Goal: Task Accomplishment & Management: Manage account settings

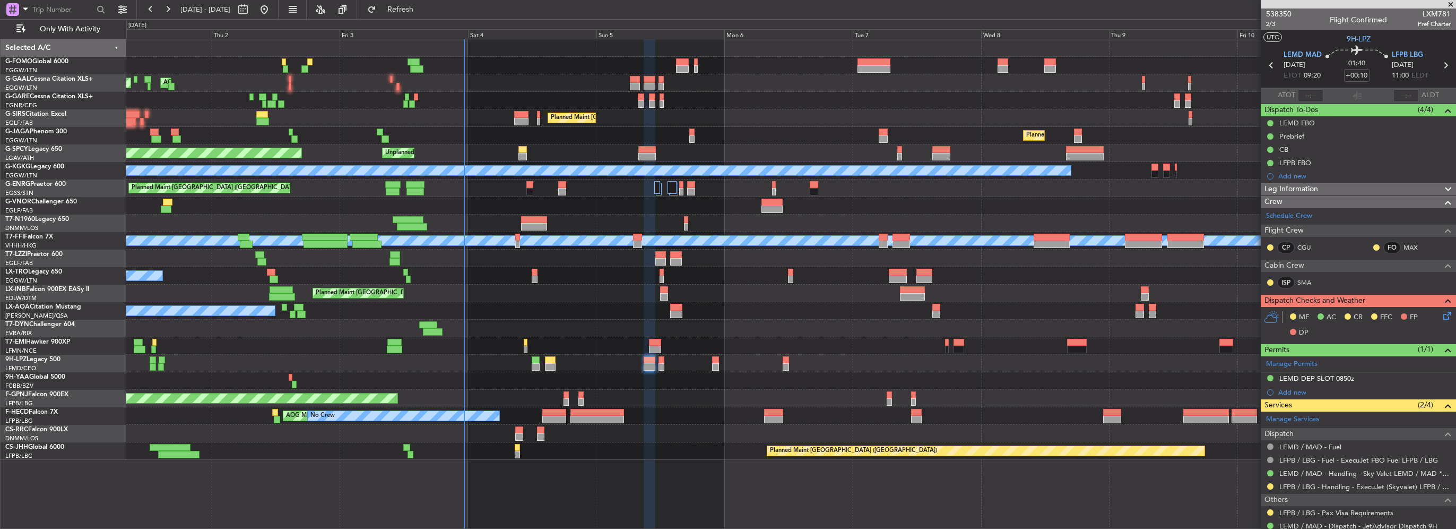
scroll to position [119, 0]
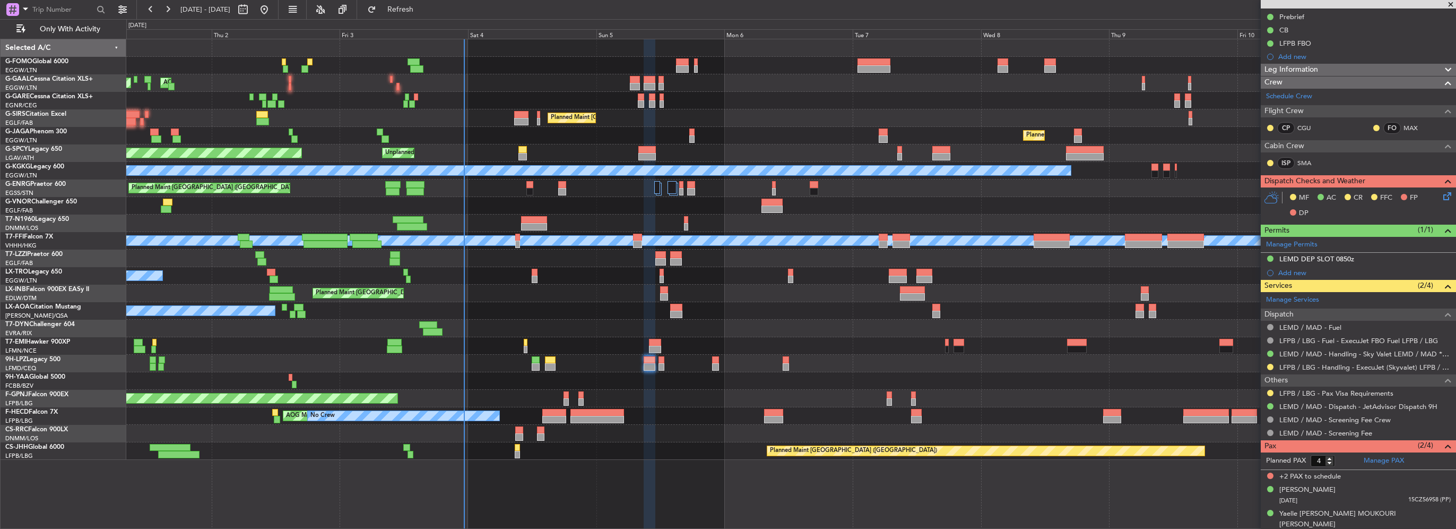
click at [274, 351] on div "No Crew" at bounding box center [790, 346] width 1329 height 18
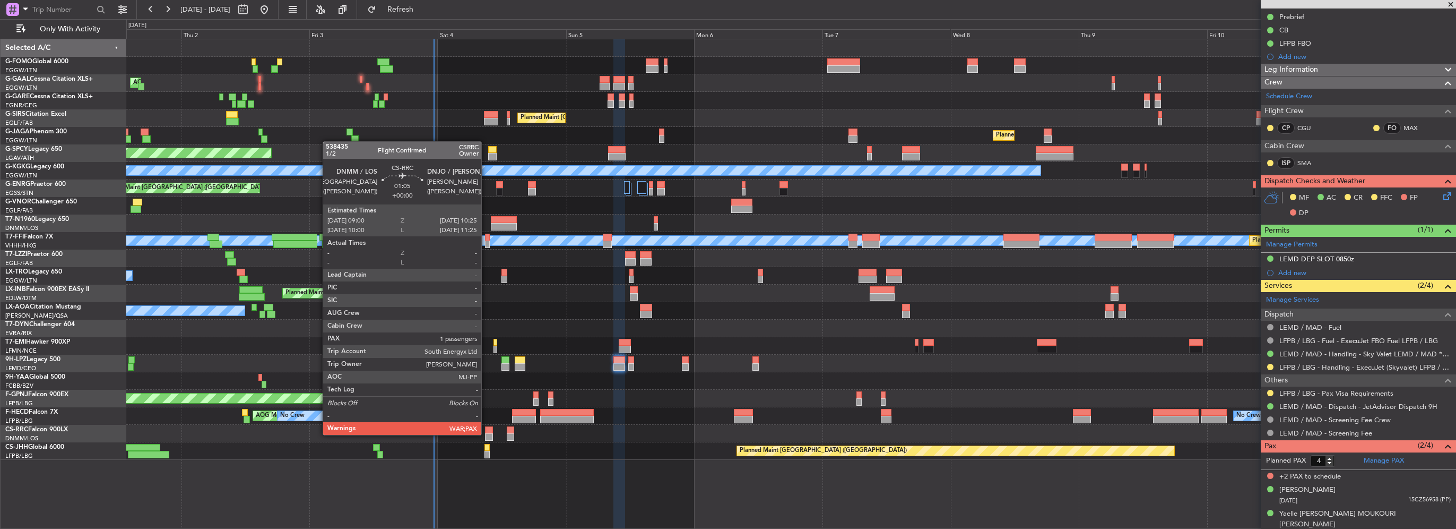
click at [486, 434] on div at bounding box center [489, 436] width 8 height 7
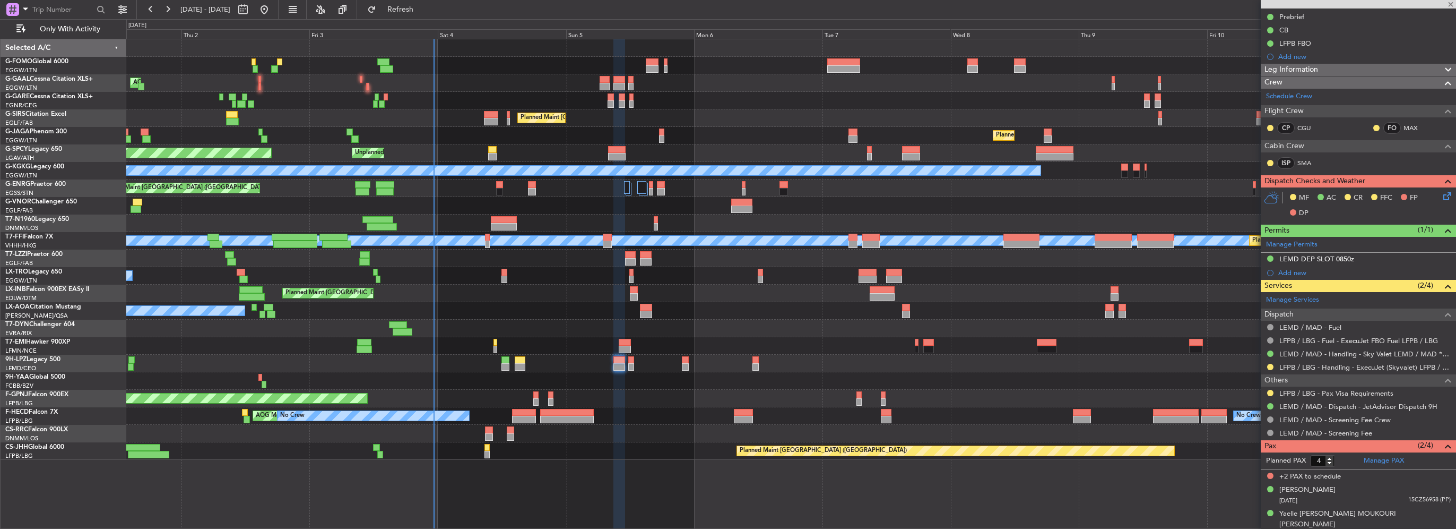
type input "6"
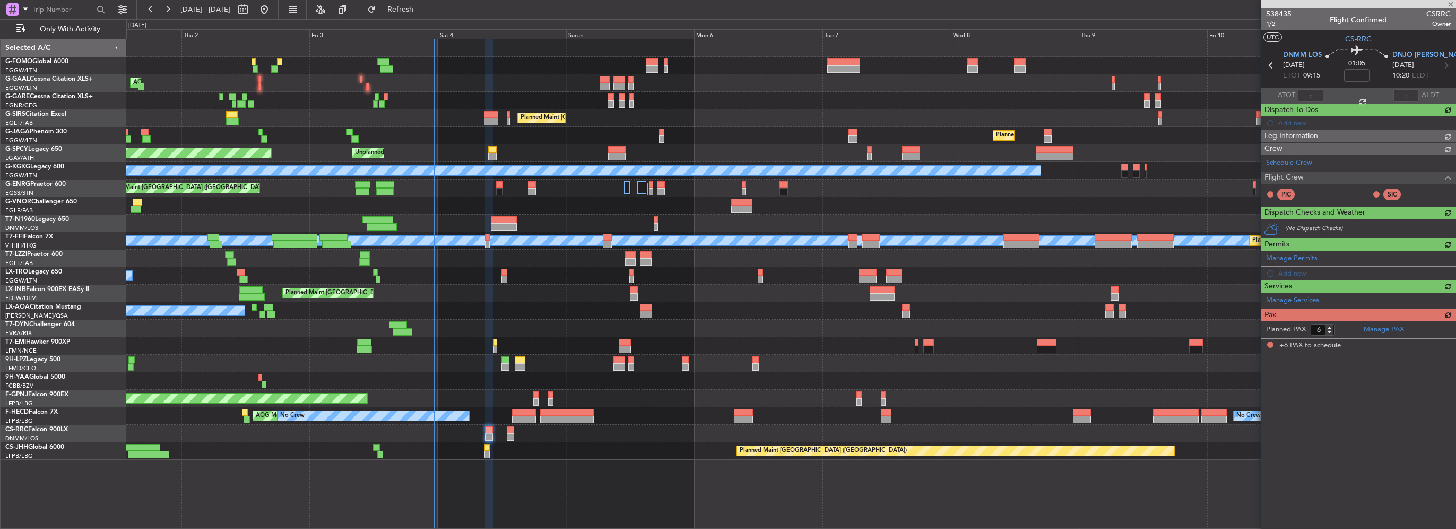
scroll to position [0, 0]
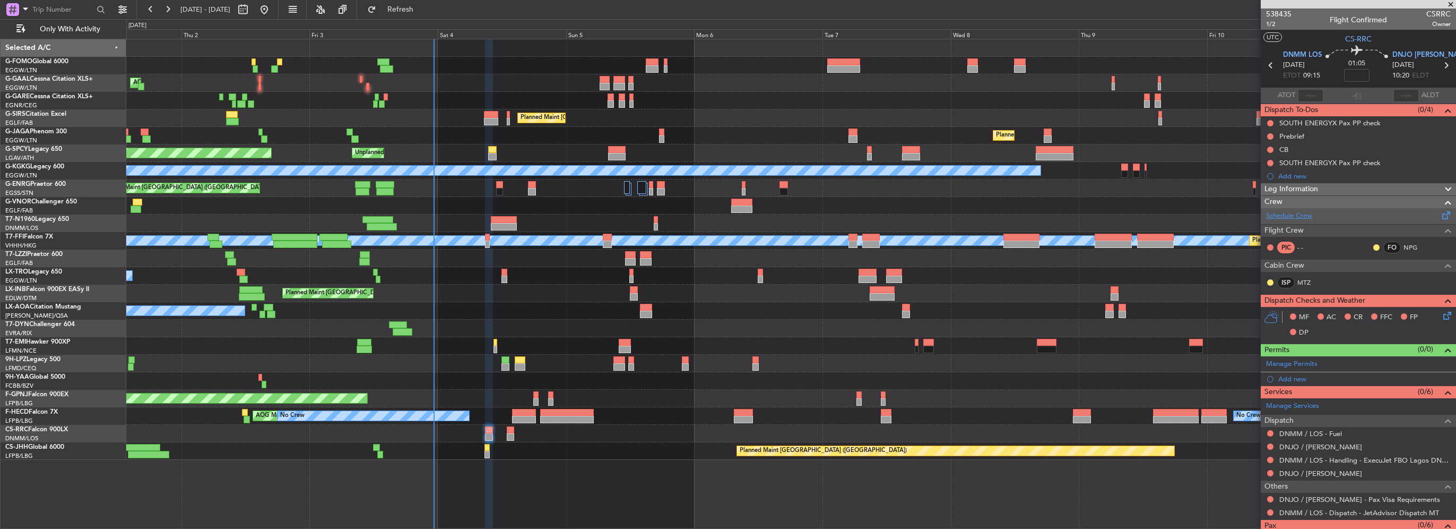
click at [1298, 215] on link "Schedule Crew" at bounding box center [1289, 216] width 46 height 11
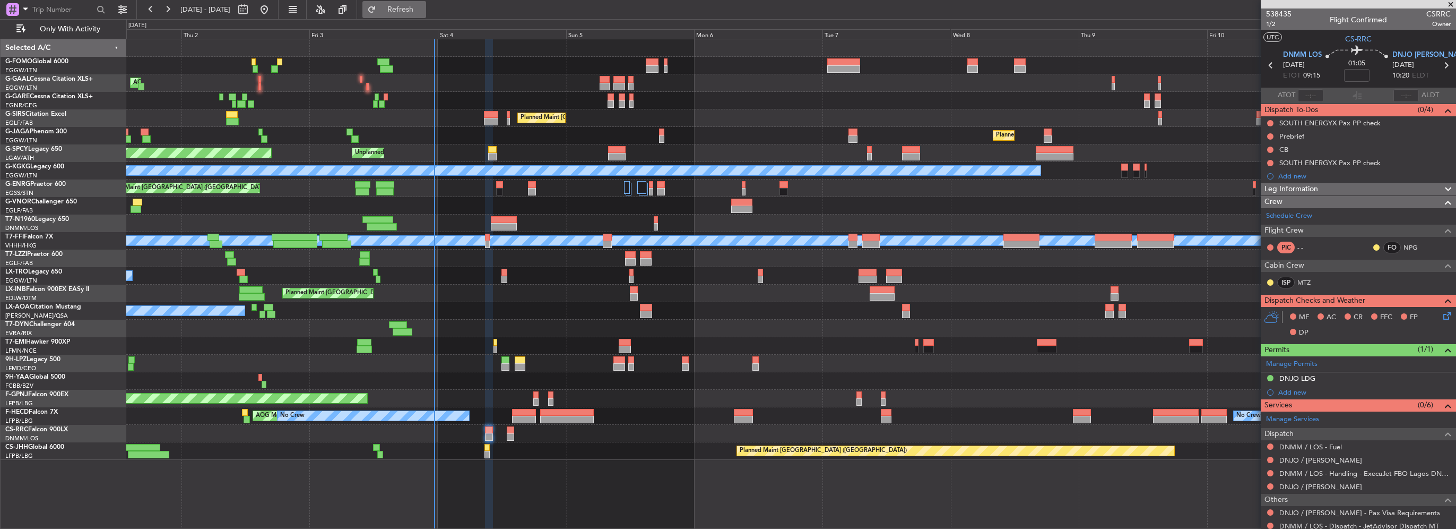
click at [426, 16] on button "Refresh" at bounding box center [394, 9] width 64 height 17
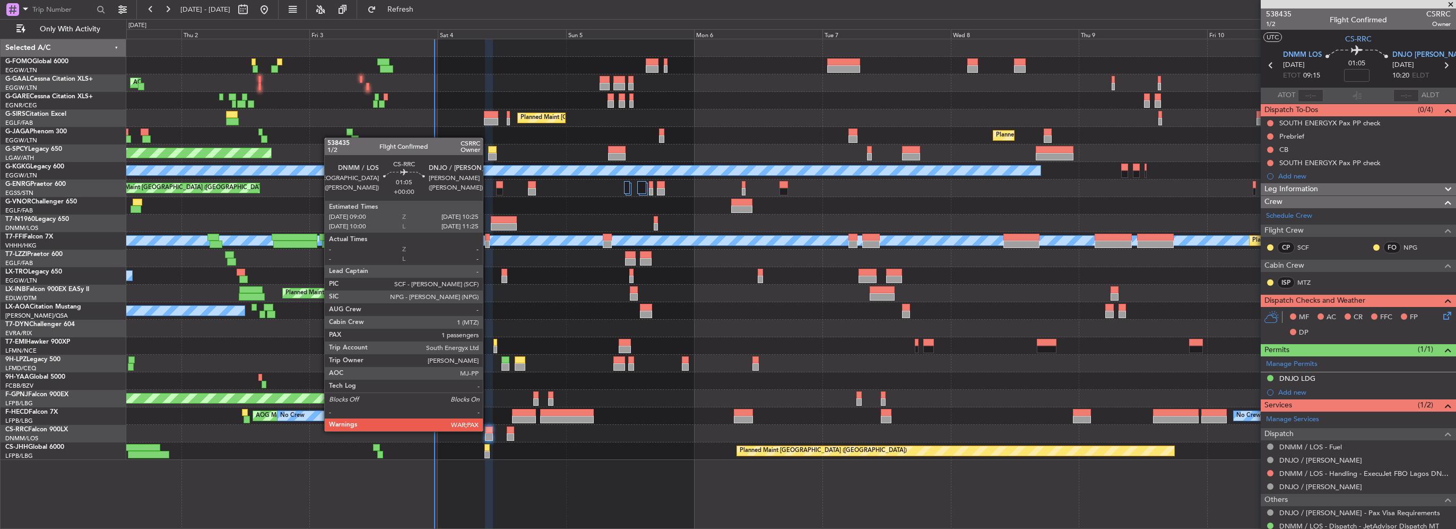
click at [488, 430] on div at bounding box center [489, 429] width 8 height 7
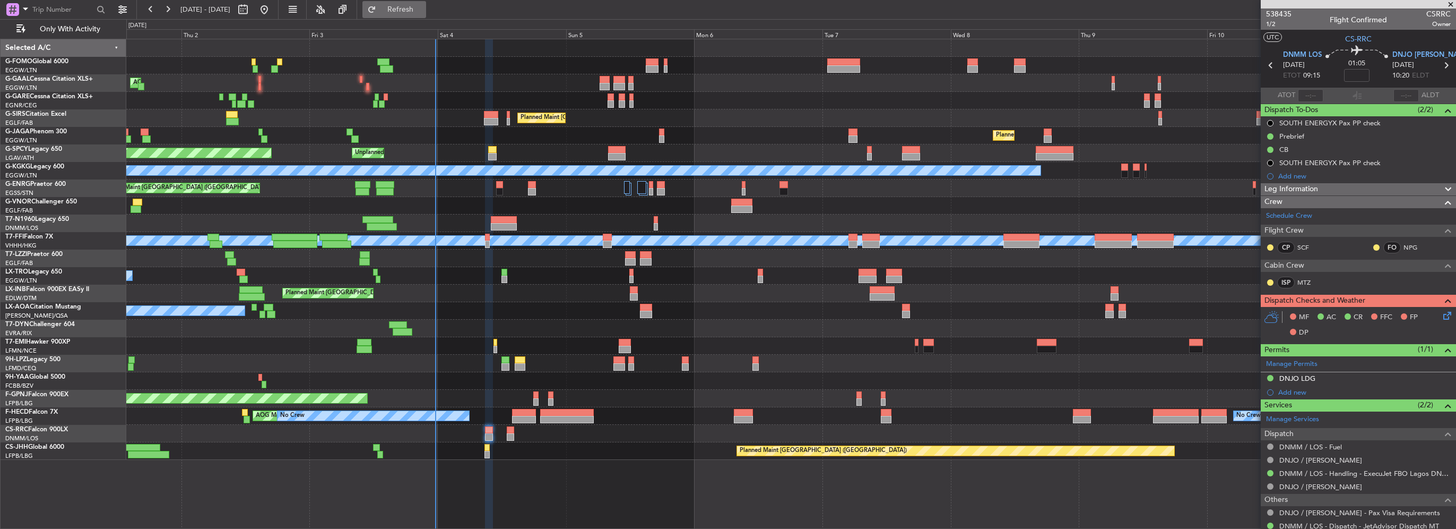
drag, startPoint x: 402, startPoint y: 16, endPoint x: 410, endPoint y: 9, distance: 10.1
click at [404, 14] on button "Refresh" at bounding box center [394, 9] width 64 height 17
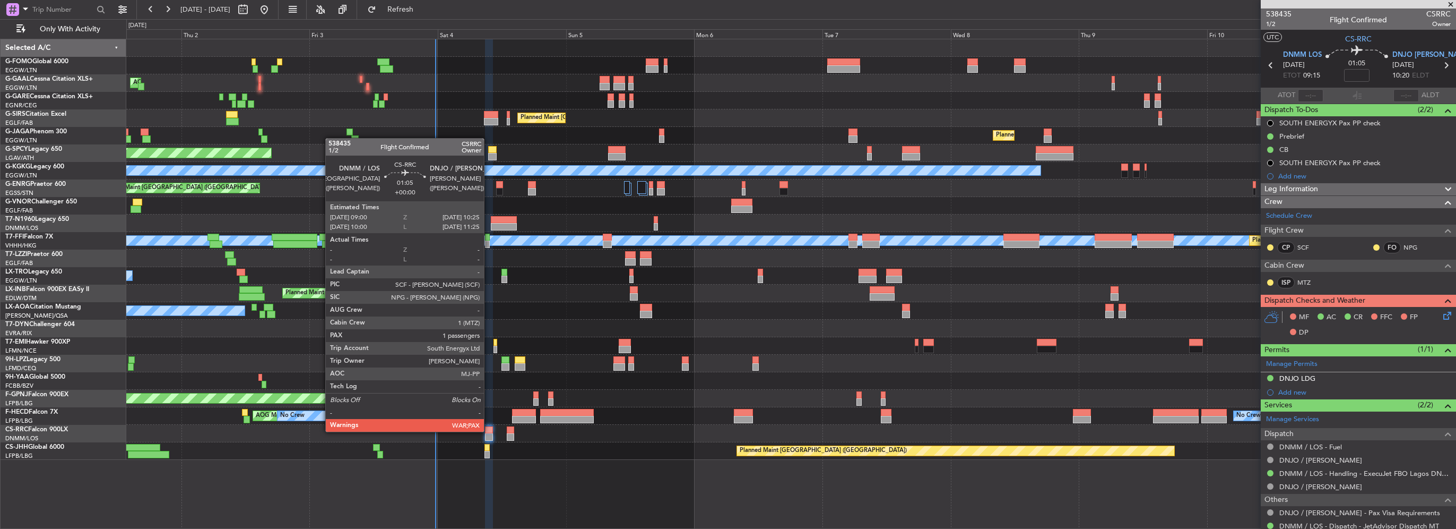
click at [489, 430] on div at bounding box center [489, 429] width 8 height 7
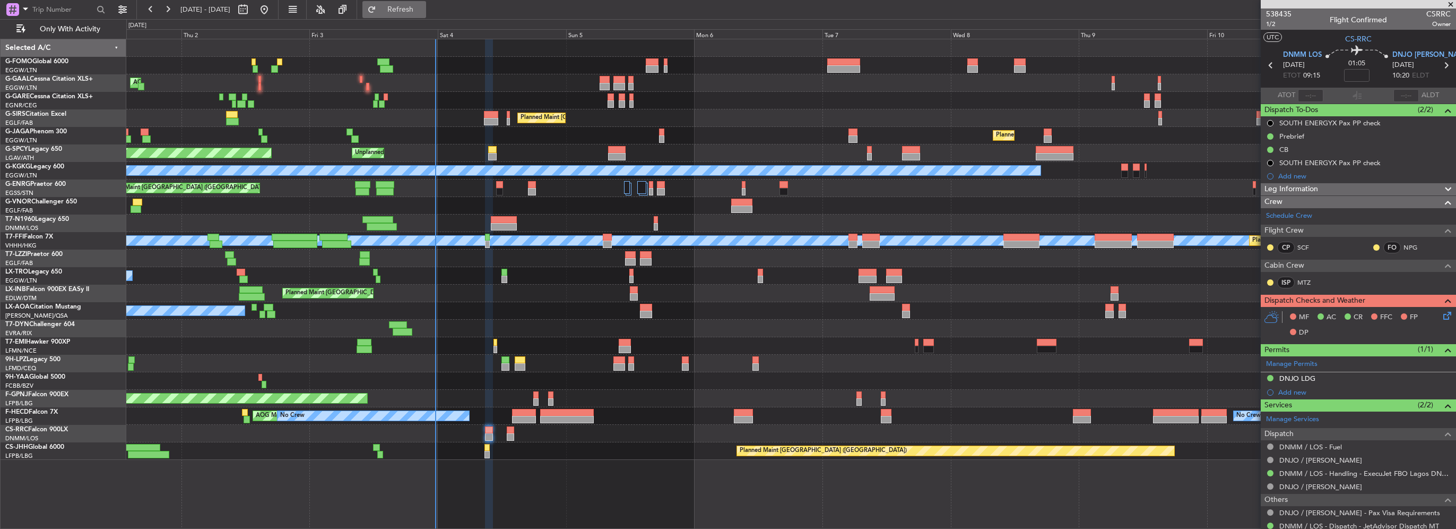
click at [426, 1] on button "Refresh" at bounding box center [394, 9] width 64 height 17
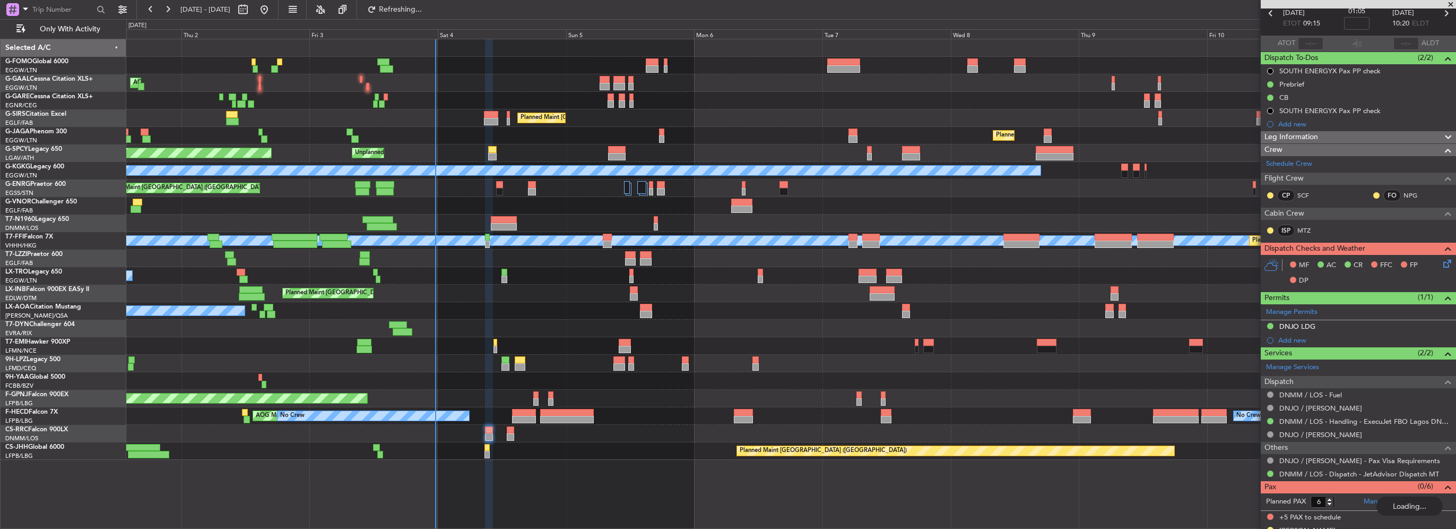
scroll to position [68, 0]
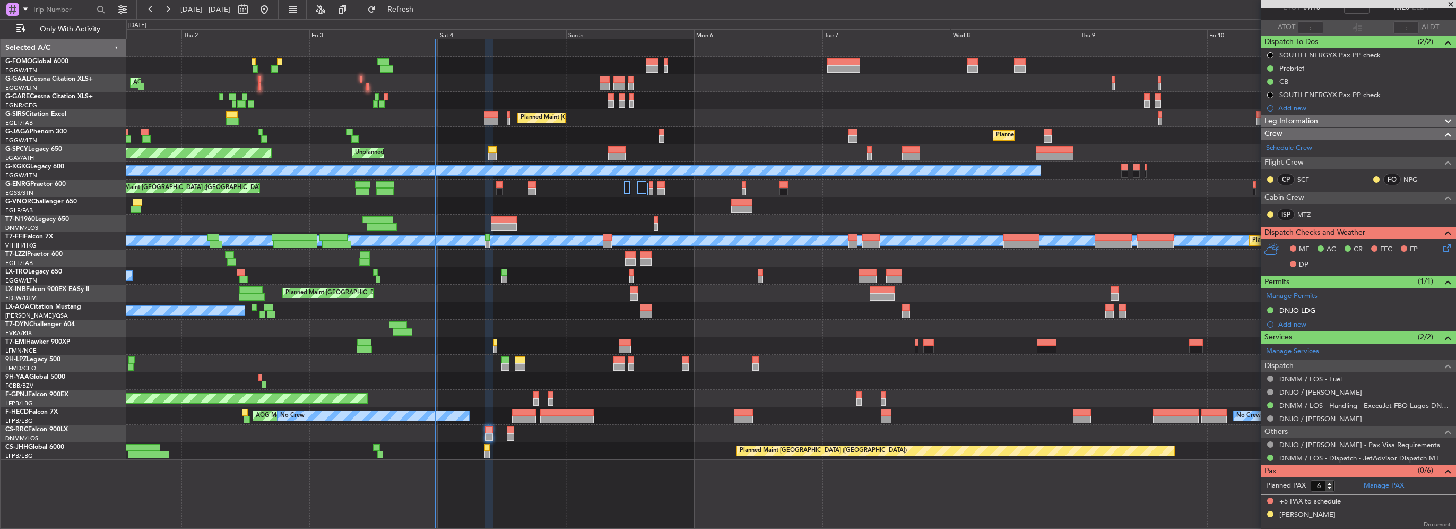
click at [1441, 244] on icon at bounding box center [1445, 245] width 8 height 8
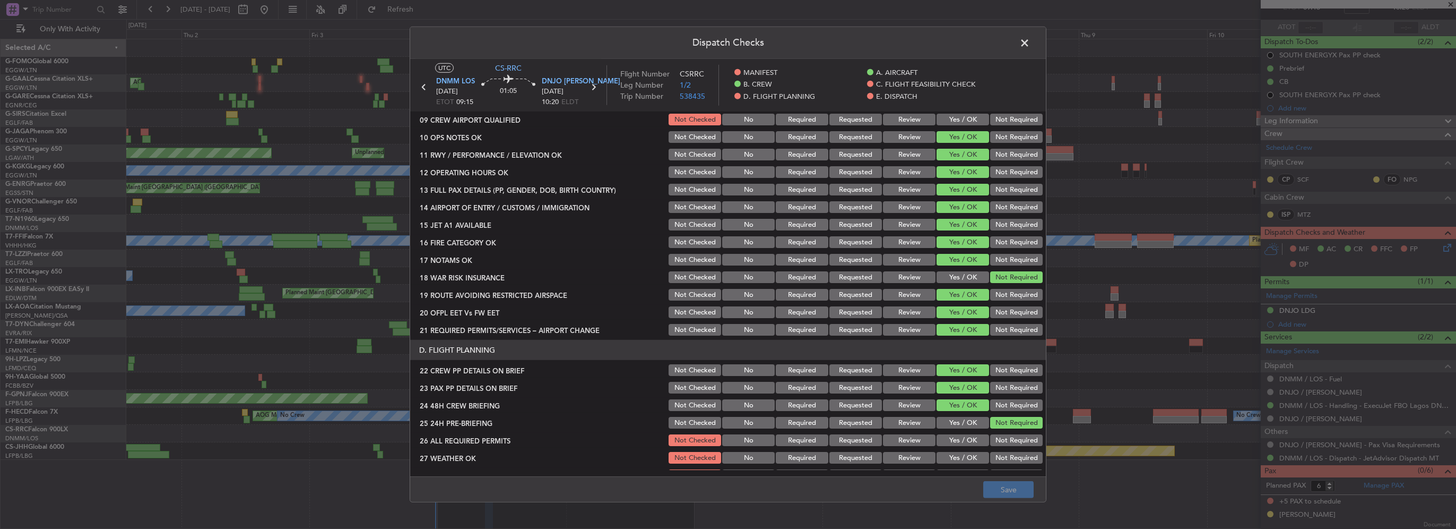
scroll to position [0, 0]
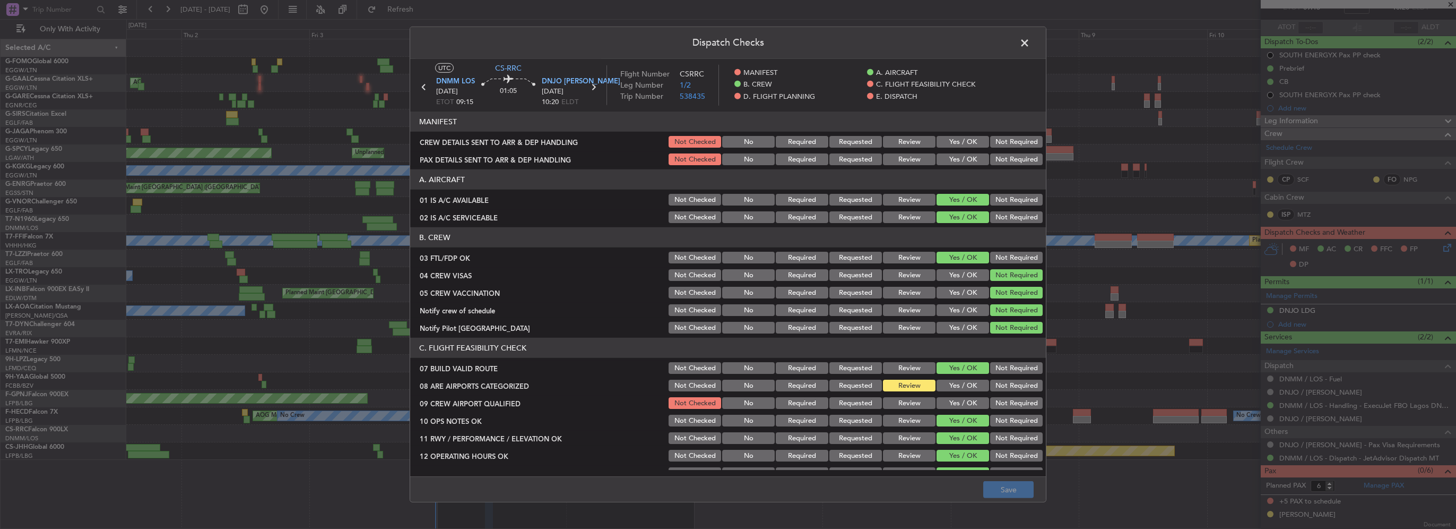
click at [1030, 40] on span at bounding box center [1030, 45] width 0 height 21
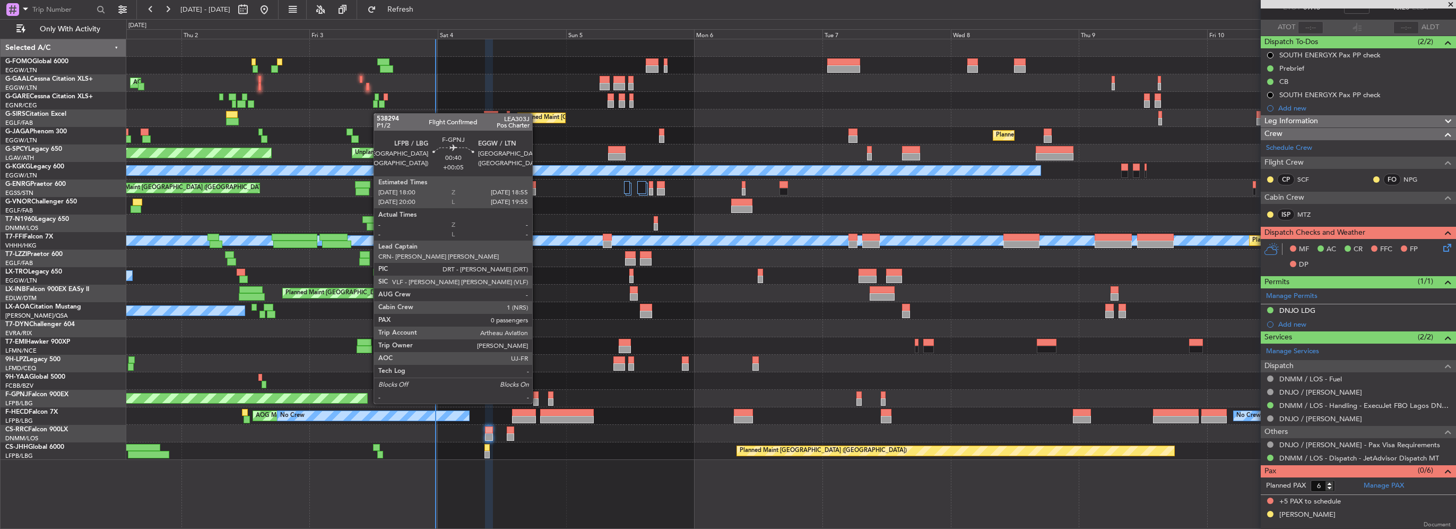
click at [537, 393] on div at bounding box center [535, 394] width 5 height 7
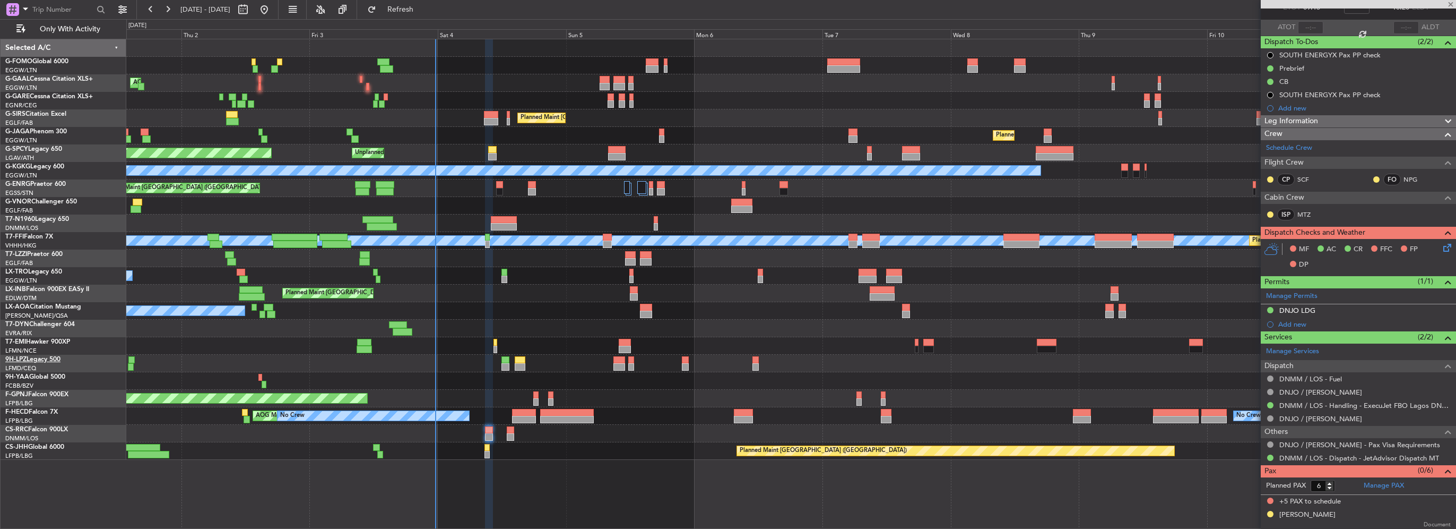
type input "+00:05"
type input "0"
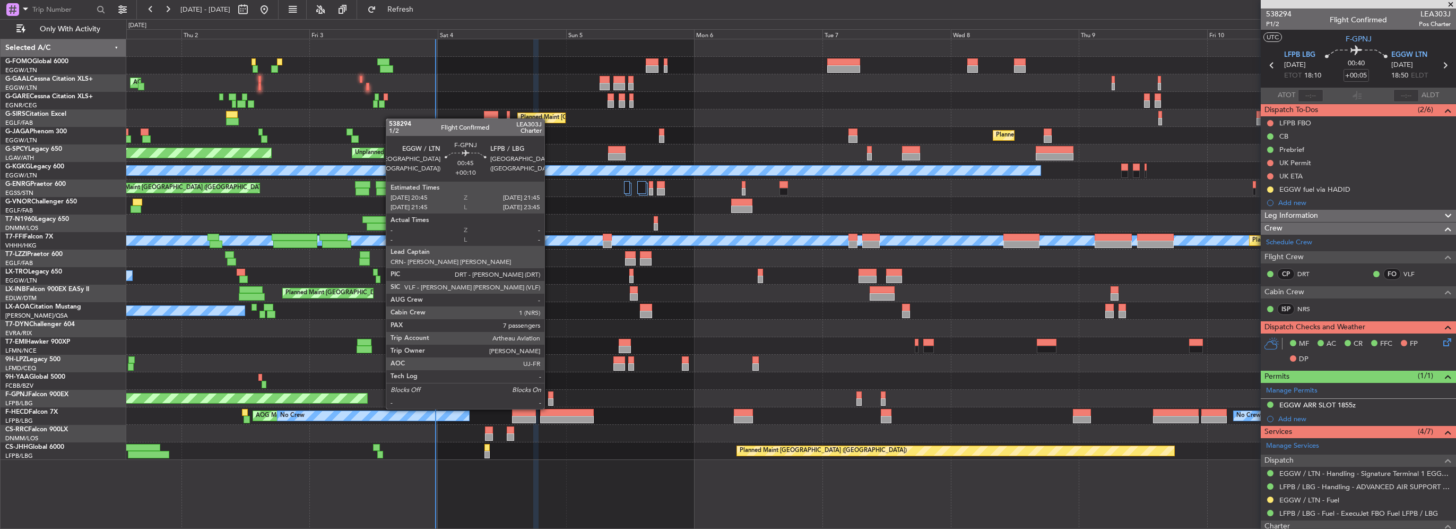
click at [549, 401] on div at bounding box center [551, 401] width 6 height 7
type input "+00:10"
type input "7"
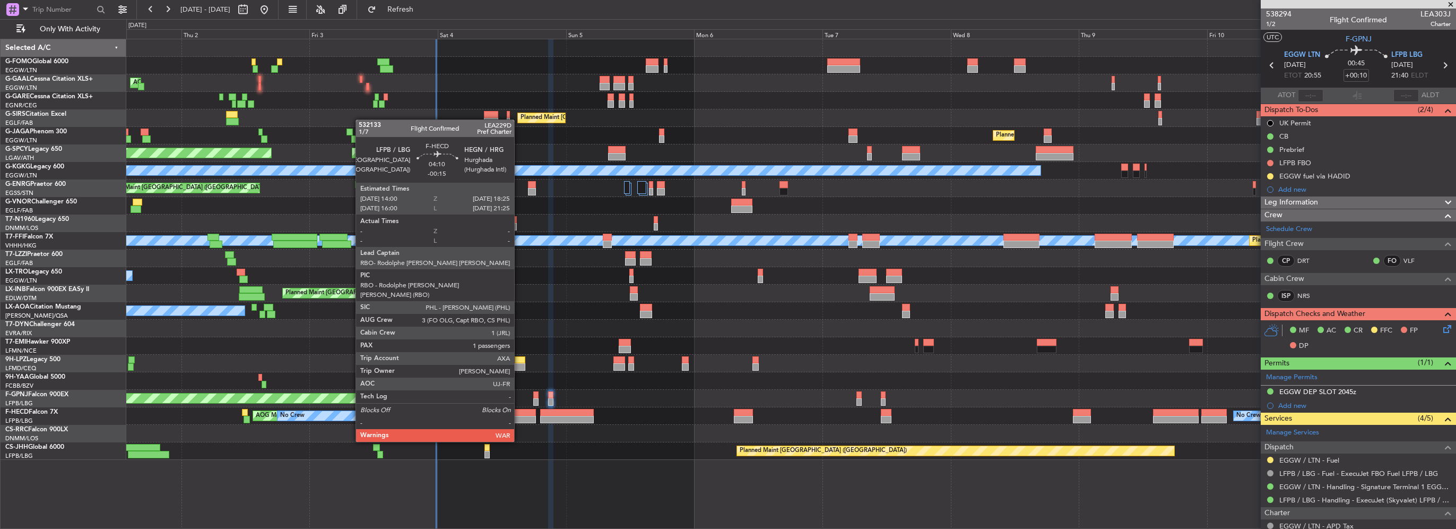
click at [520, 412] on div at bounding box center [524, 412] width 24 height 7
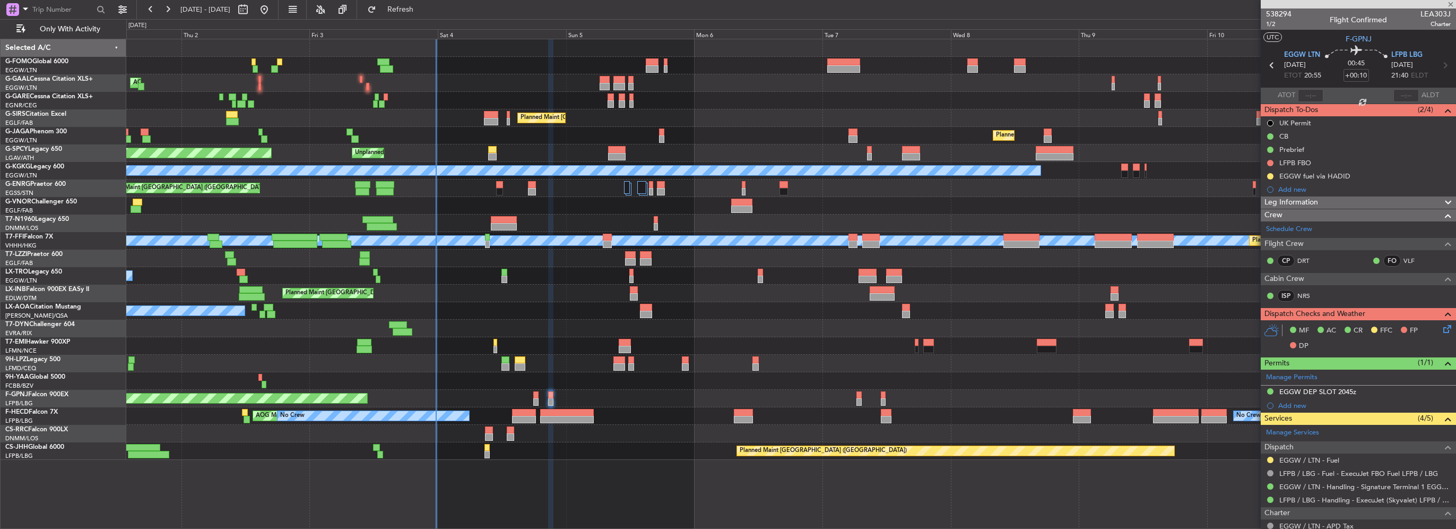
type input "-00:15"
type input "1"
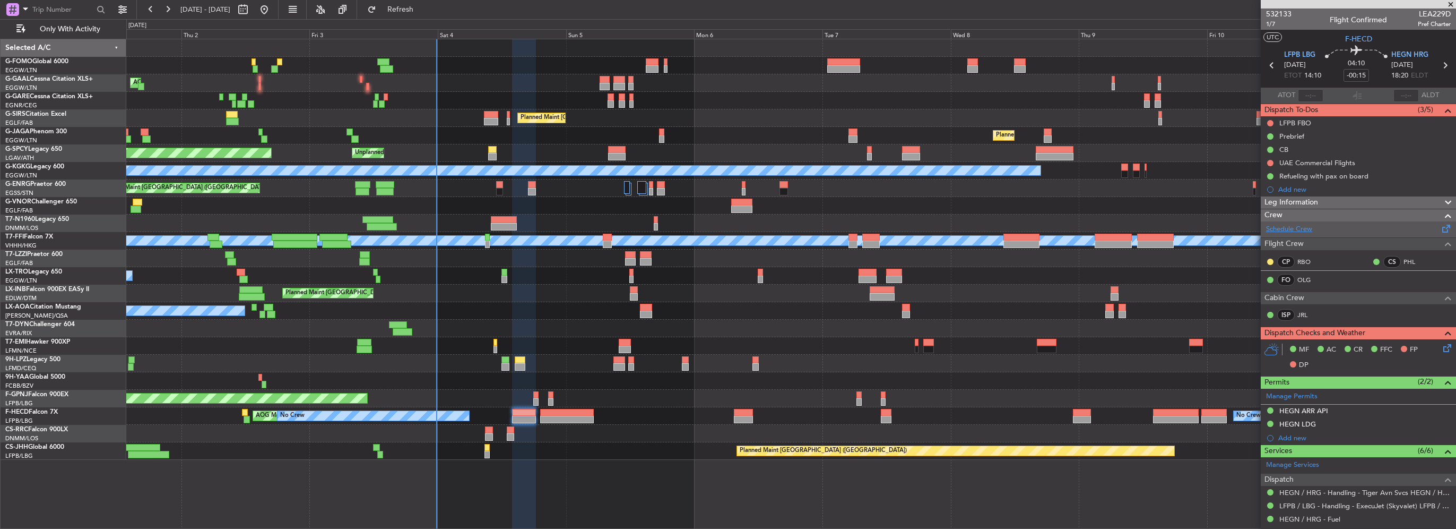
click at [1292, 230] on link "Schedule Crew" at bounding box center [1289, 229] width 46 height 11
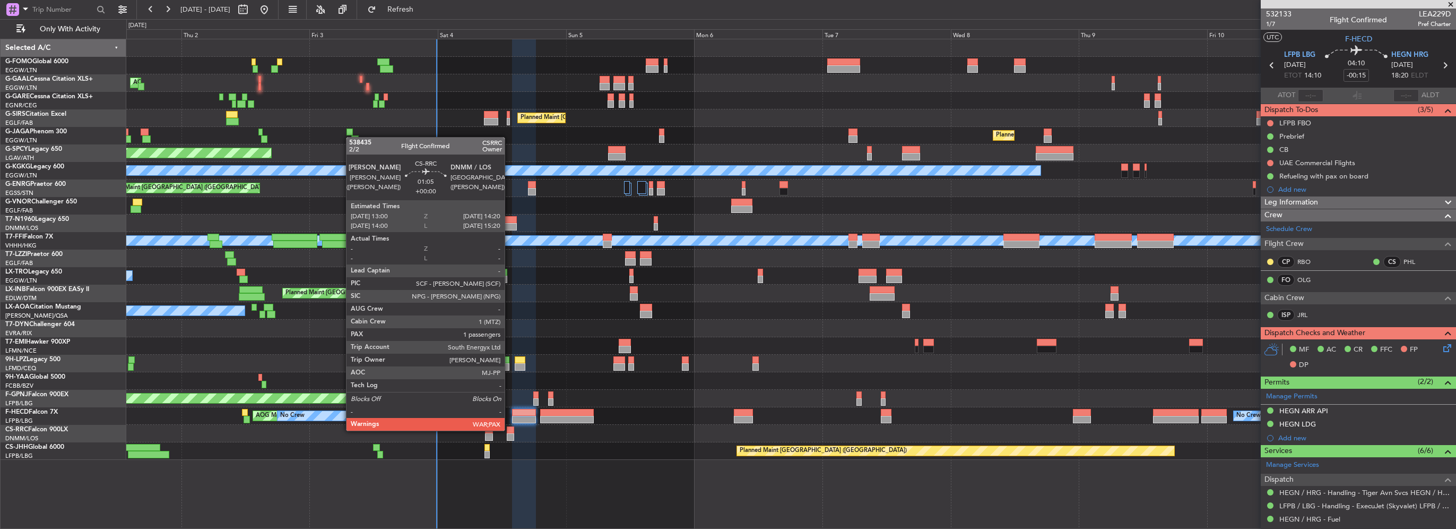
click at [509, 429] on div at bounding box center [510, 429] width 7 height 7
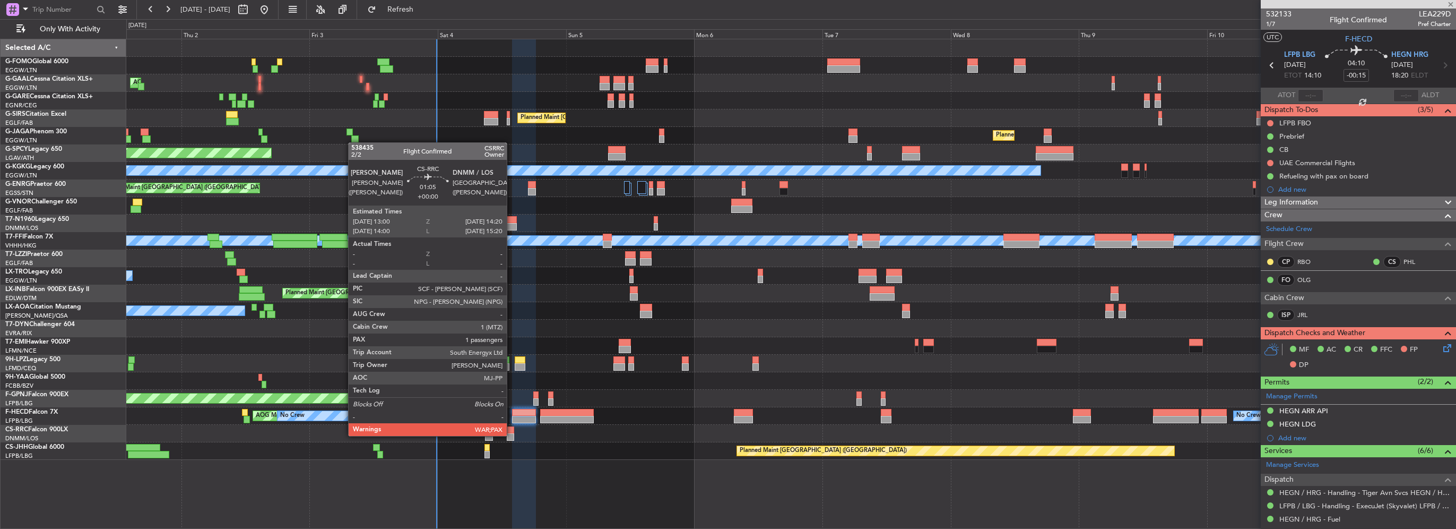
type input "6"
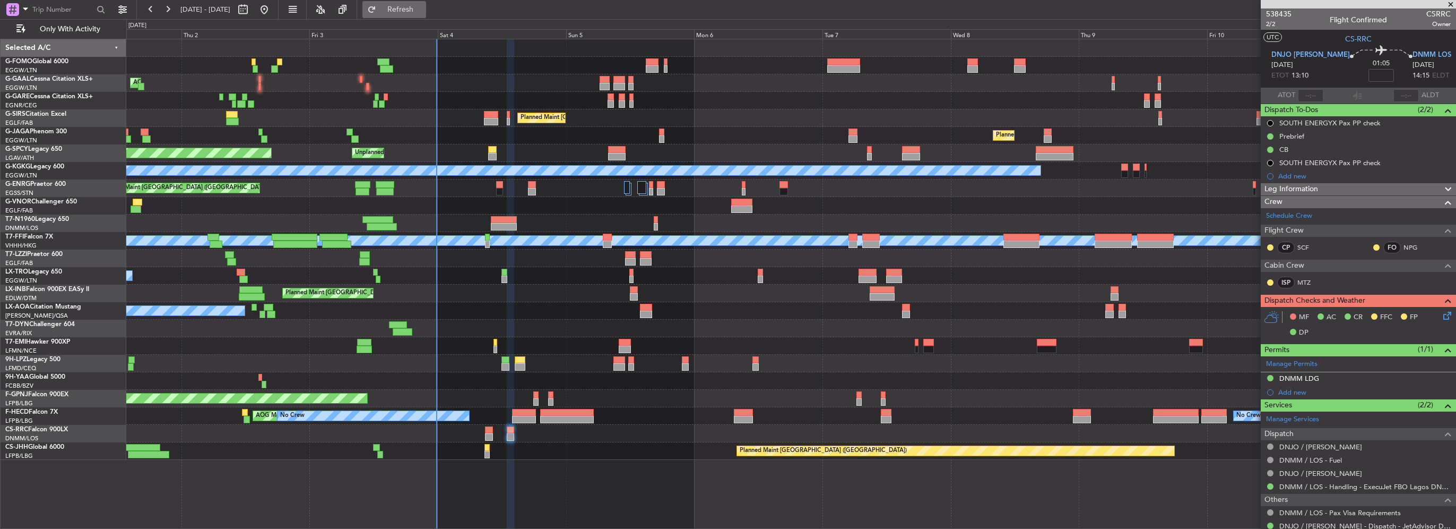
click at [423, 12] on span "Refresh" at bounding box center [400, 9] width 45 height 7
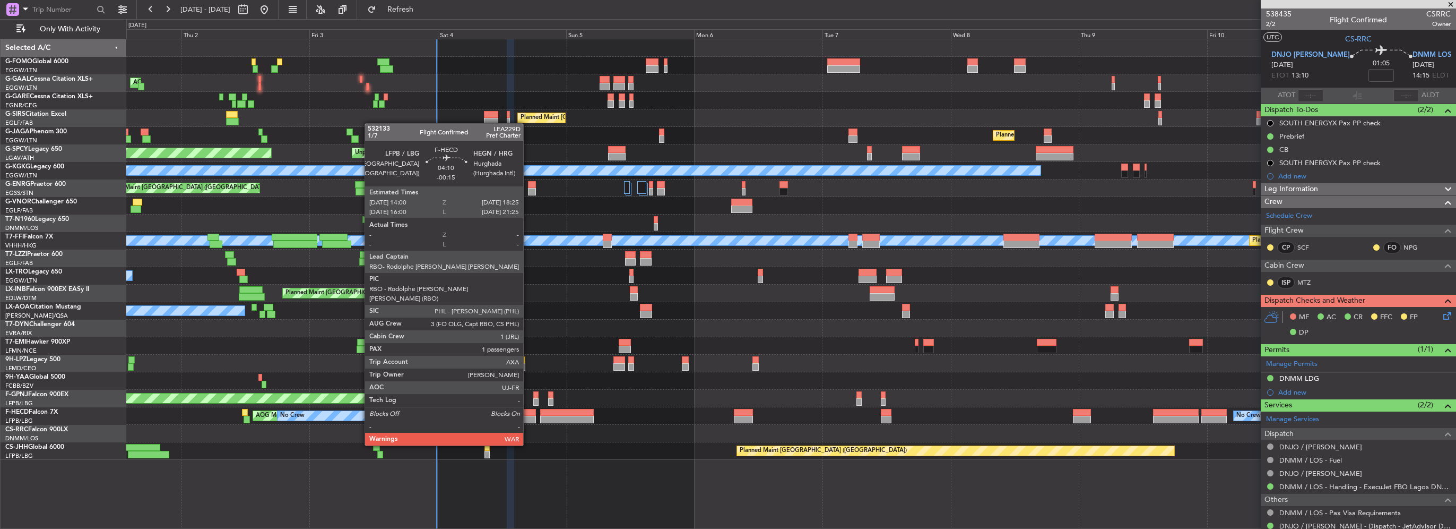
click at [528, 416] on div at bounding box center [524, 419] width 24 height 7
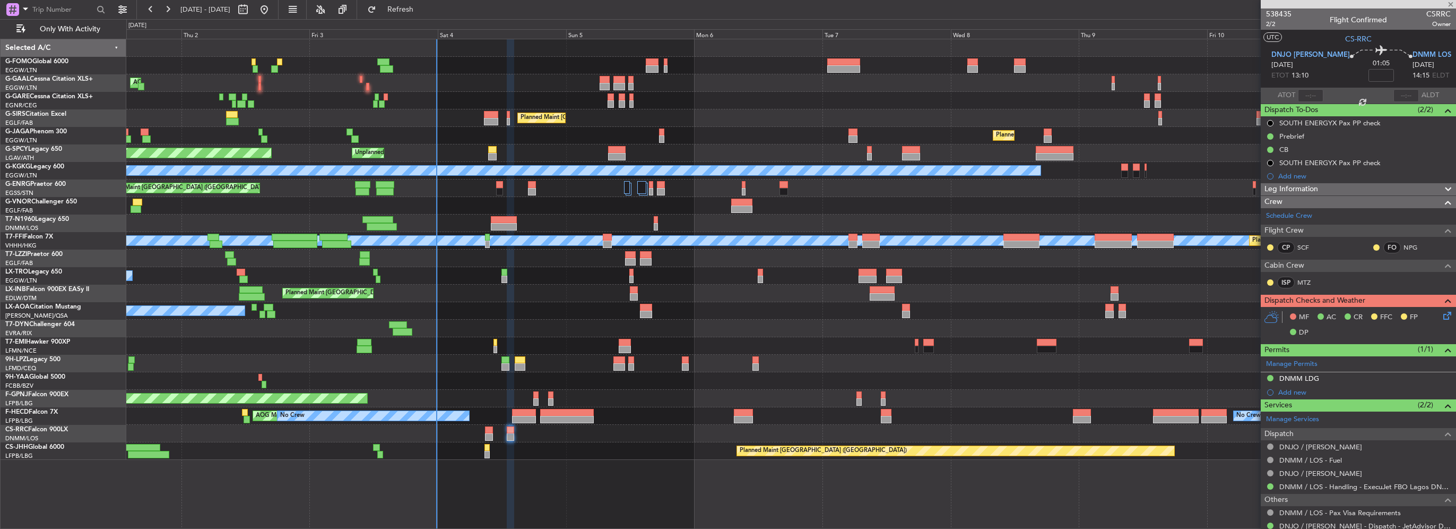
type input "-00:15"
type input "1"
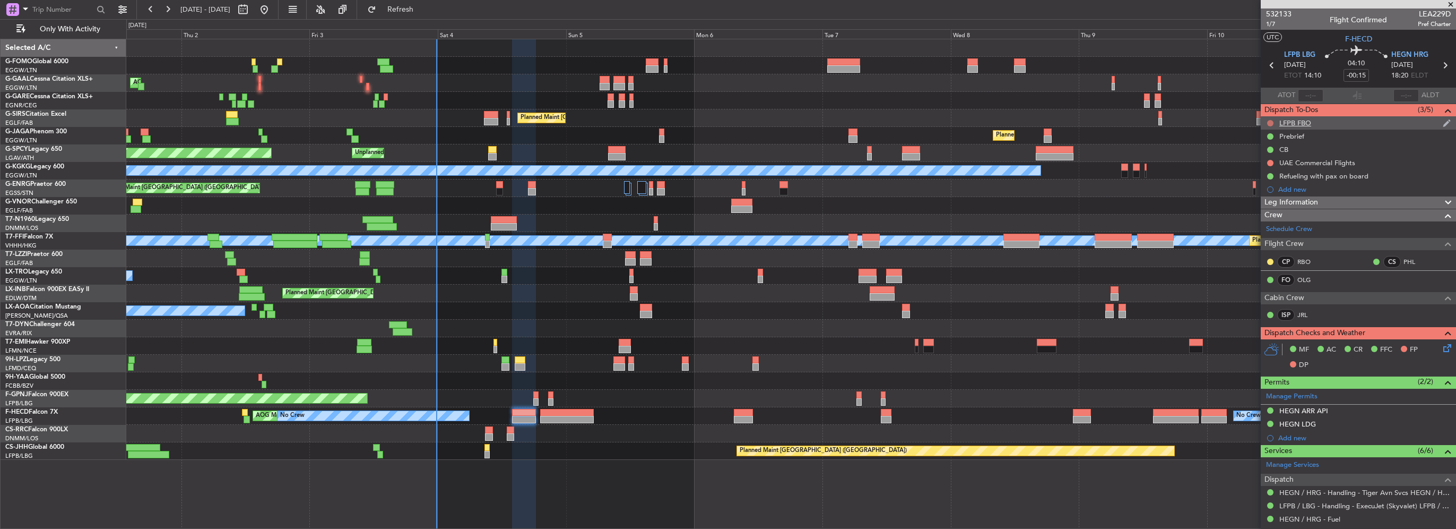
click at [1270, 122] on button at bounding box center [1270, 123] width 6 height 6
click at [1266, 183] on span "Cancelled" at bounding box center [1273, 185] width 30 height 11
click at [1272, 160] on button at bounding box center [1270, 163] width 6 height 6
click at [1269, 227] on span "Cancelled" at bounding box center [1273, 225] width 30 height 11
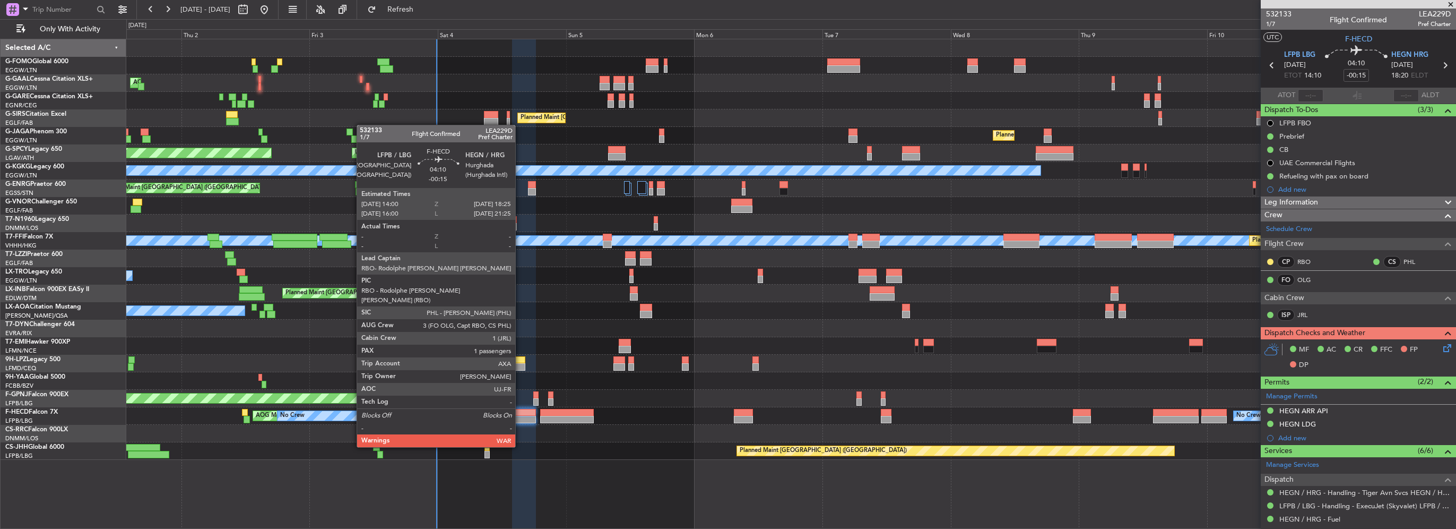
click at [520, 417] on div at bounding box center [524, 419] width 24 height 7
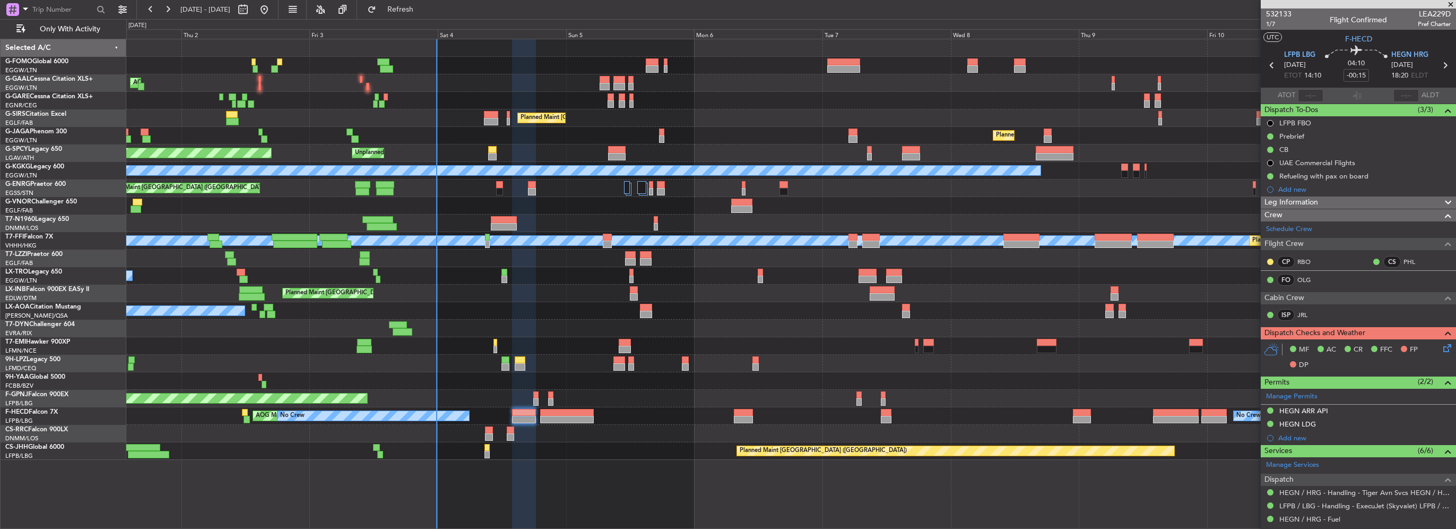
click at [1309, 427] on div "HEGN LDG" at bounding box center [1358, 424] width 195 height 13
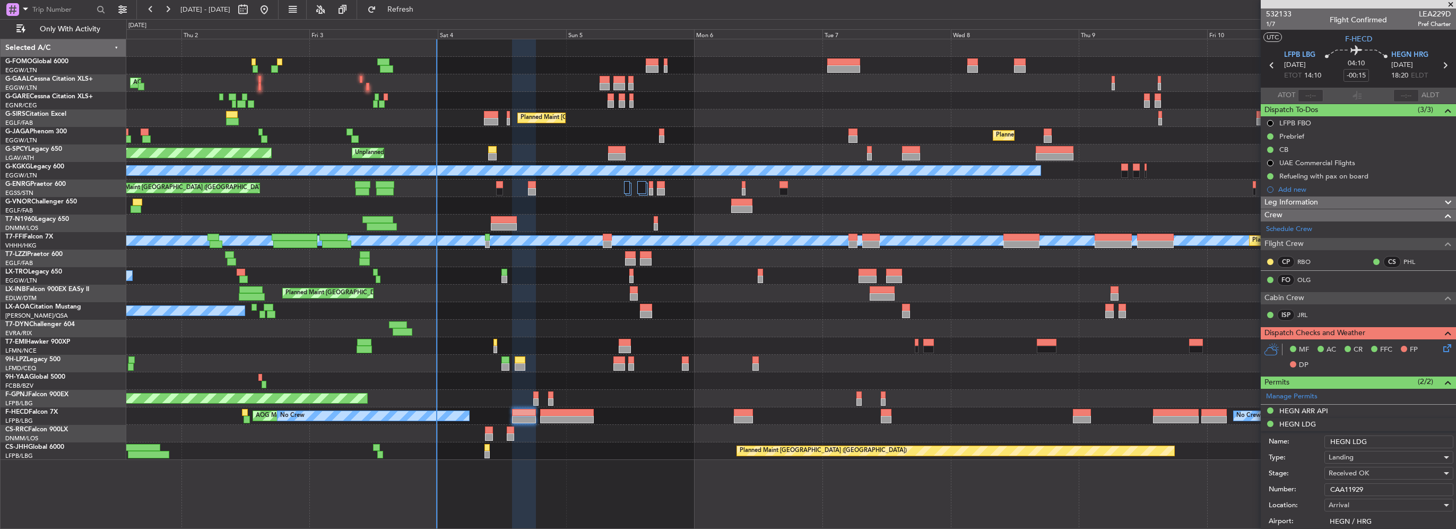
scroll to position [159, 0]
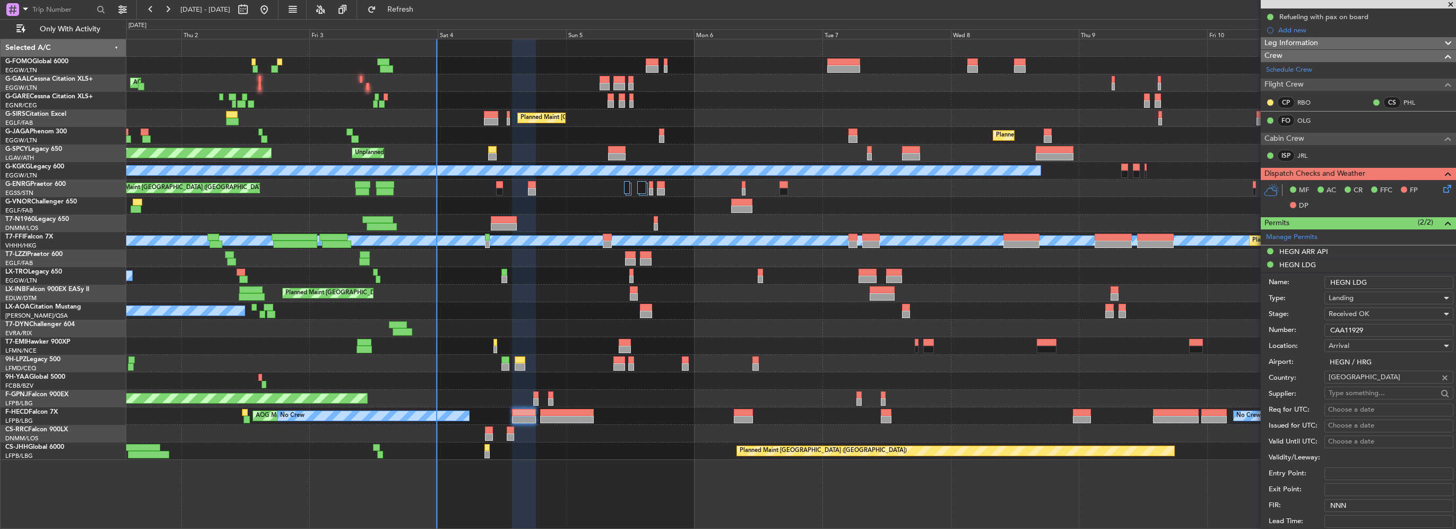
click at [1356, 325] on input "CAA11929" at bounding box center [1389, 330] width 129 height 13
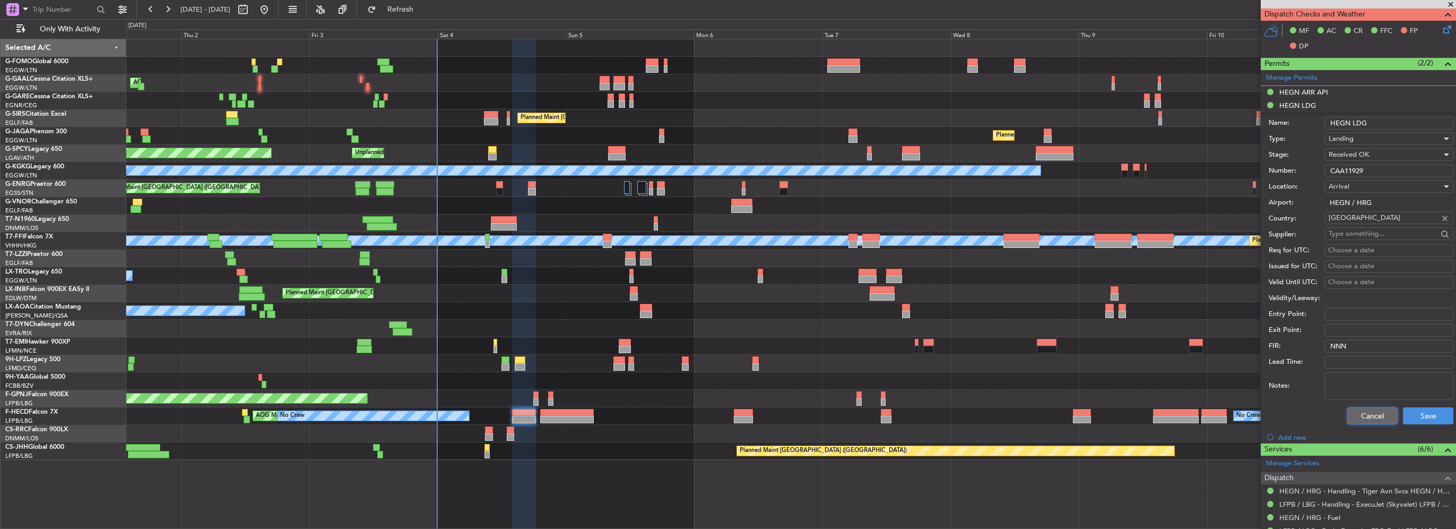
click at [1348, 417] on button "Cancel" at bounding box center [1373, 415] width 50 height 17
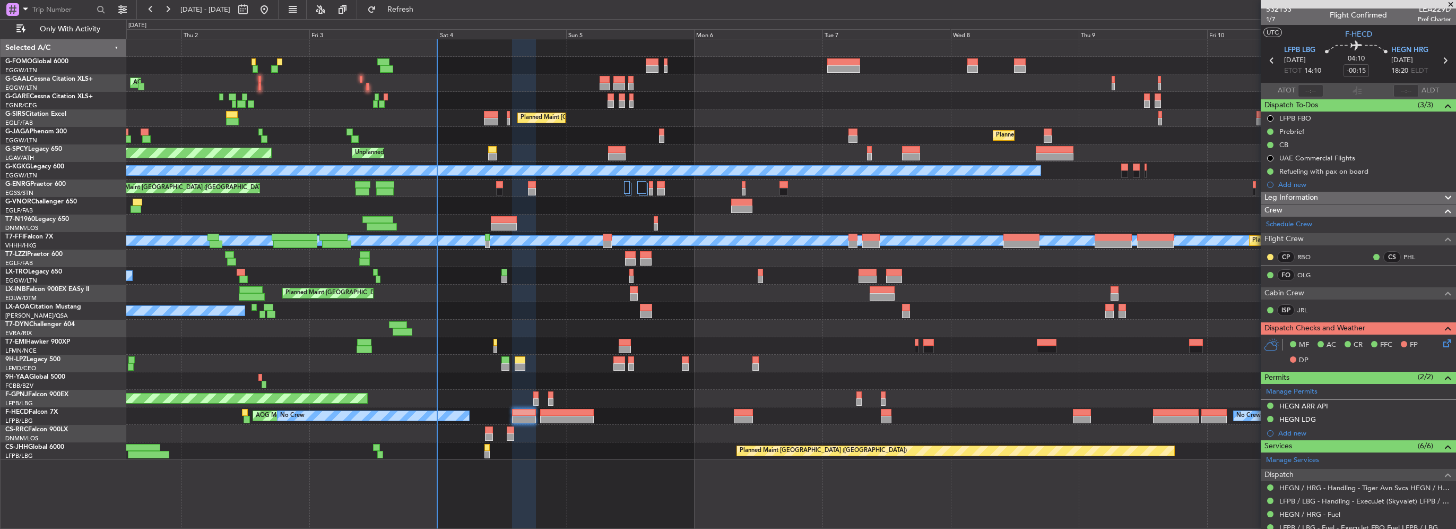
scroll to position [0, 0]
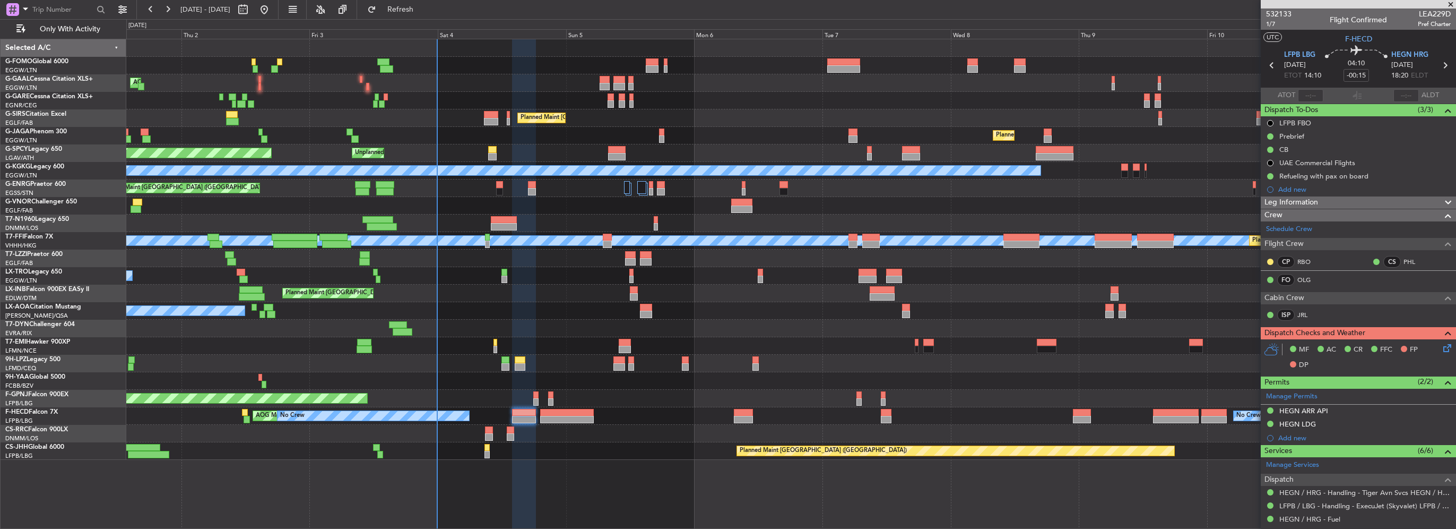
click at [1294, 201] on span "Leg Information" at bounding box center [1292, 202] width 54 height 12
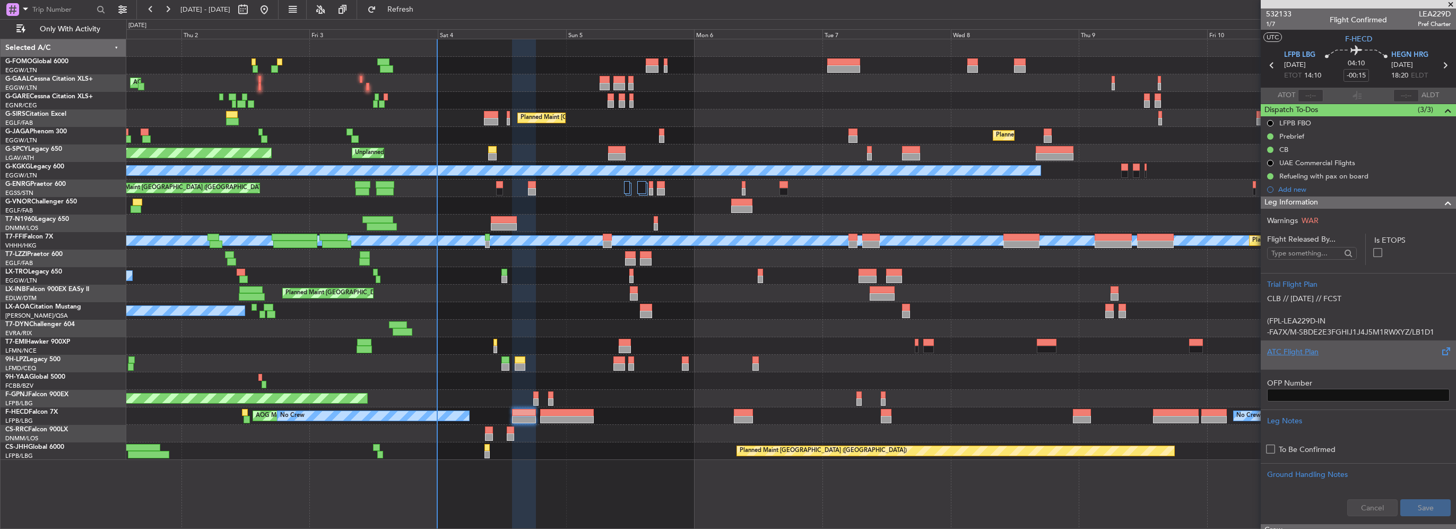
click at [1306, 355] on div "ATC Flight Plan" at bounding box center [1358, 351] width 183 height 11
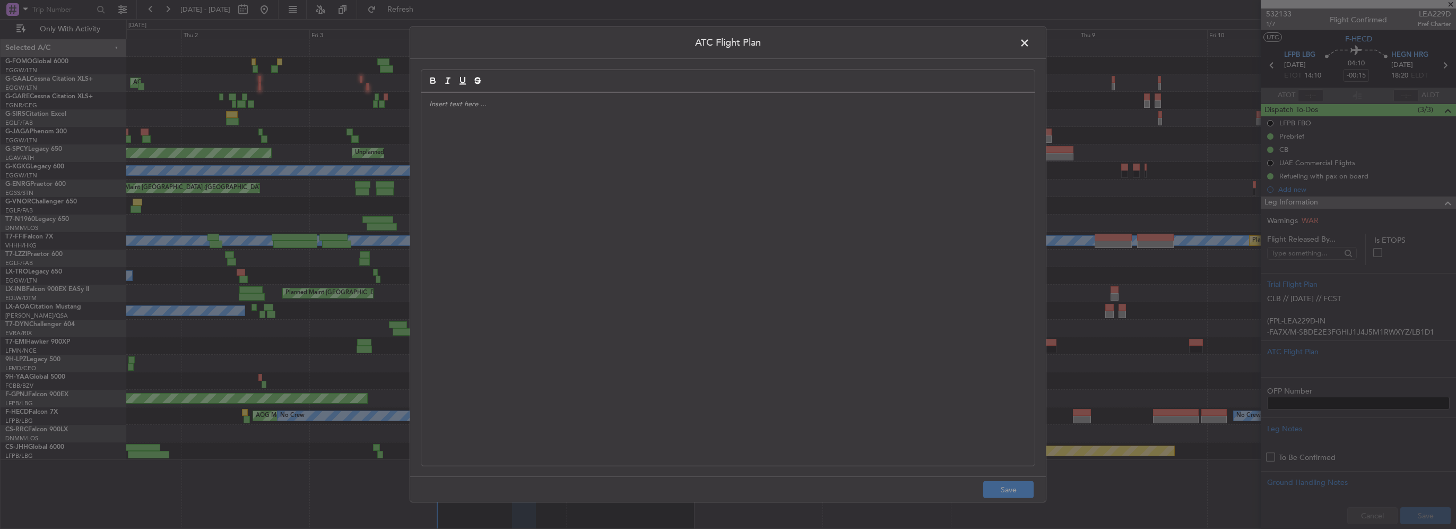
click at [611, 210] on div at bounding box center [728, 279] width 614 height 373
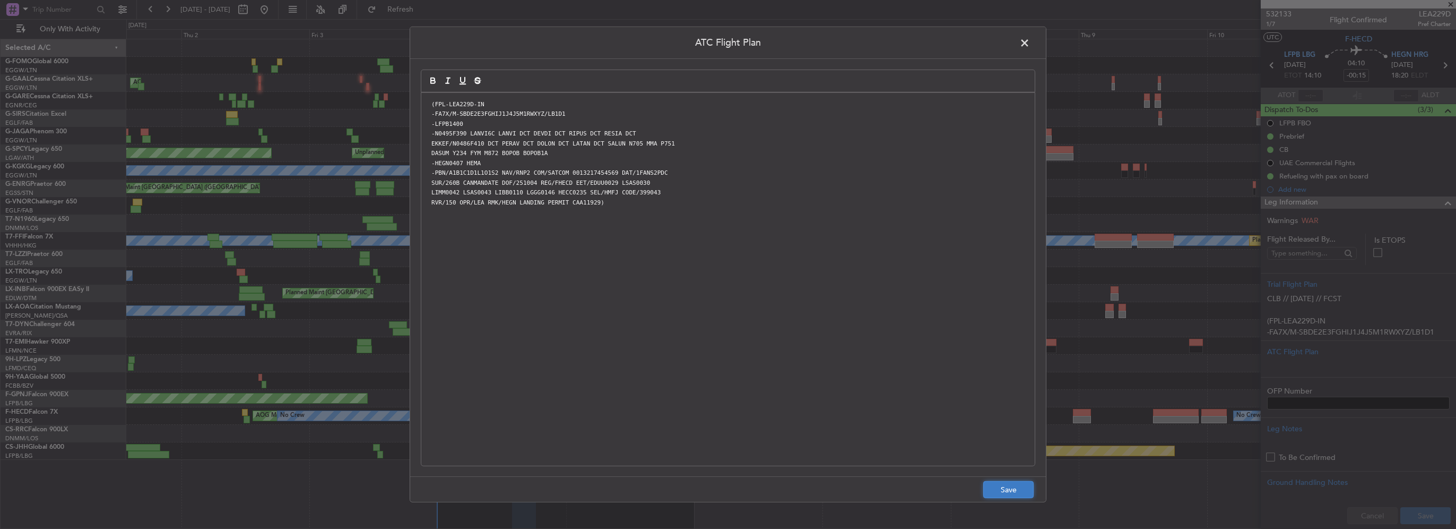
click at [1013, 493] on button "Save" at bounding box center [1008, 489] width 50 height 17
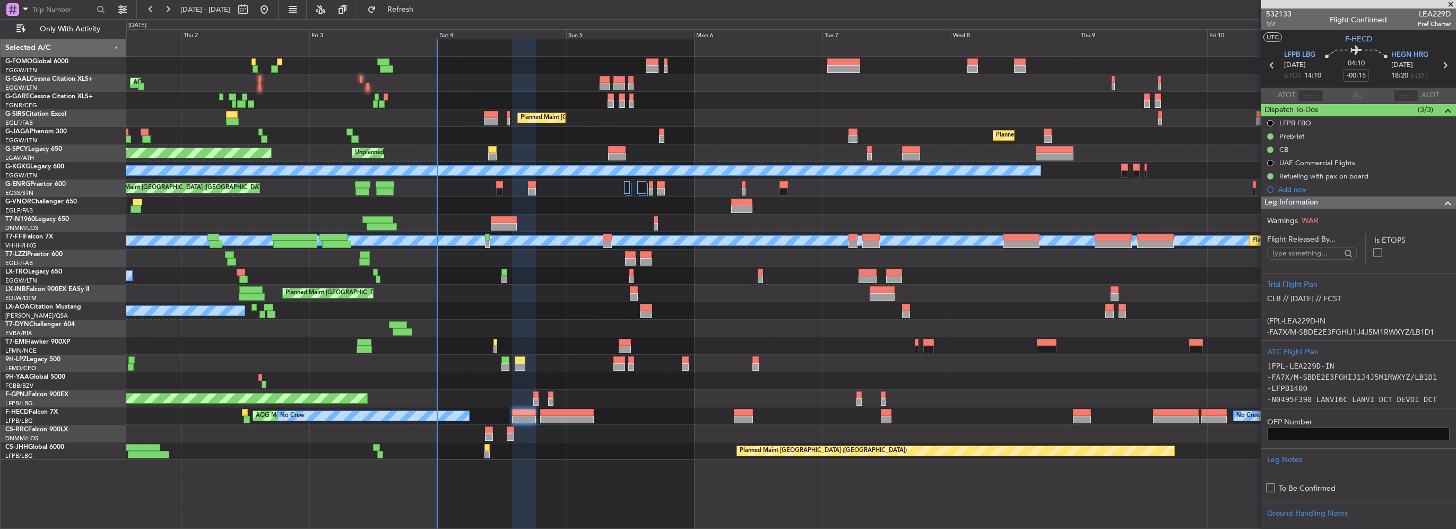
scroll to position [159, 0]
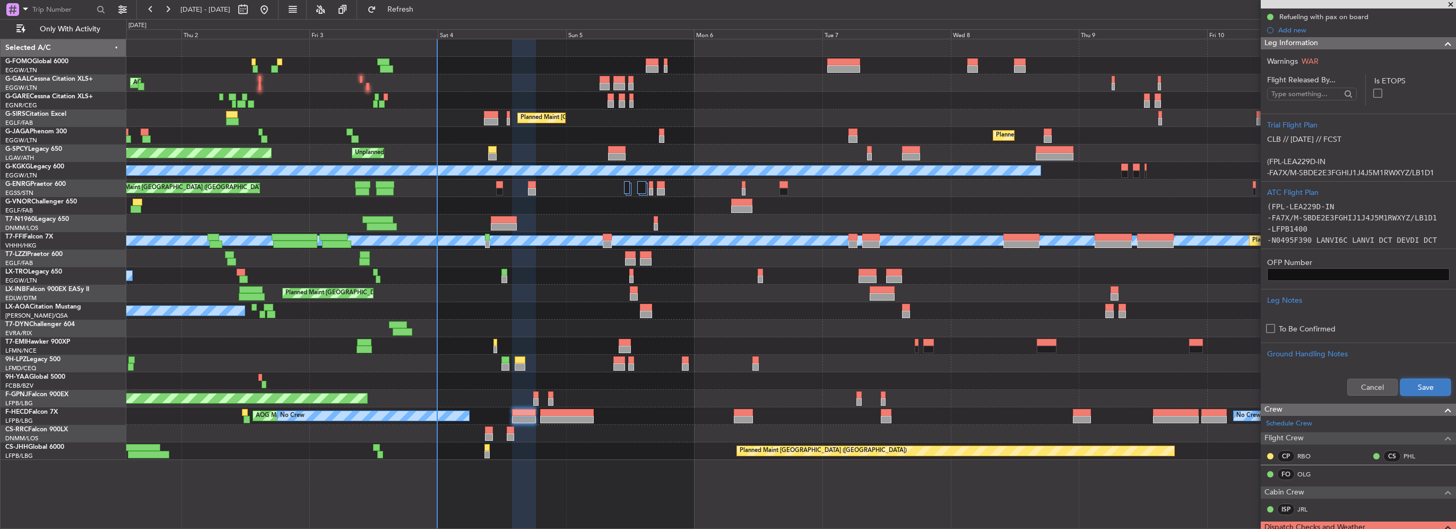
click at [1405, 384] on button "Save" at bounding box center [1426, 386] width 50 height 17
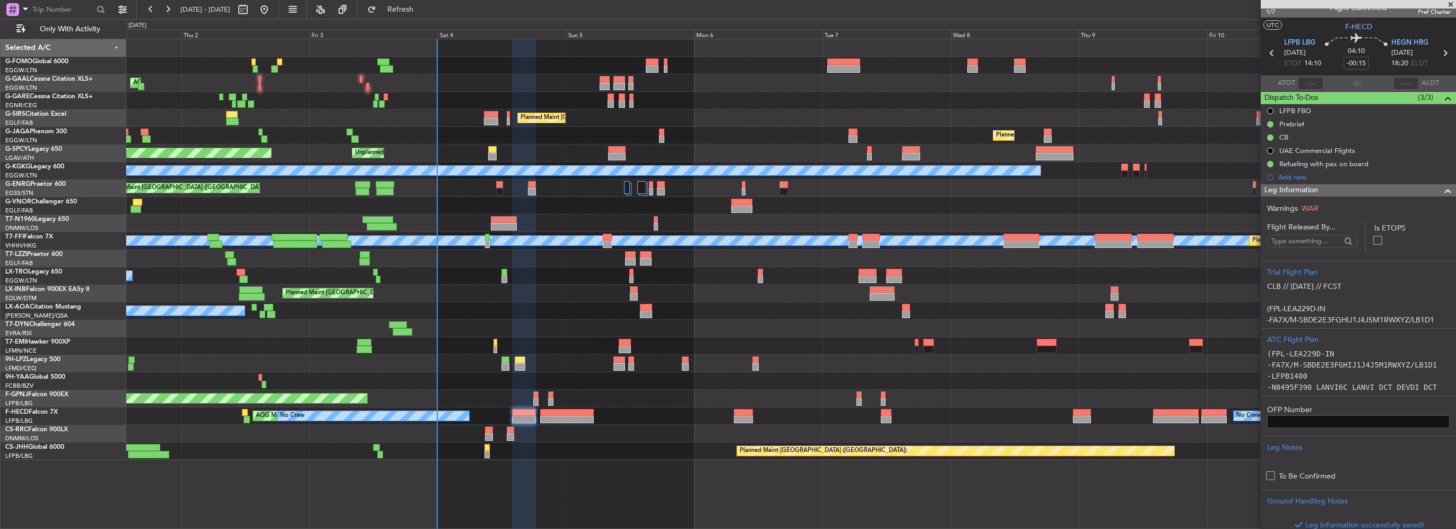
scroll to position [0, 0]
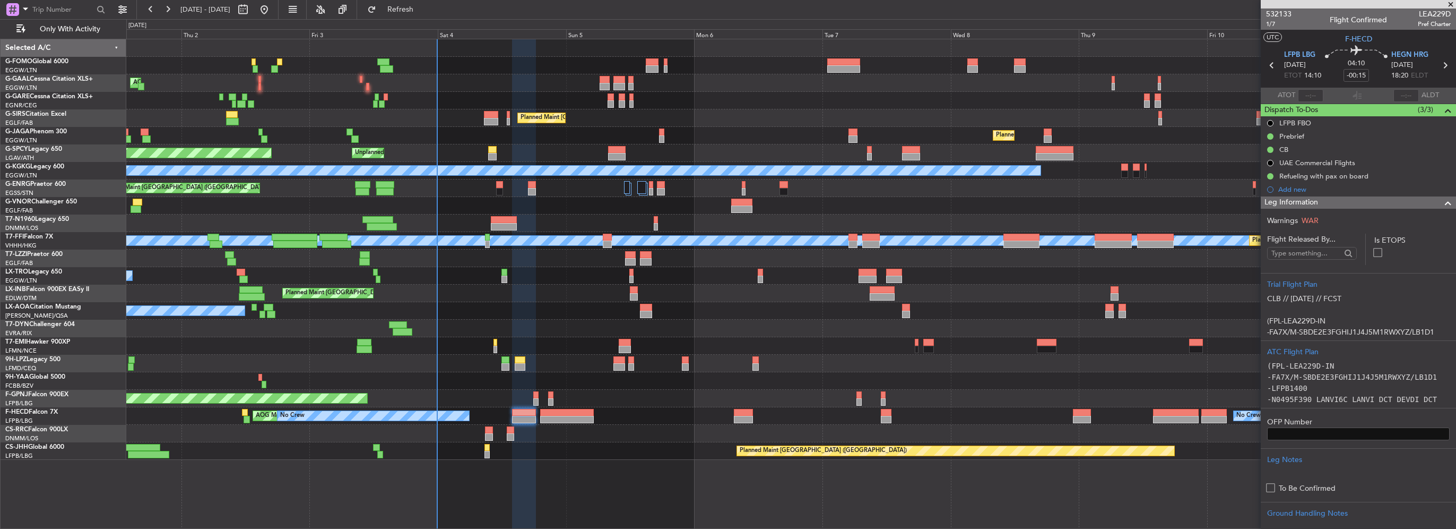
click at [1442, 206] on span at bounding box center [1448, 202] width 13 height 13
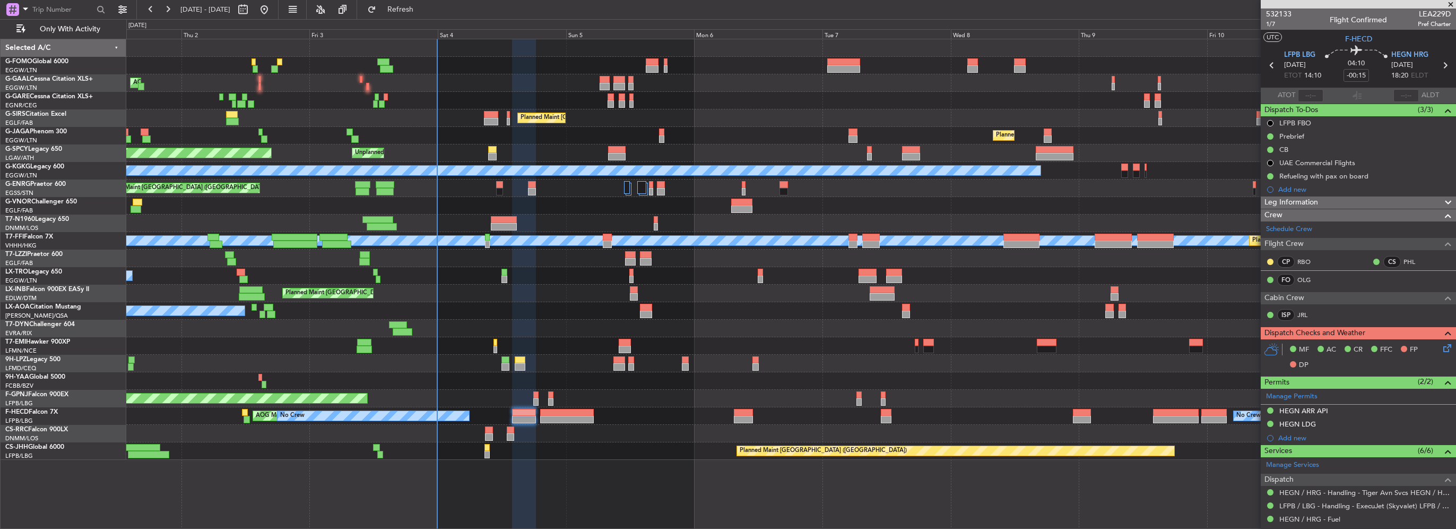
click at [1441, 348] on icon at bounding box center [1445, 346] width 8 height 8
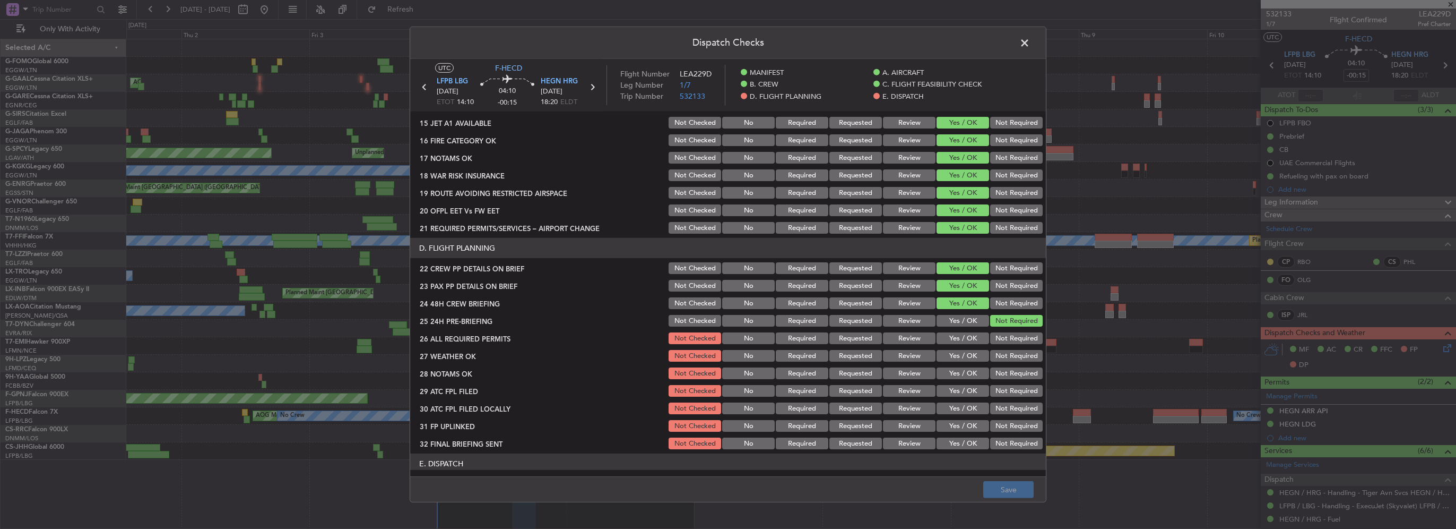
scroll to position [425, 0]
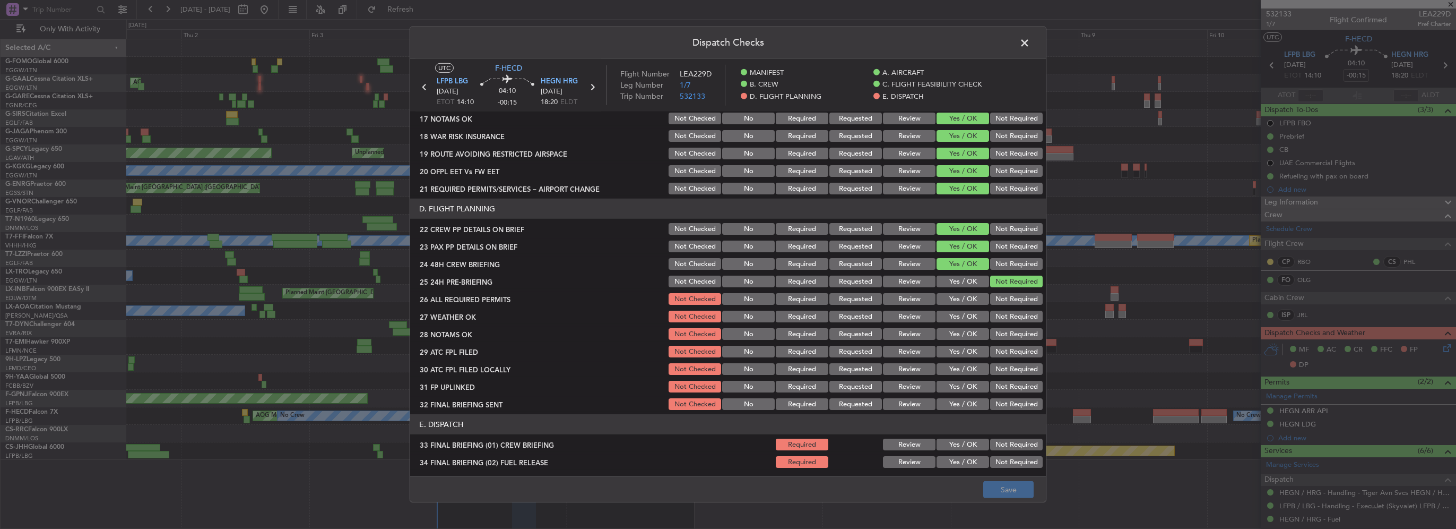
click at [968, 298] on button "Yes / OK" at bounding box center [963, 299] width 53 height 12
click at [966, 312] on button "Yes / OK" at bounding box center [963, 316] width 53 height 12
click at [907, 315] on button "Review" at bounding box center [909, 316] width 53 height 12
click at [909, 335] on button "Review" at bounding box center [909, 334] width 53 height 12
click at [960, 350] on button "Yes / OK" at bounding box center [963, 351] width 53 height 12
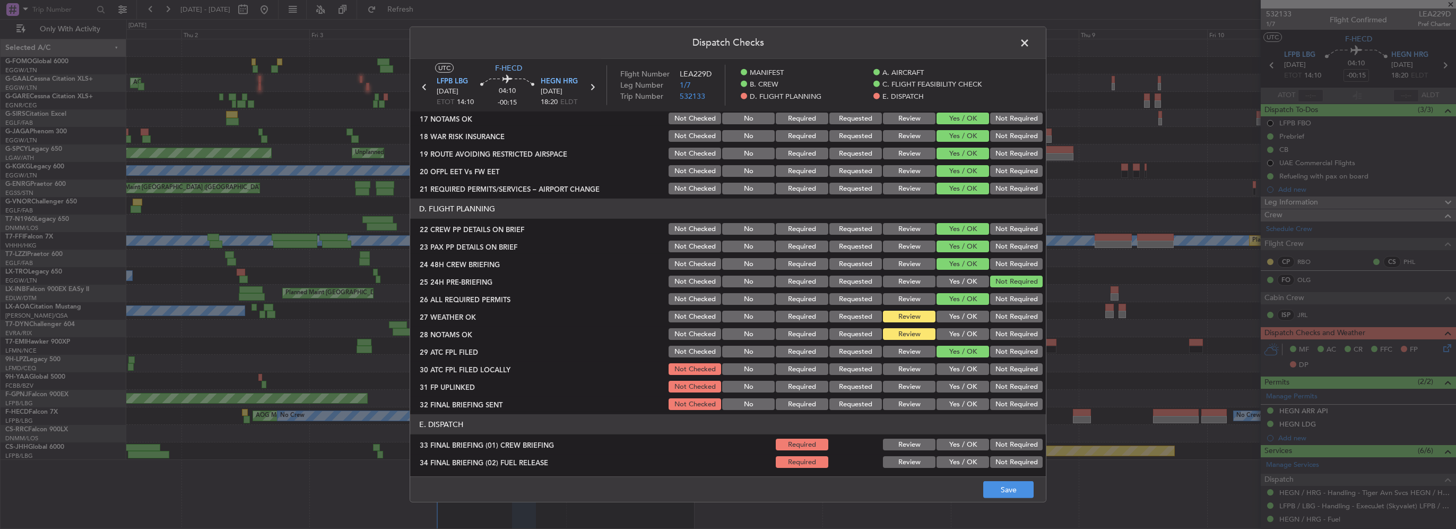
click at [1001, 367] on button "Not Required" at bounding box center [1016, 369] width 53 height 12
click at [962, 384] on button "Yes / OK" at bounding box center [963, 387] width 53 height 12
click at [1010, 401] on button "Not Required" at bounding box center [1016, 404] width 53 height 12
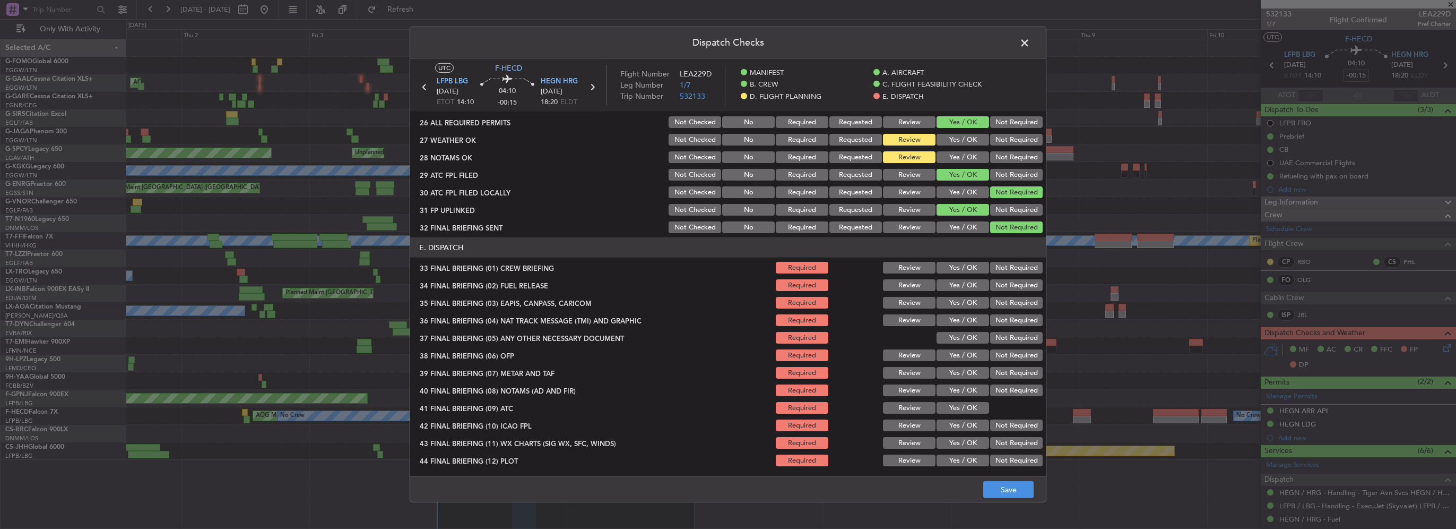
click at [965, 269] on button "Yes / OK" at bounding box center [963, 268] width 53 height 12
click at [966, 278] on div "Yes / OK" at bounding box center [962, 285] width 54 height 15
click at [972, 285] on button "Yes / OK" at bounding box center [963, 285] width 53 height 12
click at [993, 298] on button "Not Required" at bounding box center [1016, 303] width 53 height 12
click at [998, 319] on button "Not Required" at bounding box center [1016, 320] width 53 height 12
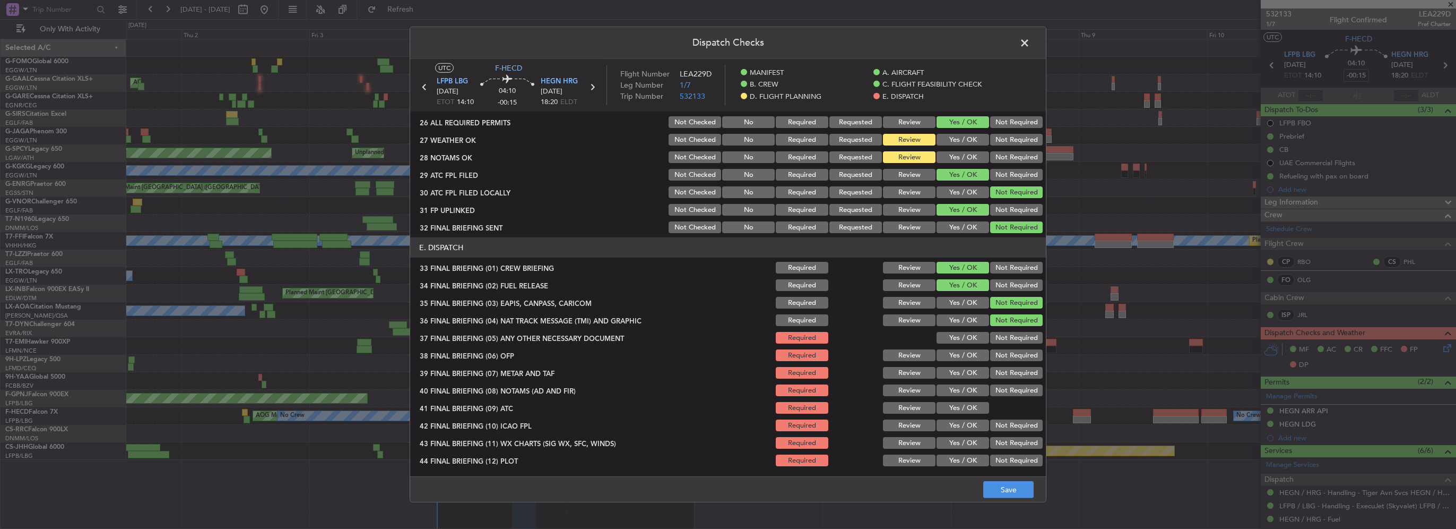
click at [965, 337] on button "Yes / OK" at bounding box center [963, 338] width 53 height 12
click at [970, 357] on button "Yes / OK" at bounding box center [963, 355] width 53 height 12
click at [969, 367] on button "Yes / OK" at bounding box center [963, 373] width 53 height 12
click at [970, 388] on button "Yes / OK" at bounding box center [963, 390] width 53 height 12
drag, startPoint x: 970, startPoint y: 407, endPoint x: 969, endPoint y: 426, distance: 18.6
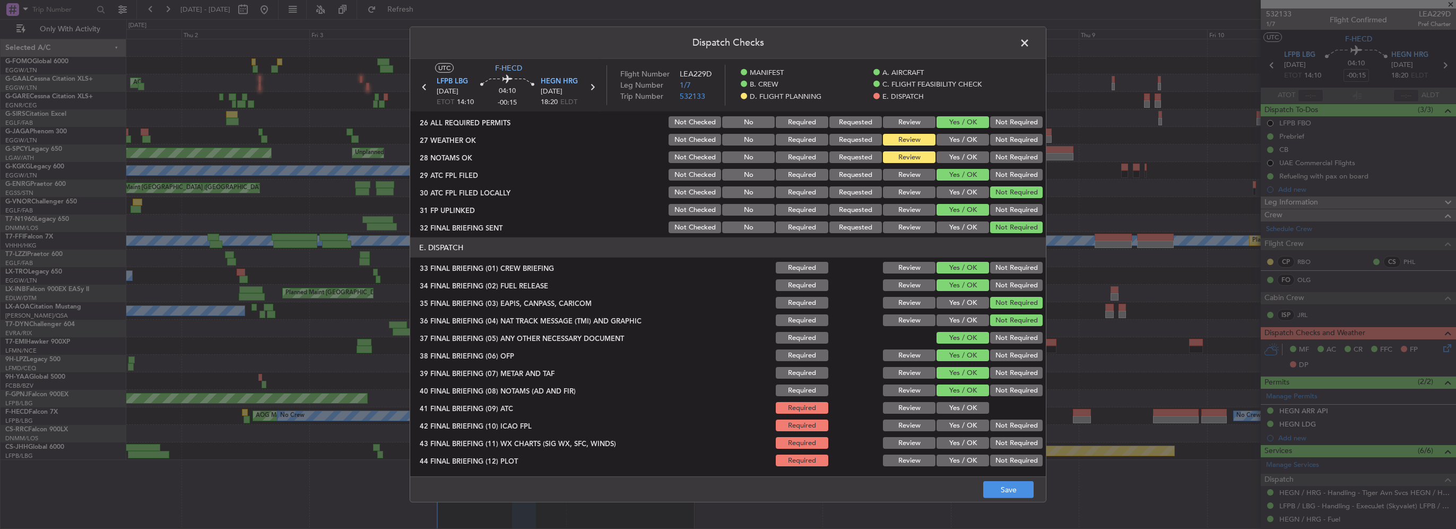
click at [970, 408] on button "Yes / OK" at bounding box center [963, 408] width 53 height 12
click at [969, 430] on div "Yes / OK" at bounding box center [962, 425] width 54 height 15
click at [964, 423] on button "Yes / OK" at bounding box center [963, 425] width 53 height 12
drag, startPoint x: 962, startPoint y: 437, endPoint x: 961, endPoint y: 454, distance: 17.6
click at [962, 437] on button "Yes / OK" at bounding box center [963, 443] width 53 height 12
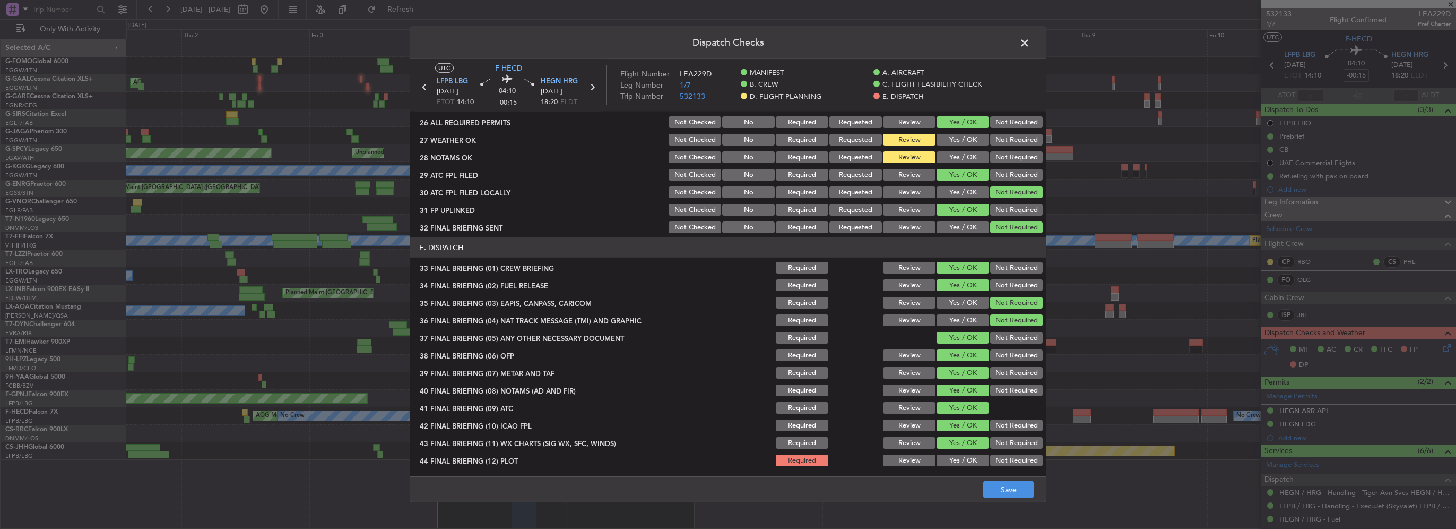
click at [960, 455] on button "Yes / OK" at bounding box center [963, 460] width 53 height 12
click at [997, 497] on button "Save" at bounding box center [1008, 489] width 50 height 17
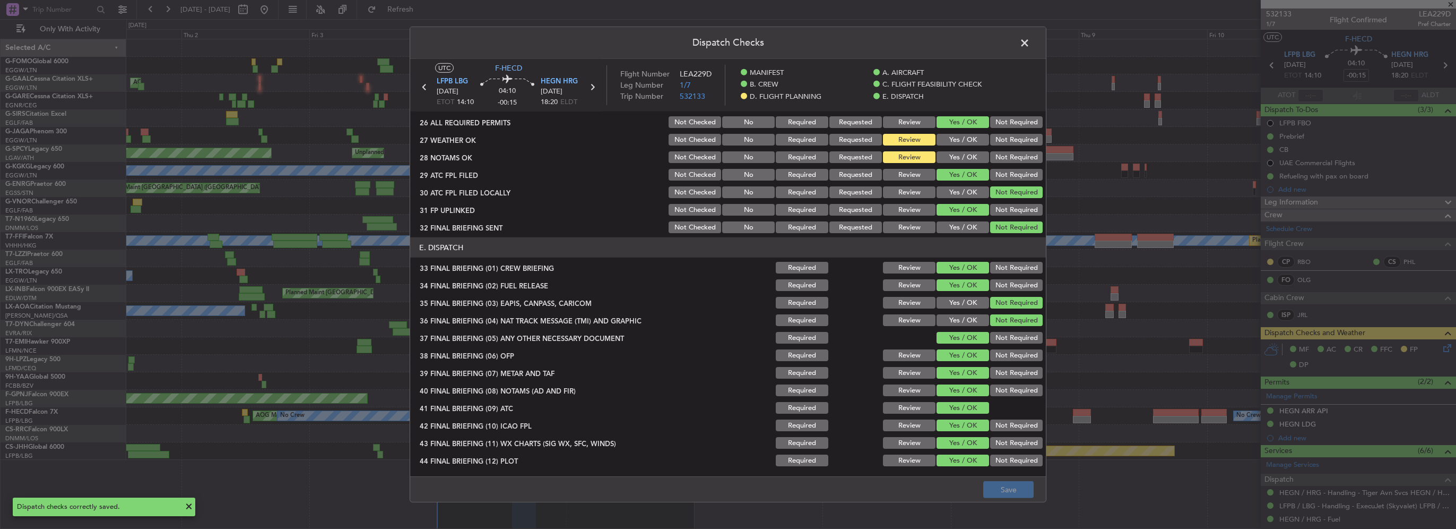
click at [1030, 42] on span at bounding box center [1030, 45] width 0 height 21
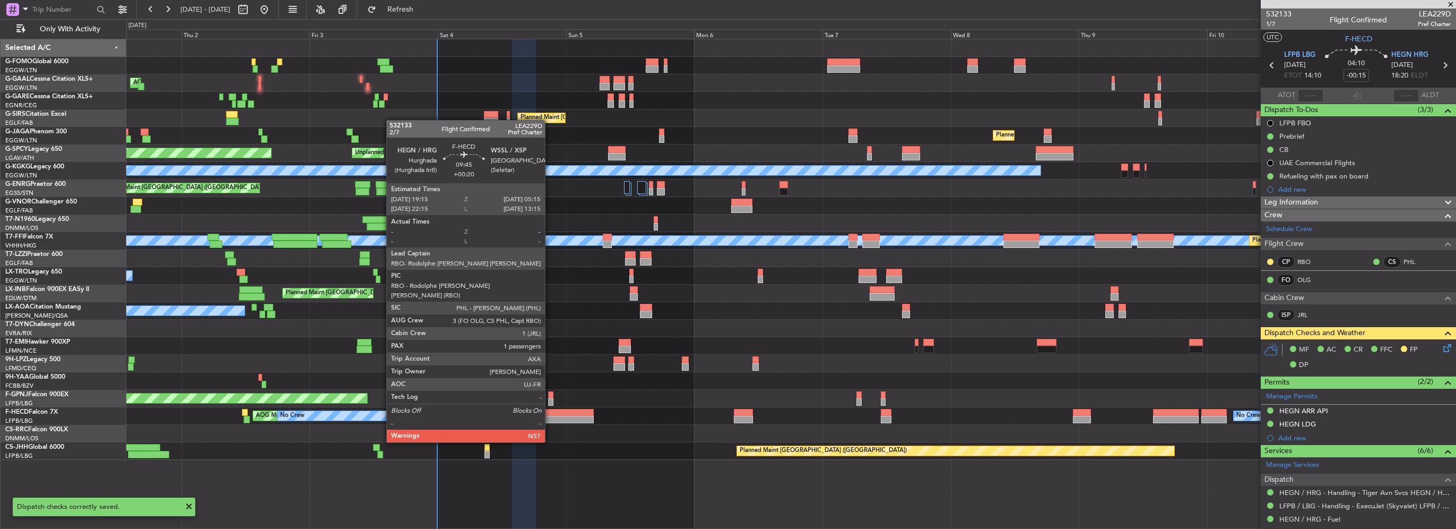
click at [553, 414] on div at bounding box center [567, 412] width 54 height 7
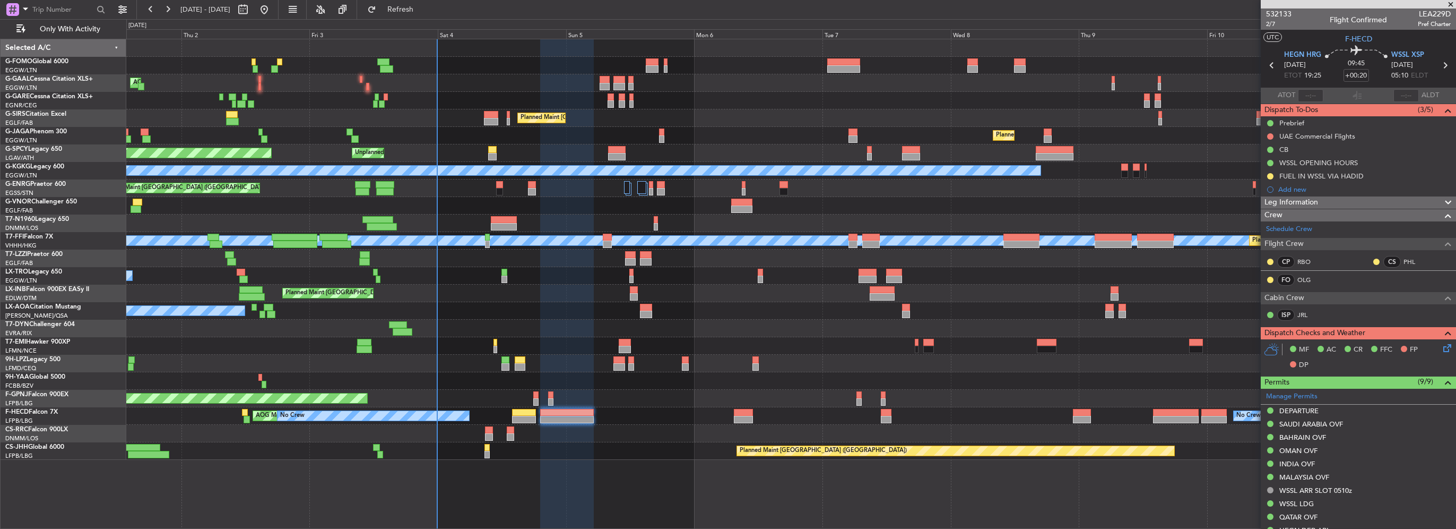
click at [527, 414] on div at bounding box center [524, 412] width 24 height 7
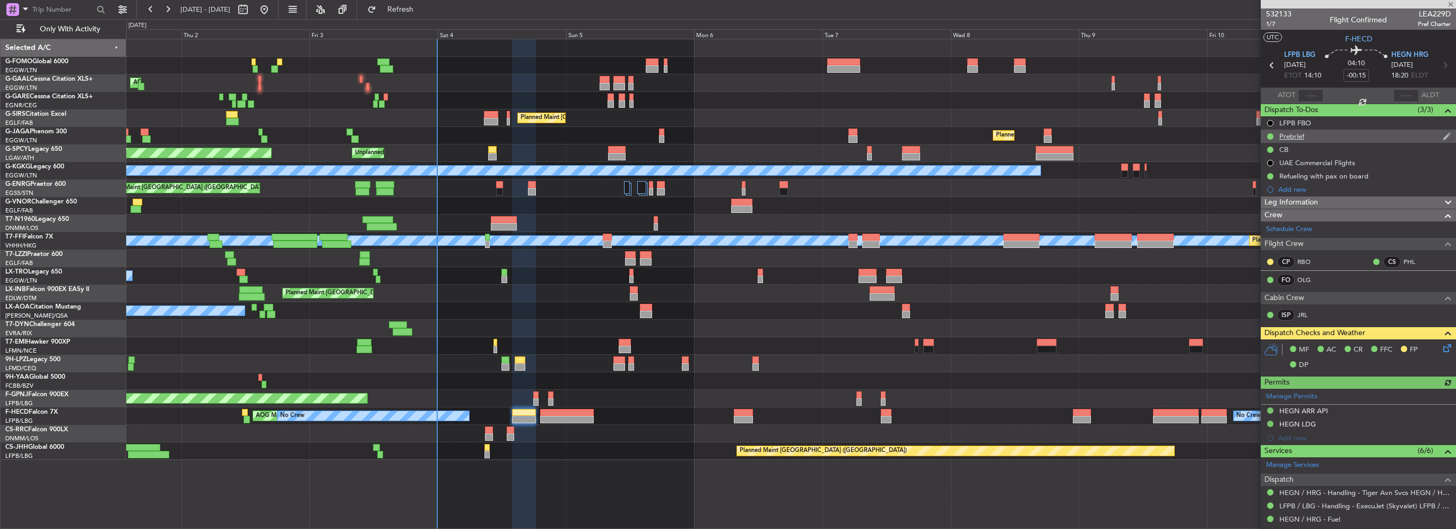
click at [1303, 136] on div "Prebrief" at bounding box center [1292, 136] width 25 height 9
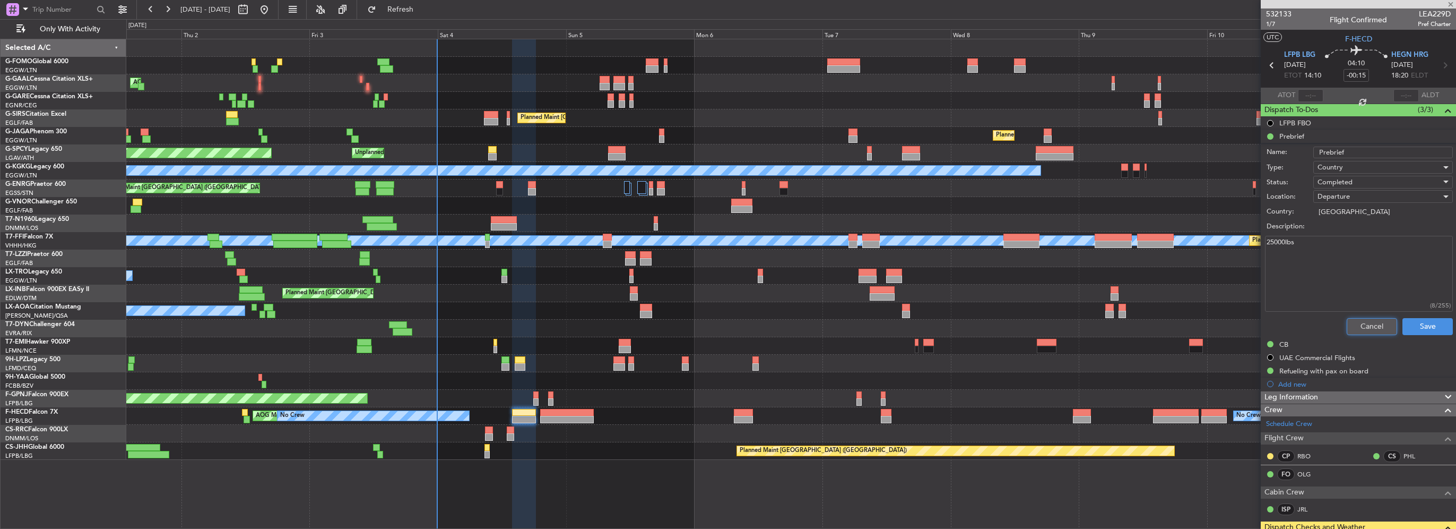
click at [1367, 318] on button "Cancel" at bounding box center [1372, 326] width 50 height 17
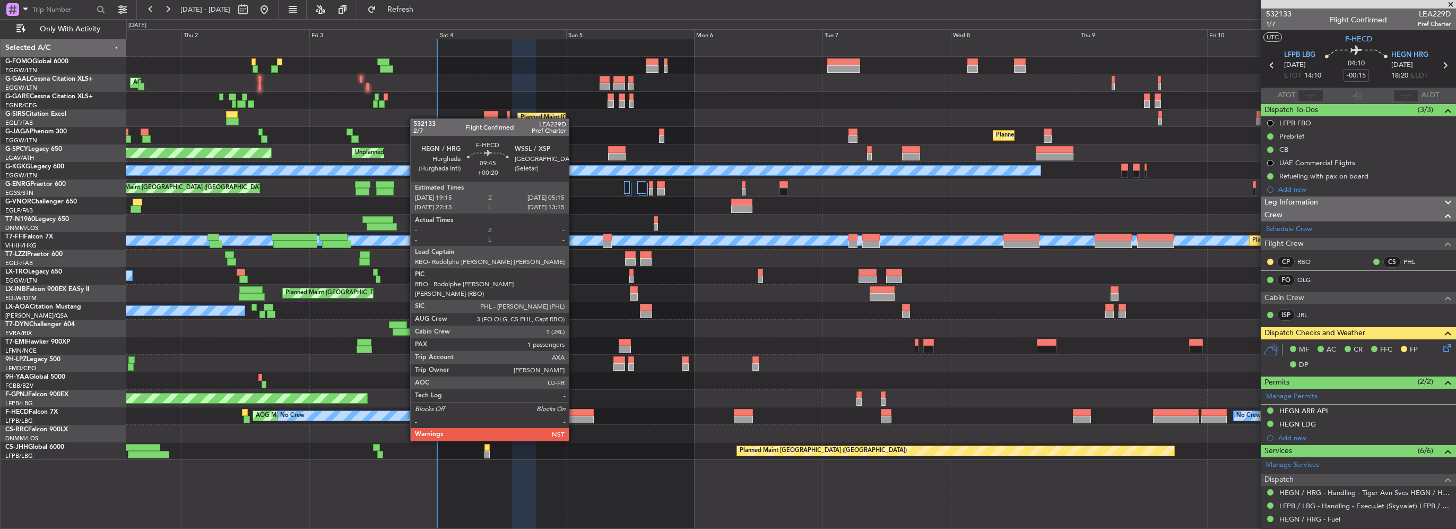
click at [574, 411] on div at bounding box center [567, 412] width 54 height 7
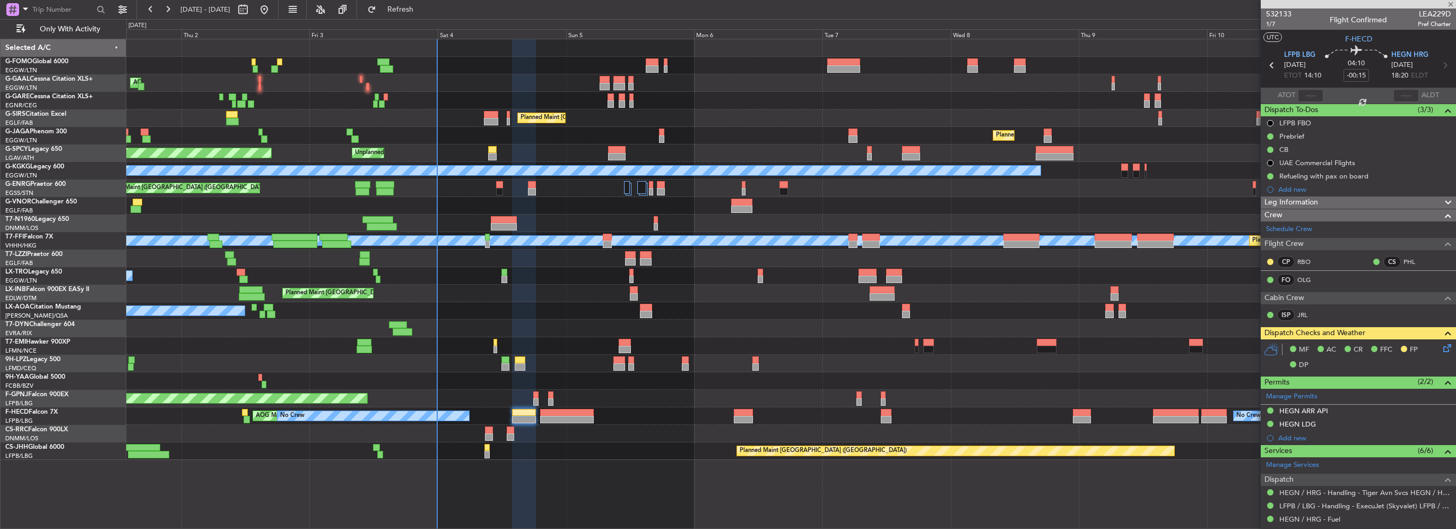
type input "+00:20"
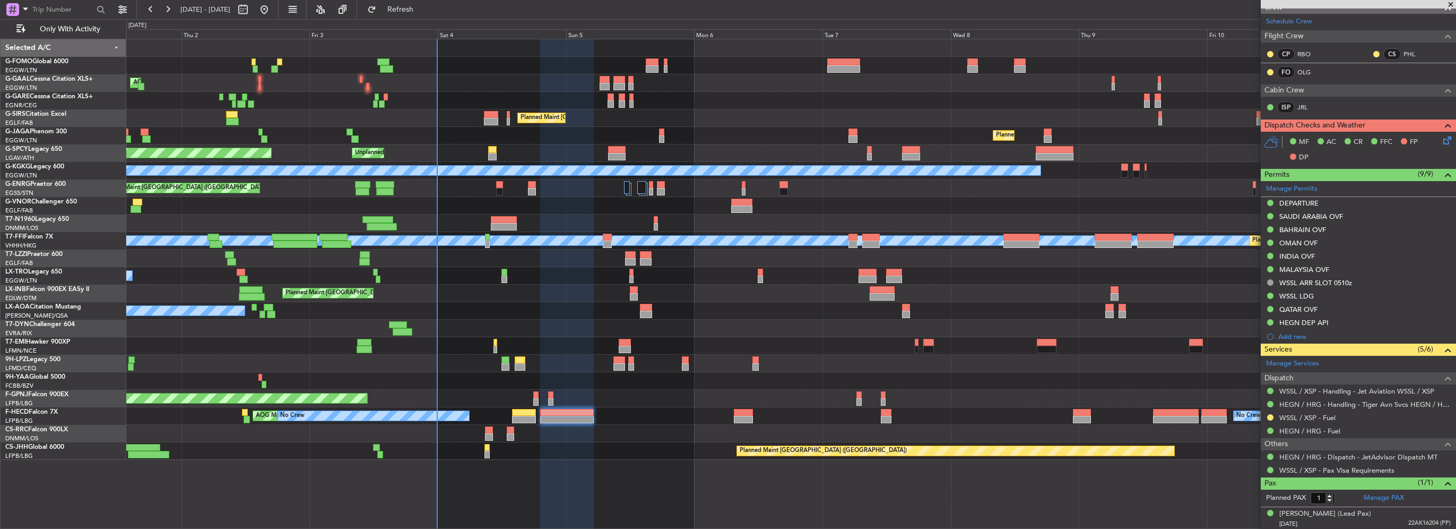
scroll to position [0, 0]
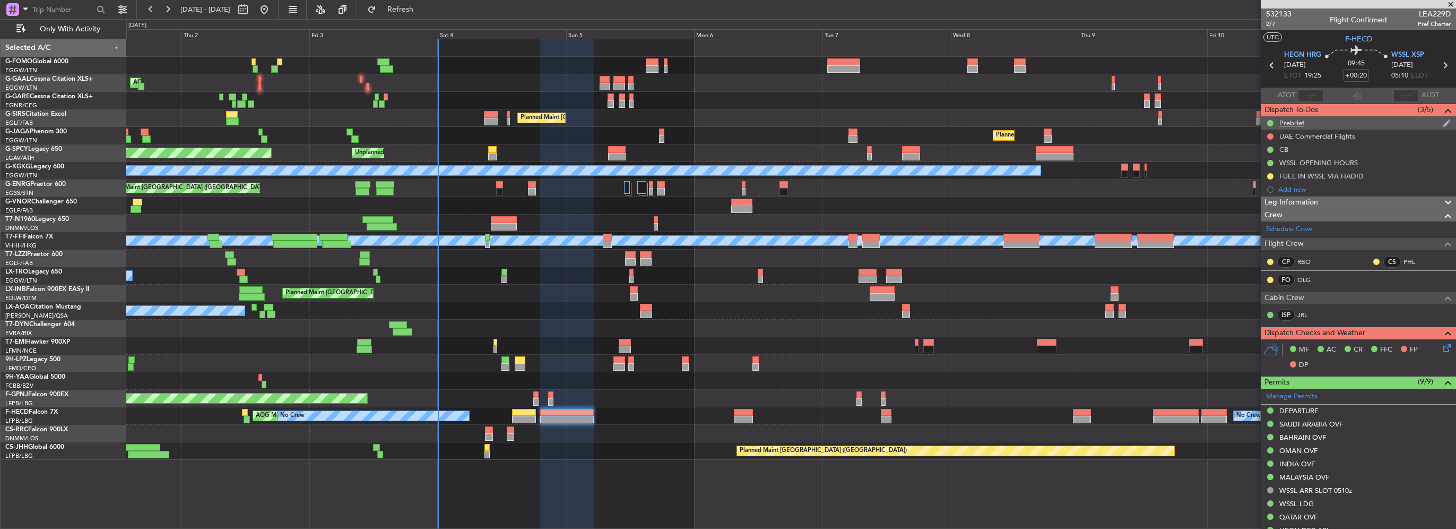
click at [1296, 123] on div "Prebrief" at bounding box center [1292, 122] width 25 height 9
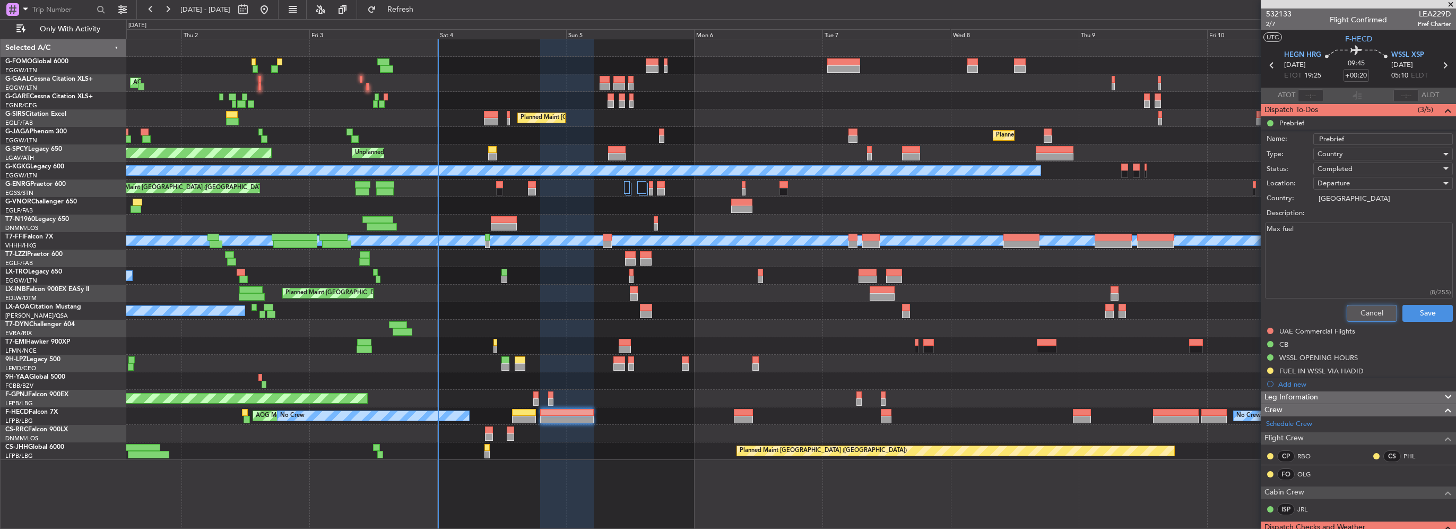
click at [1364, 306] on button "Cancel" at bounding box center [1372, 313] width 50 height 17
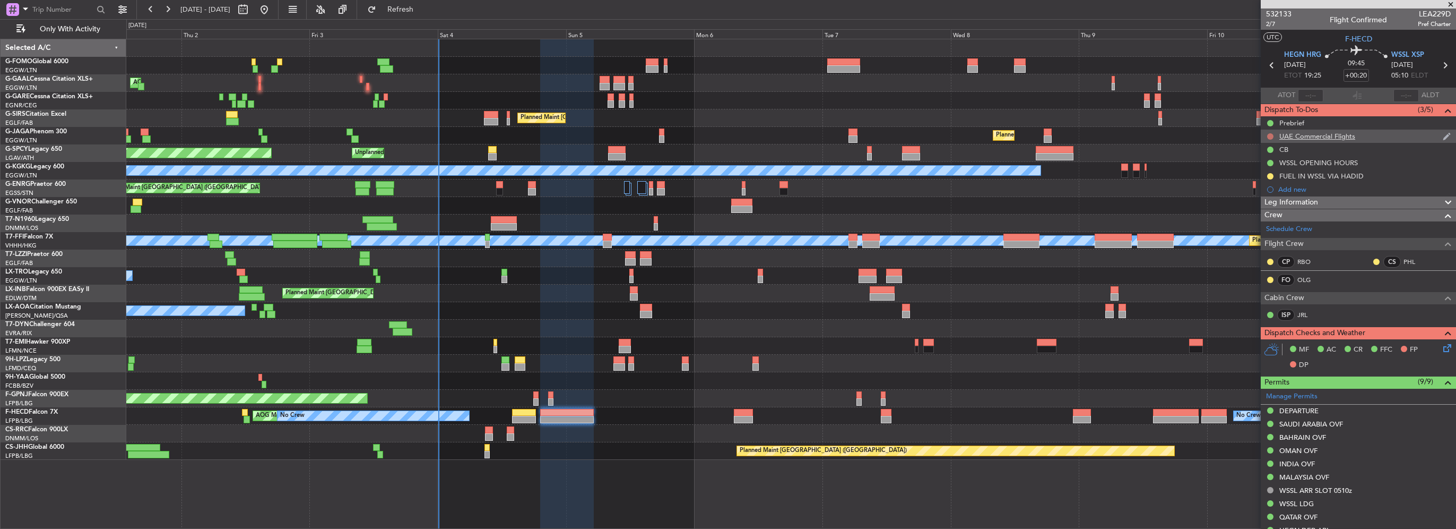
click at [1267, 137] on button at bounding box center [1270, 136] width 6 height 6
click at [1256, 197] on li "Cancelled" at bounding box center [1271, 199] width 56 height 16
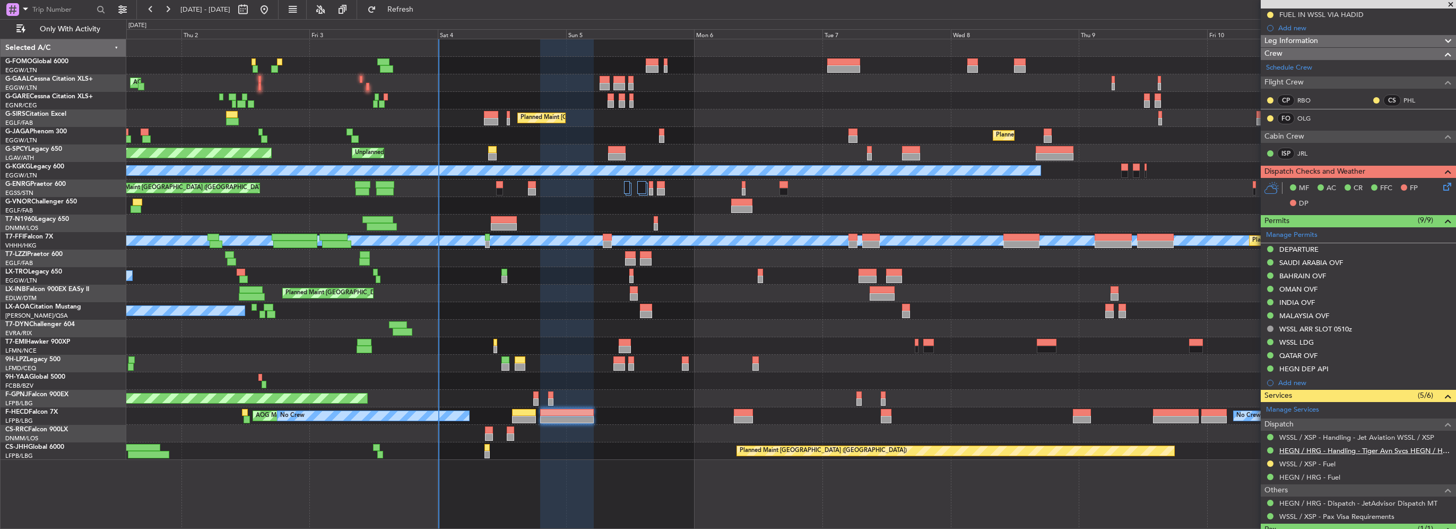
scroll to position [208, 0]
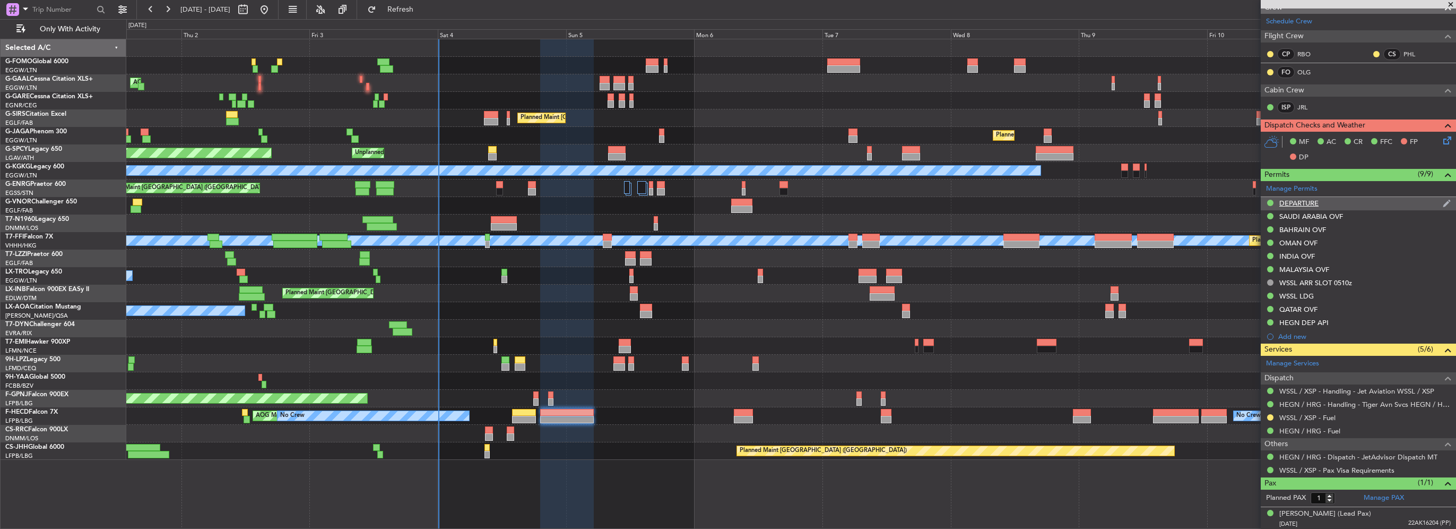
click at [1296, 200] on div "DEPARTURE" at bounding box center [1299, 202] width 39 height 9
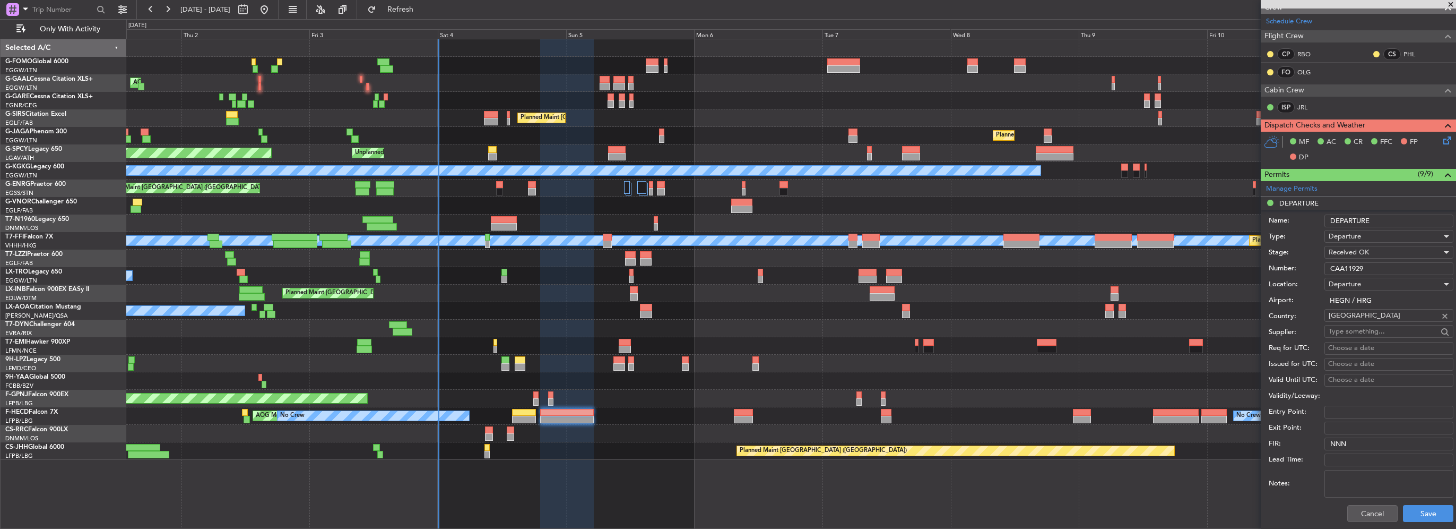
click at [1357, 265] on input "CAA11929" at bounding box center [1389, 268] width 129 height 13
click at [1363, 515] on button "Cancel" at bounding box center [1373, 513] width 50 height 17
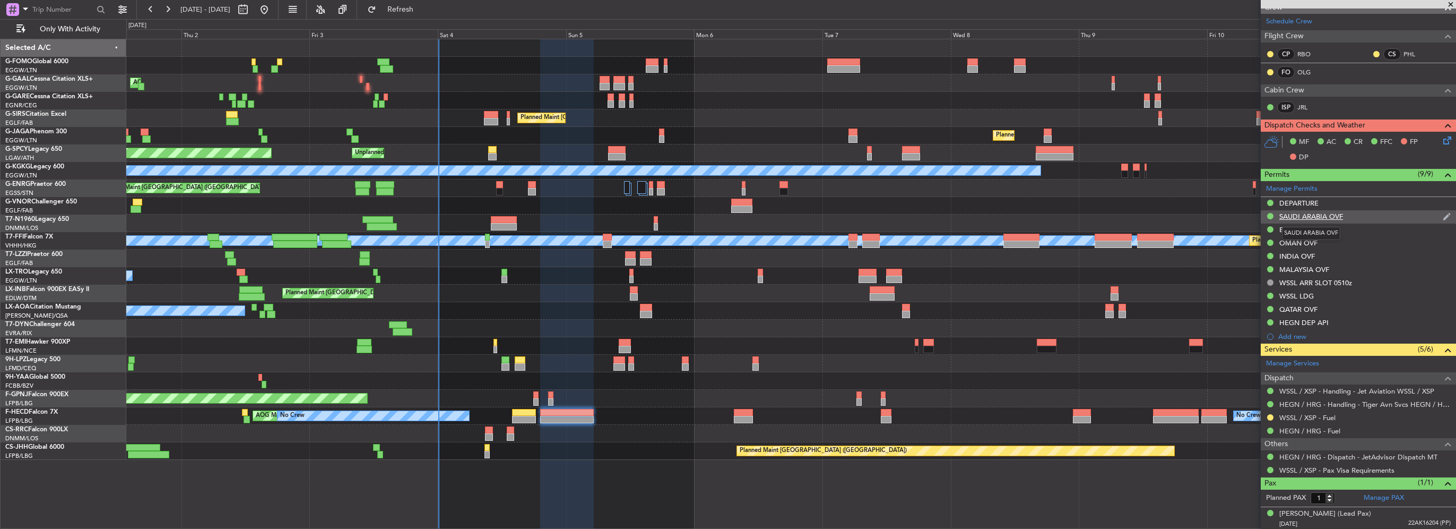
click at [1319, 218] on div "SAUDI ARABIA OVF" at bounding box center [1312, 216] width 64 height 9
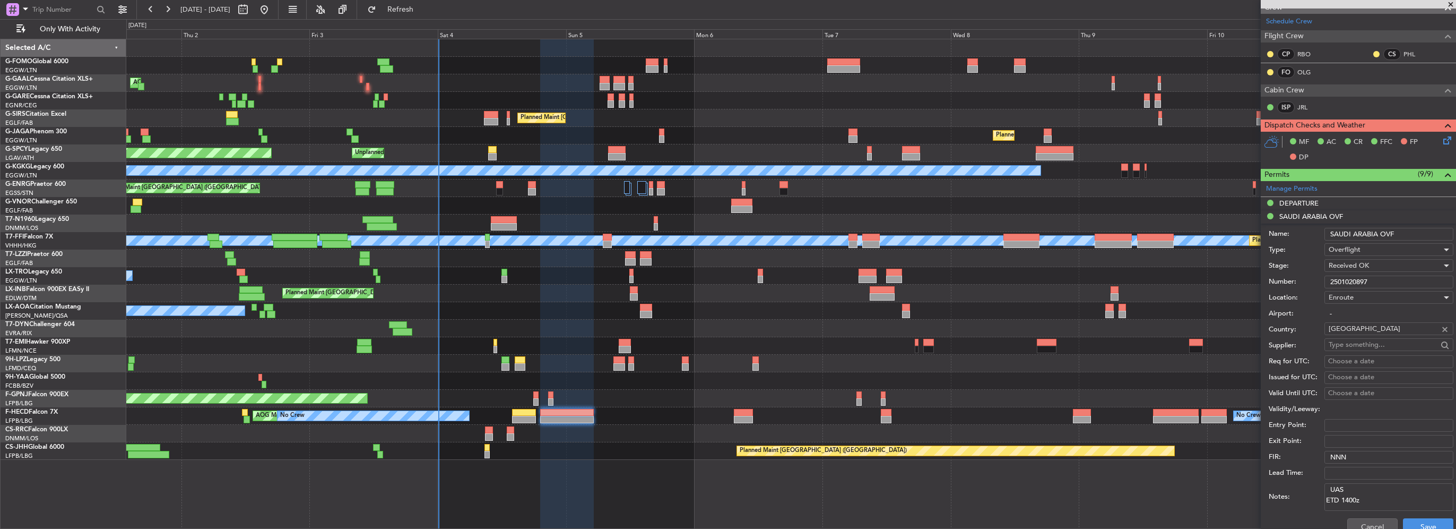
drag, startPoint x: 1390, startPoint y: 281, endPoint x: 1280, endPoint y: 274, distance: 110.6
click at [1239, 274] on fb-app "01 Oct 2025 - 11 Oct 2025 Refresh Quick Links Only With Activity AOG Maint Duss…" at bounding box center [728, 268] width 1456 height 521
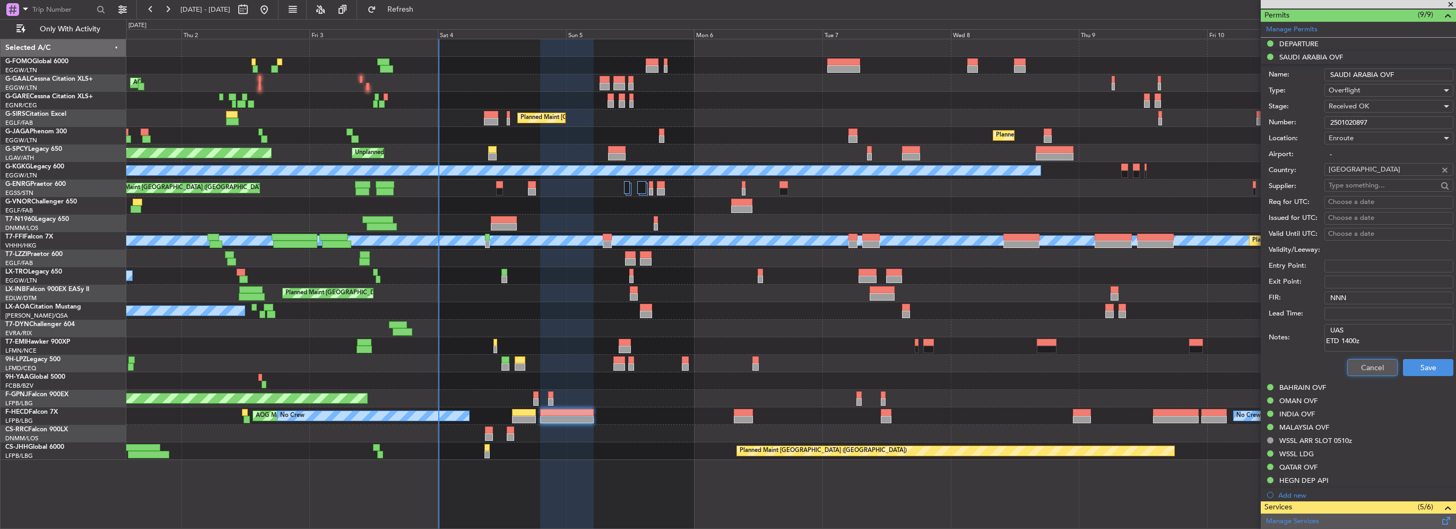
drag, startPoint x: 1354, startPoint y: 365, endPoint x: 1351, endPoint y: 359, distance: 7.1
click at [1354, 365] on button "Cancel" at bounding box center [1373, 367] width 50 height 17
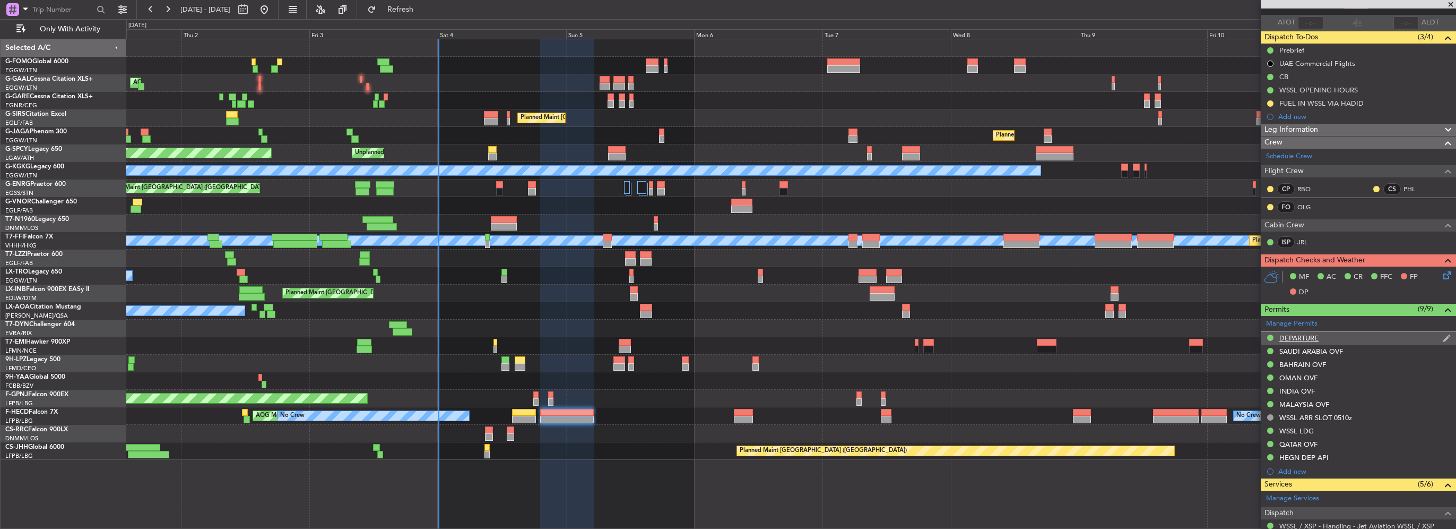
scroll to position [48, 0]
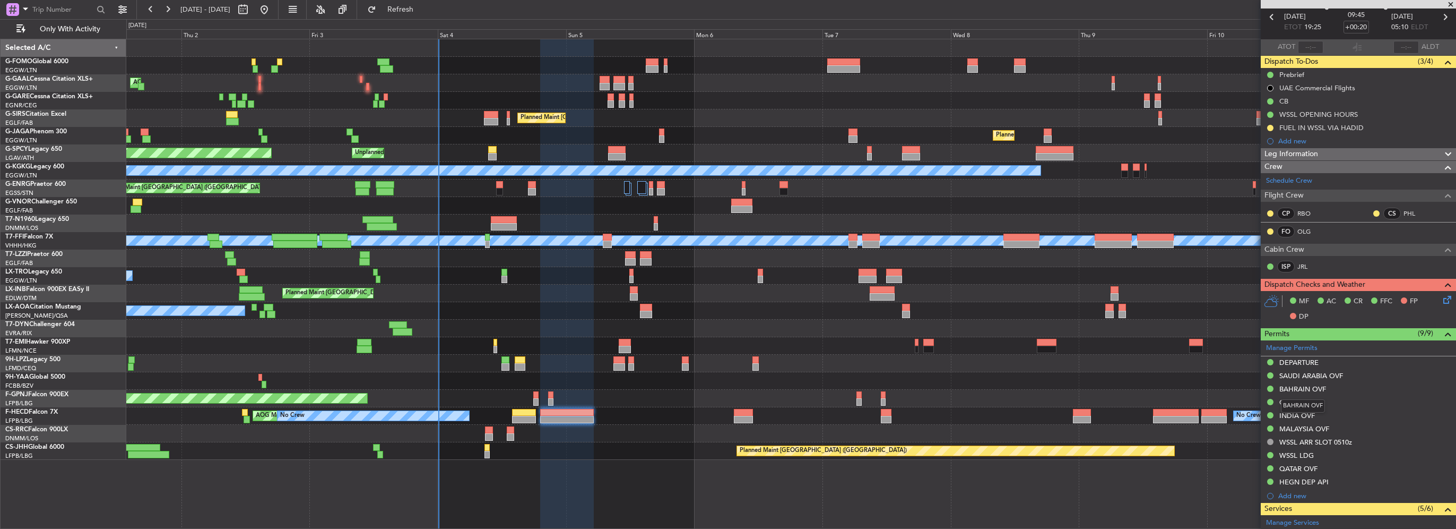
drag, startPoint x: 1310, startPoint y: 391, endPoint x: 1326, endPoint y: 400, distance: 19.0
click at [1310, 391] on div "BAHRAIN OVF" at bounding box center [1303, 388] width 47 height 9
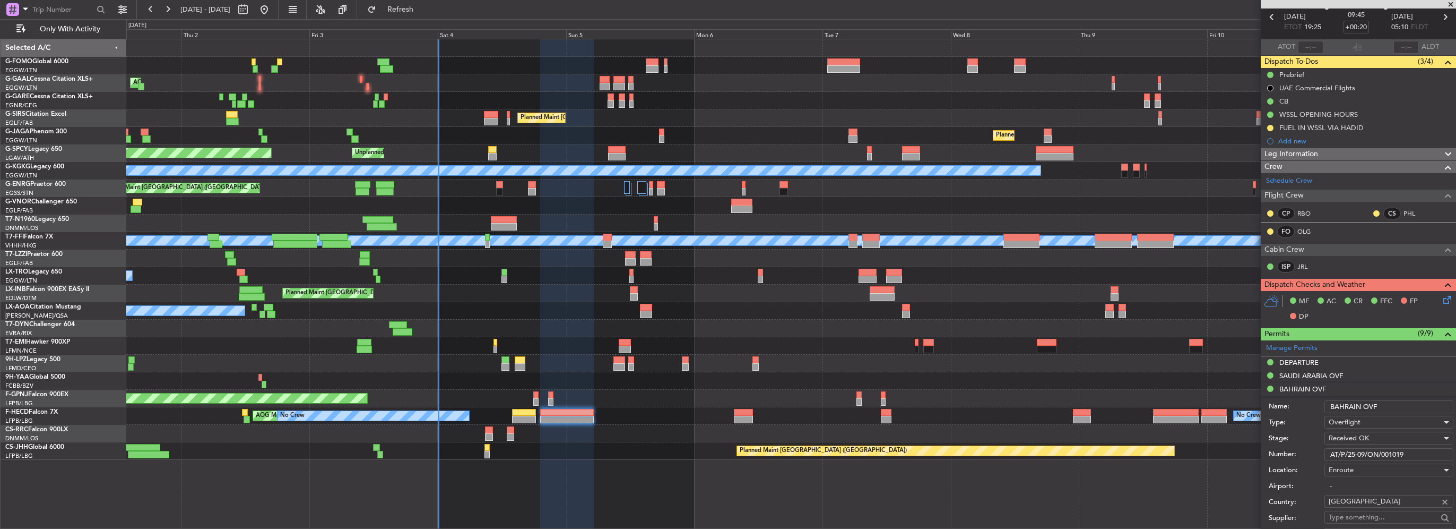
drag, startPoint x: 1415, startPoint y: 450, endPoint x: 1261, endPoint y: 447, distance: 154.5
click at [1309, 449] on div "Number: AT/P/25-09/ON/001019" at bounding box center [1361, 454] width 185 height 16
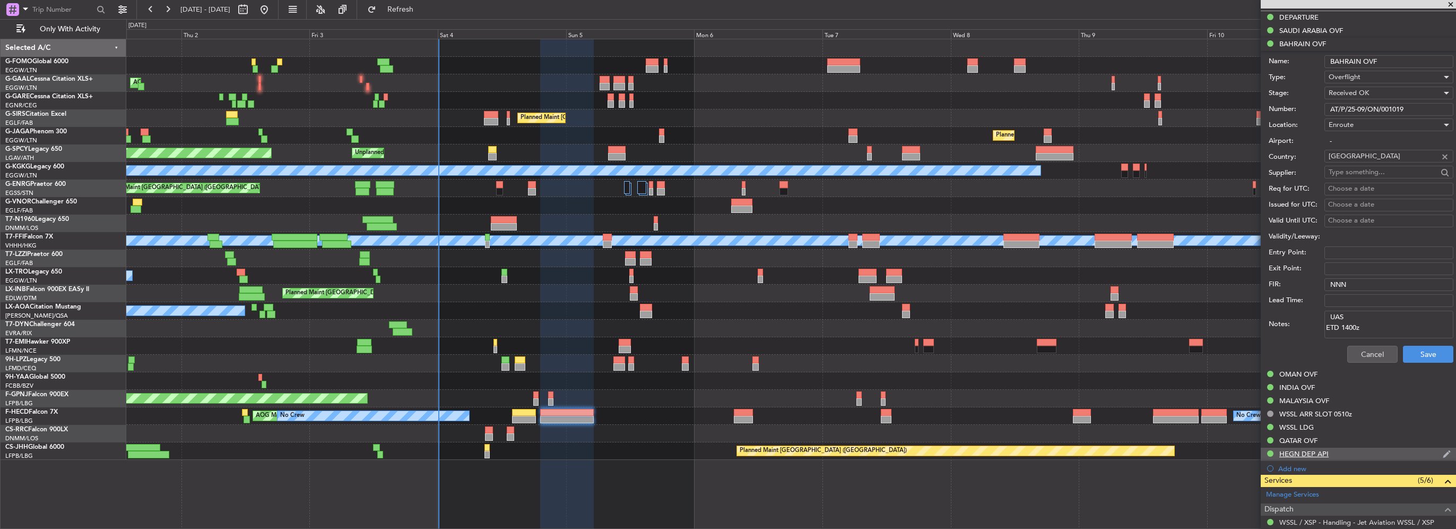
scroll to position [420, 0]
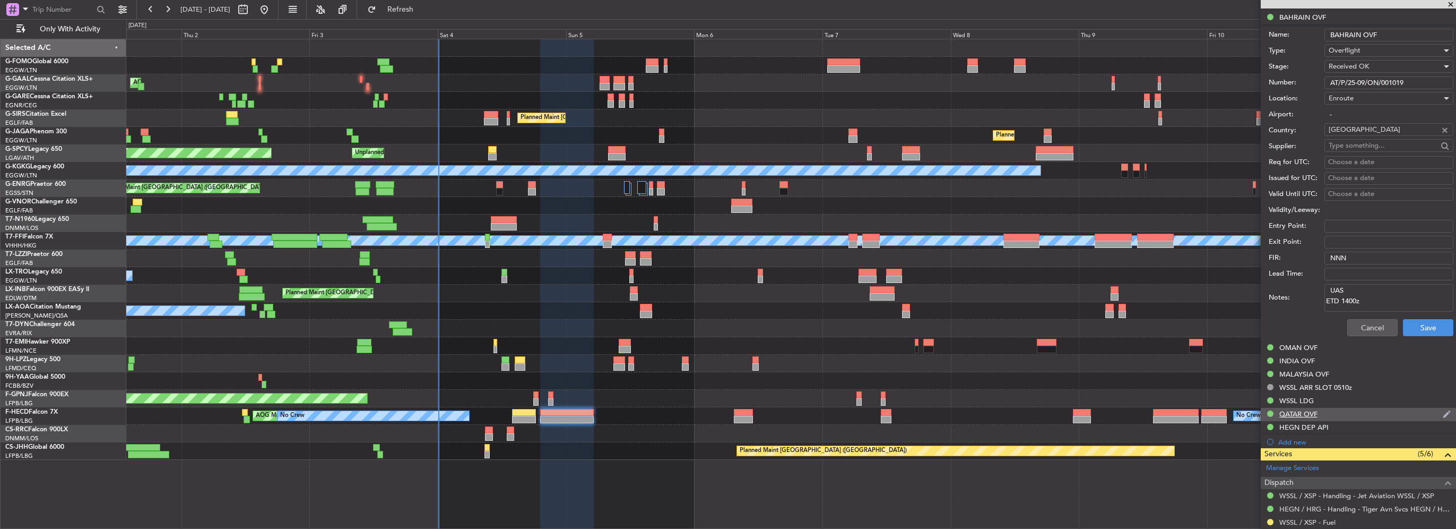
click at [1295, 417] on div "QATAR OVF" at bounding box center [1358, 414] width 195 height 13
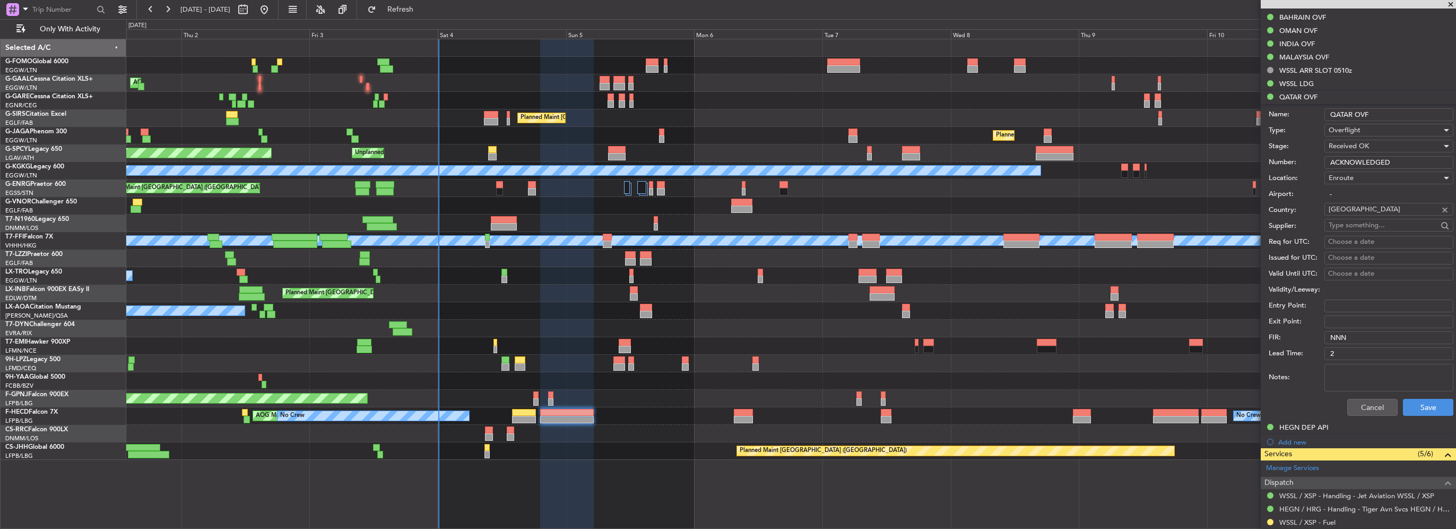
drag, startPoint x: 1386, startPoint y: 160, endPoint x: 1188, endPoint y: 161, distance: 198.0
click at [1218, 162] on fb-app "01 Oct 2025 - 11 Oct 2025 Refresh Quick Links Only With Activity AOG Maint Duss…" at bounding box center [728, 268] width 1456 height 521
click at [1372, 412] on button "Cancel" at bounding box center [1373, 407] width 50 height 17
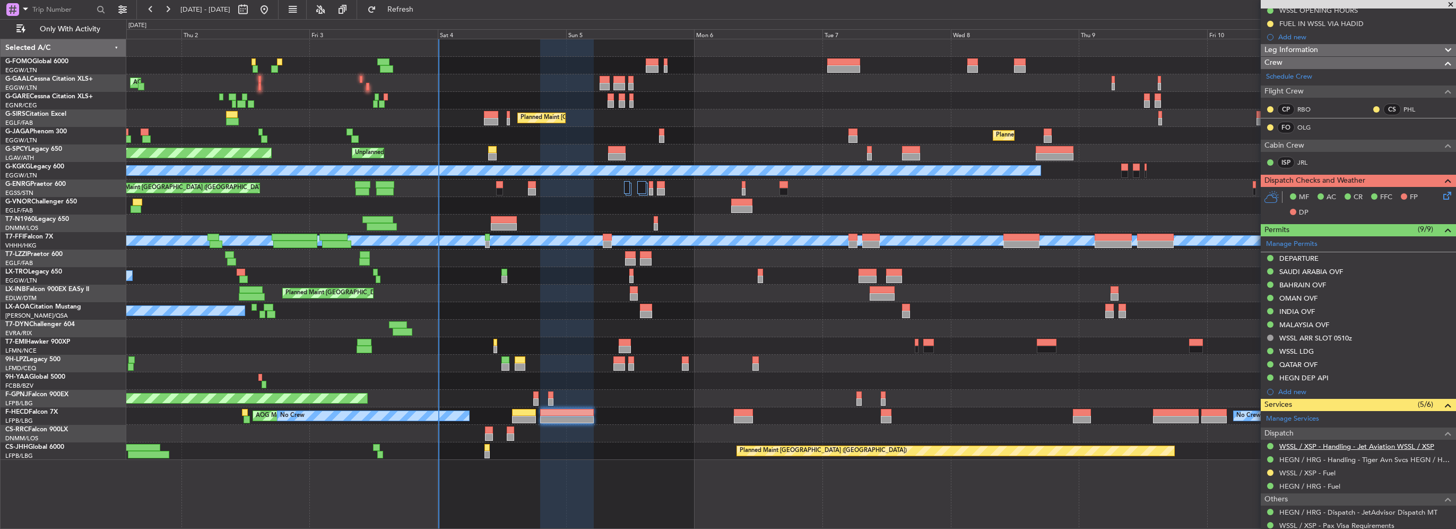
scroll to position [101, 0]
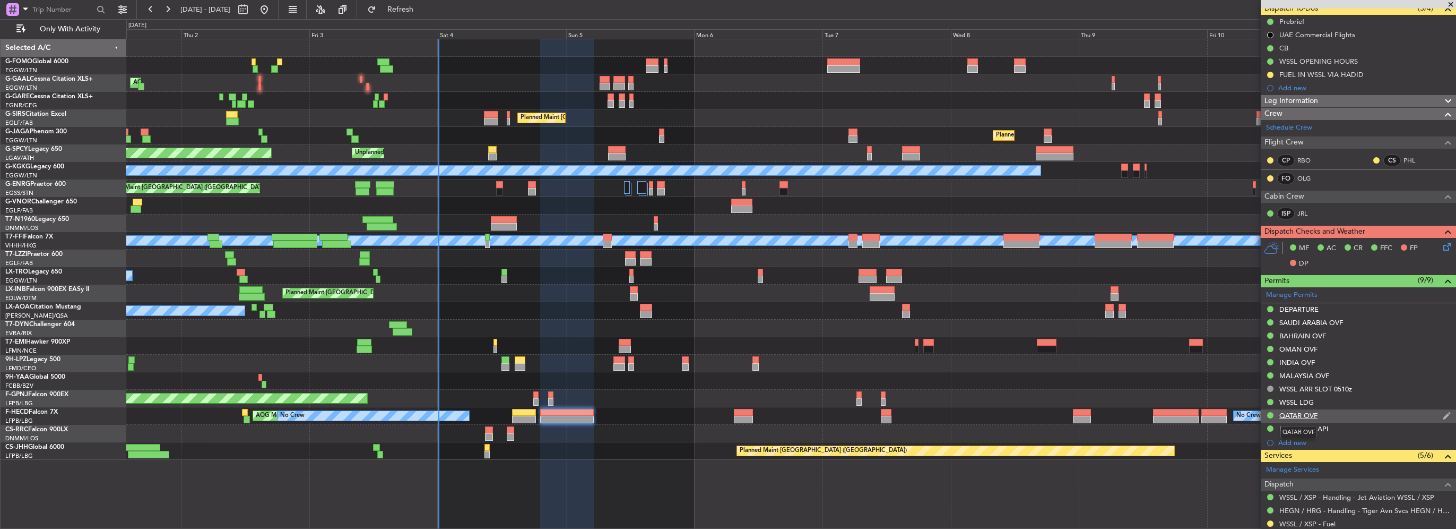
click at [1308, 411] on div "QATAR OVF" at bounding box center [1299, 415] width 38 height 9
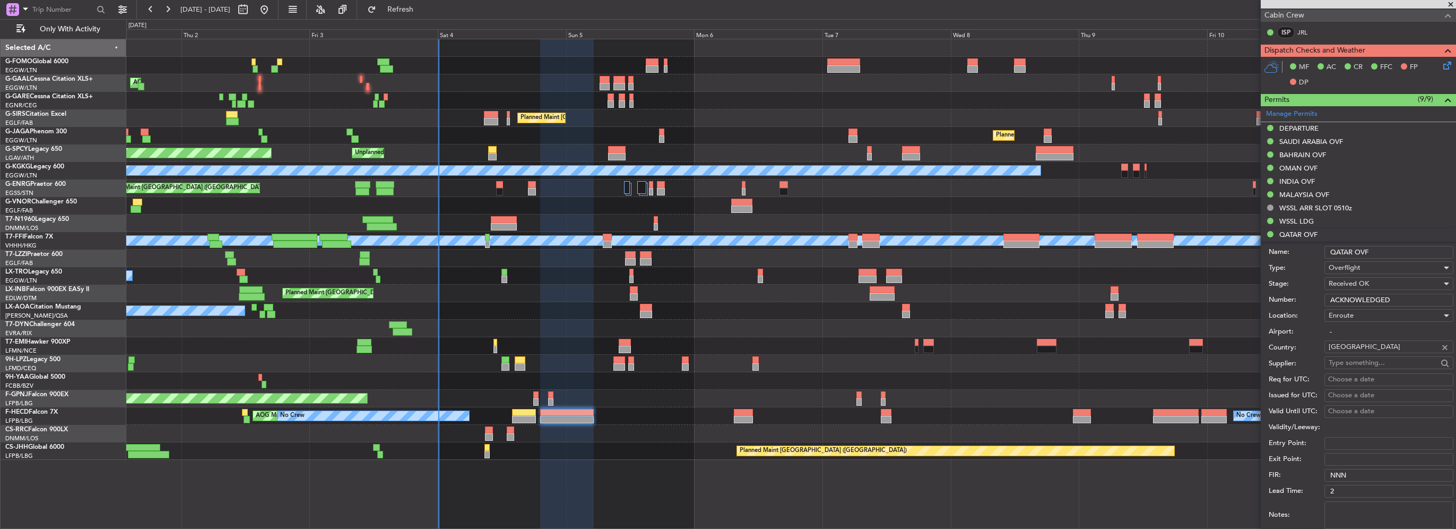
scroll to position [314, 0]
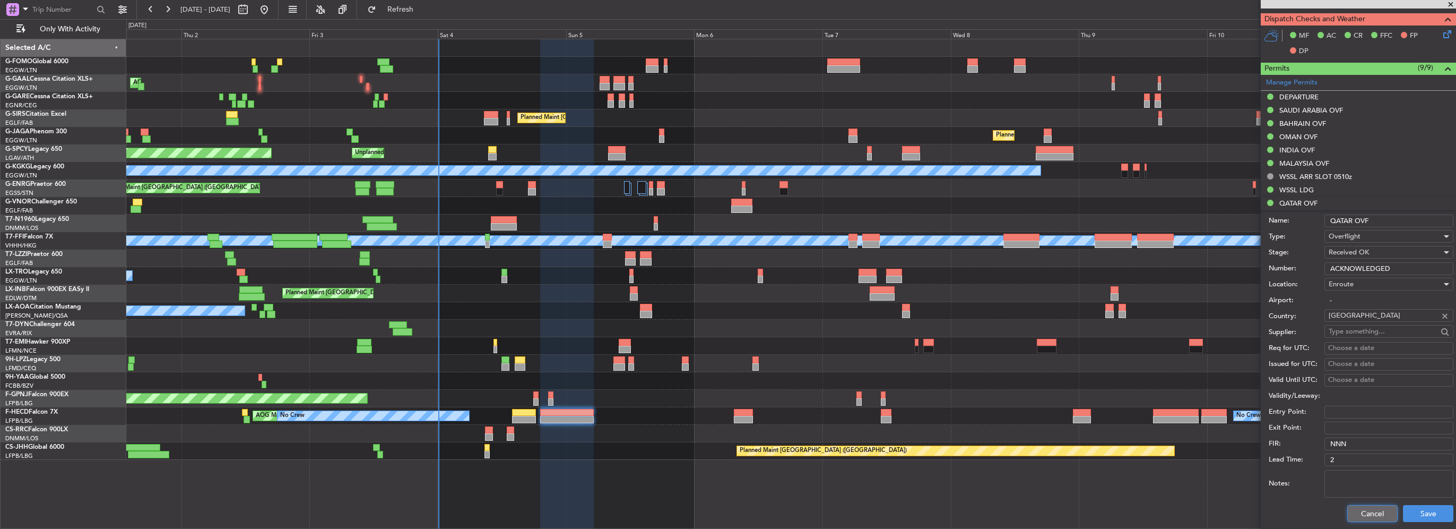
click at [1366, 505] on button "Cancel" at bounding box center [1373, 513] width 50 height 17
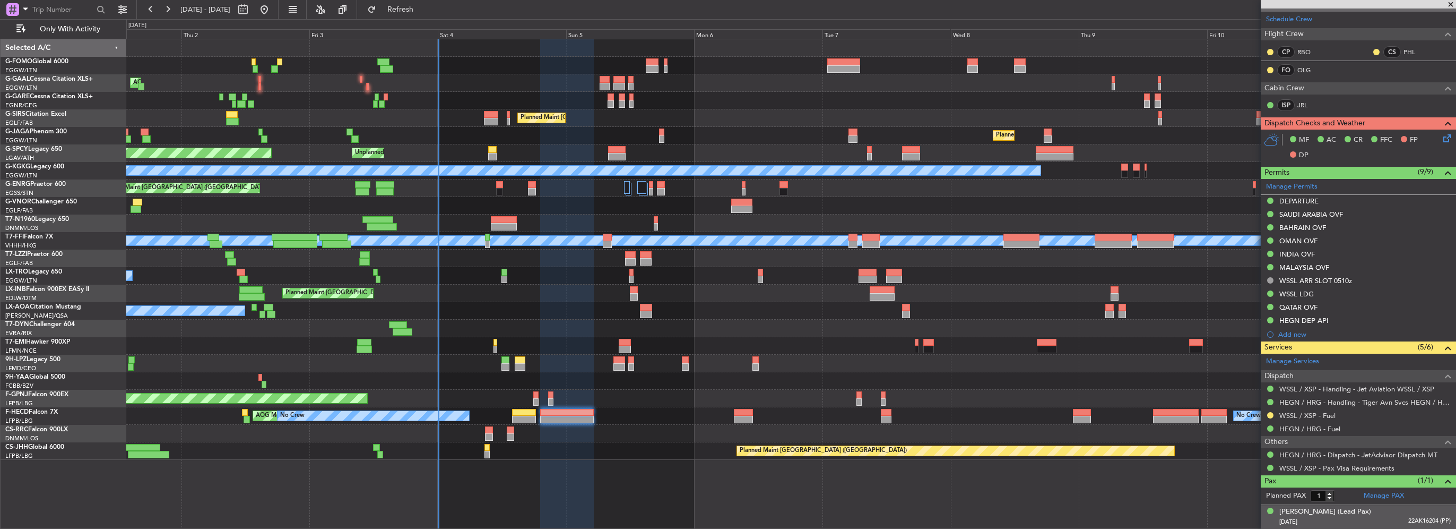
scroll to position [208, 0]
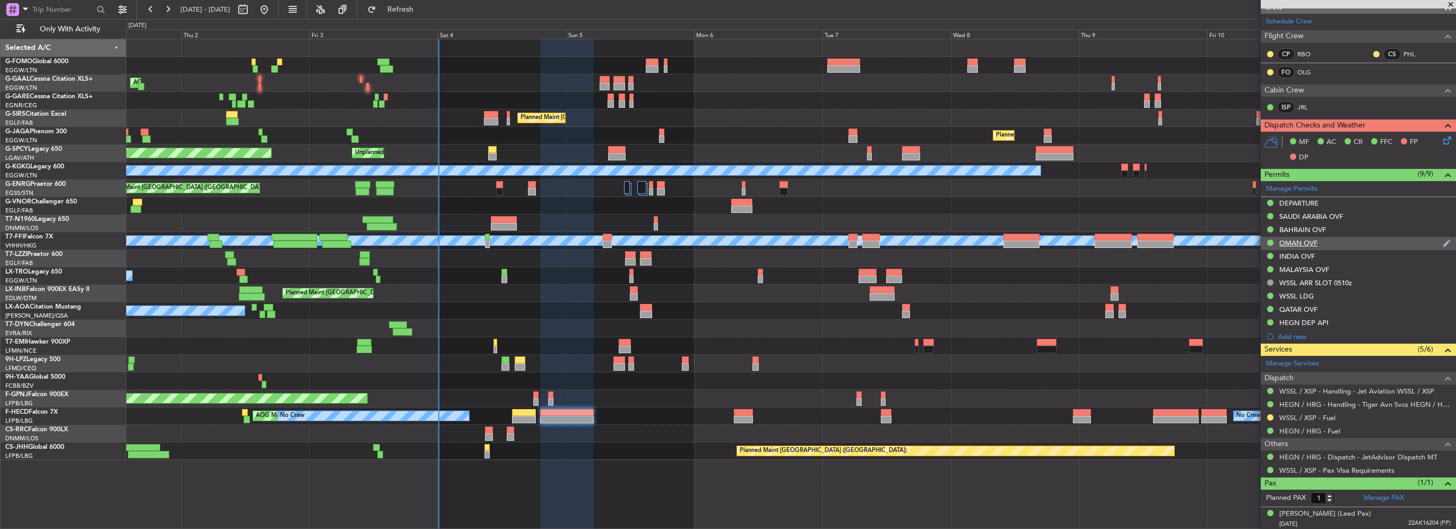
click at [1306, 246] on div "OMAN OVF" at bounding box center [1358, 243] width 195 height 13
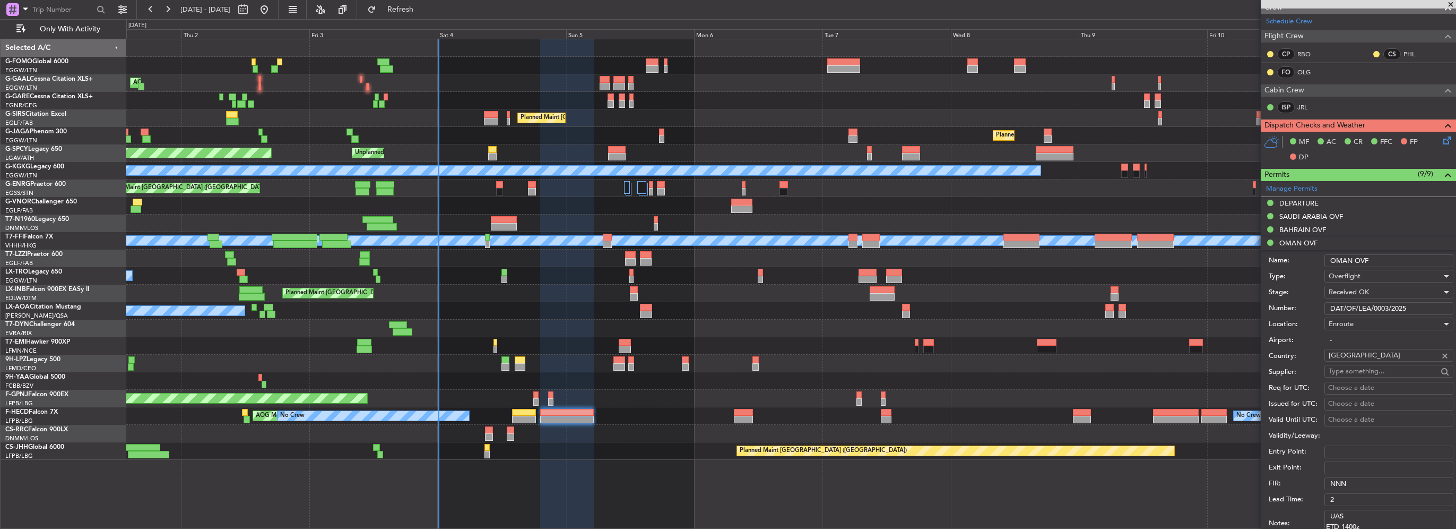
scroll to position [314, 0]
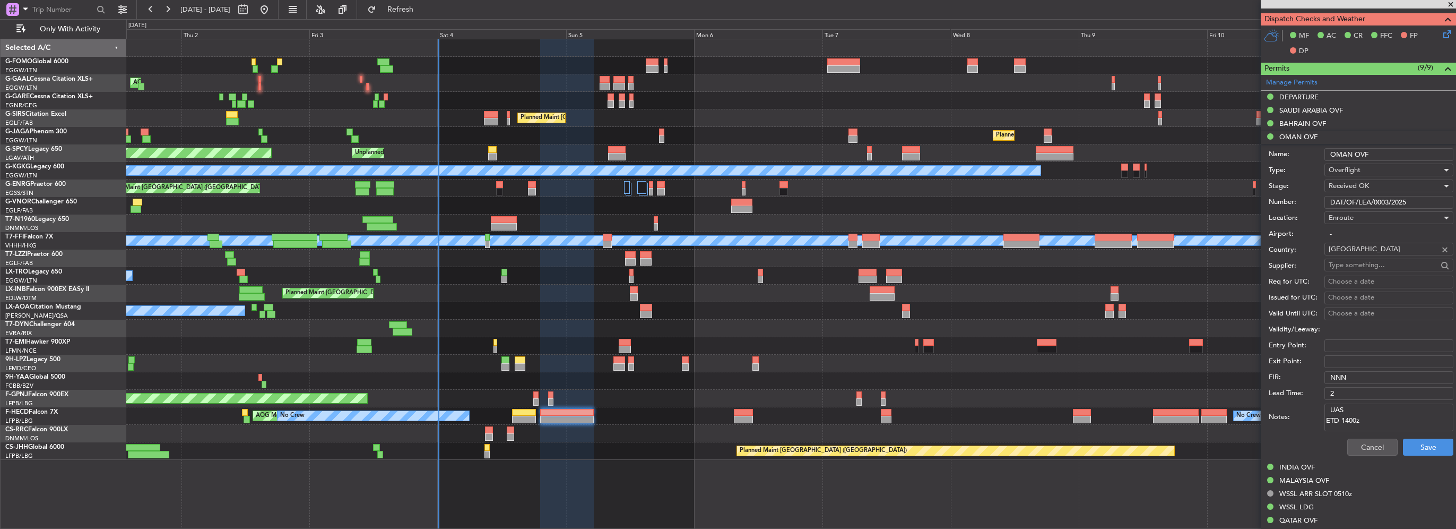
drag, startPoint x: 1411, startPoint y: 200, endPoint x: 1193, endPoint y: 193, distance: 218.8
click at [1202, 197] on fb-app "01 Oct 2025 - 11 Oct 2025 Refresh Quick Links Only With Activity AOG Maint Duss…" at bounding box center [728, 268] width 1456 height 521
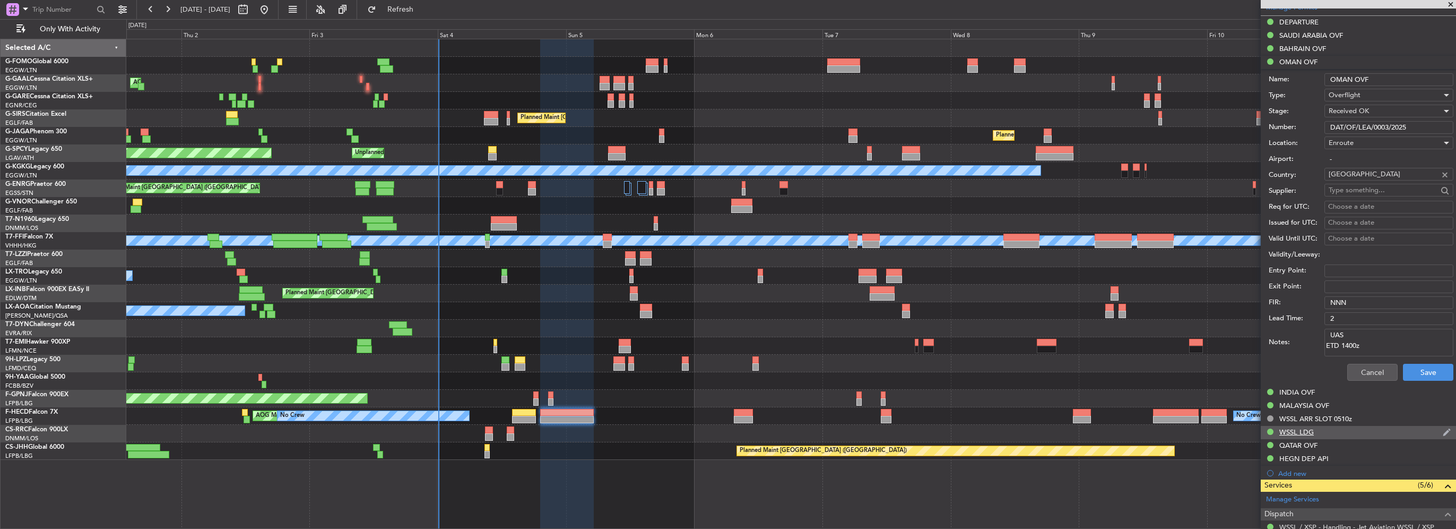
scroll to position [420, 0]
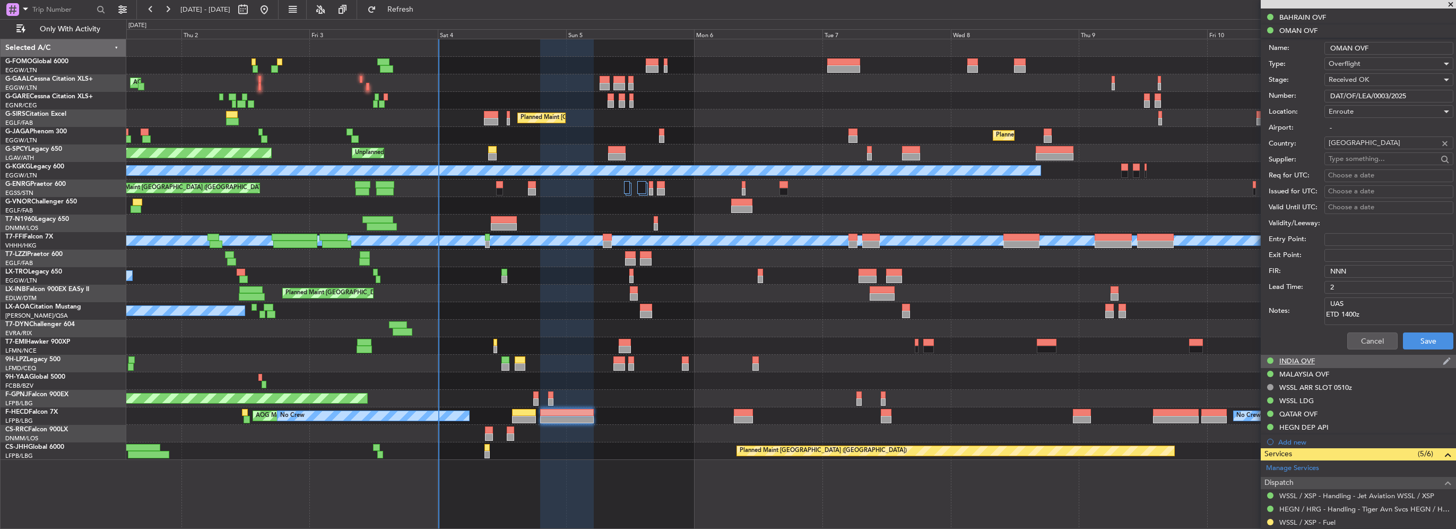
click at [1301, 362] on div "INDIA OVF" at bounding box center [1298, 360] width 36 height 9
drag, startPoint x: 1386, startPoint y: 107, endPoint x: 1190, endPoint y: 108, distance: 195.8
click at [1202, 114] on fb-app "01 Oct 2025 - 11 Oct 2025 Refresh Quick Links Only With Activity AOG Maint Duss…" at bounding box center [728, 268] width 1456 height 521
click at [1362, 348] on button "Cancel" at bounding box center [1373, 353] width 50 height 17
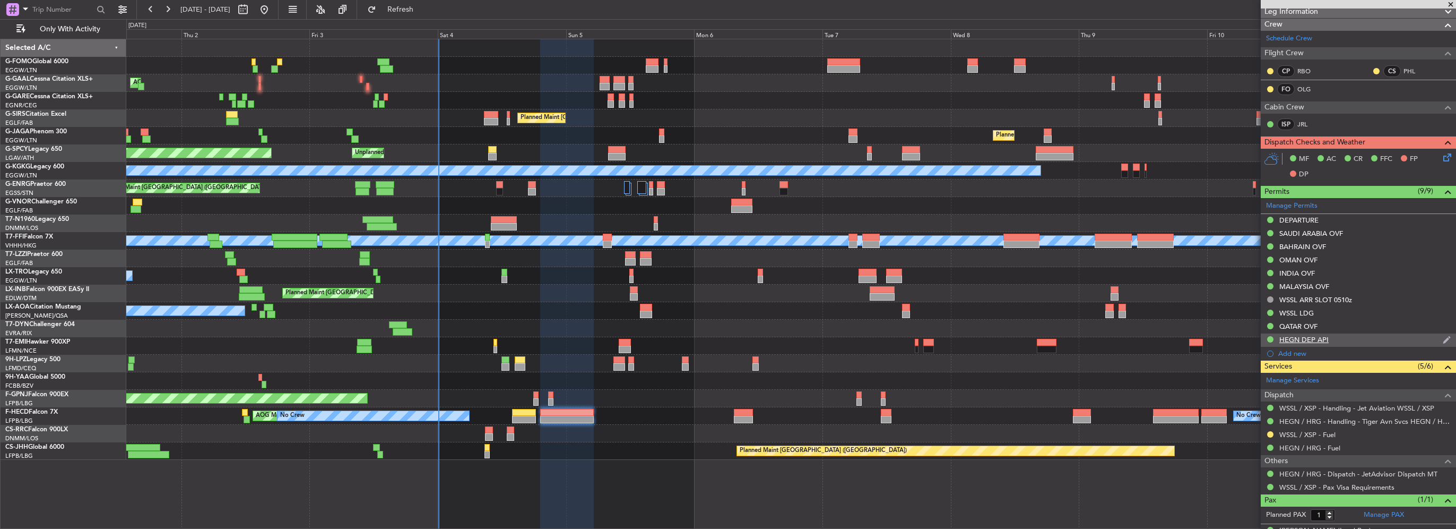
scroll to position [208, 0]
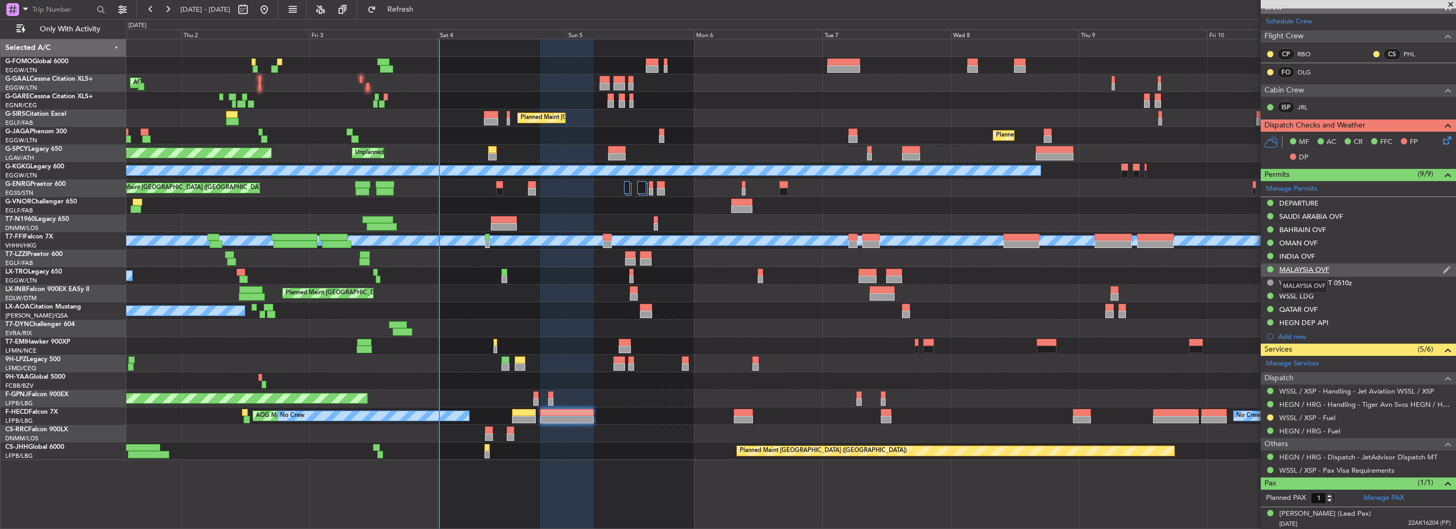
click at [1302, 266] on div "MALAYSIA OVF" at bounding box center [1305, 269] width 50 height 9
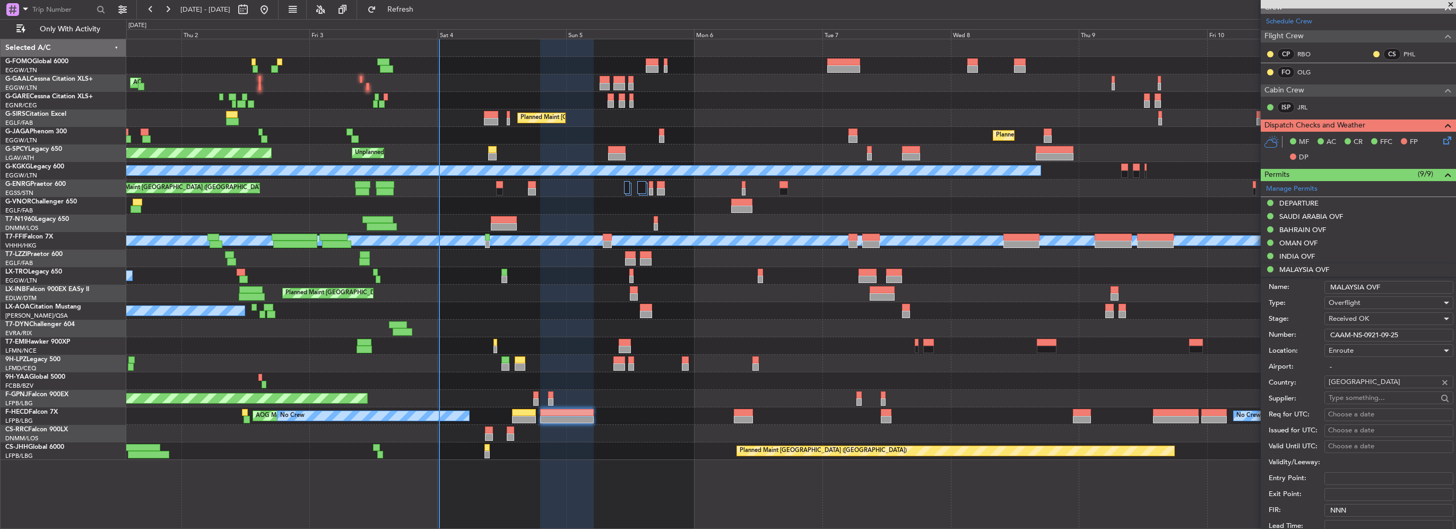
drag, startPoint x: 1395, startPoint y: 327, endPoint x: 1250, endPoint y: 324, distance: 144.9
click at [1265, 324] on form "Name: MALAYSIA OVF Type: Overflight Stage: Received OK Number: CAAM-NS-0921-09-…" at bounding box center [1358, 435] width 195 height 317
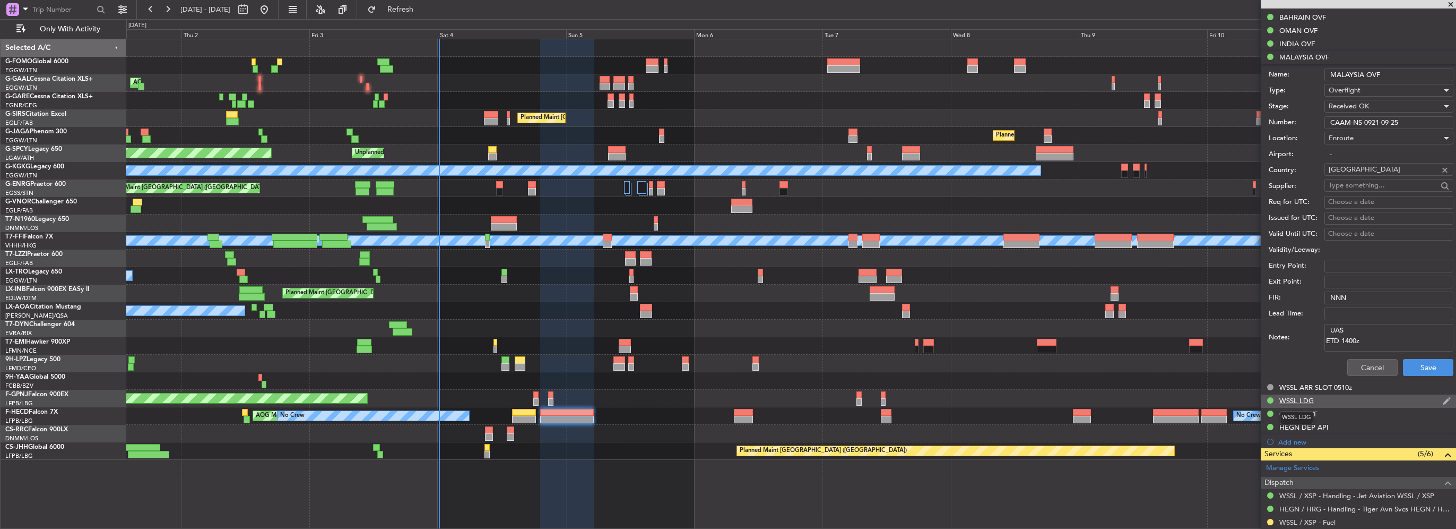
click at [1305, 399] on div "WSSL LDG" at bounding box center [1297, 400] width 34 height 9
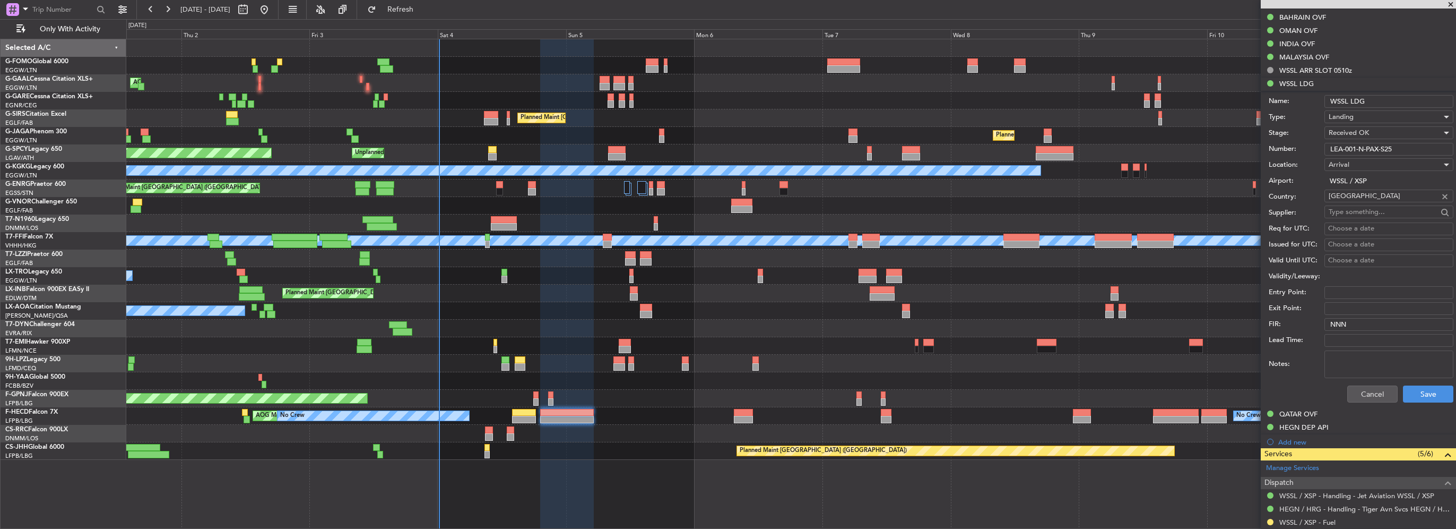
drag, startPoint x: 1401, startPoint y: 150, endPoint x: 1291, endPoint y: 149, distance: 109.9
click at [1293, 151] on div "Number: LEA-001-N-PAX-S25" at bounding box center [1361, 149] width 185 height 16
click at [1357, 393] on button "Cancel" at bounding box center [1373, 393] width 50 height 17
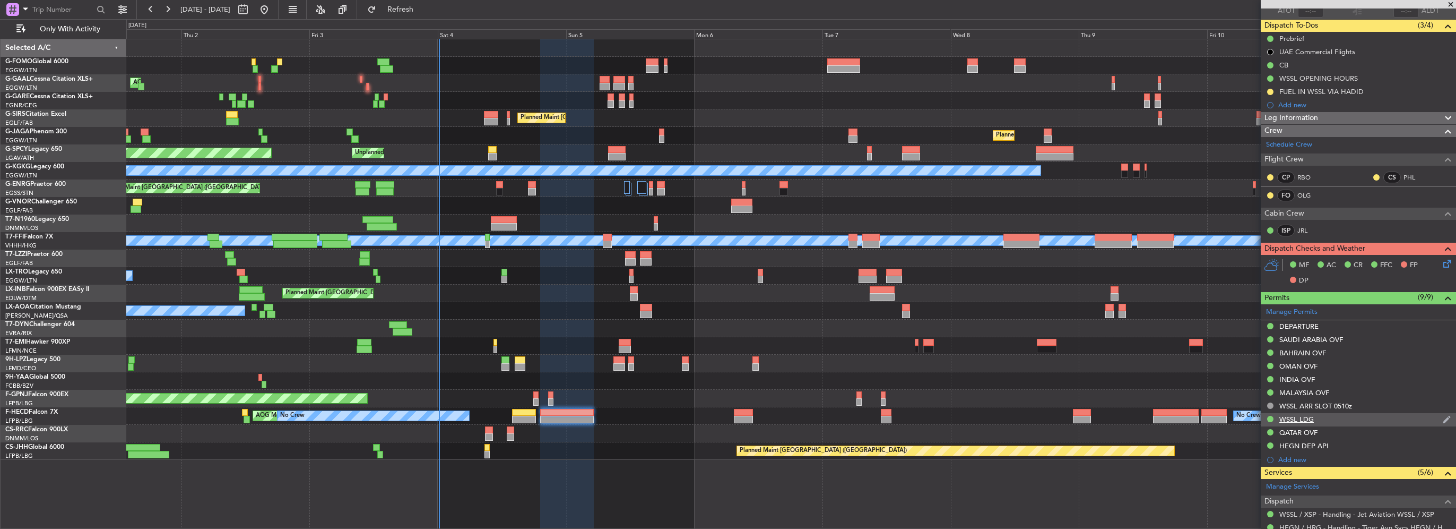
scroll to position [101, 0]
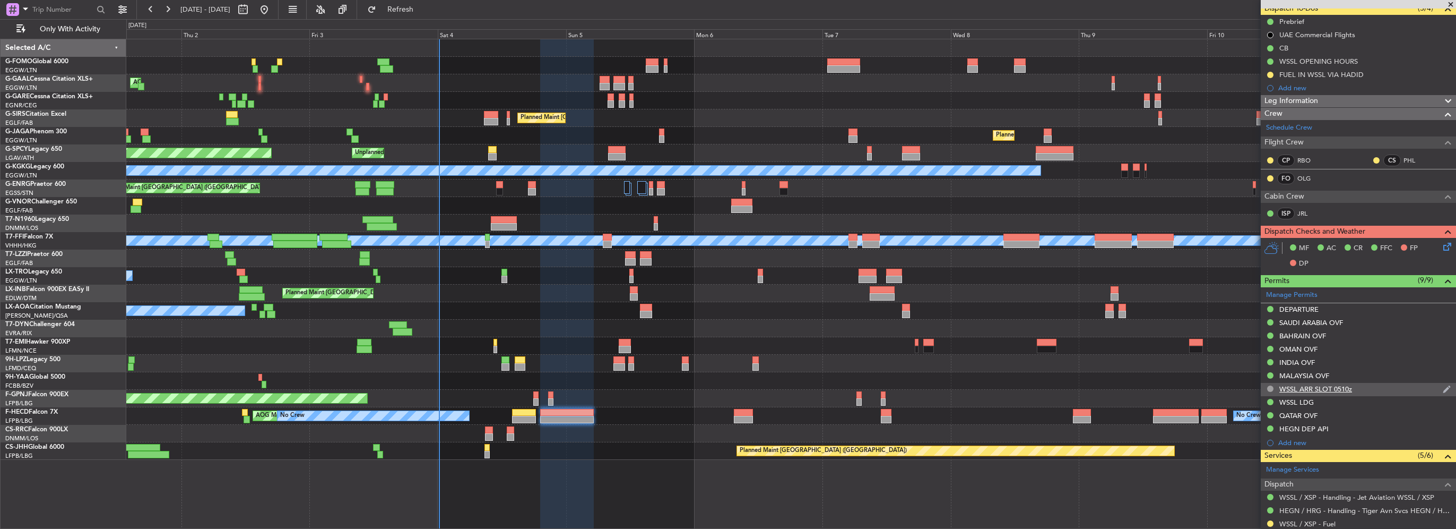
click at [1337, 391] on div "WSSL ARR SLOT 0510z" at bounding box center [1316, 388] width 73 height 9
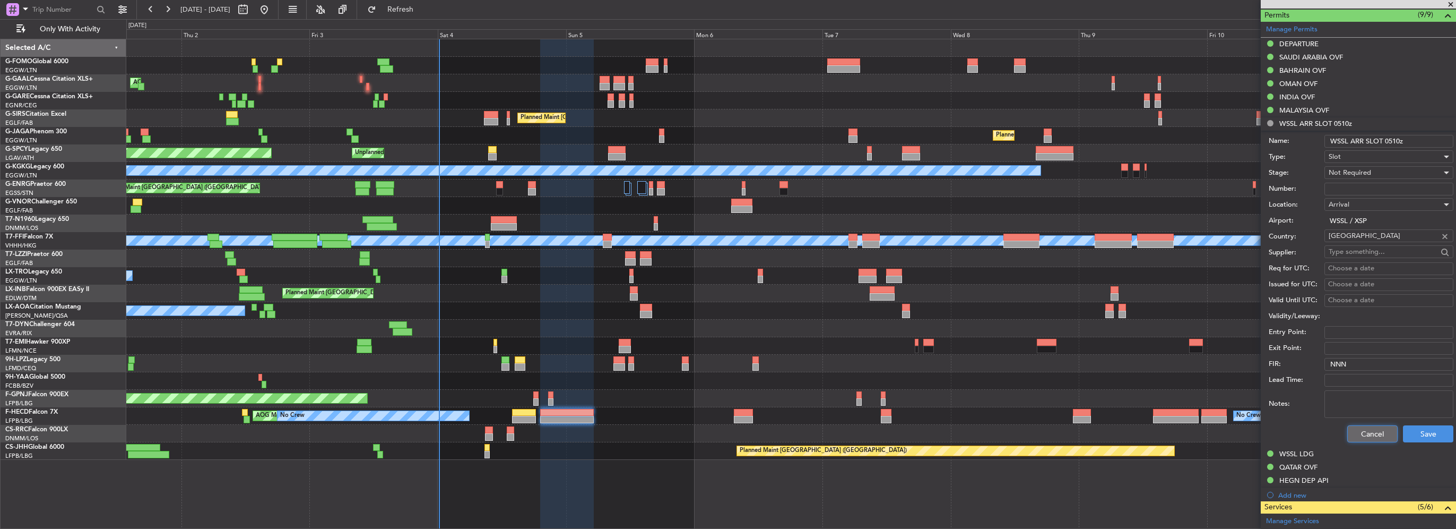
click at [1364, 433] on button "Cancel" at bounding box center [1373, 433] width 50 height 17
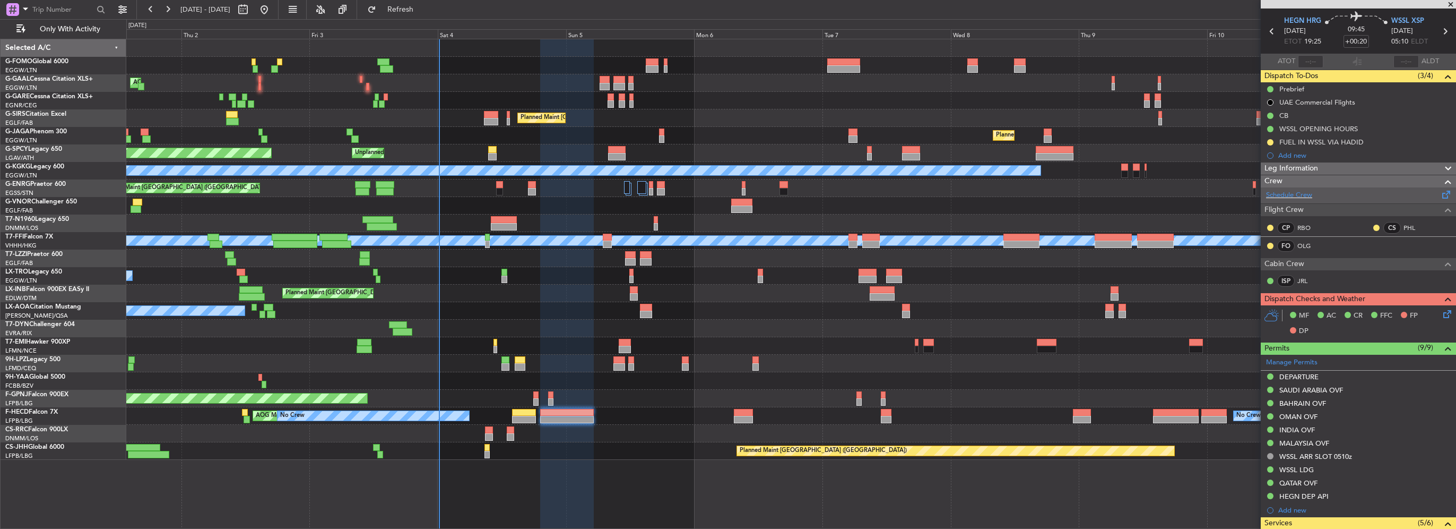
scroll to position [0, 0]
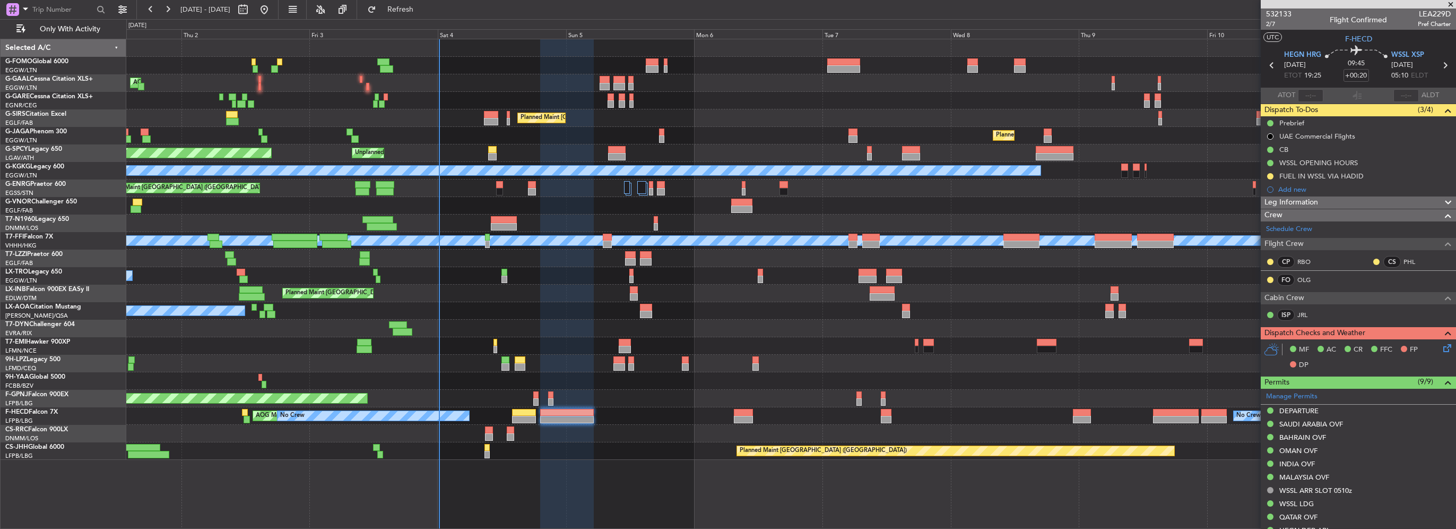
click at [1319, 206] on div "Leg Information" at bounding box center [1358, 202] width 195 height 12
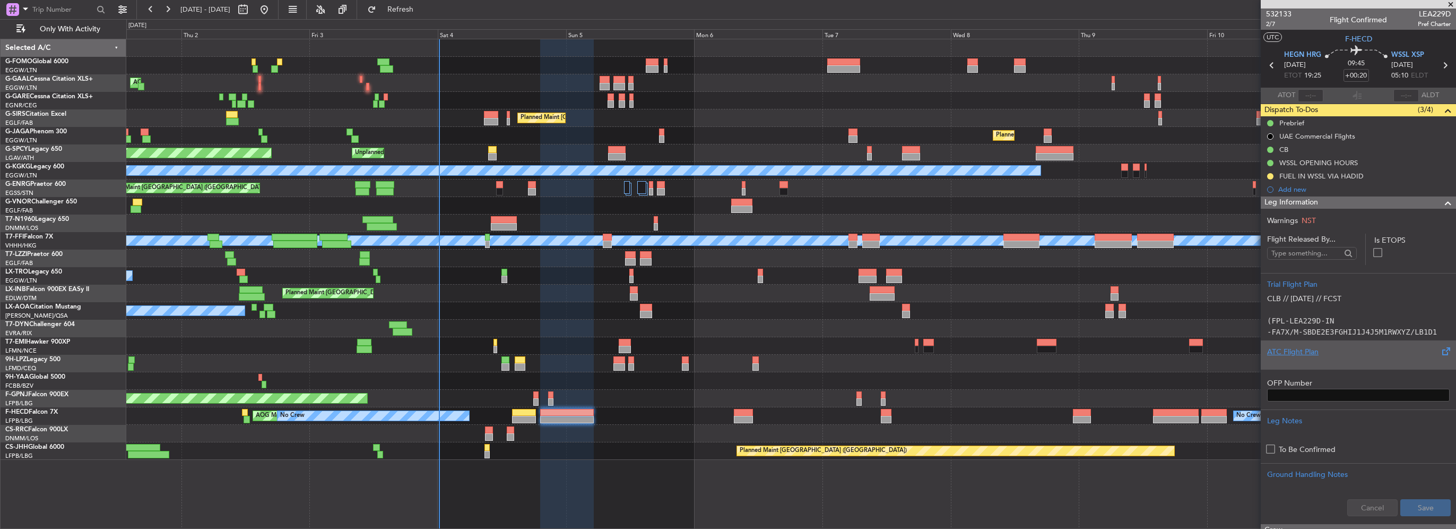
click at [1291, 358] on div at bounding box center [1358, 360] width 183 height 6
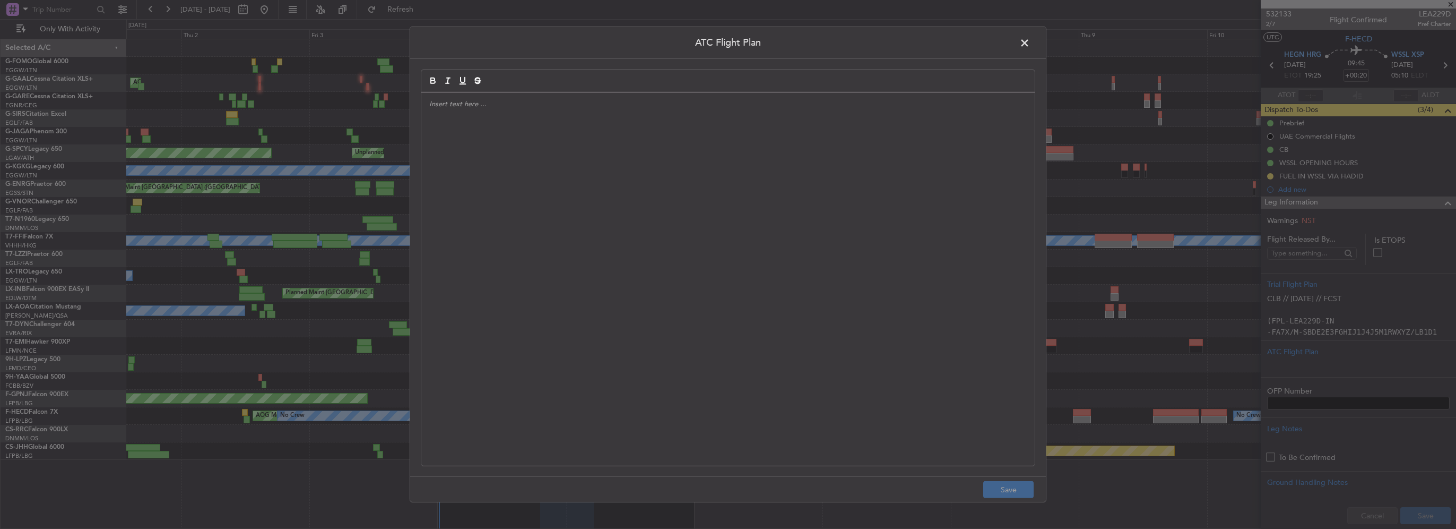
click at [718, 265] on div at bounding box center [728, 279] width 614 height 373
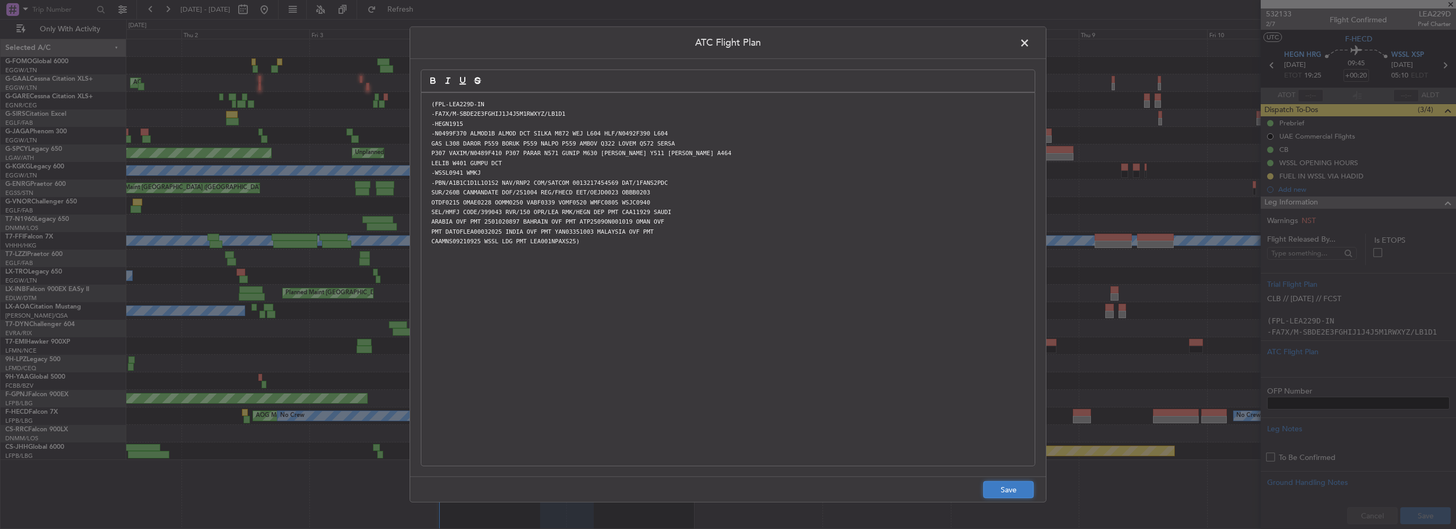
click at [1015, 488] on button "Save" at bounding box center [1008, 489] width 50 height 17
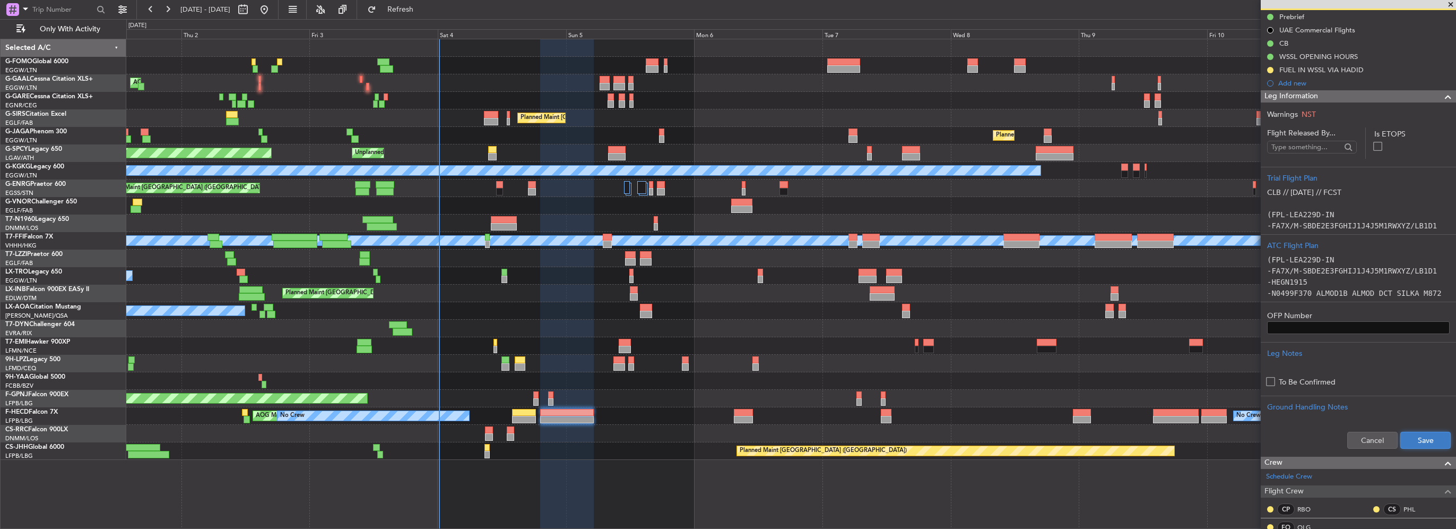
click at [1418, 445] on button "Save" at bounding box center [1426, 439] width 50 height 17
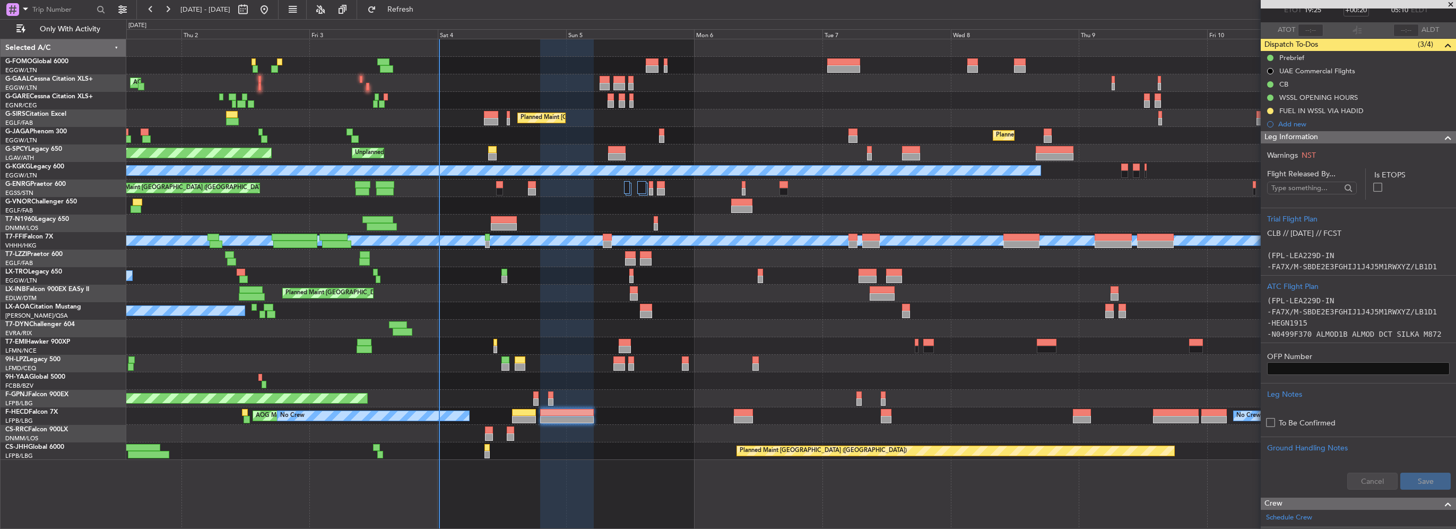
scroll to position [30, 0]
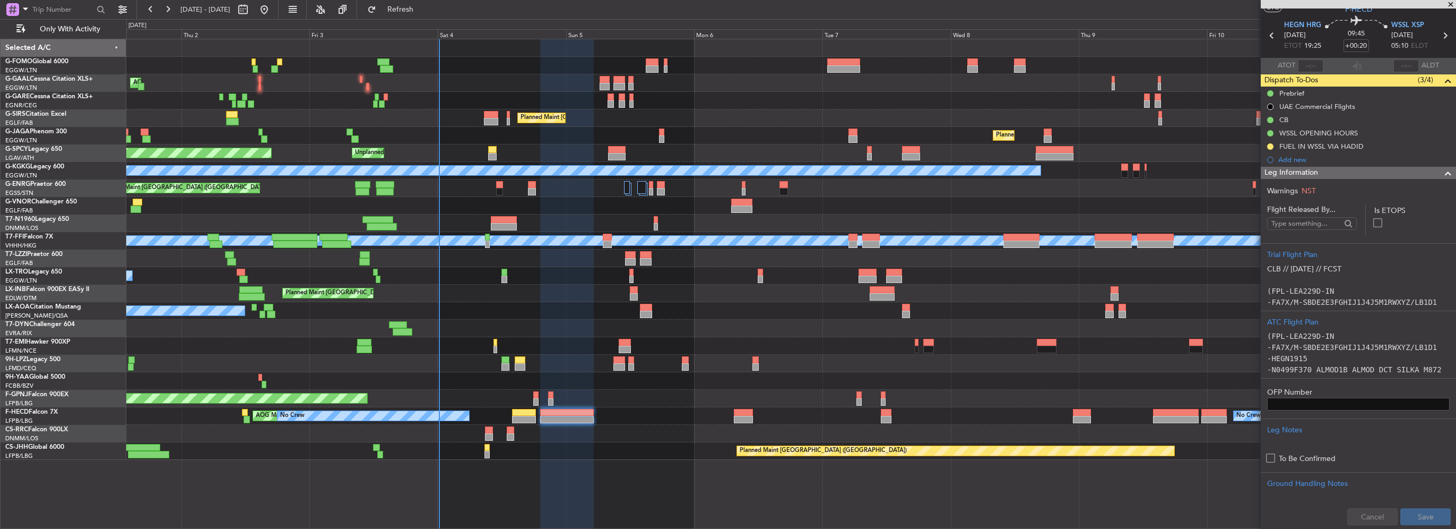
click at [1442, 173] on span at bounding box center [1448, 173] width 13 height 13
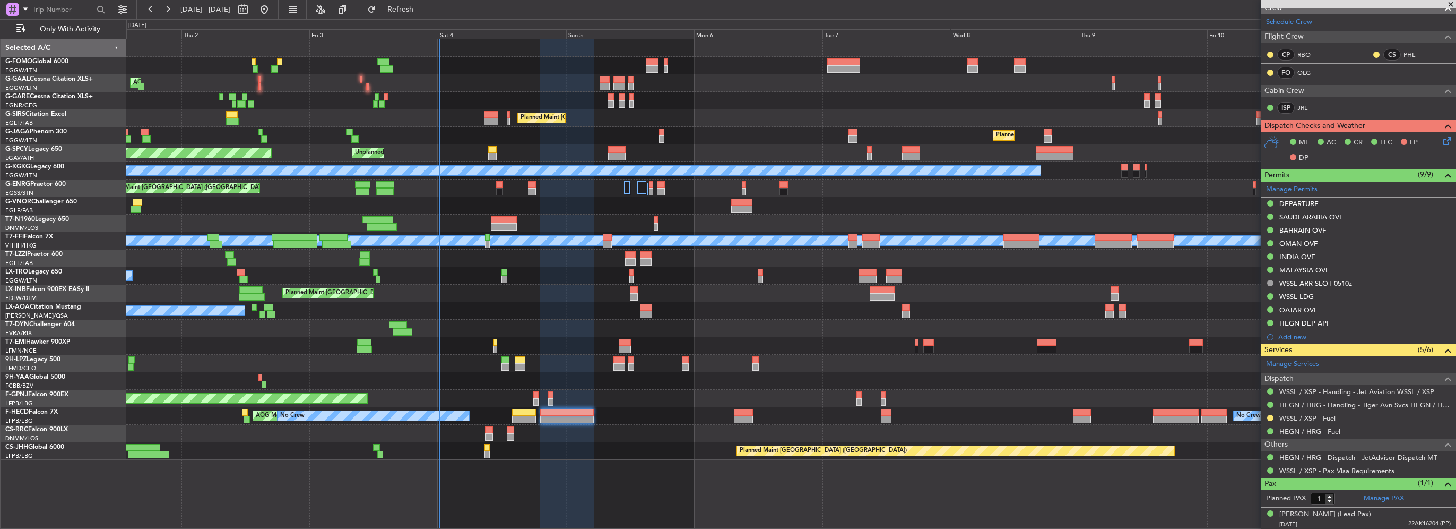
scroll to position [208, 0]
click at [1441, 137] on icon at bounding box center [1445, 138] width 8 height 8
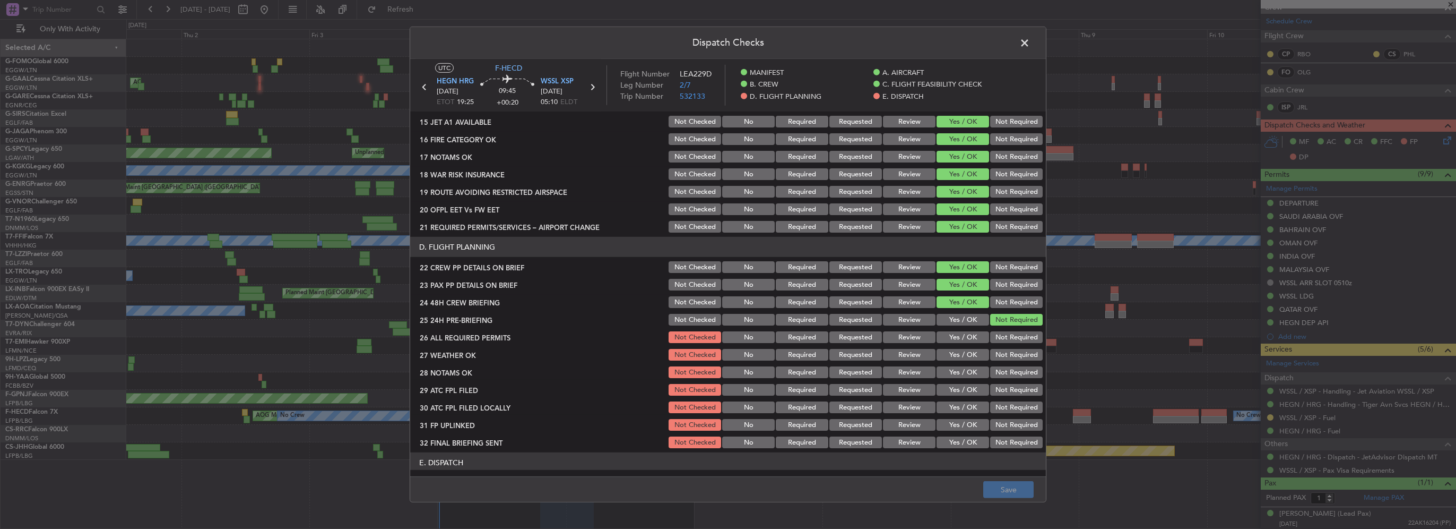
scroll to position [425, 0]
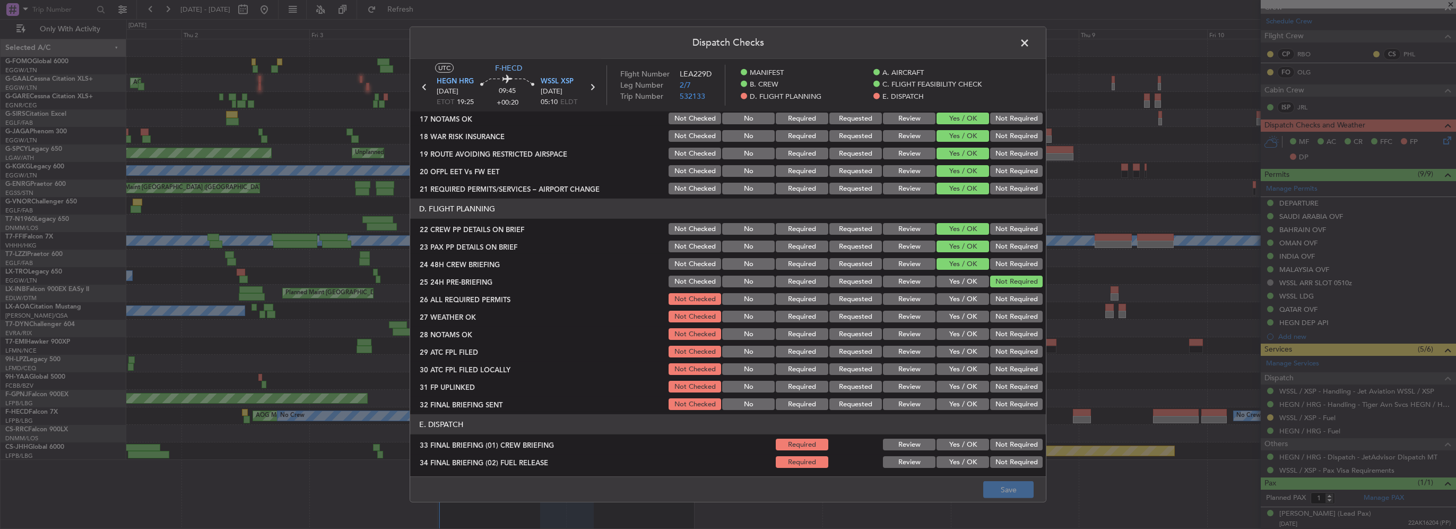
click at [971, 300] on button "Yes / OK" at bounding box center [963, 299] width 53 height 12
click at [968, 313] on button "Yes / OK" at bounding box center [963, 316] width 53 height 12
click at [967, 329] on button "Yes / OK" at bounding box center [963, 334] width 53 height 12
click at [966, 346] on button "Yes / OK" at bounding box center [963, 351] width 53 height 12
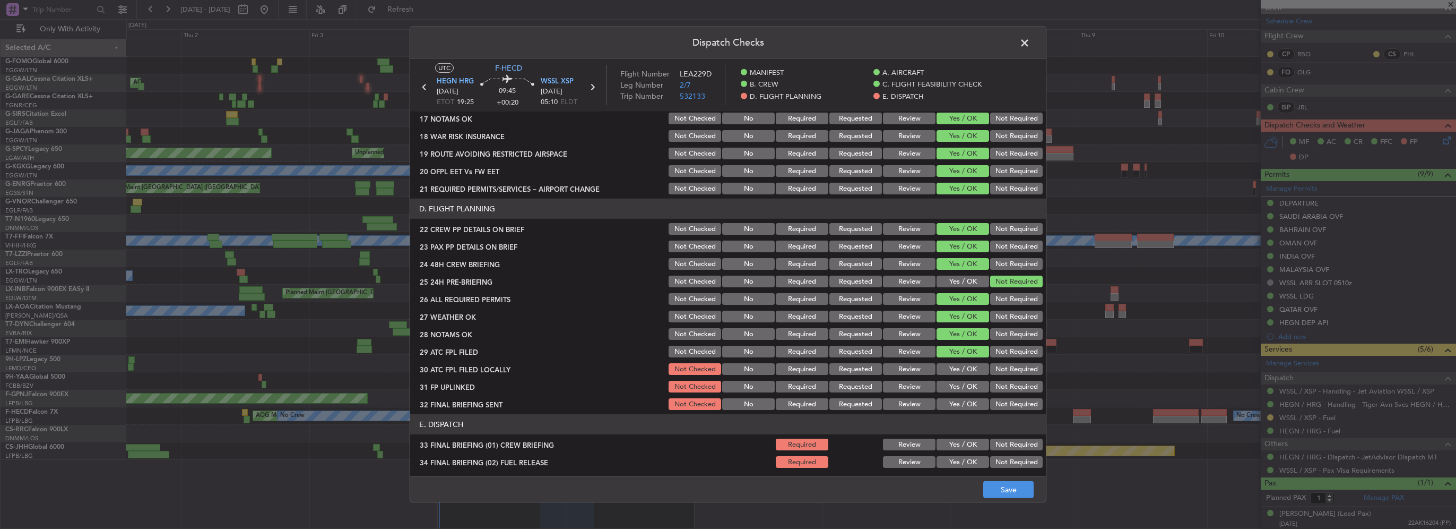
drag, startPoint x: 993, startPoint y: 370, endPoint x: 961, endPoint y: 384, distance: 34.9
click at [991, 371] on button "Not Required" at bounding box center [1016, 369] width 53 height 12
drag, startPoint x: 961, startPoint y: 384, endPoint x: 997, endPoint y: 399, distance: 38.3
click at [961, 385] on button "Yes / OK" at bounding box center [963, 387] width 53 height 12
click at [999, 401] on button "Not Required" at bounding box center [1016, 404] width 53 height 12
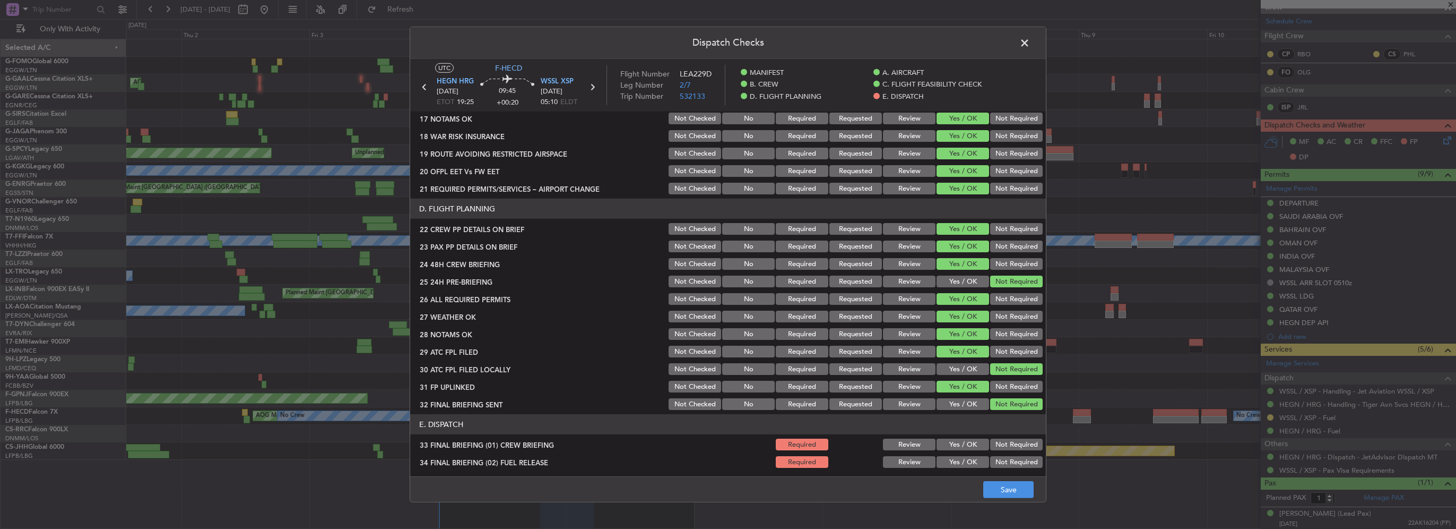
click at [963, 370] on button "Yes / OK" at bounding box center [963, 369] width 53 height 12
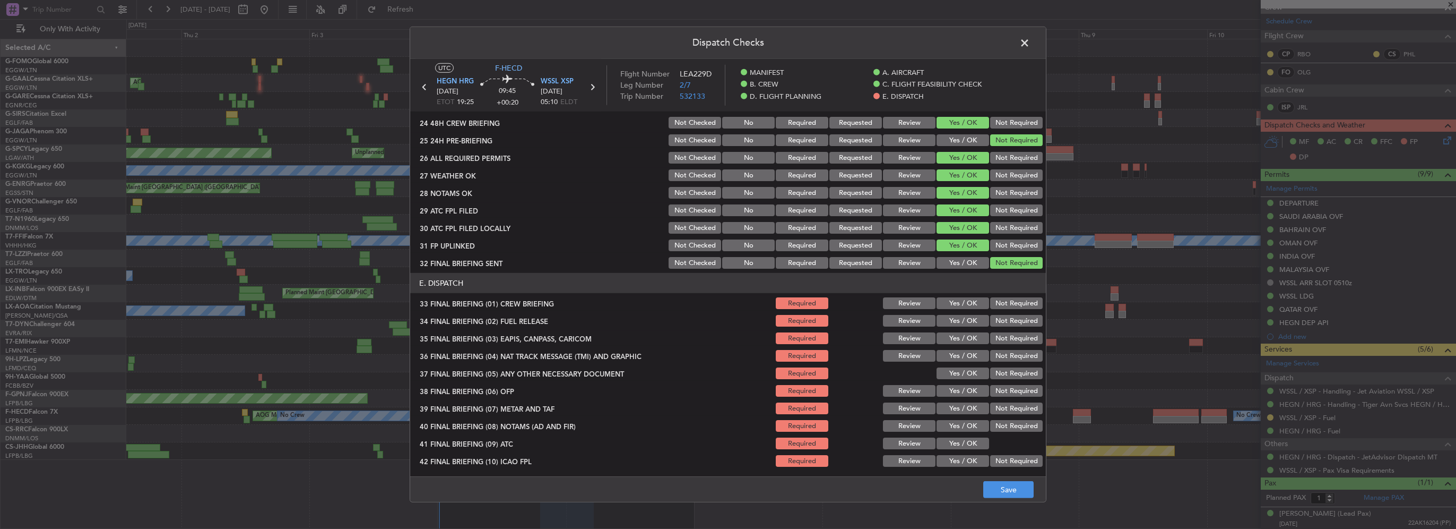
scroll to position [584, 0]
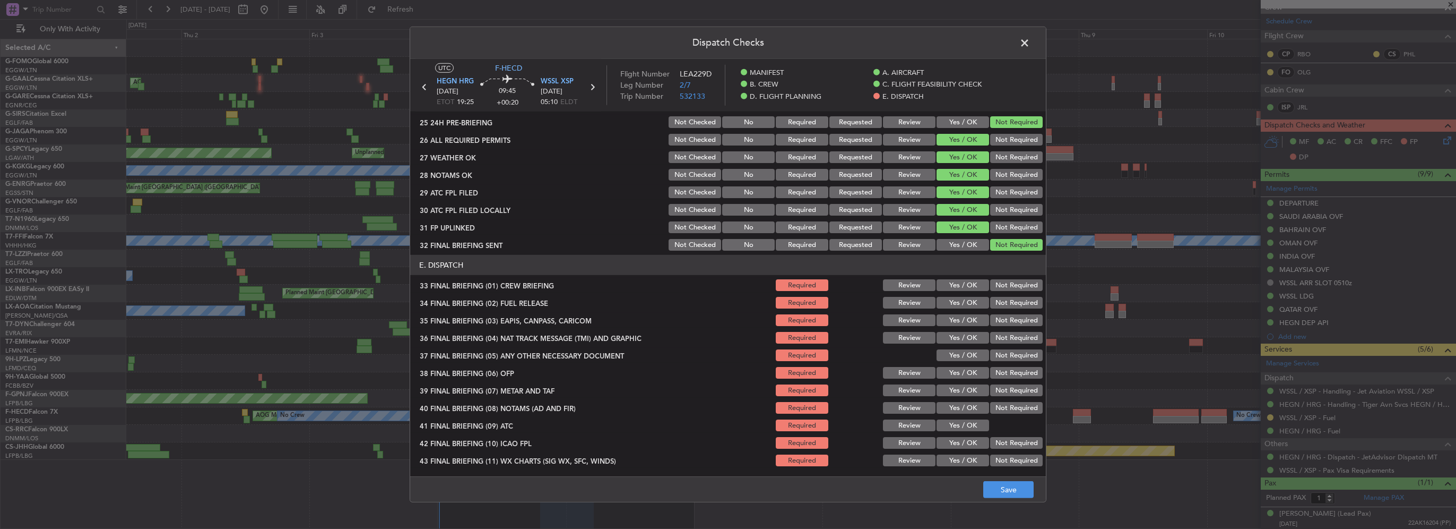
click at [962, 287] on button "Yes / OK" at bounding box center [963, 285] width 53 height 12
click at [964, 300] on button "Yes / OK" at bounding box center [963, 303] width 53 height 12
click at [1004, 313] on div "Not Required" at bounding box center [1016, 320] width 54 height 15
click at [1000, 329] on section "E. DISPATCH 33 FINAL BRIEFING (01) CREW BRIEFING Required Review Yes / OK Not R…" at bounding box center [728, 370] width 636 height 230
click at [999, 318] on button "Not Required" at bounding box center [1016, 320] width 53 height 12
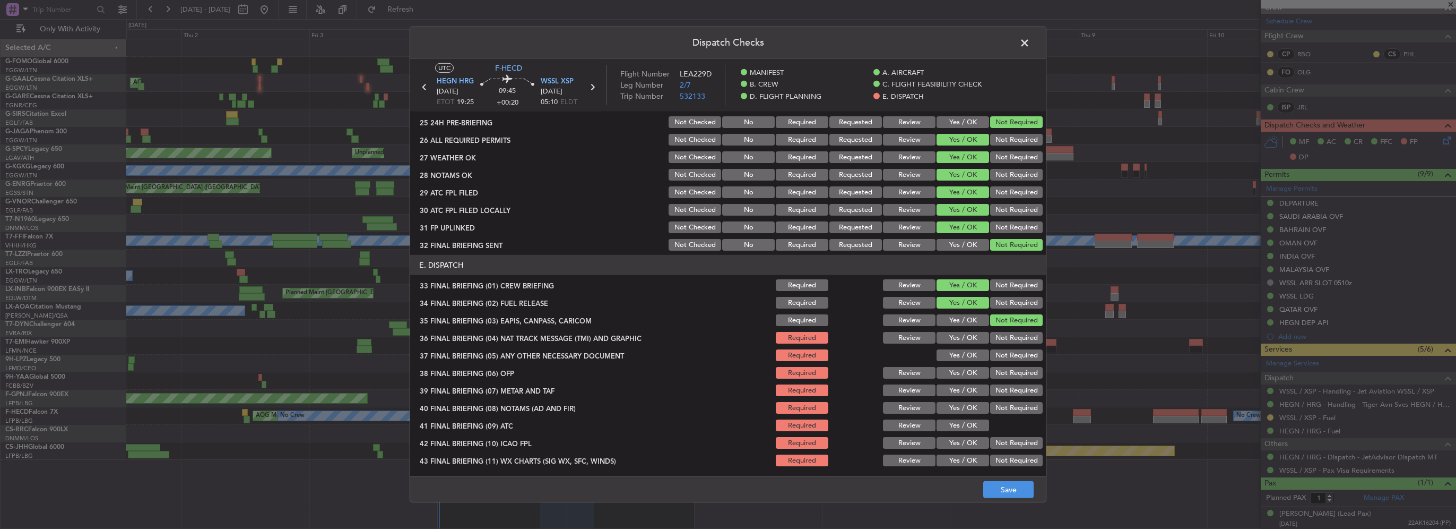
click at [1001, 336] on button "Not Required" at bounding box center [1016, 338] width 53 height 12
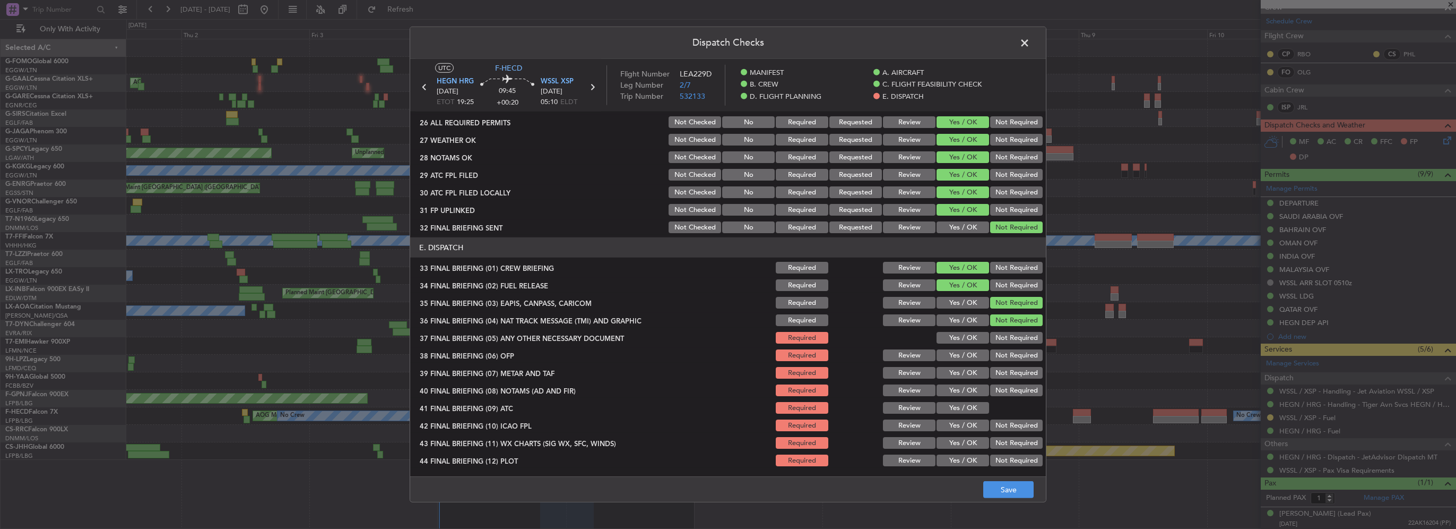
click at [968, 340] on button "Yes / OK" at bounding box center [963, 338] width 53 height 12
click at [970, 354] on button "Yes / OK" at bounding box center [963, 355] width 53 height 12
click at [969, 369] on button "Yes / OK" at bounding box center [963, 373] width 53 height 12
click at [967, 392] on button "Yes / OK" at bounding box center [963, 390] width 53 height 12
click at [966, 405] on button "Yes / OK" at bounding box center [963, 408] width 53 height 12
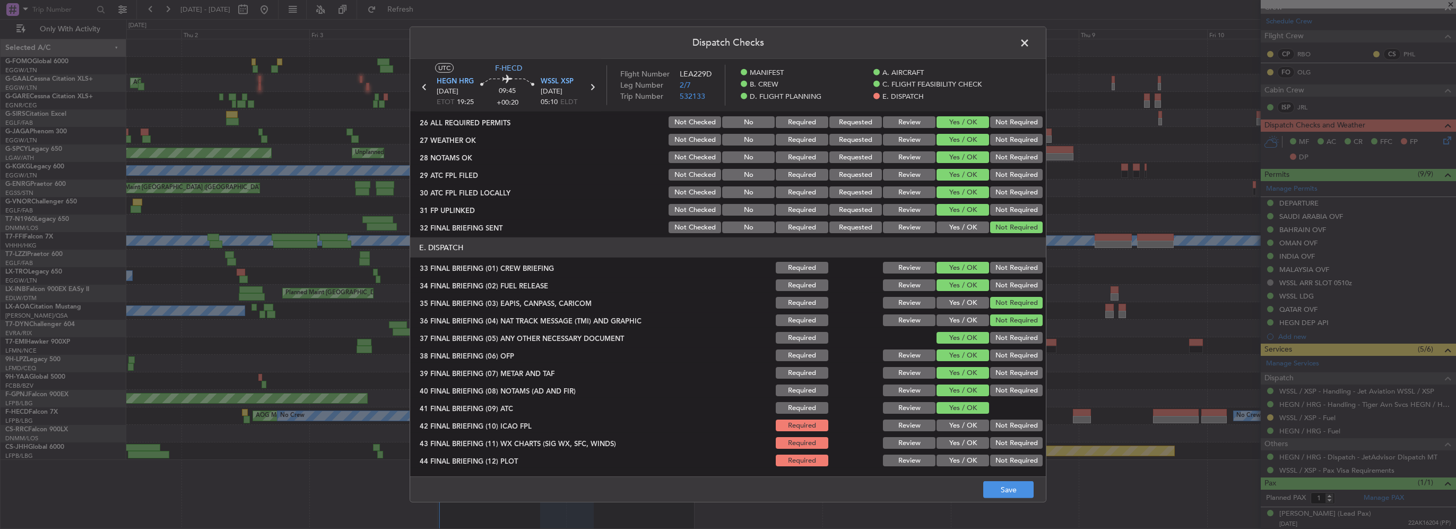
click at [969, 429] on button "Yes / OK" at bounding box center [963, 425] width 53 height 12
click at [968, 442] on button "Yes / OK" at bounding box center [963, 443] width 53 height 12
drag, startPoint x: 970, startPoint y: 457, endPoint x: 981, endPoint y: 470, distance: 17.0
click at [970, 458] on button "Yes / OK" at bounding box center [963, 460] width 53 height 12
click at [1010, 488] on button "Save" at bounding box center [1008, 489] width 50 height 17
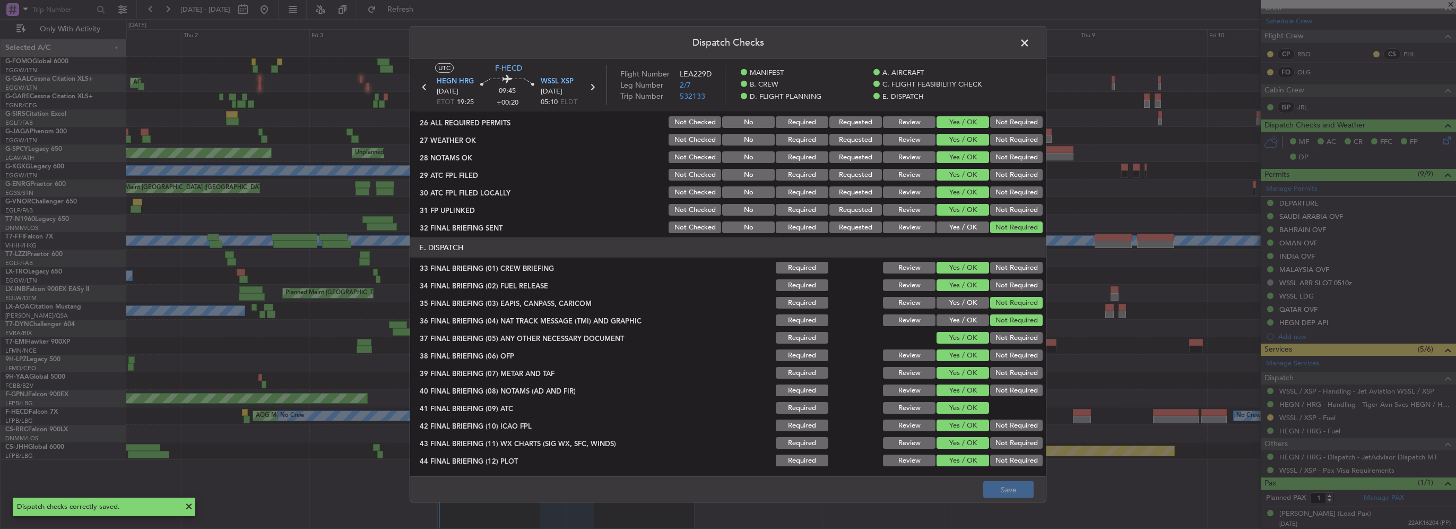
click at [1030, 41] on span at bounding box center [1030, 45] width 0 height 21
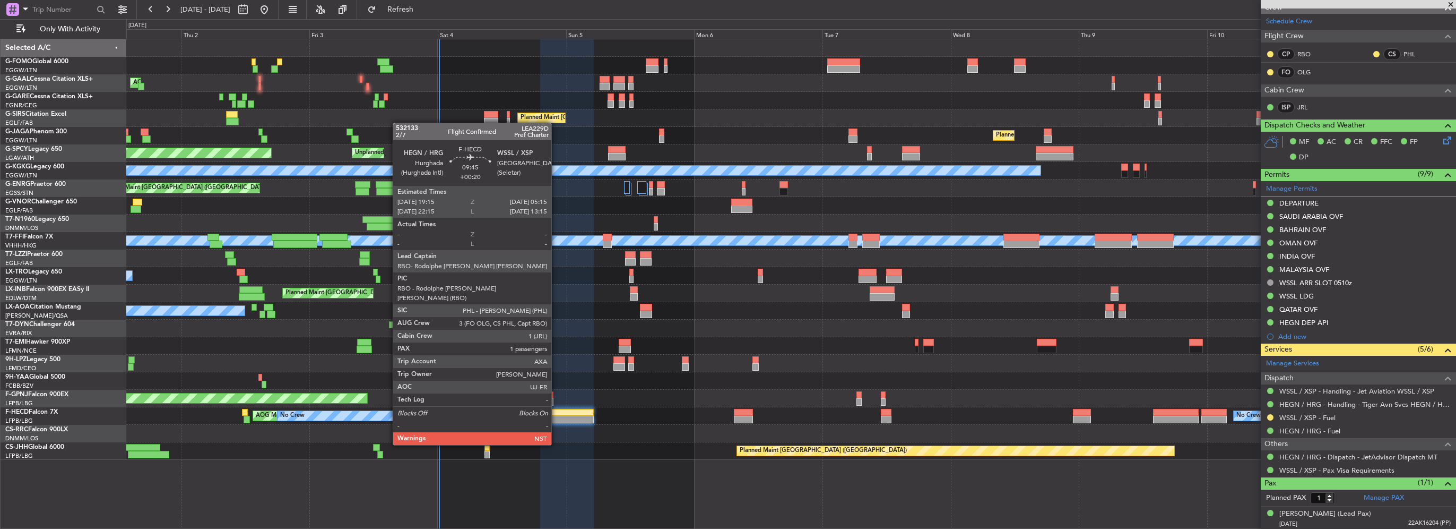
click at [558, 416] on div at bounding box center [567, 419] width 54 height 7
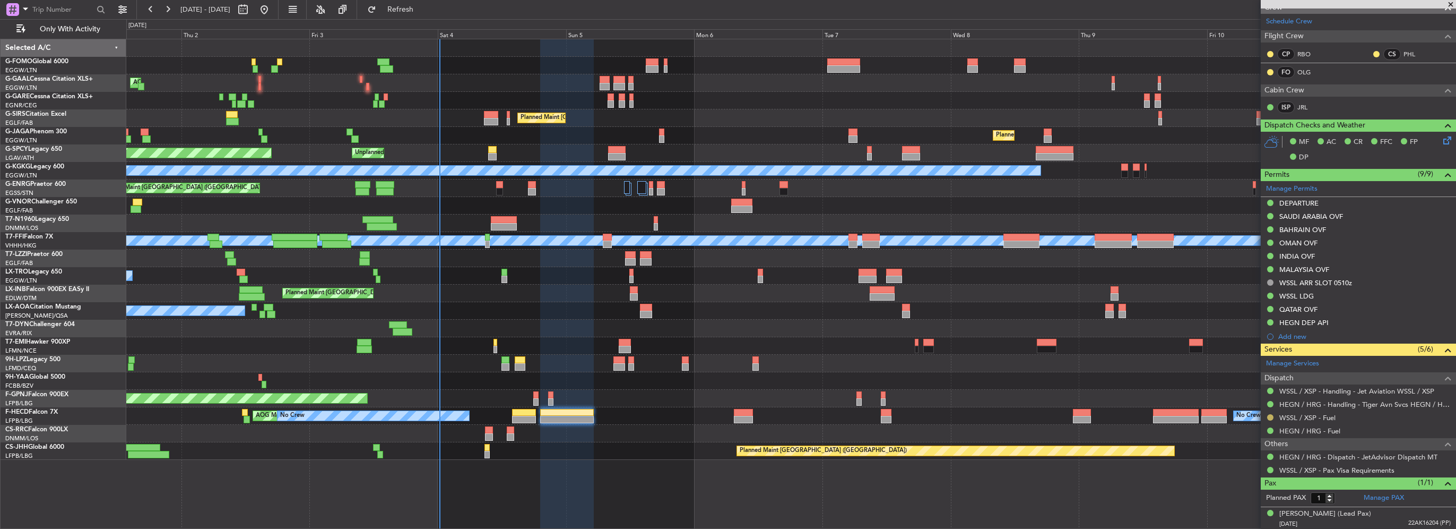
click at [1270, 416] on button at bounding box center [1270, 417] width 6 height 6
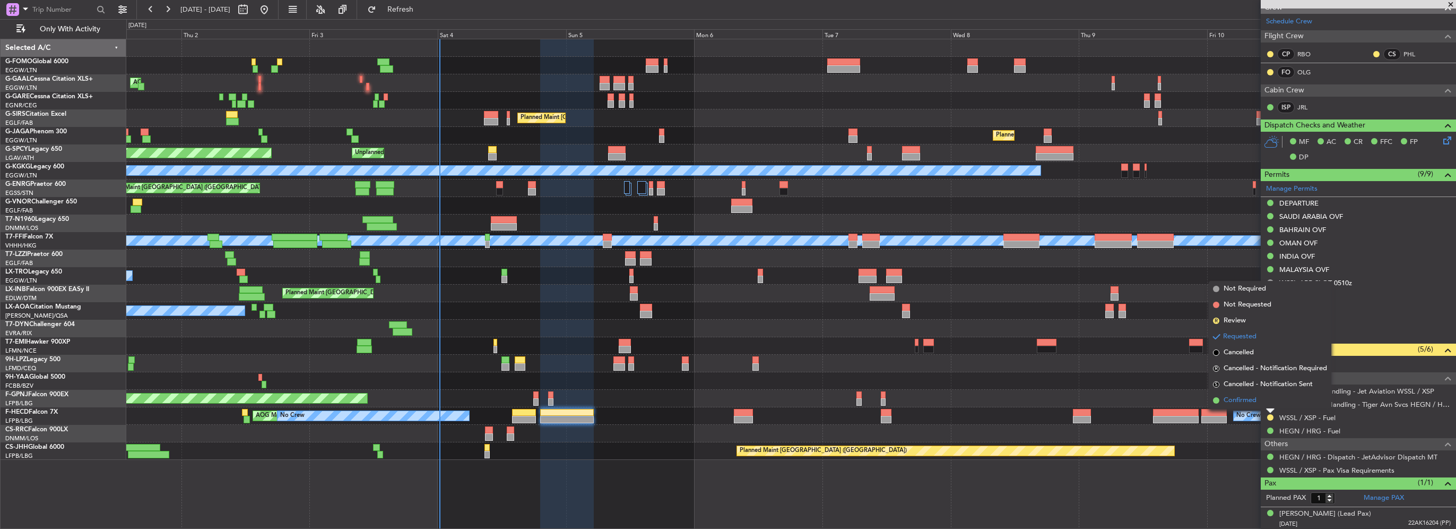
click at [1243, 404] on span "Confirmed" at bounding box center [1240, 400] width 33 height 11
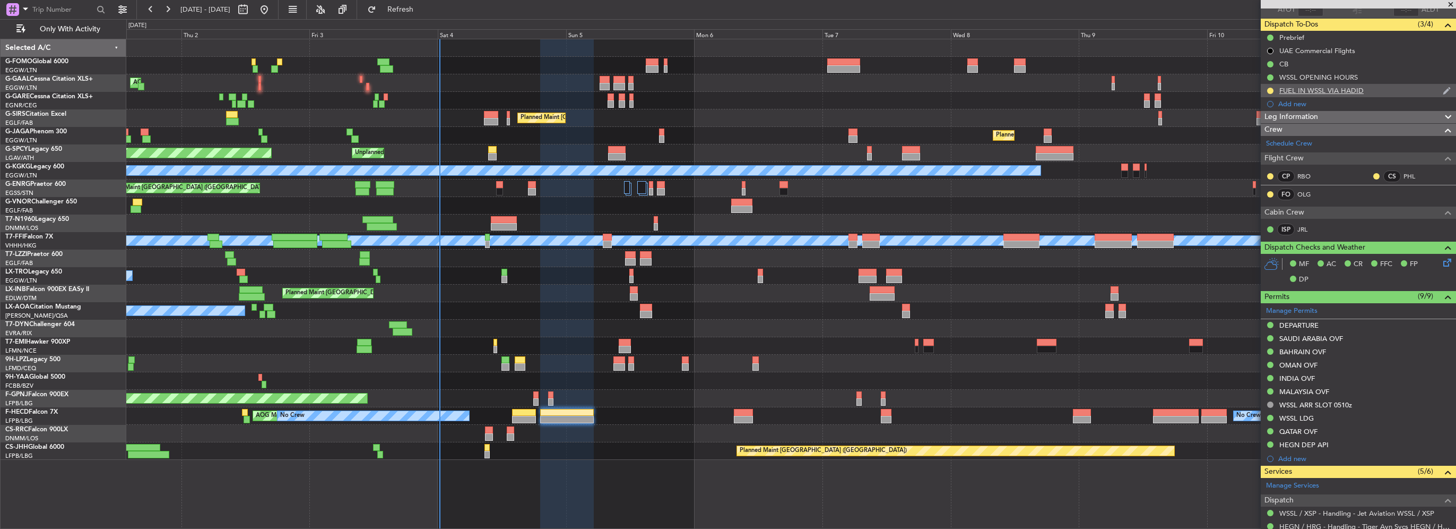
scroll to position [48, 0]
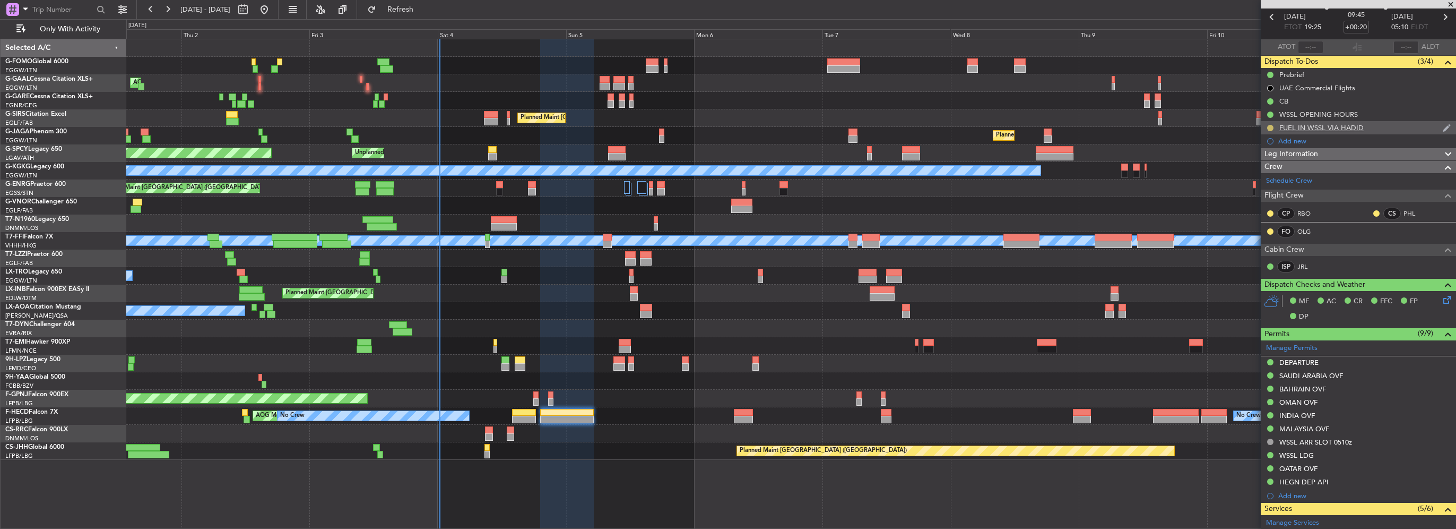
click at [1269, 125] on button at bounding box center [1270, 128] width 6 height 6
click at [1261, 170] on span "Completed" at bounding box center [1274, 174] width 35 height 11
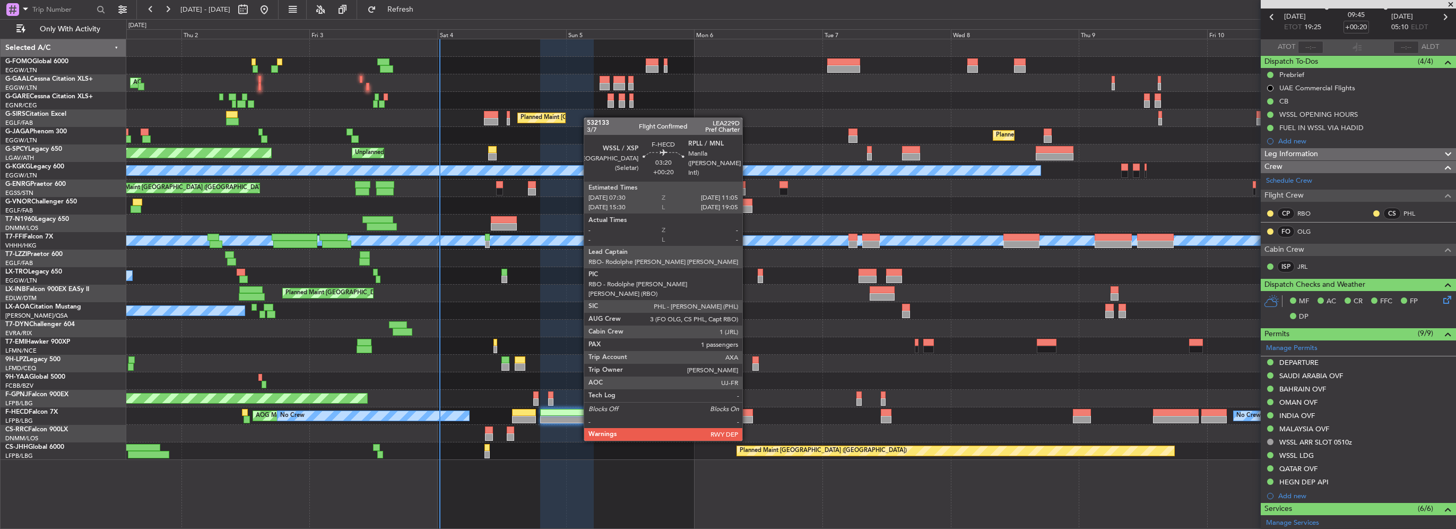
click at [747, 410] on div at bounding box center [744, 412] width 20 height 7
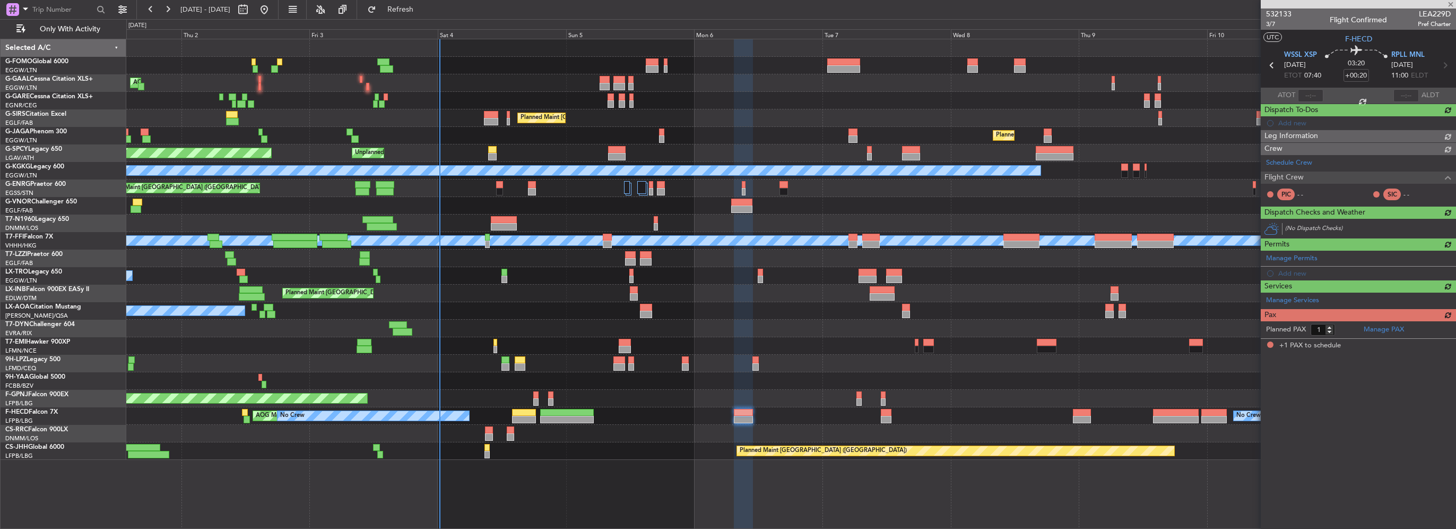
scroll to position [0, 0]
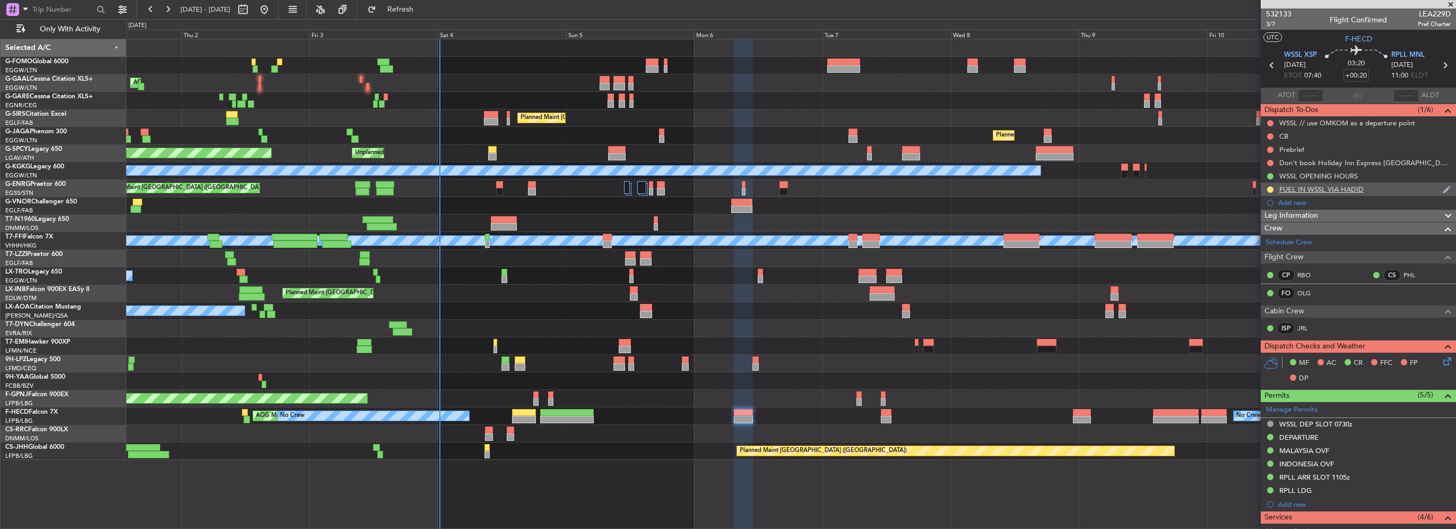
click at [1274, 185] on nimbus-traffic-light at bounding box center [1270, 189] width 8 height 8
click at [1268, 188] on button at bounding box center [1270, 189] width 6 height 6
click at [1257, 239] on span "Completed" at bounding box center [1274, 236] width 35 height 11
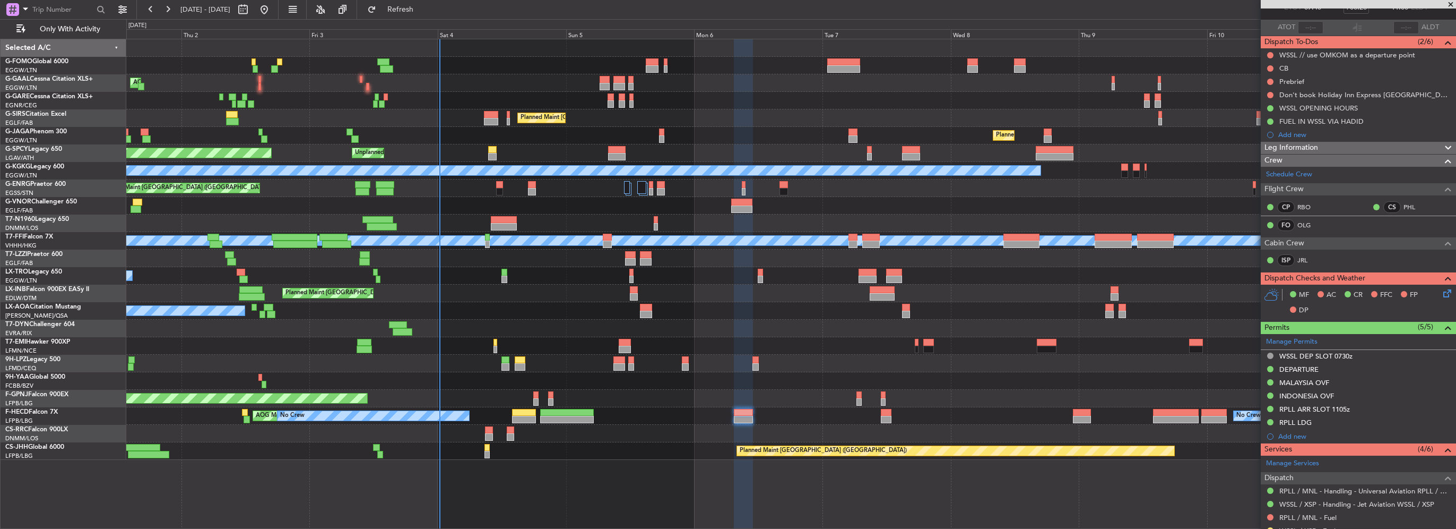
scroll to position [159, 0]
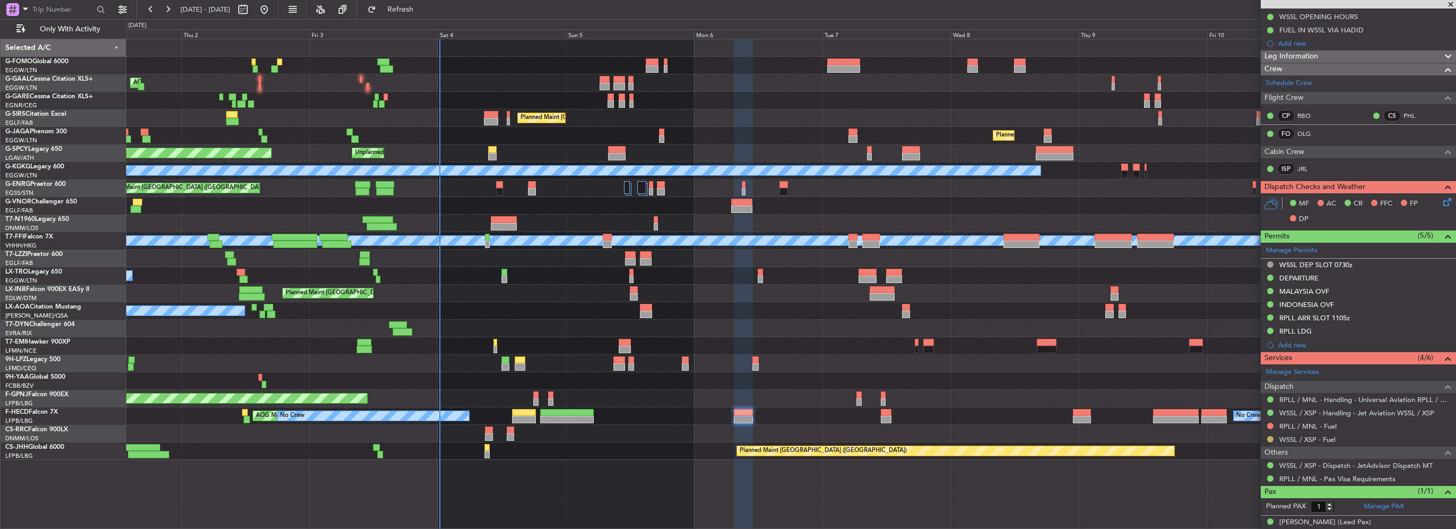
click at [1270, 437] on button at bounding box center [1270, 439] width 6 height 6
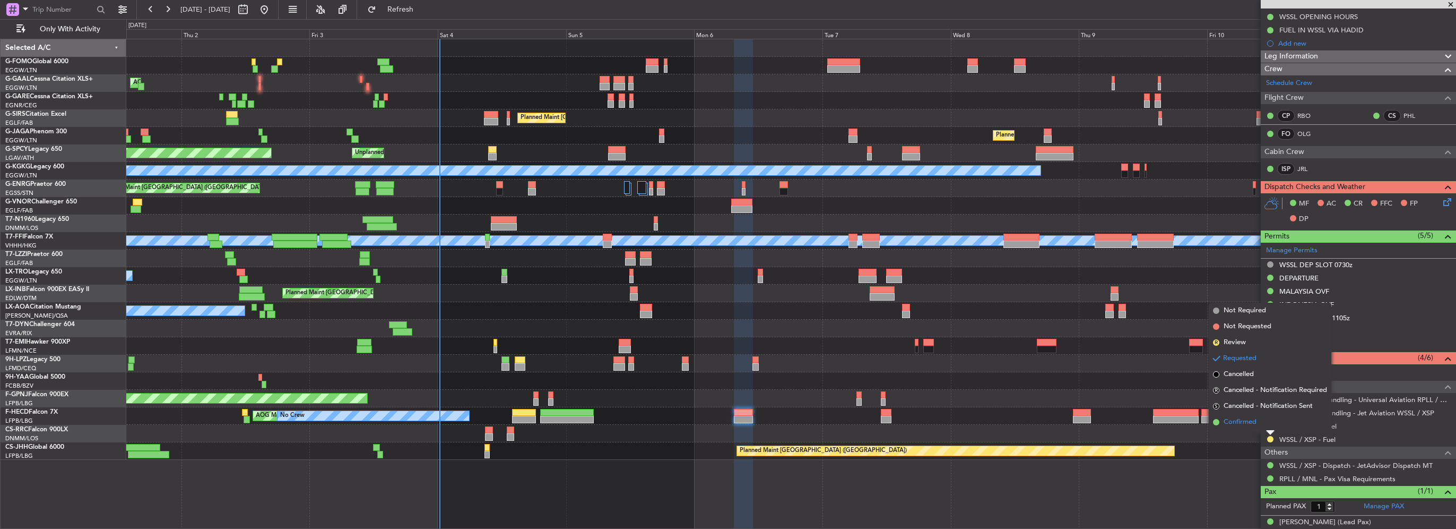
click at [1246, 422] on span "Confirmed" at bounding box center [1240, 422] width 33 height 11
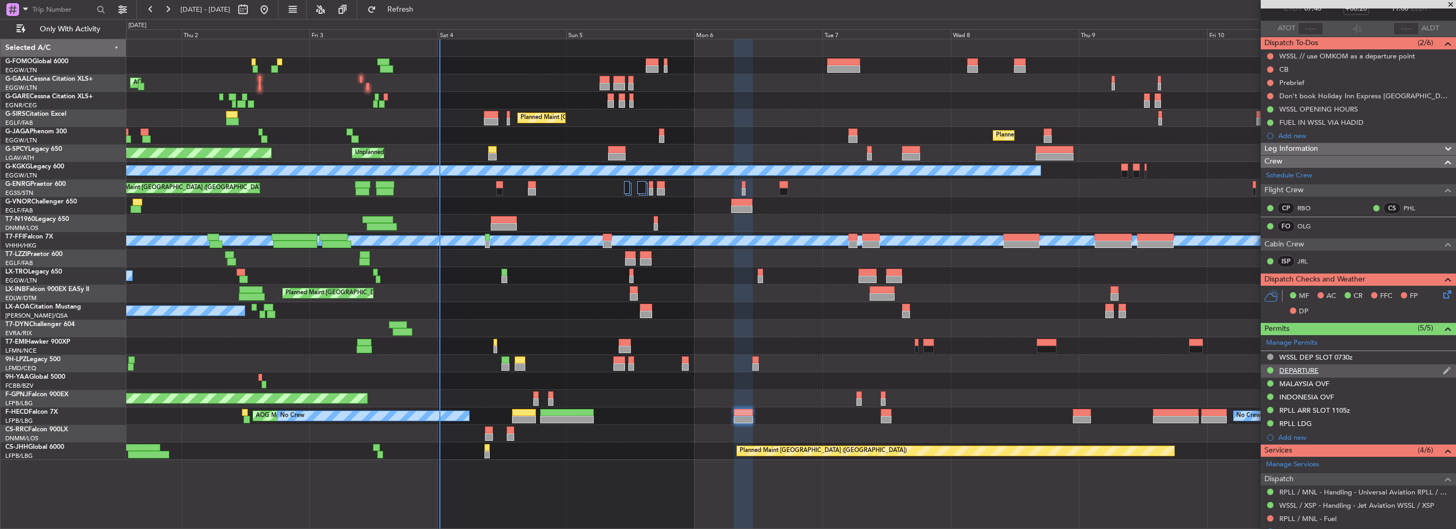
scroll to position [0, 0]
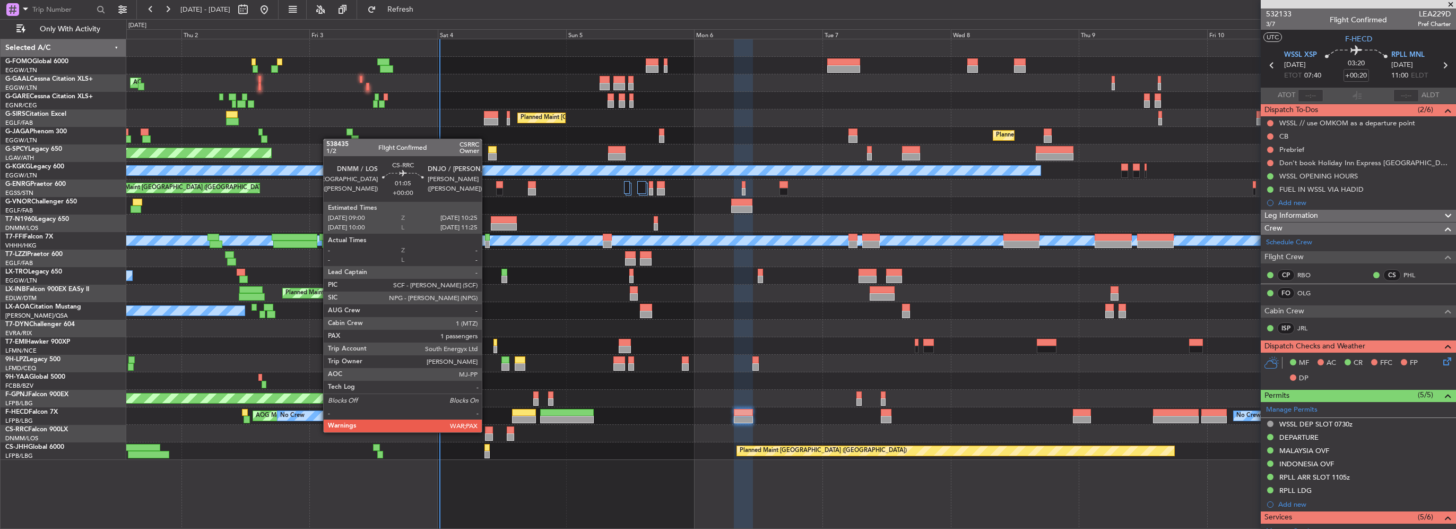
click at [487, 431] on div at bounding box center [489, 429] width 8 height 7
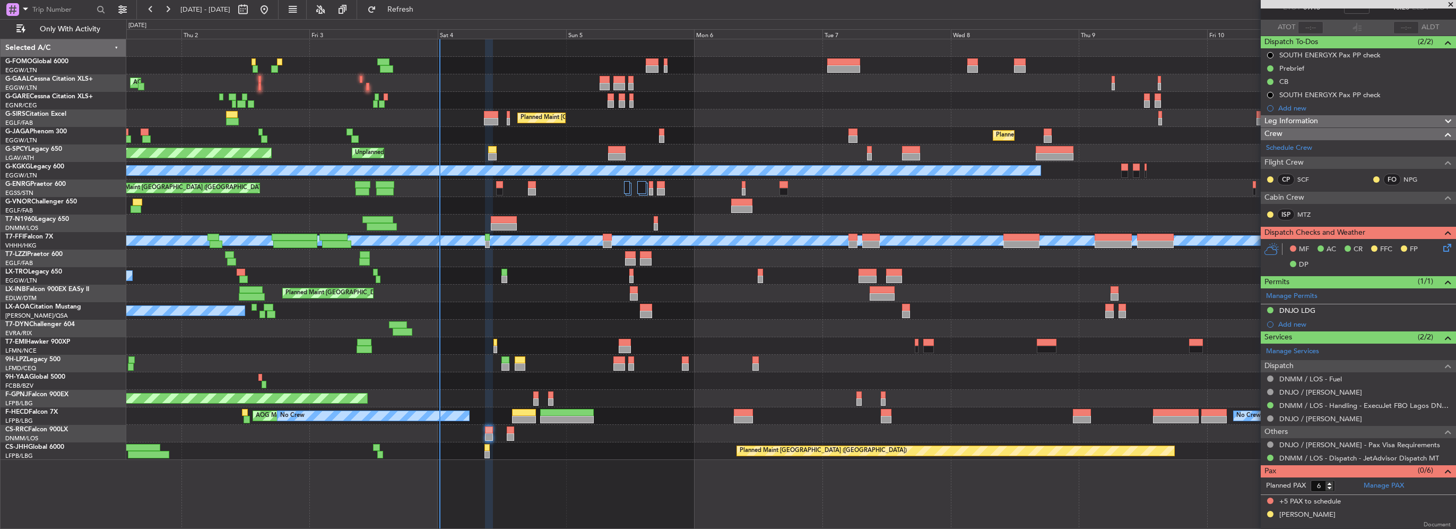
scroll to position [15, 0]
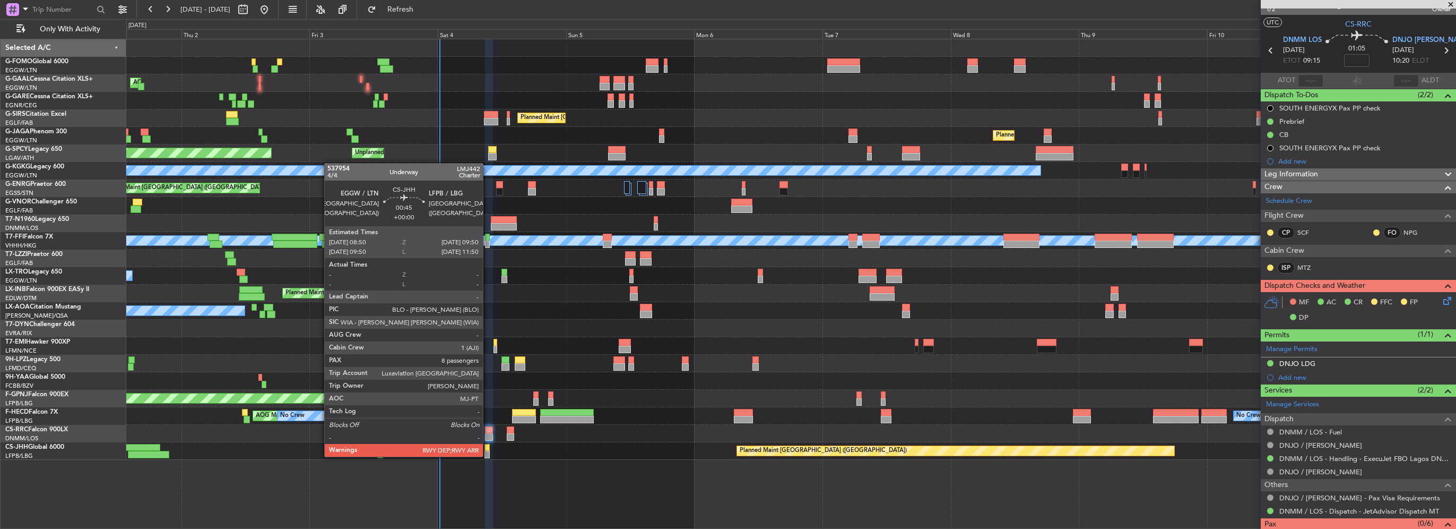
click at [488, 455] on div at bounding box center [488, 454] width 6 height 7
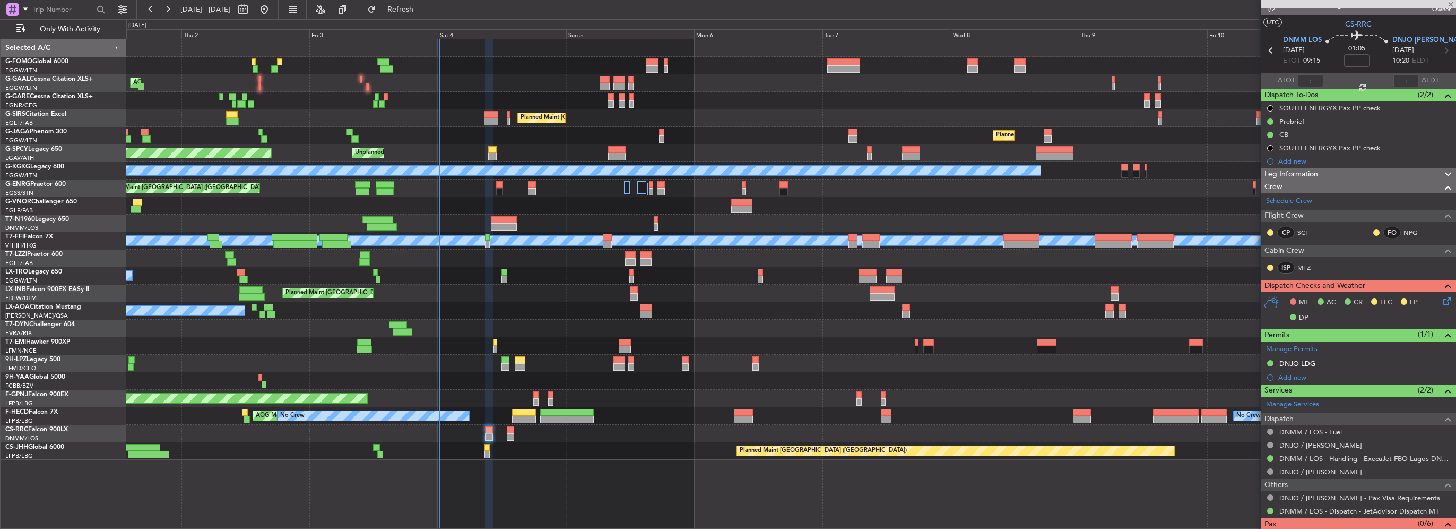
type input "8"
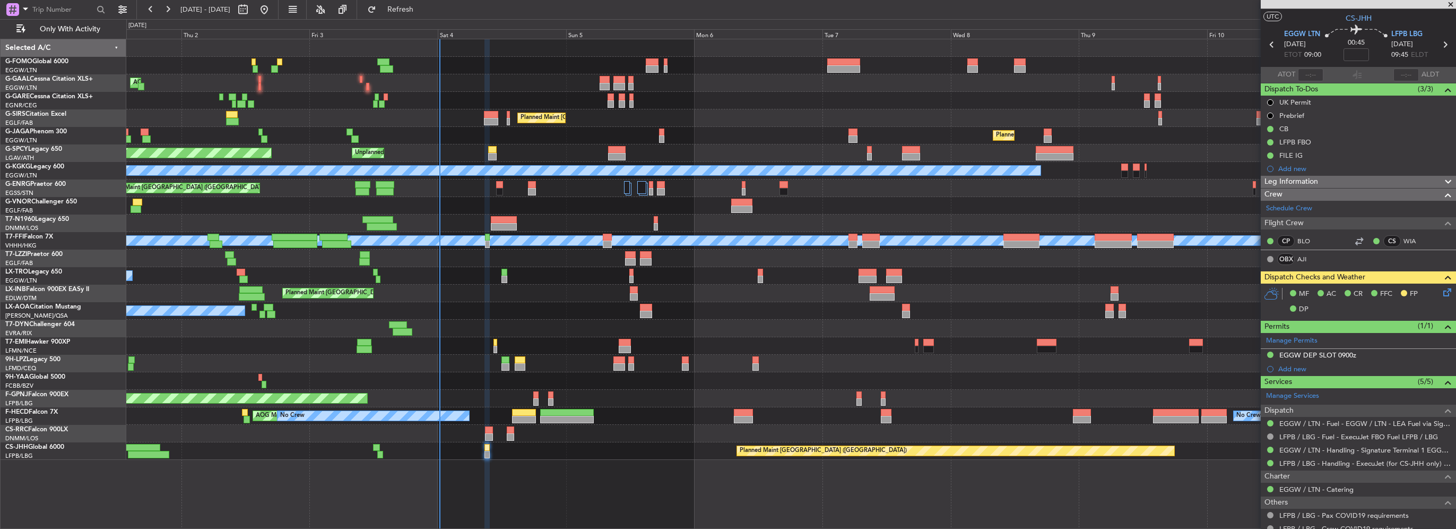
scroll to position [0, 0]
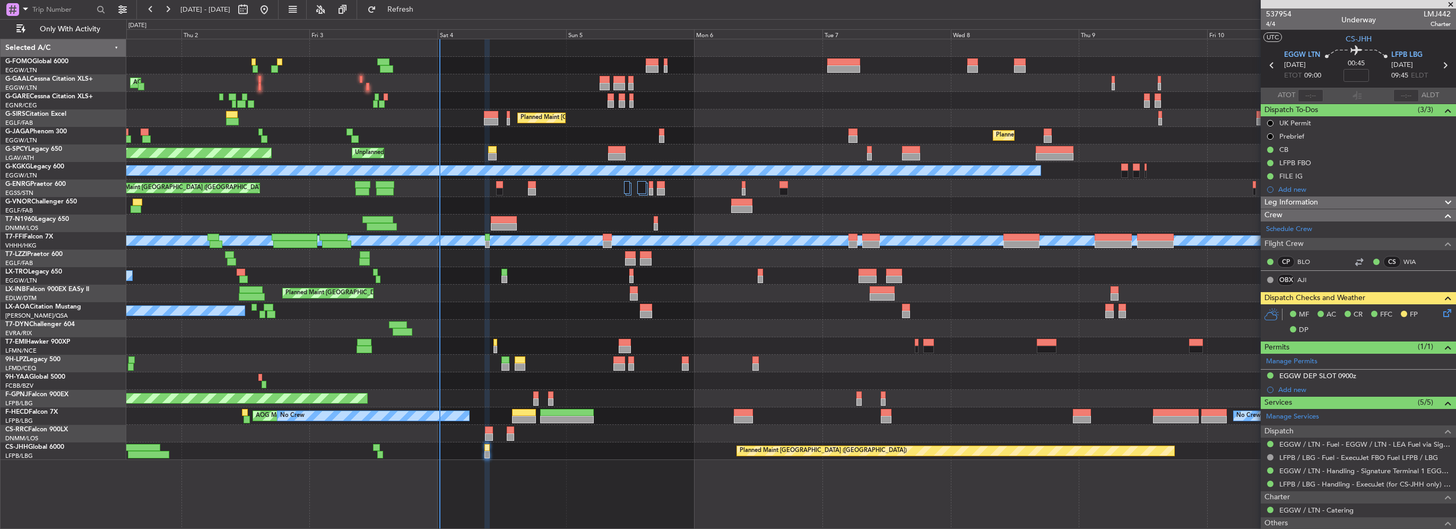
click at [1334, 198] on div "Leg Information" at bounding box center [1358, 202] width 195 height 12
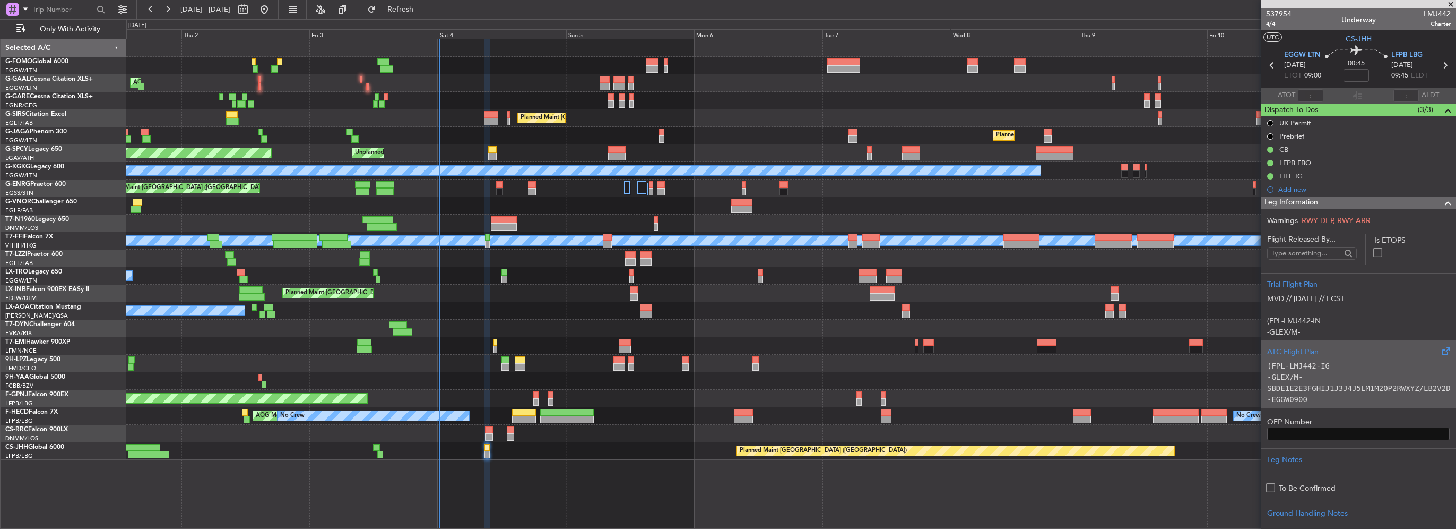
click at [1307, 347] on div "ATC Flight Plan" at bounding box center [1358, 351] width 183 height 11
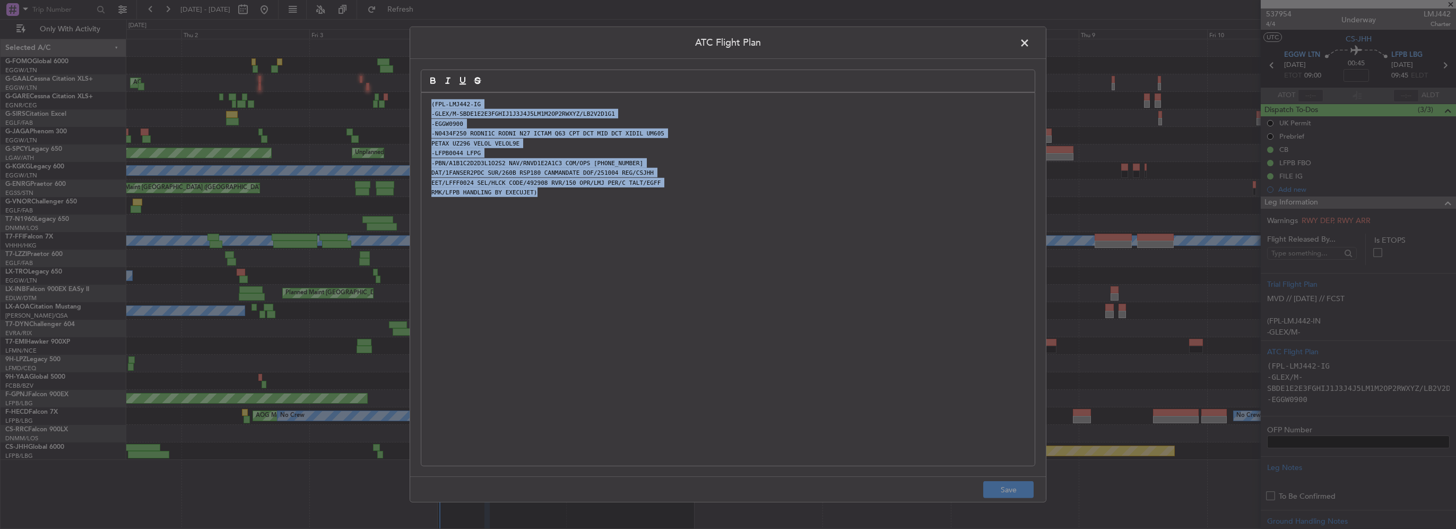
drag, startPoint x: 387, startPoint y: 64, endPoint x: 289, endPoint y: 8, distance: 113.6
click at [271, 0] on html "01 Oct 2025 - 11 Oct 2025 Refresh Quick Links Only With Activity Owner AOG Main…" at bounding box center [728, 264] width 1456 height 529
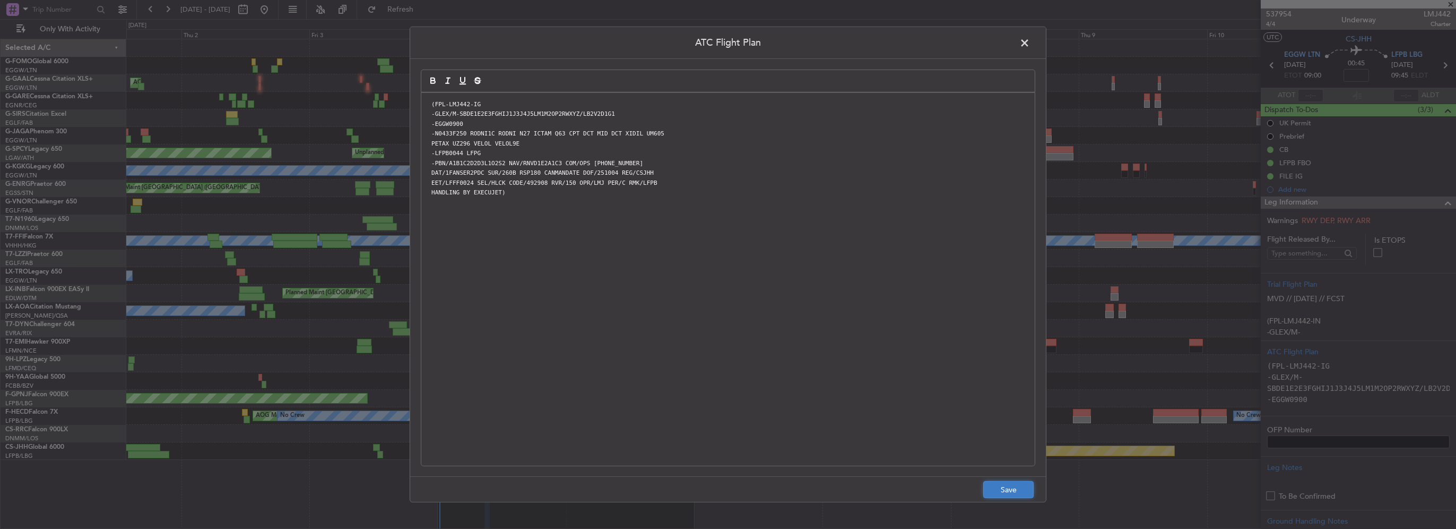
click at [1030, 494] on button "Save" at bounding box center [1008, 489] width 50 height 17
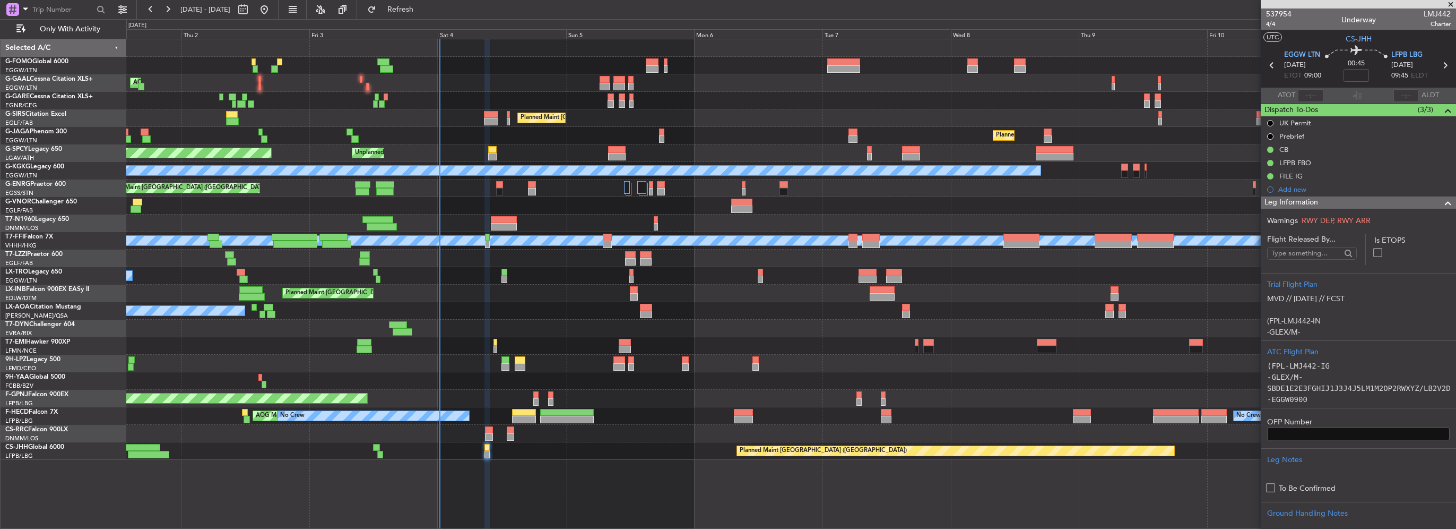
scroll to position [212, 0]
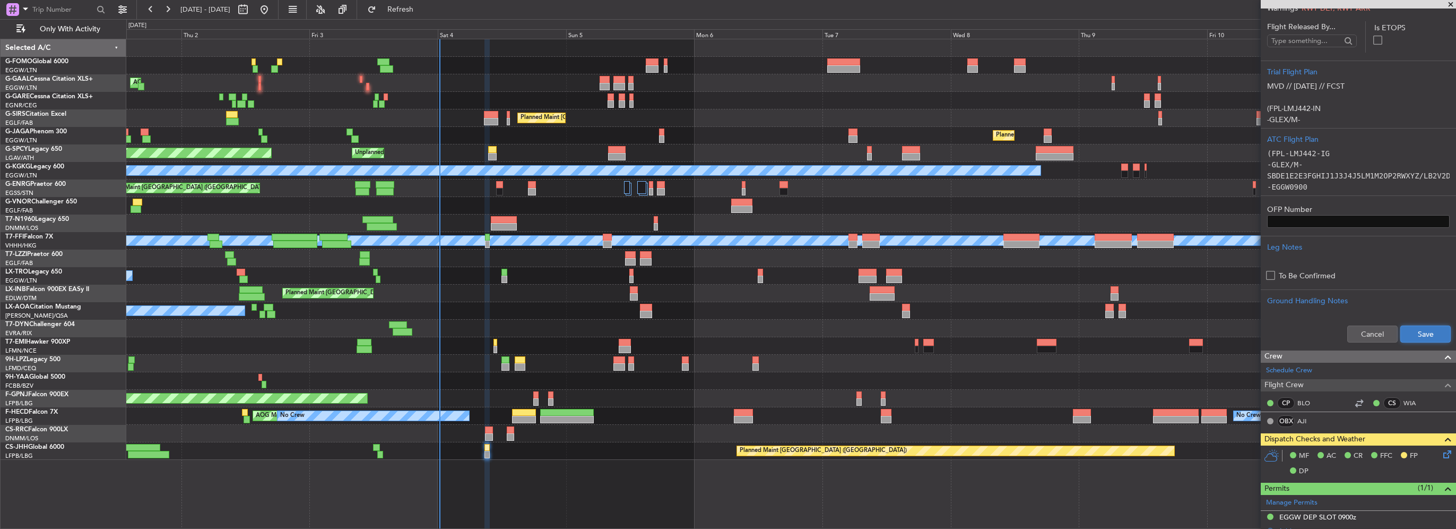
click at [1429, 336] on button "Save" at bounding box center [1426, 333] width 50 height 17
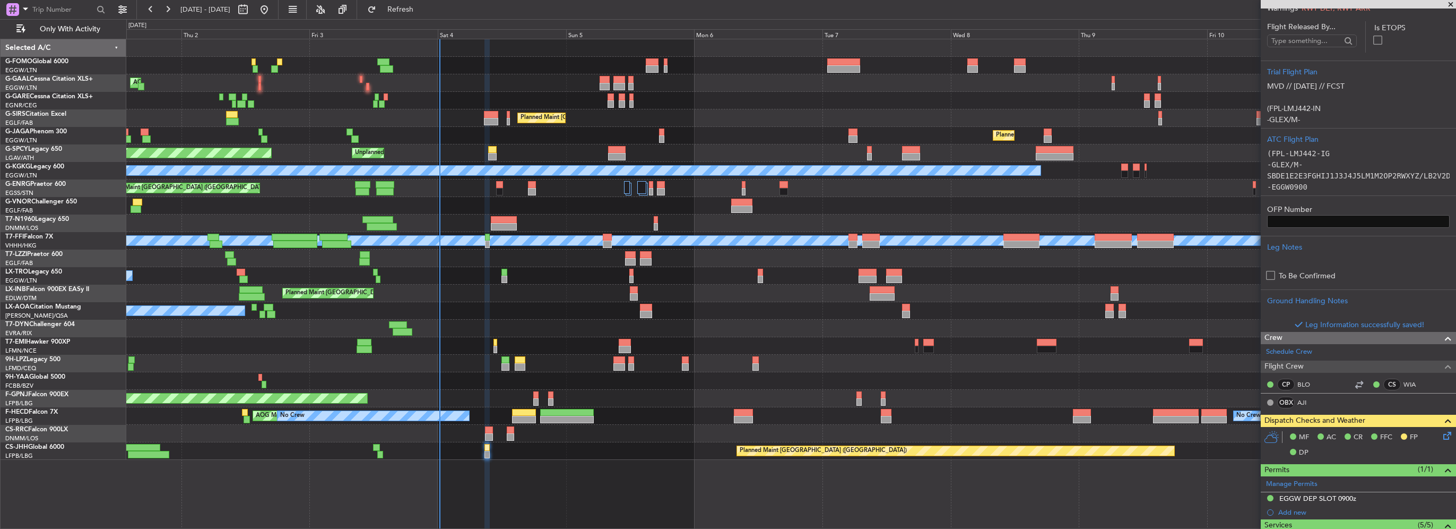
scroll to position [53, 0]
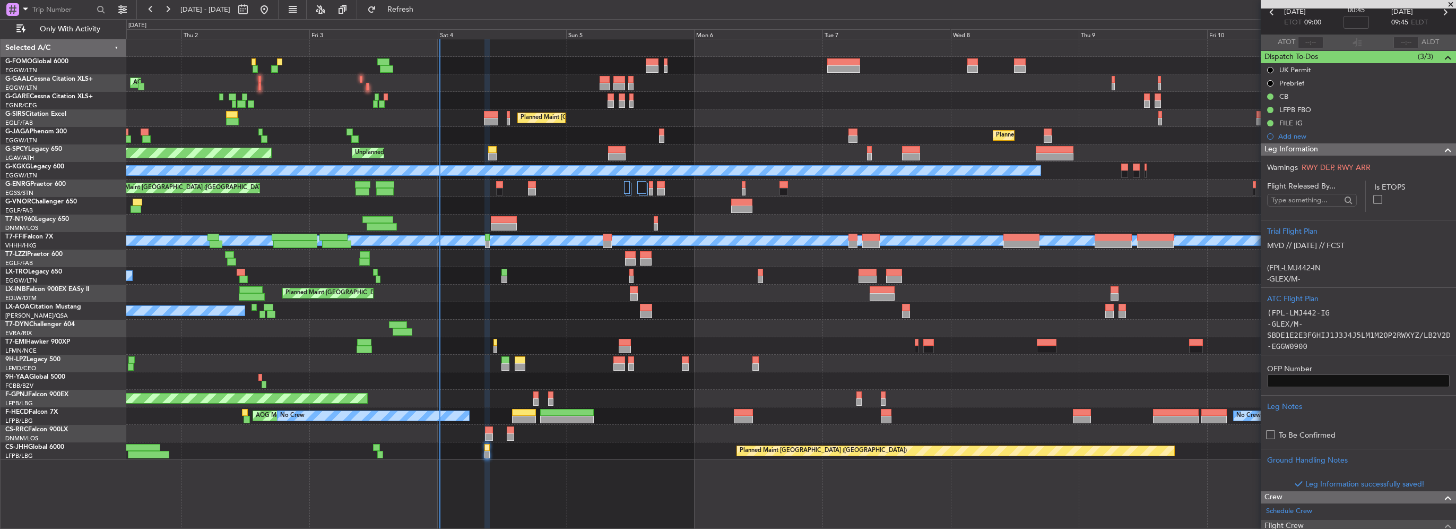
click at [1442, 150] on span at bounding box center [1448, 149] width 13 height 13
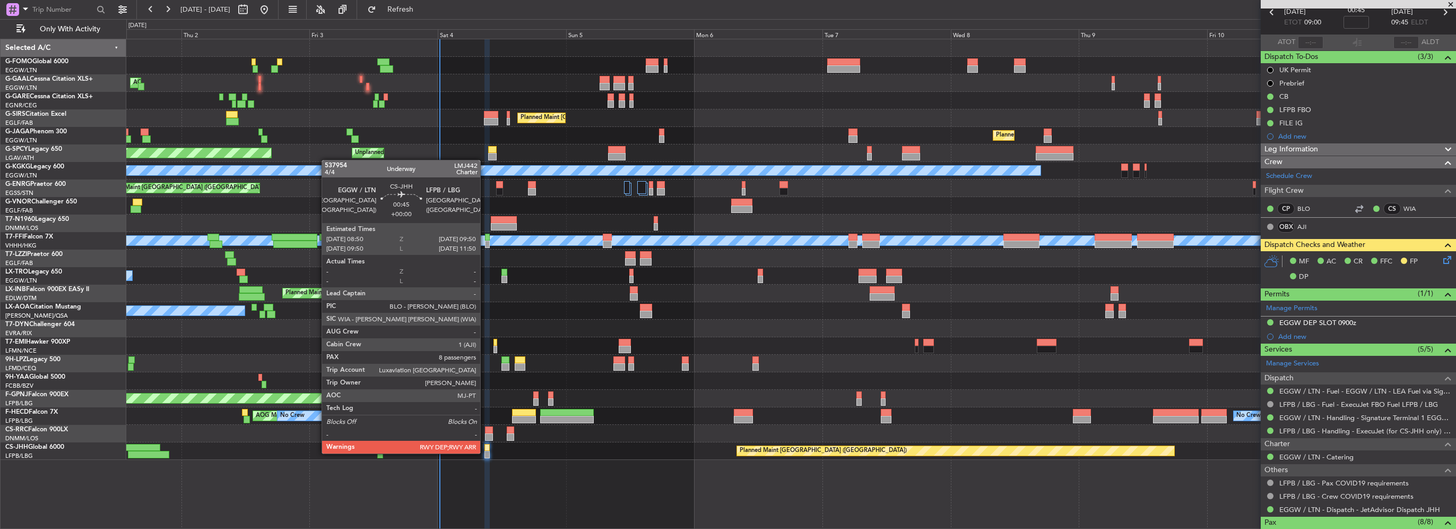
click at [485, 452] on div at bounding box center [488, 454] width 6 height 7
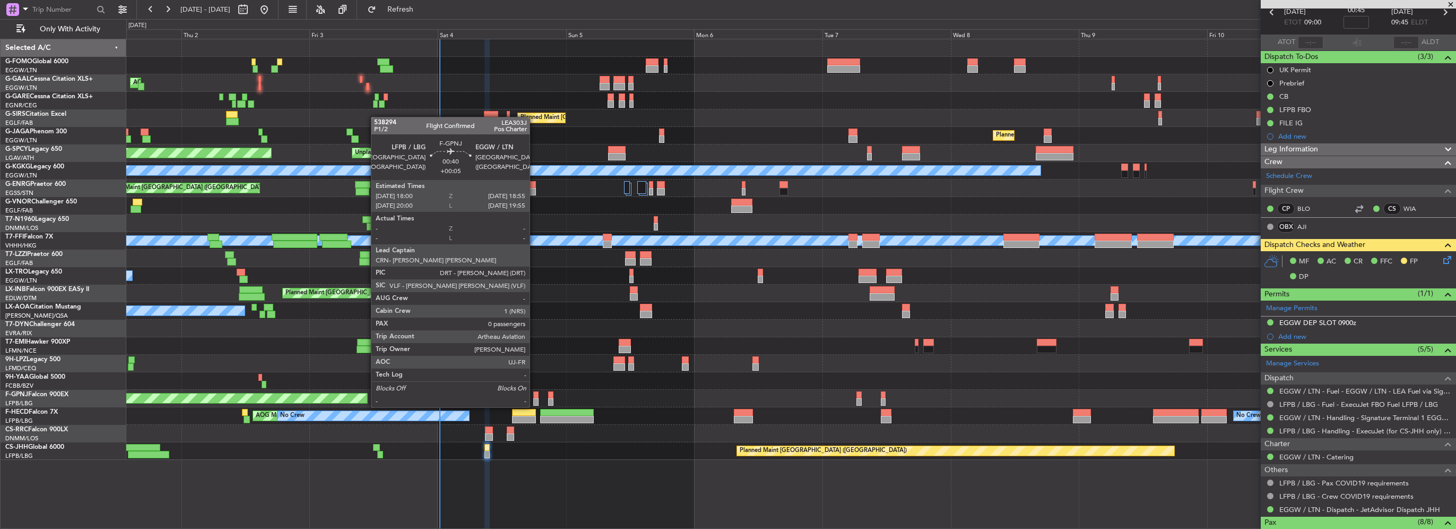
click at [534, 396] on div at bounding box center [535, 394] width 5 height 7
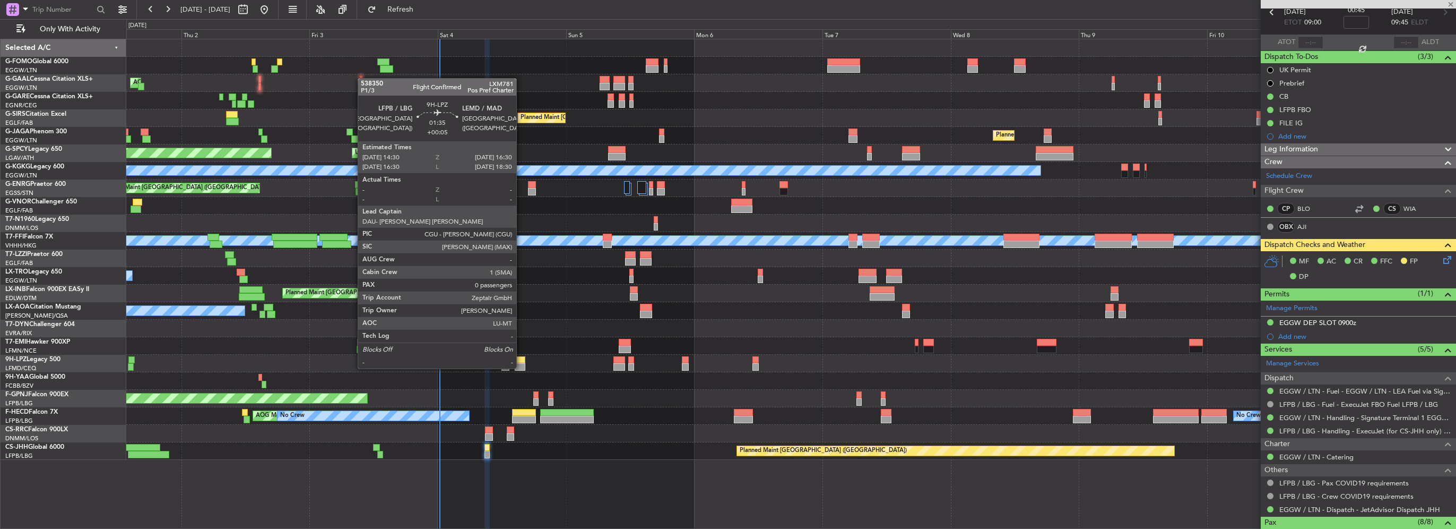
type input "+00:05"
type input "0"
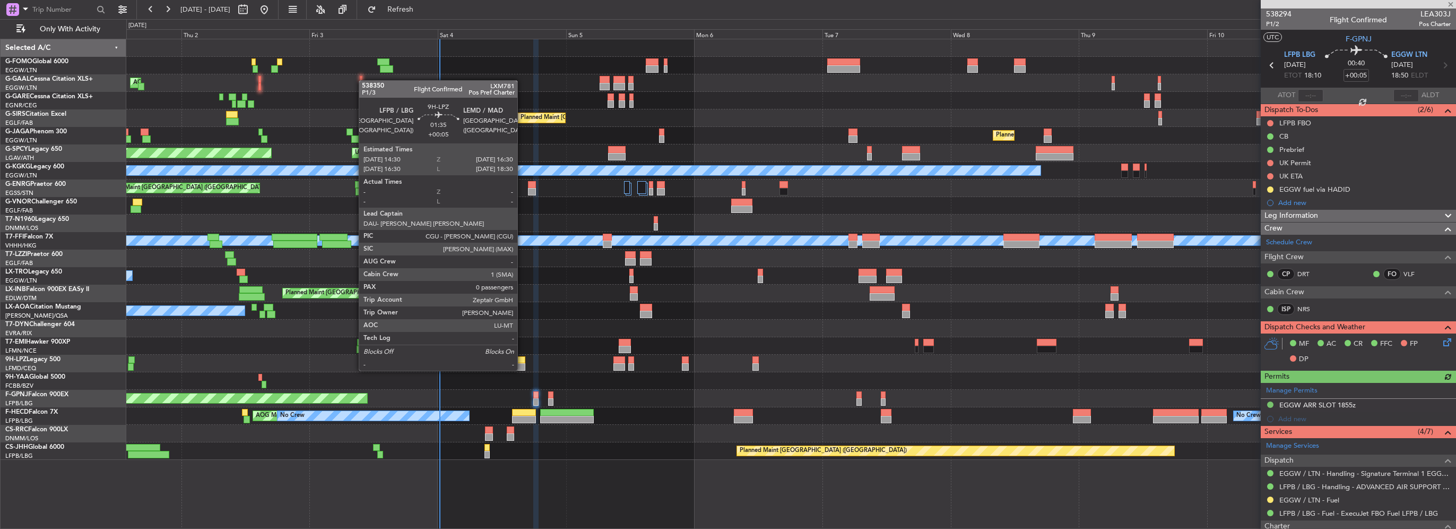
click at [522, 360] on div at bounding box center [520, 359] width 11 height 7
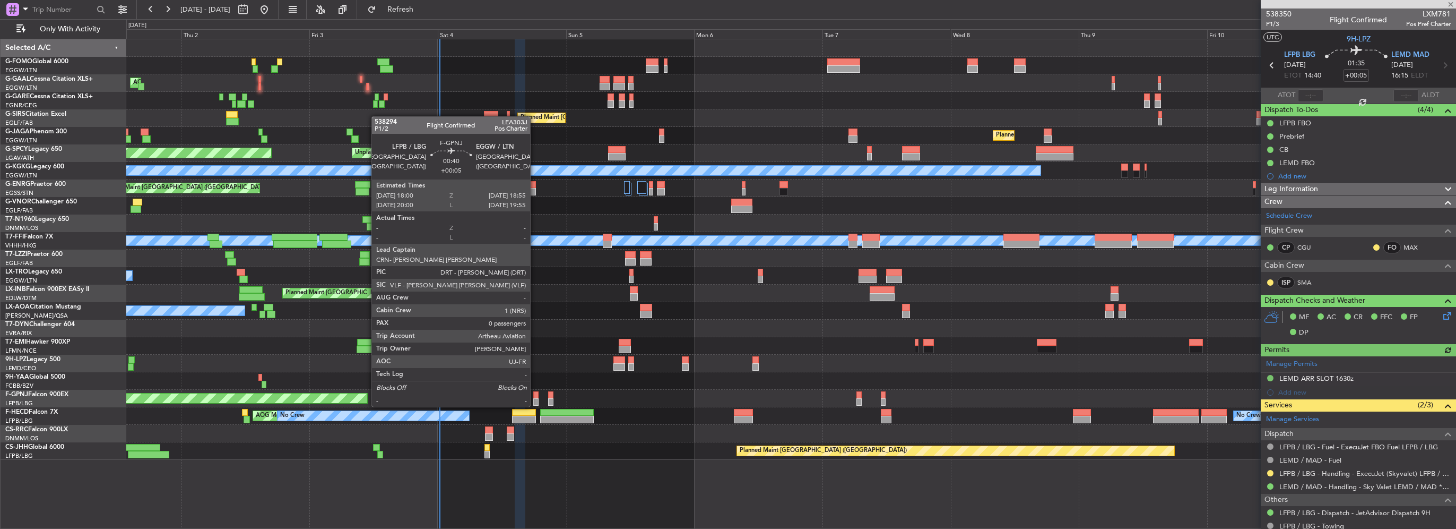
click at [535, 396] on div at bounding box center [535, 394] width 5 height 7
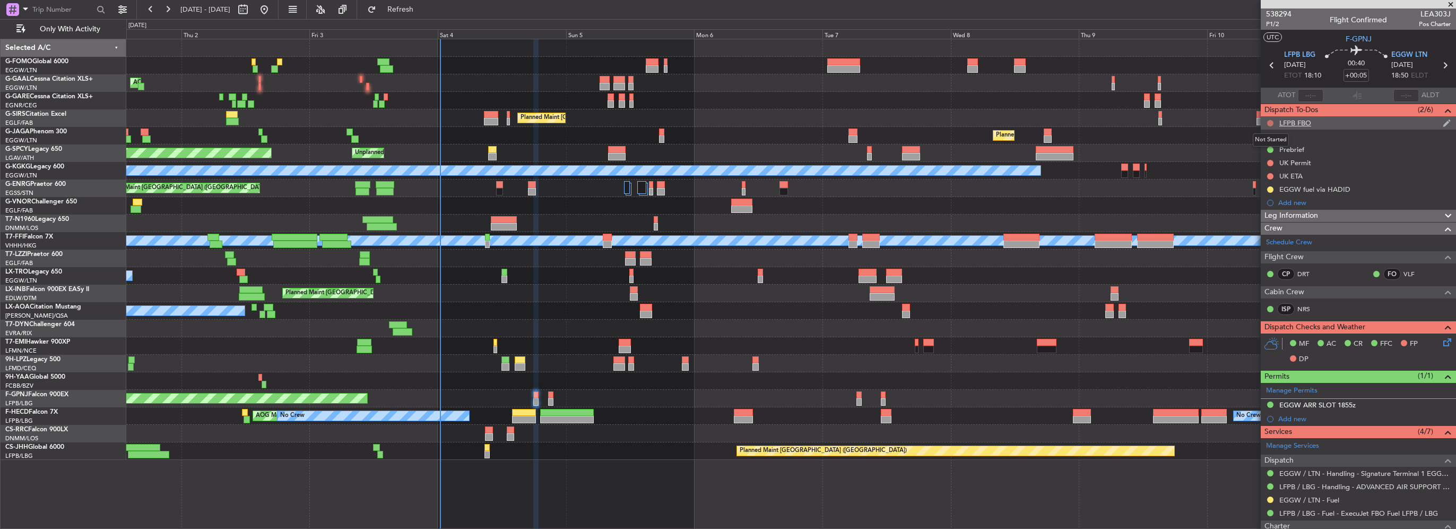
click at [1269, 121] on button at bounding box center [1270, 123] width 6 height 6
click at [1274, 183] on span "Cancelled" at bounding box center [1273, 185] width 30 height 11
click at [1271, 161] on button at bounding box center [1270, 163] width 6 height 6
click at [1273, 221] on span "Cancelled" at bounding box center [1273, 225] width 30 height 11
click at [1271, 173] on button at bounding box center [1270, 176] width 6 height 6
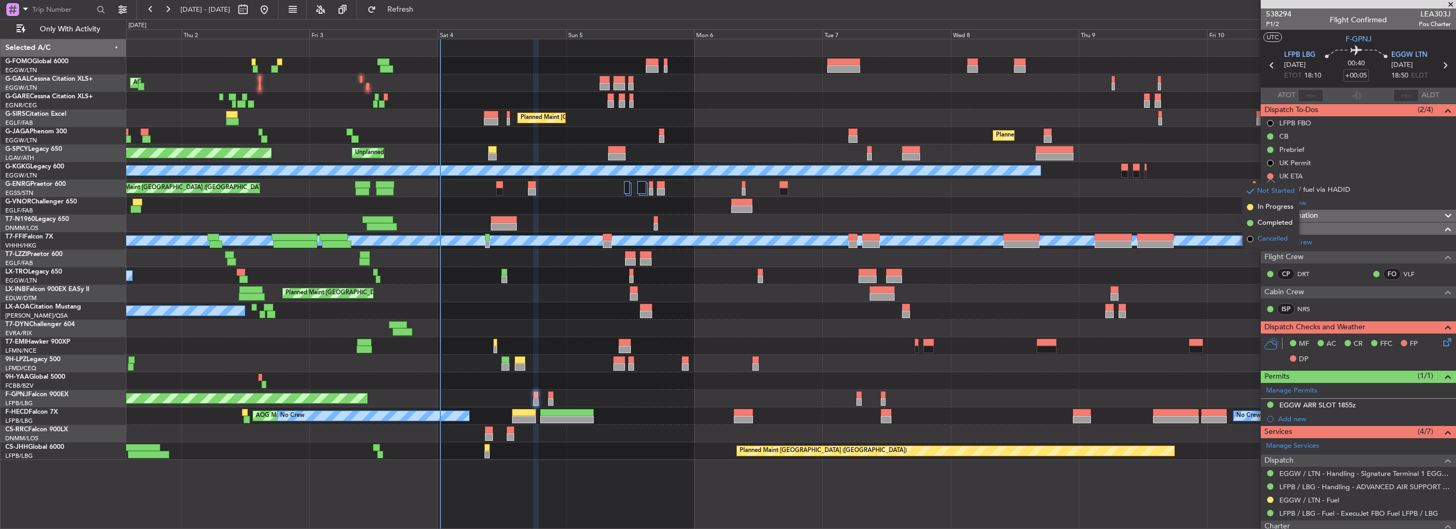
click at [1267, 238] on span "Cancelled" at bounding box center [1273, 239] width 30 height 11
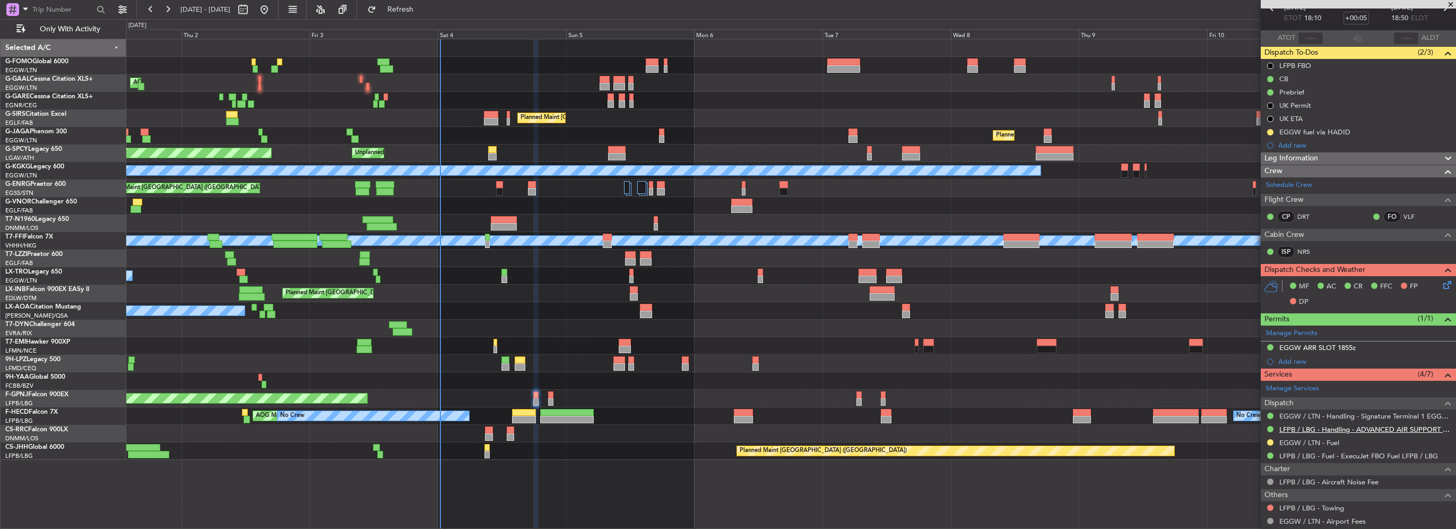
scroll to position [110, 0]
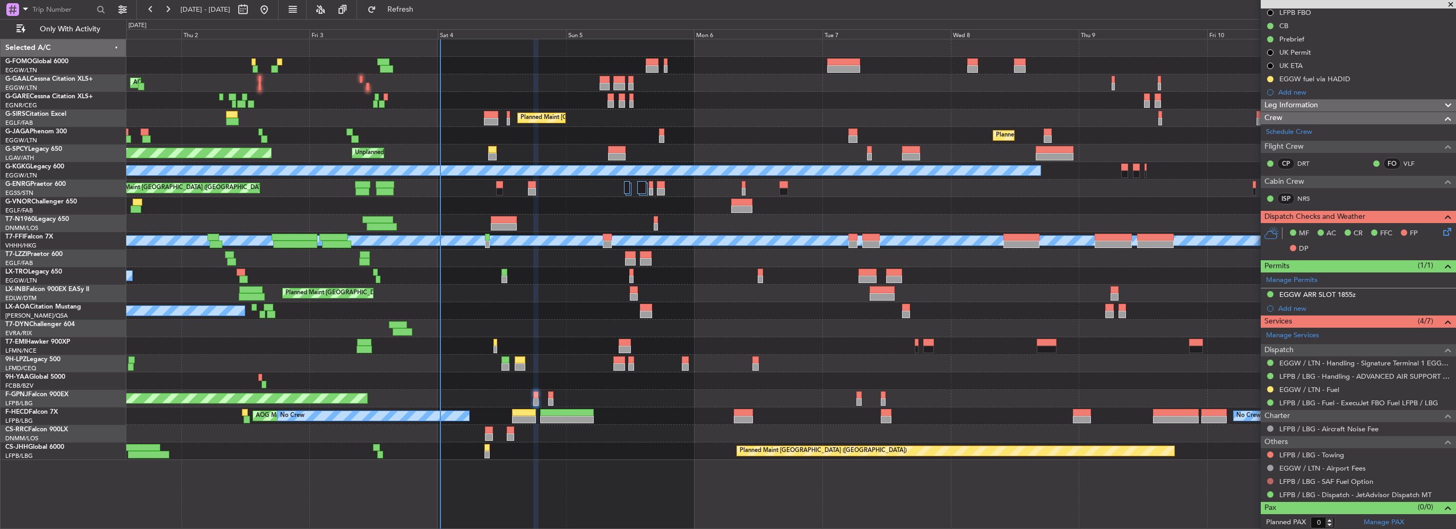
click at [1268, 478] on button at bounding box center [1270, 481] width 6 height 6
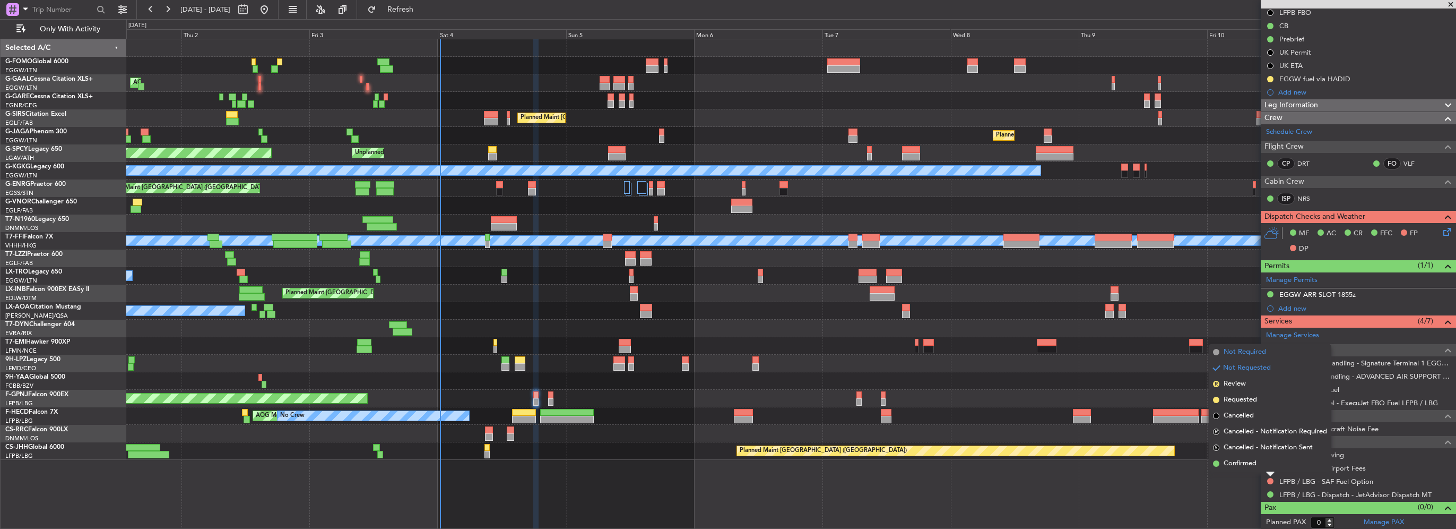
click at [1247, 353] on span "Not Required" at bounding box center [1245, 352] width 42 height 11
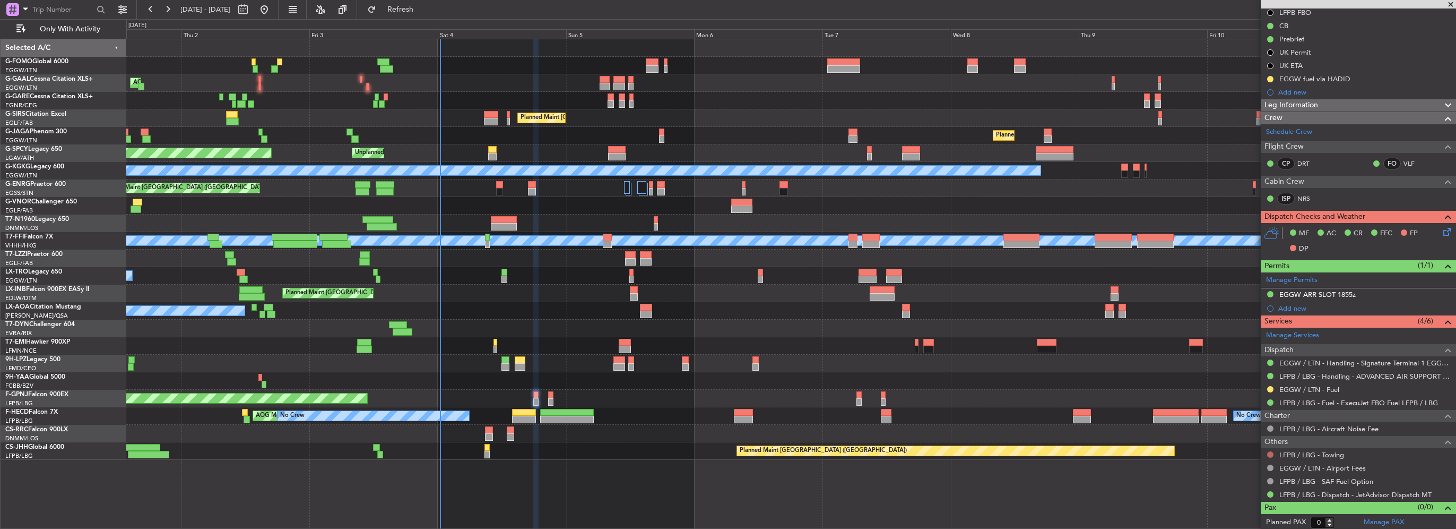
click at [1270, 451] on button at bounding box center [1270, 454] width 6 height 6
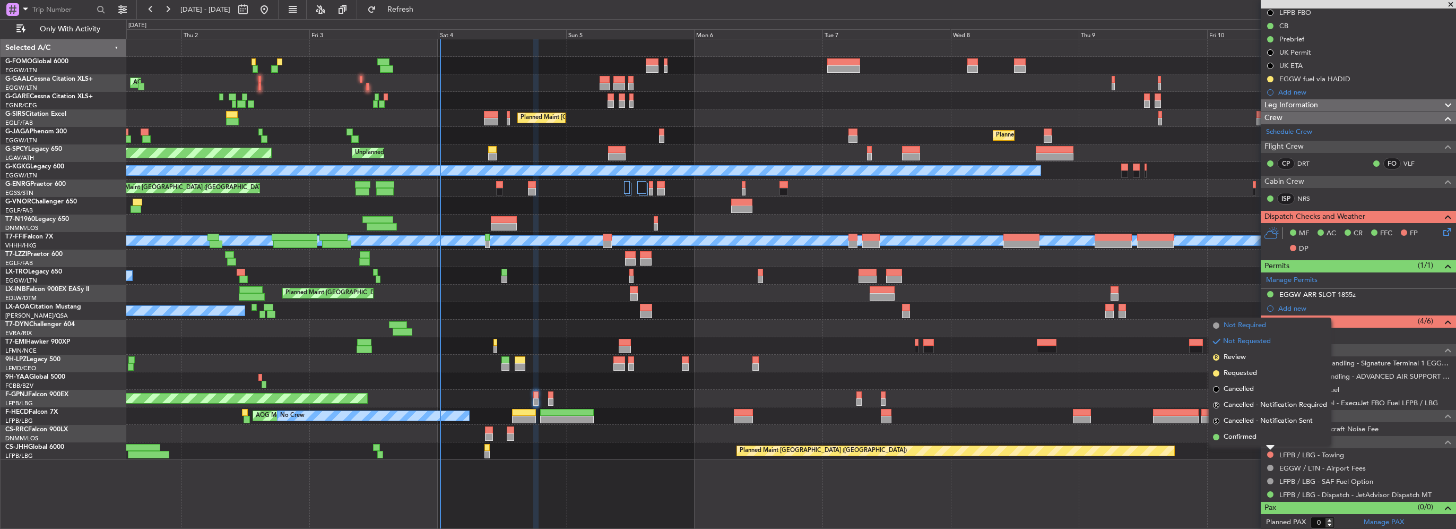
click at [1255, 324] on span "Not Required" at bounding box center [1245, 325] width 42 height 11
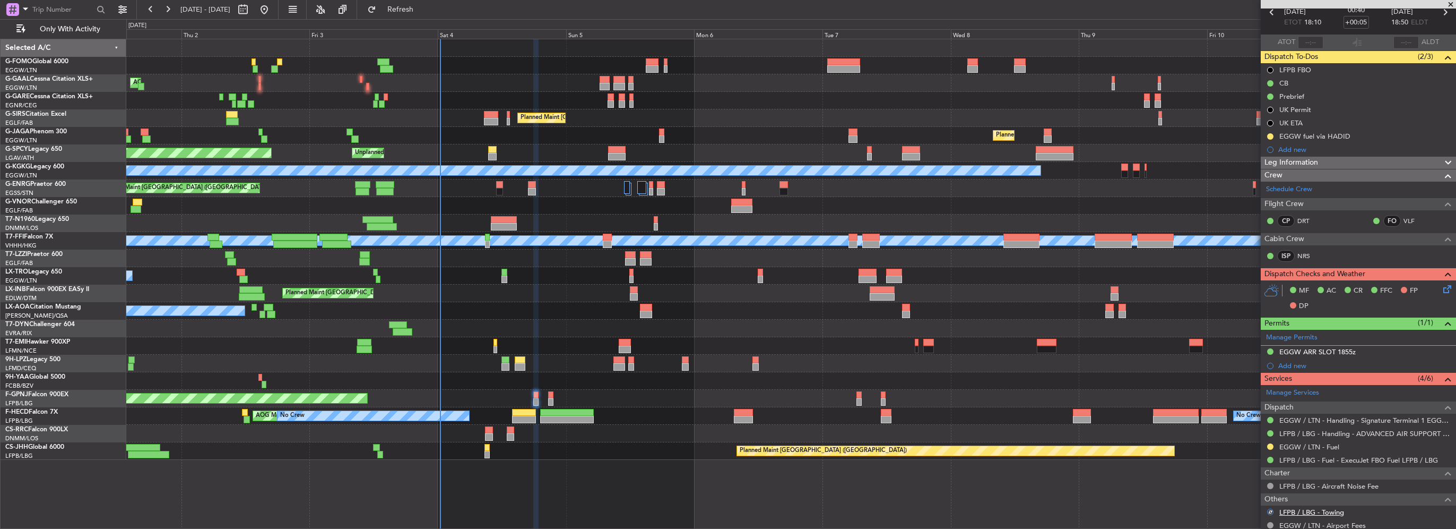
scroll to position [0, 0]
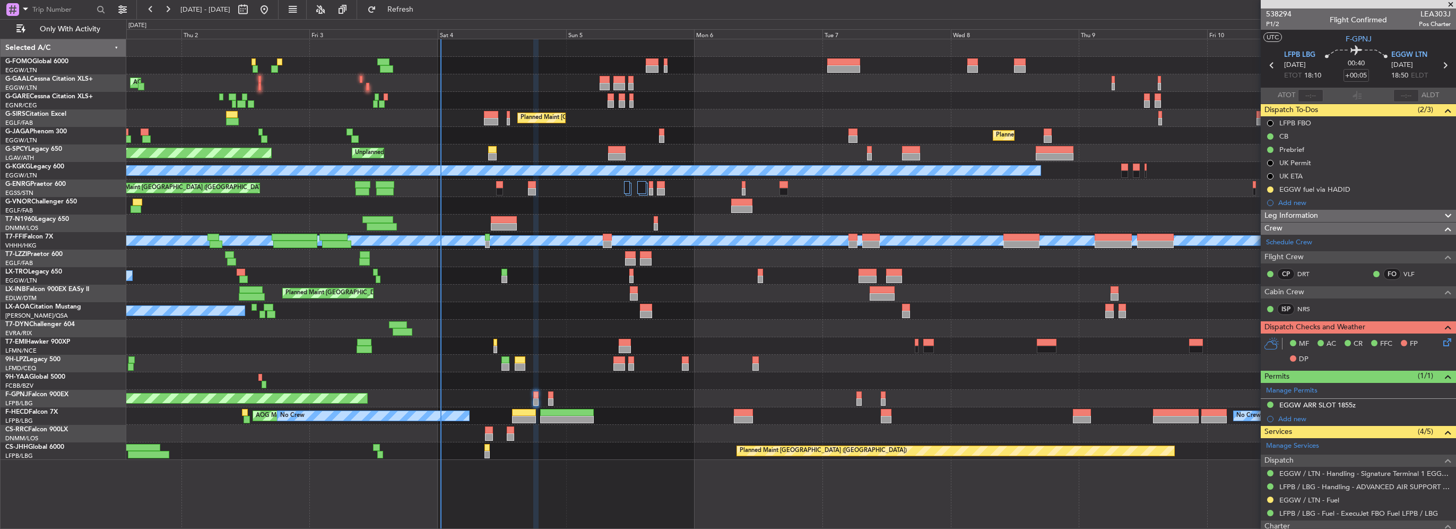
click at [1342, 213] on div "Leg Information" at bounding box center [1358, 216] width 195 height 12
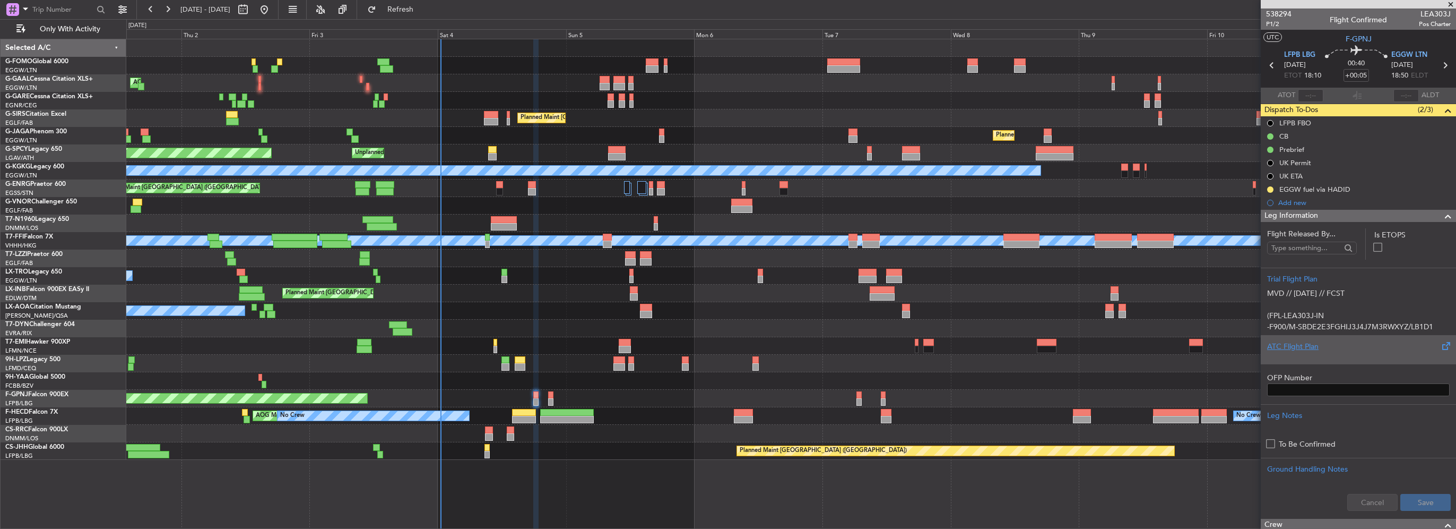
click at [1300, 359] on div "ATC Flight Plan" at bounding box center [1358, 349] width 195 height 29
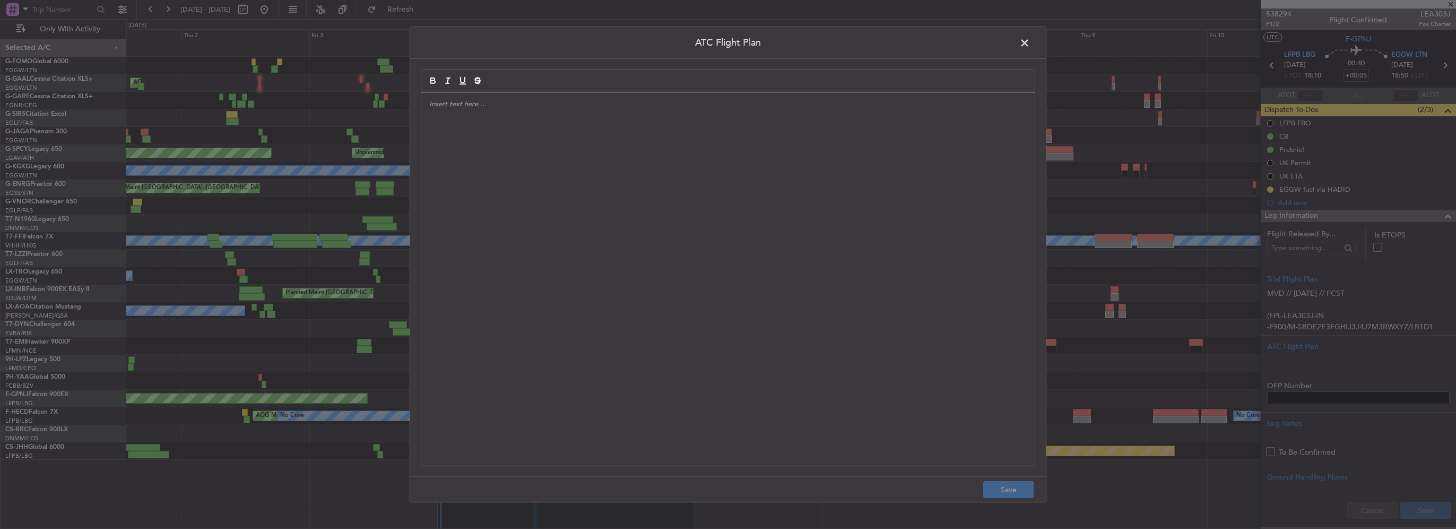
click at [580, 264] on div at bounding box center [728, 279] width 614 height 373
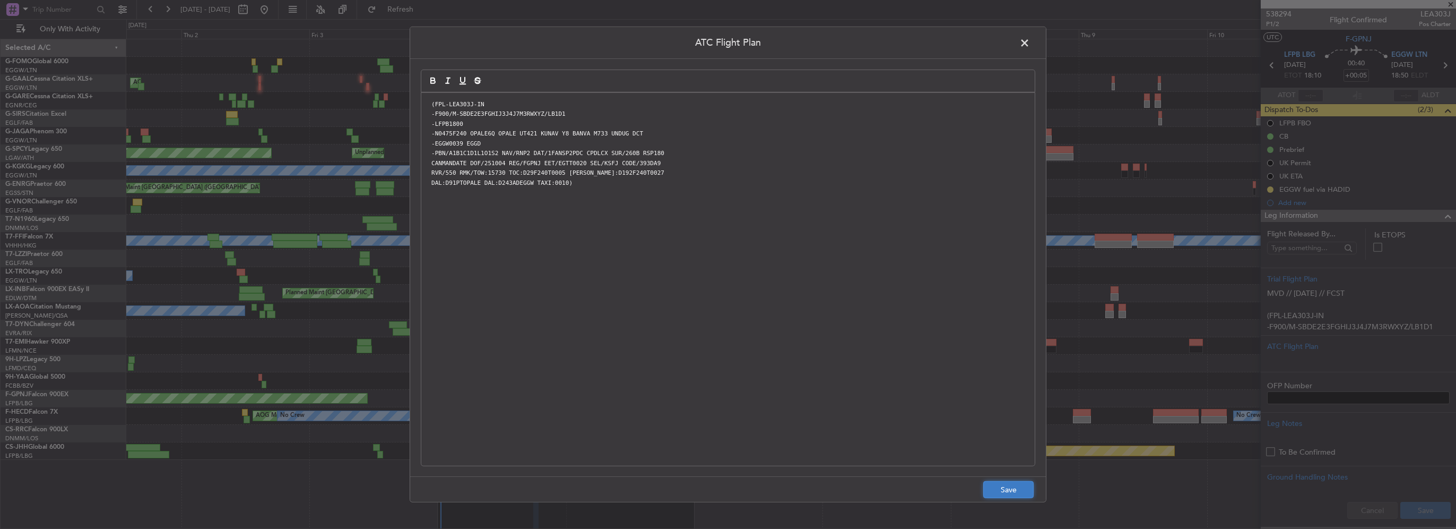
click at [1012, 489] on button "Save" at bounding box center [1008, 489] width 50 height 17
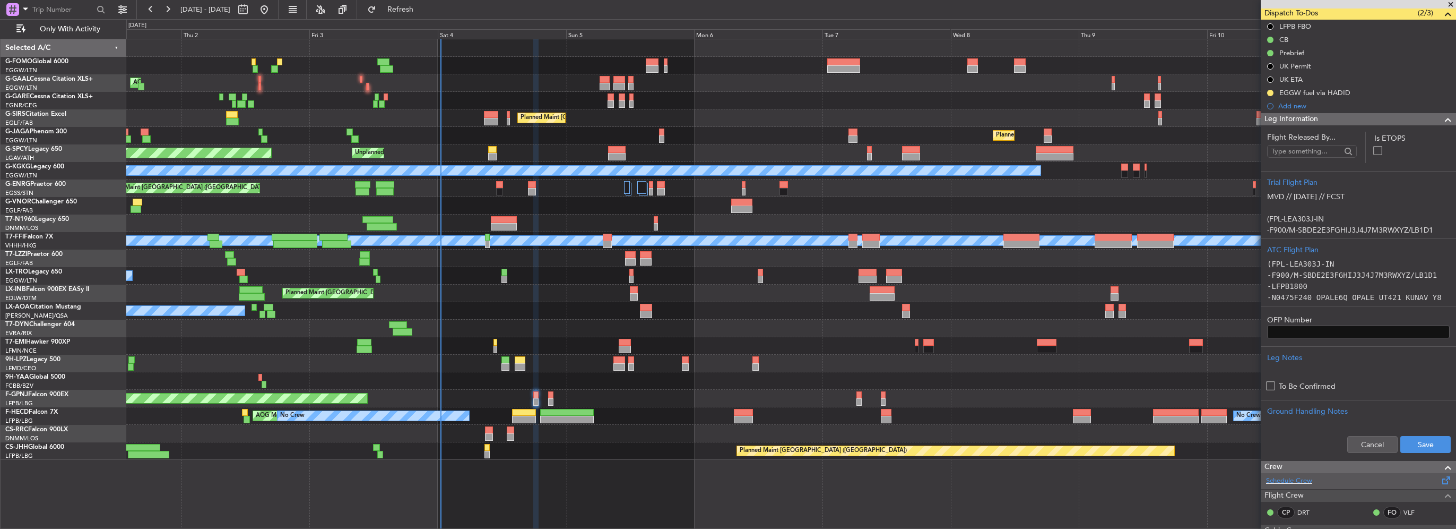
scroll to position [106, 0]
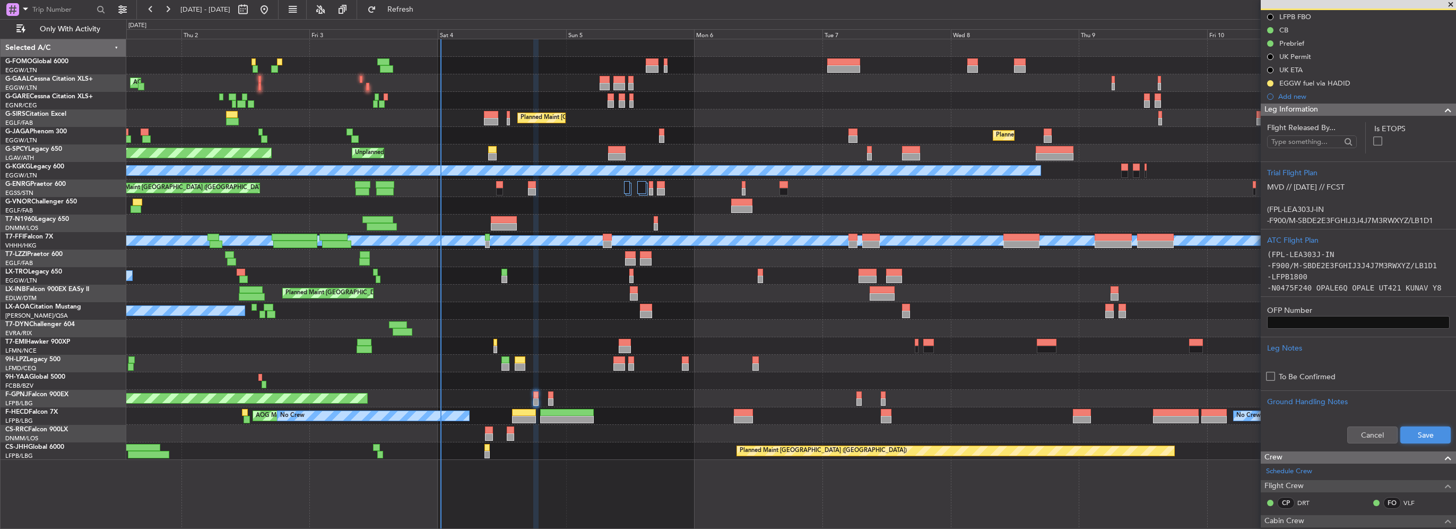
click at [1416, 435] on button "Save" at bounding box center [1426, 434] width 50 height 17
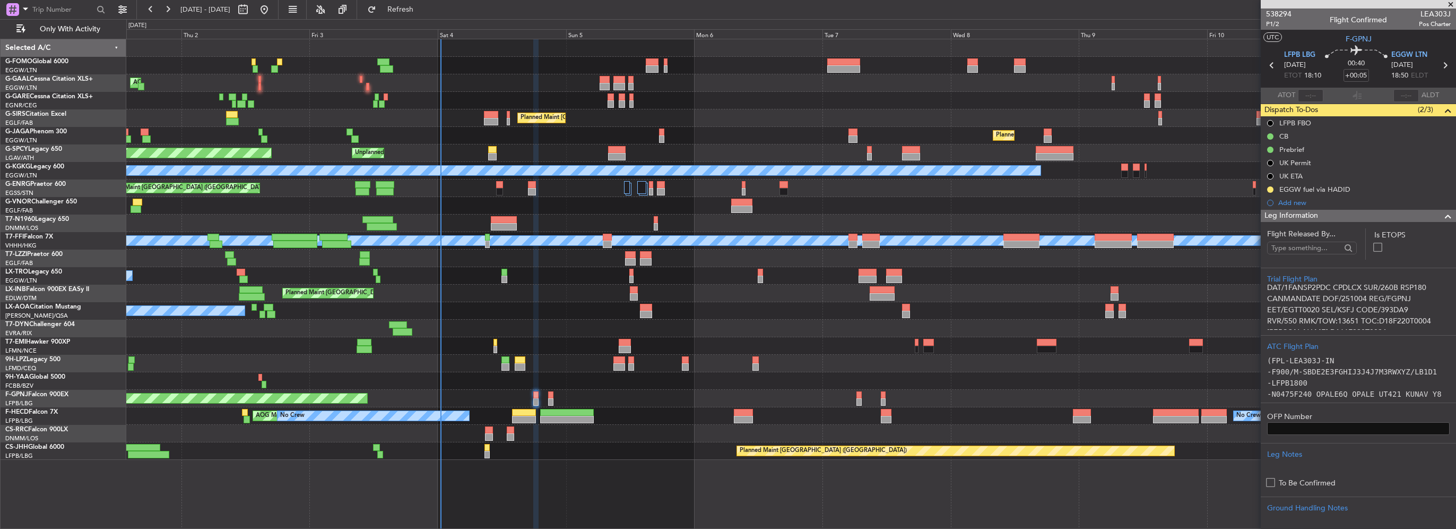
click at [1442, 214] on span at bounding box center [1448, 216] width 13 height 13
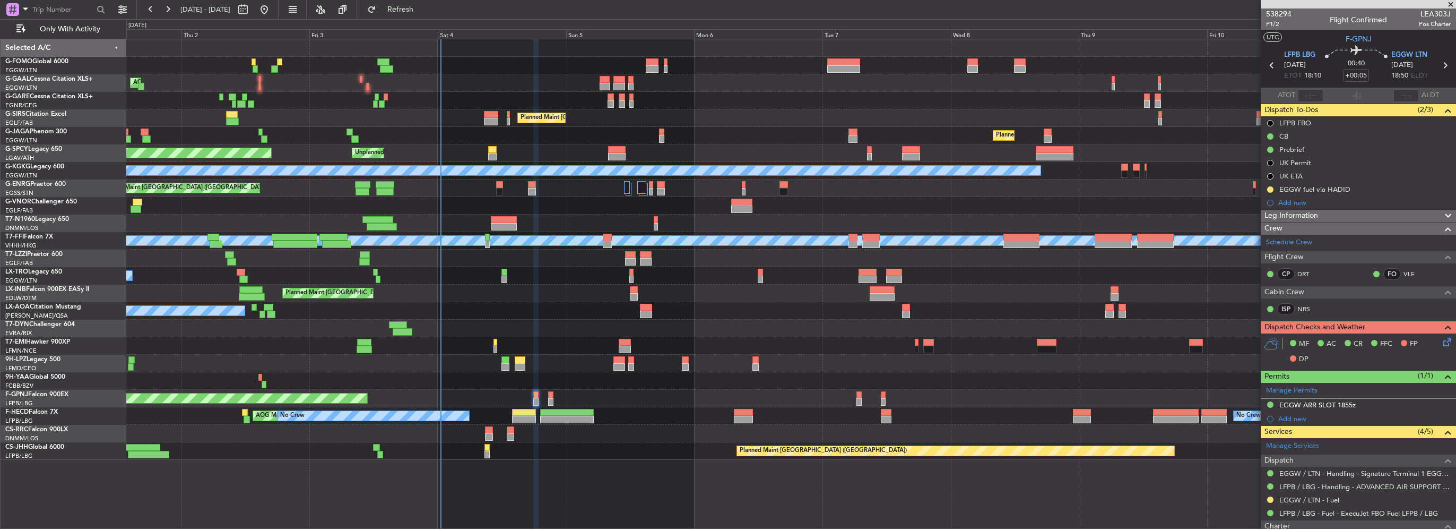
click at [1441, 341] on icon at bounding box center [1445, 340] width 8 height 8
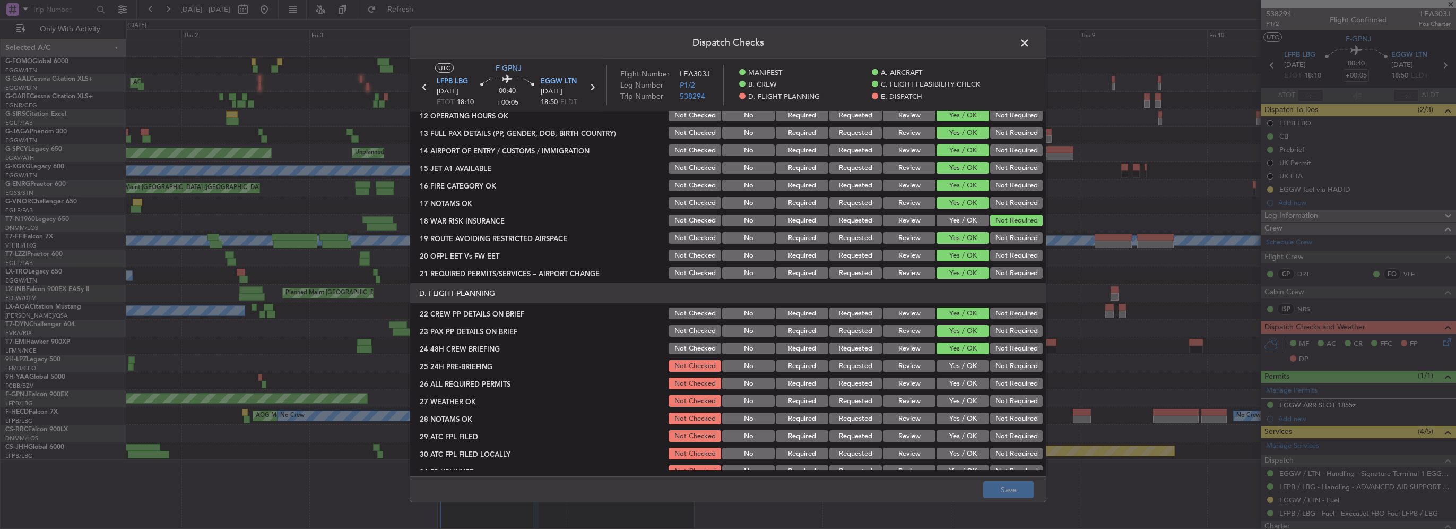
scroll to position [372, 0]
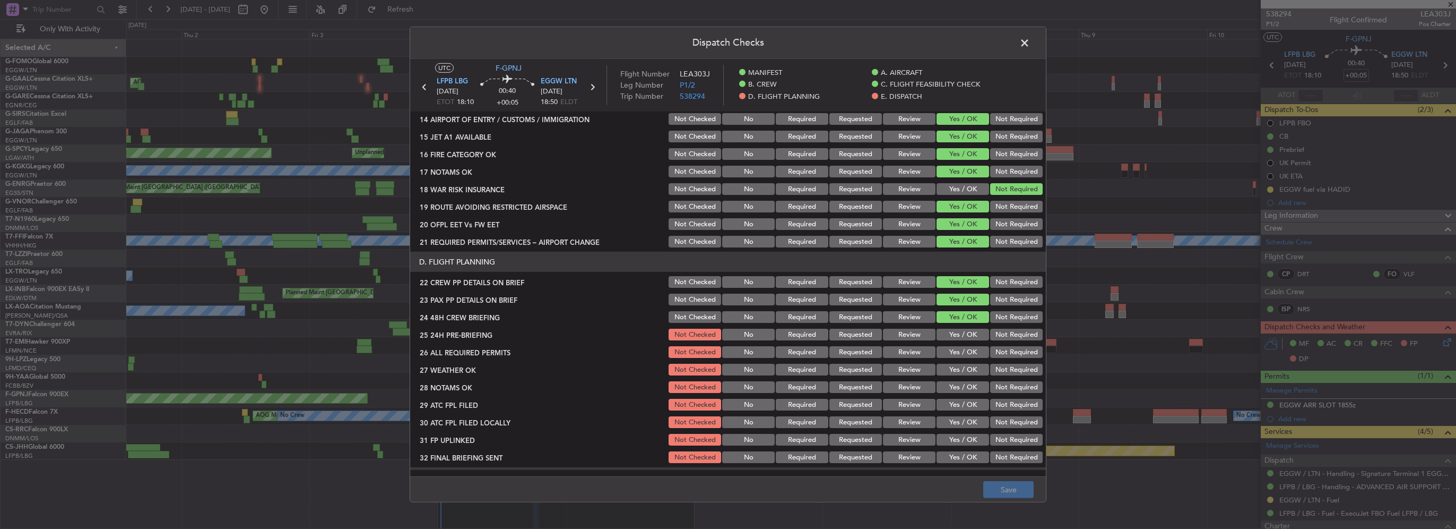
click at [948, 329] on button "Yes / OK" at bounding box center [963, 335] width 53 height 12
click at [959, 349] on button "Yes / OK" at bounding box center [963, 352] width 53 height 12
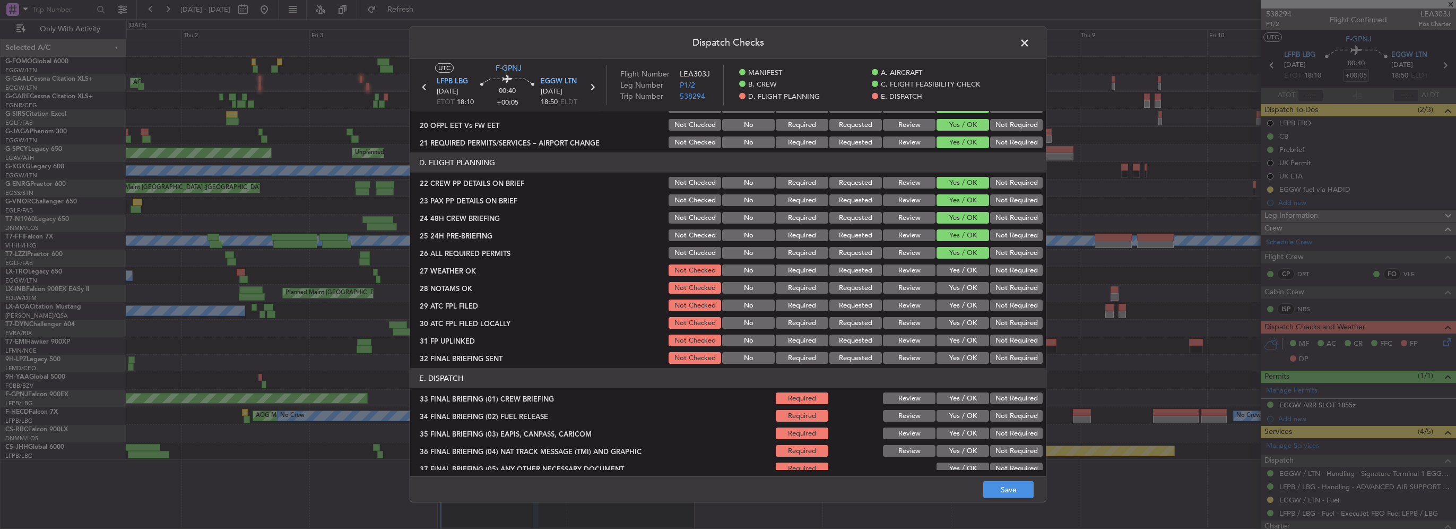
scroll to position [531, 0]
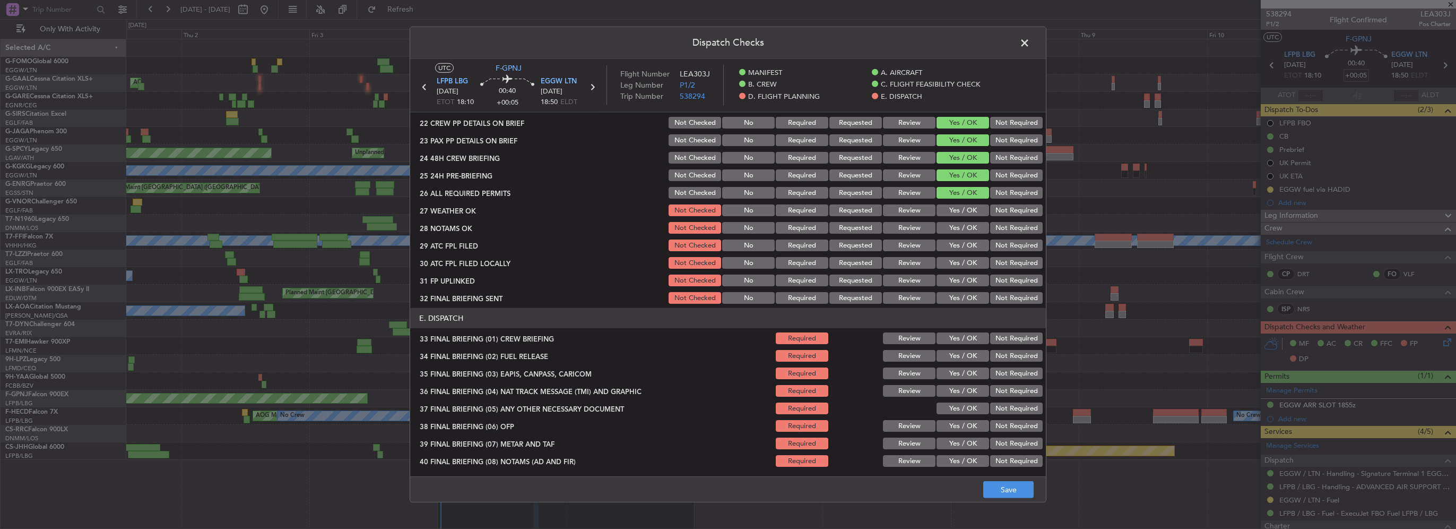
click at [907, 208] on button "Review" at bounding box center [909, 210] width 53 height 12
click at [906, 221] on div "Review" at bounding box center [909, 227] width 54 height 15
click at [909, 230] on button "Review" at bounding box center [909, 228] width 53 height 12
click at [948, 245] on button "Yes / OK" at bounding box center [963, 245] width 53 height 12
click at [1010, 260] on button "Not Required" at bounding box center [1016, 263] width 53 height 12
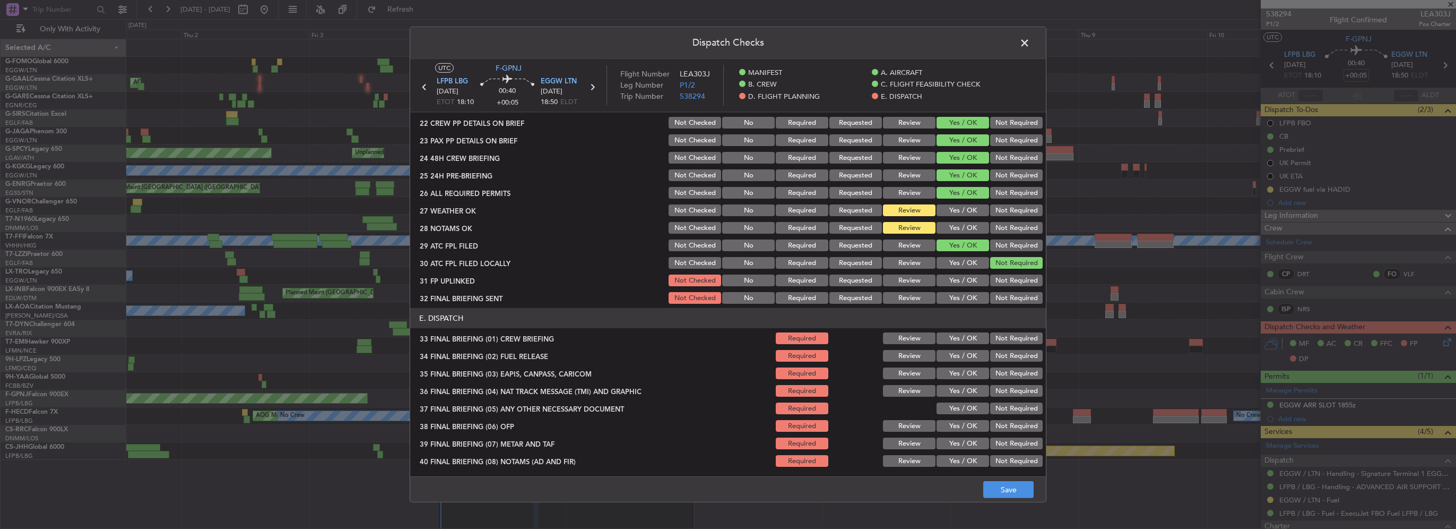
click at [968, 278] on button "Yes / OK" at bounding box center [963, 280] width 53 height 12
click at [1000, 295] on button "Not Required" at bounding box center [1016, 298] width 53 height 12
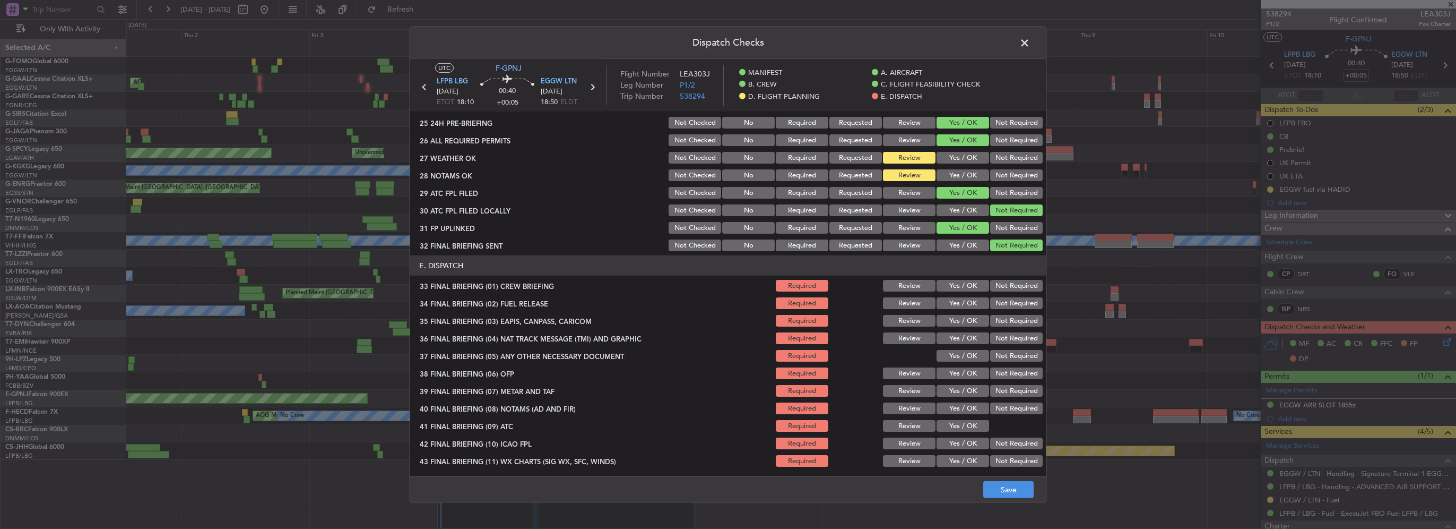
scroll to position [601, 0]
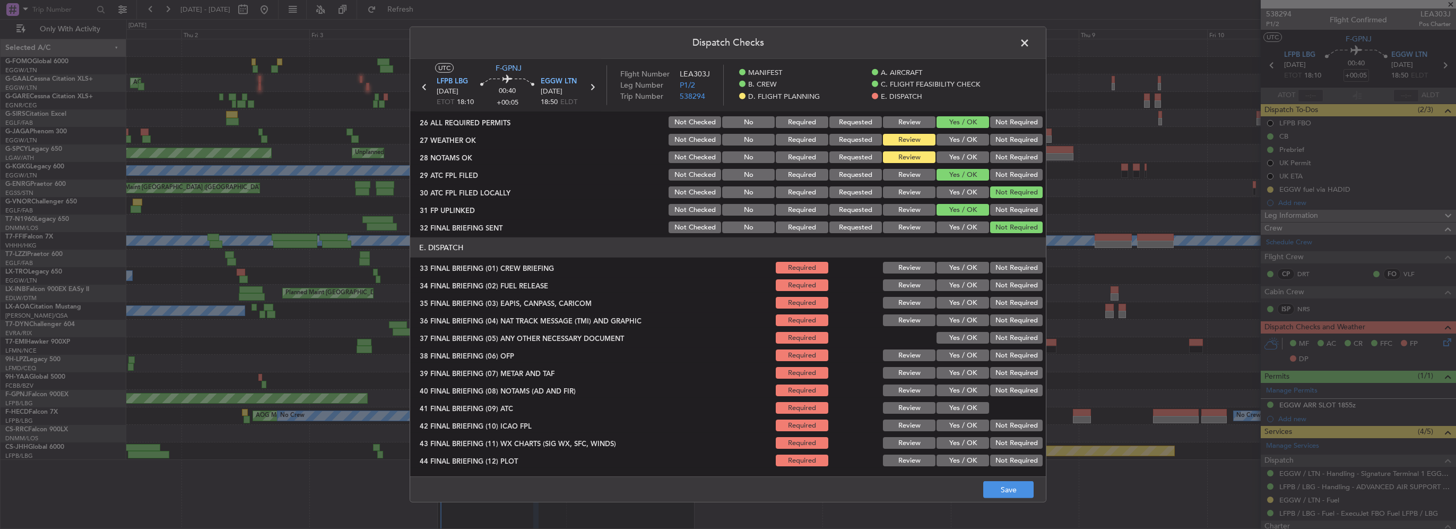
click at [965, 265] on button "Yes / OK" at bounding box center [963, 268] width 53 height 12
click at [969, 284] on button "Yes / OK" at bounding box center [963, 285] width 53 height 12
click at [1002, 301] on button "Not Required" at bounding box center [1016, 303] width 53 height 12
click at [1005, 315] on button "Not Required" at bounding box center [1016, 320] width 53 height 12
click at [970, 337] on button "Yes / OK" at bounding box center [963, 338] width 53 height 12
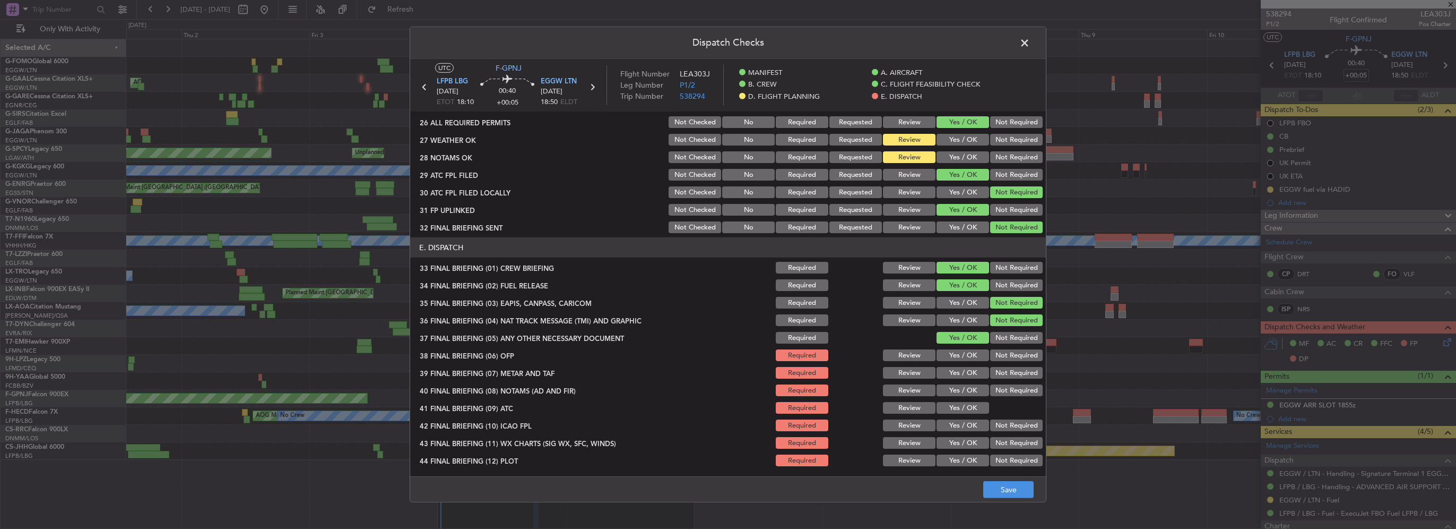
click at [970, 357] on button "Yes / OK" at bounding box center [963, 355] width 53 height 12
click at [967, 377] on button "Yes / OK" at bounding box center [963, 373] width 53 height 12
drag, startPoint x: 965, startPoint y: 388, endPoint x: 966, endPoint y: 399, distance: 10.6
click at [965, 388] on button "Yes / OK" at bounding box center [963, 390] width 53 height 12
click at [966, 399] on section "E. DISPATCH 33 FINAL BRIEFING (01) CREW BRIEFING Required Review Yes / OK Not R…" at bounding box center [728, 352] width 636 height 230
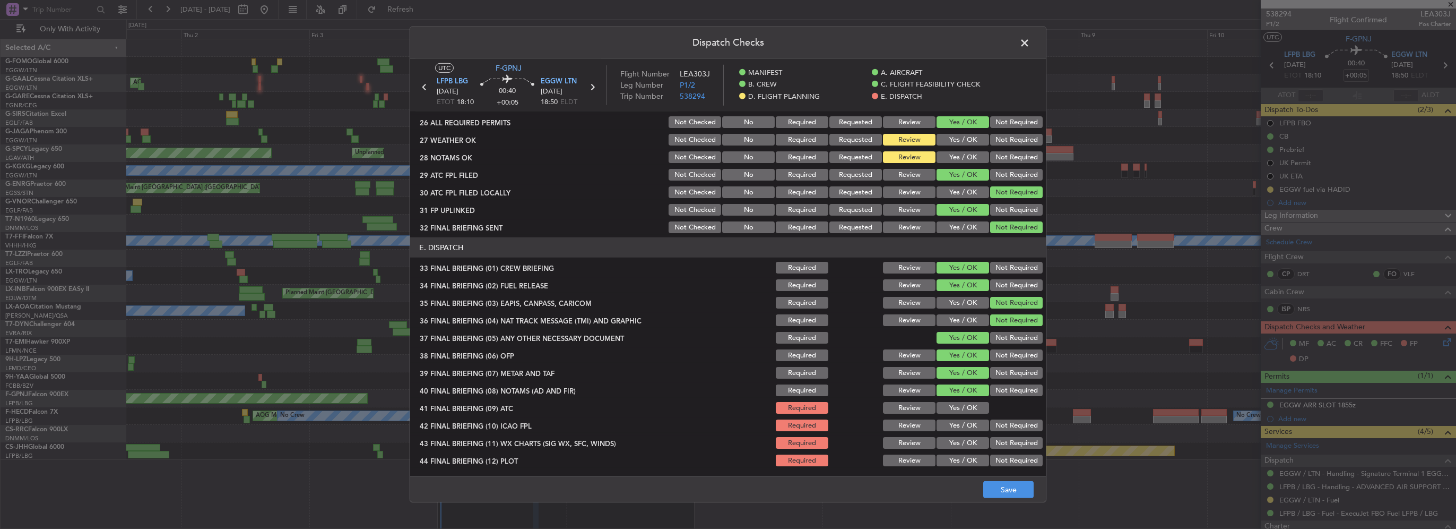
click at [963, 422] on button "Yes / OK" at bounding box center [963, 425] width 53 height 12
click at [960, 412] on button "Yes / OK" at bounding box center [963, 408] width 53 height 12
click at [964, 444] on button "Yes / OK" at bounding box center [963, 443] width 53 height 12
click at [964, 455] on button "Yes / OK" at bounding box center [963, 460] width 53 height 12
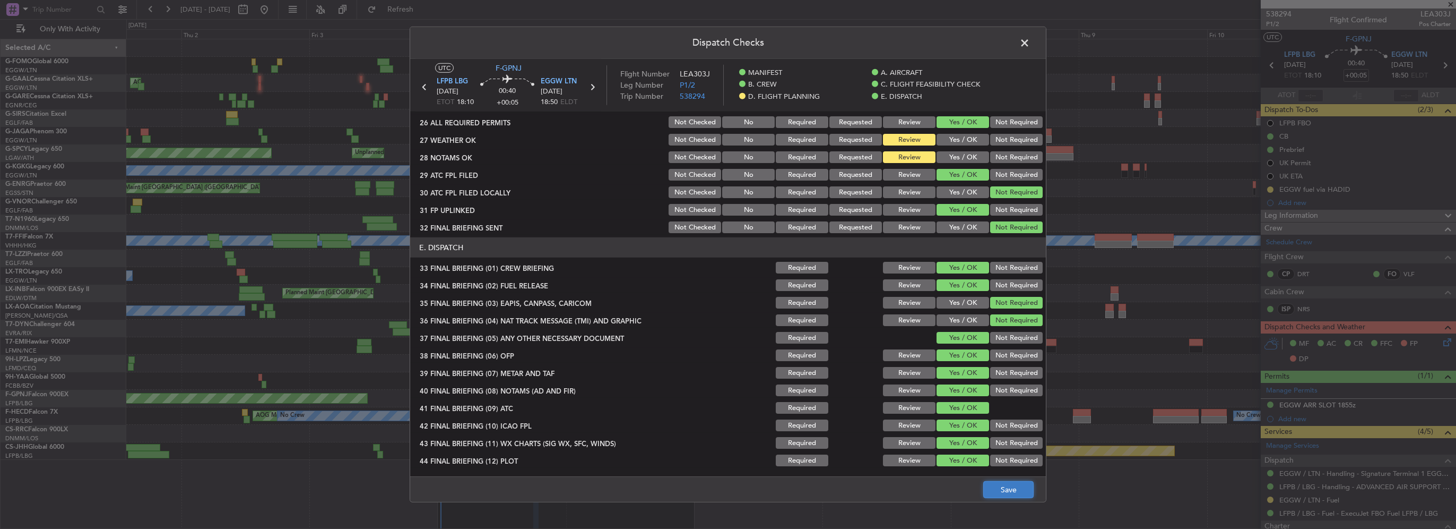
click at [1013, 491] on button "Save" at bounding box center [1008, 489] width 50 height 17
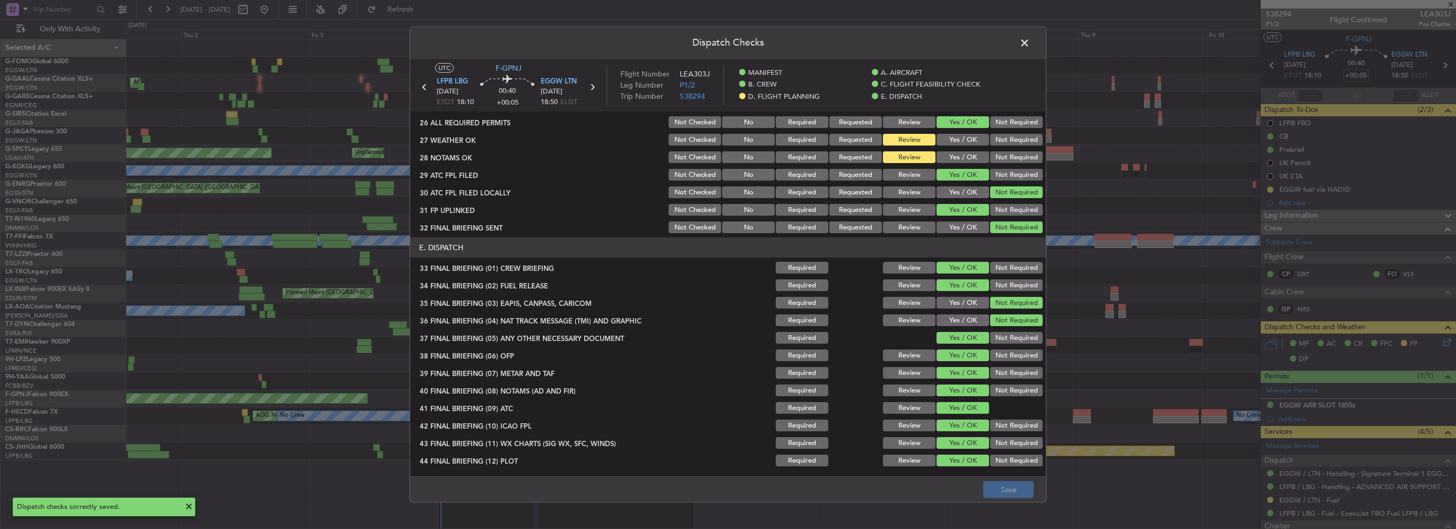
click at [1030, 44] on span at bounding box center [1030, 45] width 0 height 21
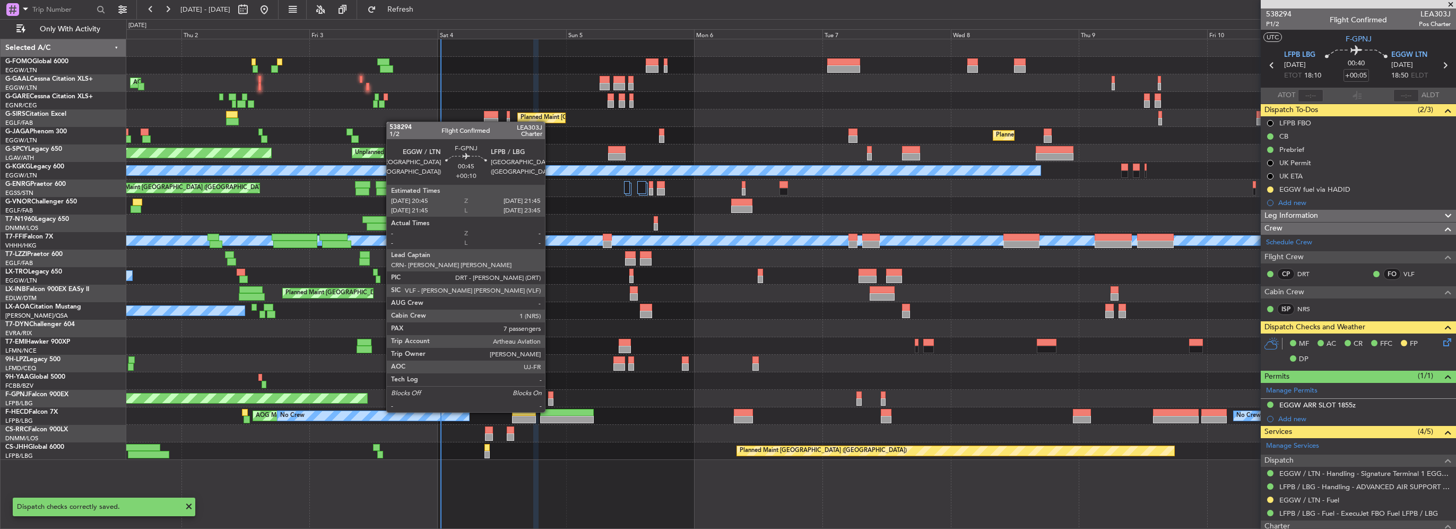
click at [550, 401] on div at bounding box center [551, 401] width 6 height 7
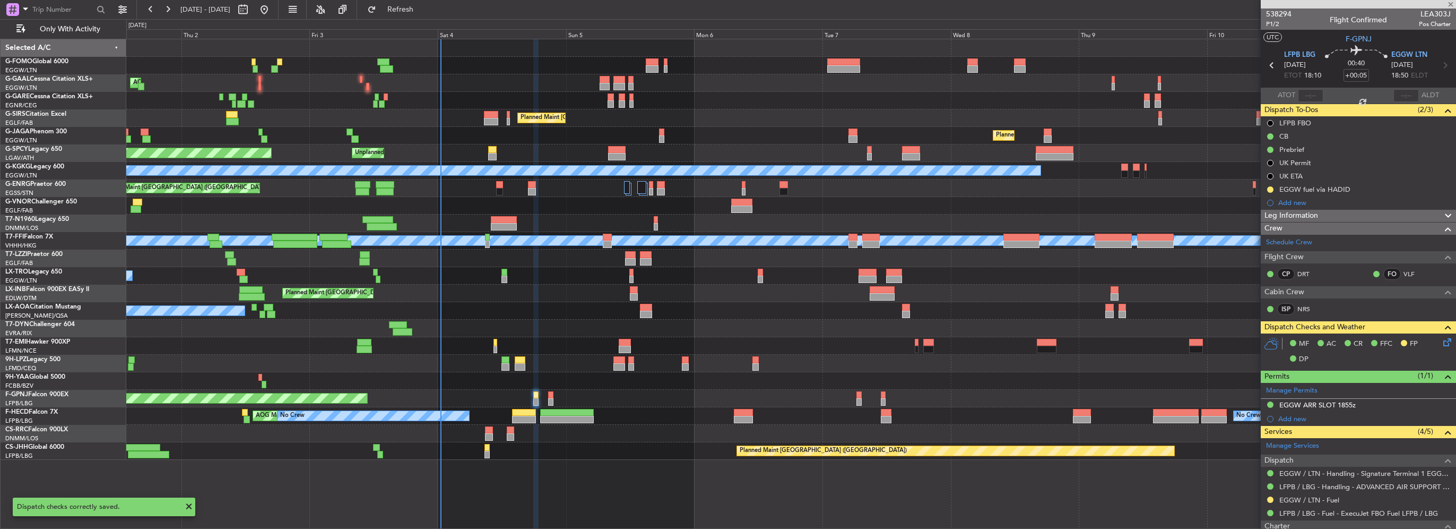
type input "+00:10"
type input "7"
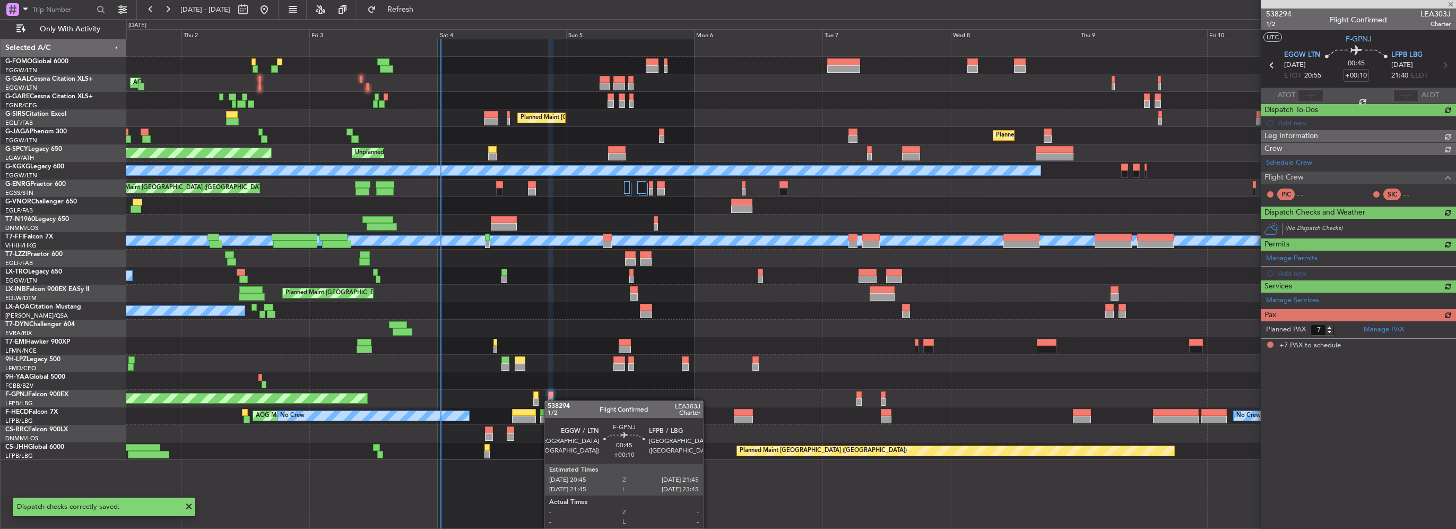
scroll to position [0, 0]
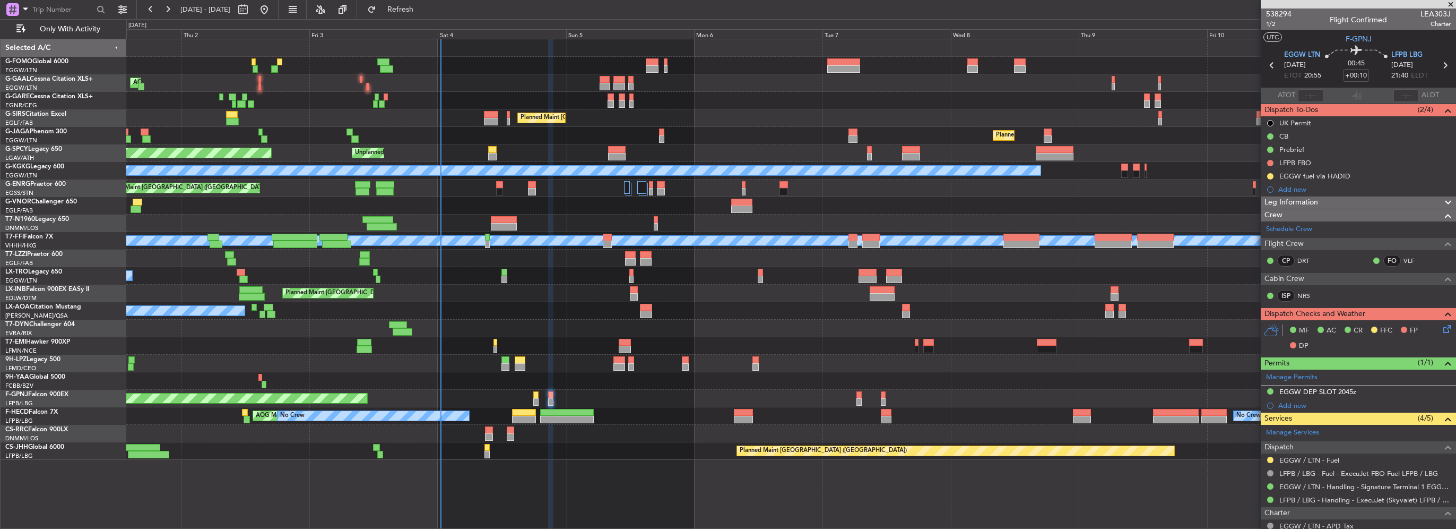
drag, startPoint x: 1269, startPoint y: 162, endPoint x: 1271, endPoint y: 168, distance: 6.1
click at [1269, 162] on button at bounding box center [1270, 163] width 6 height 6
click at [1269, 210] on span "Completed" at bounding box center [1275, 209] width 35 height 11
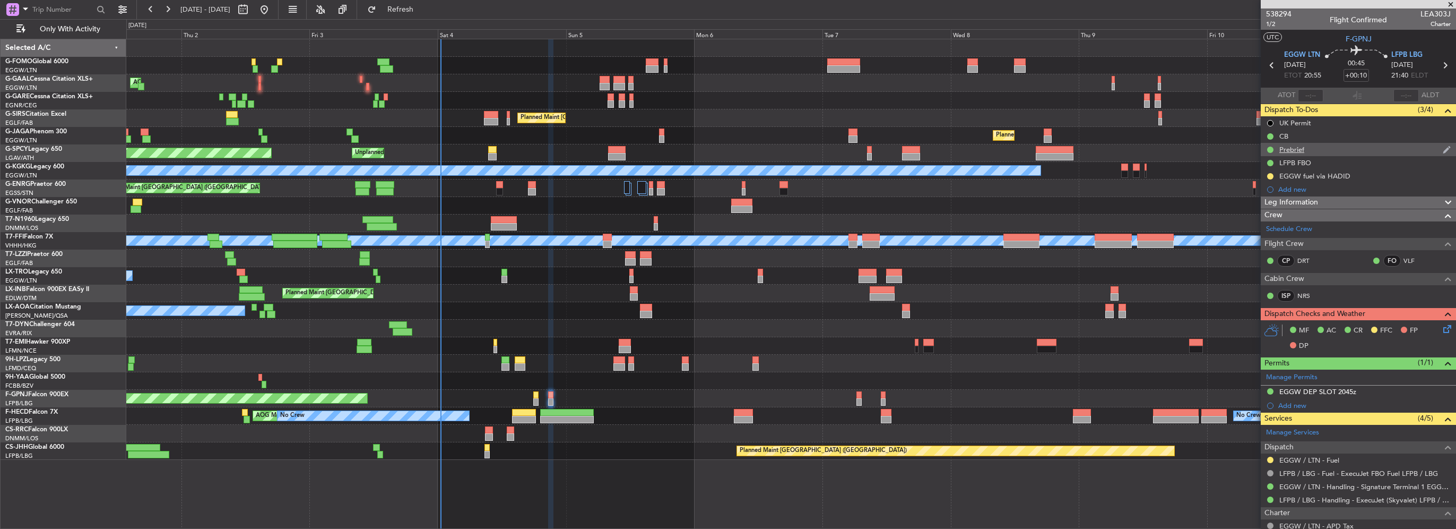
click at [1282, 156] on div "LFPB FBO" at bounding box center [1358, 162] width 195 height 13
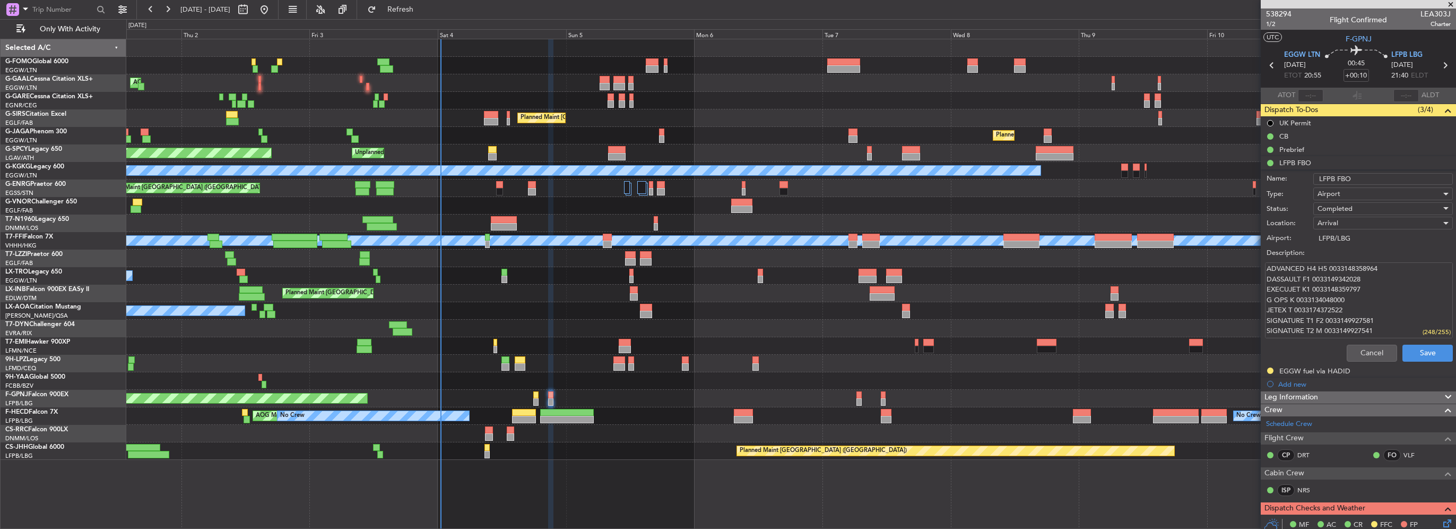
click at [1293, 155] on mat-tooltip-component "Prebrief" at bounding box center [1292, 167] width 41 height 28
click at [1370, 352] on button "Cancel" at bounding box center [1372, 352] width 50 height 17
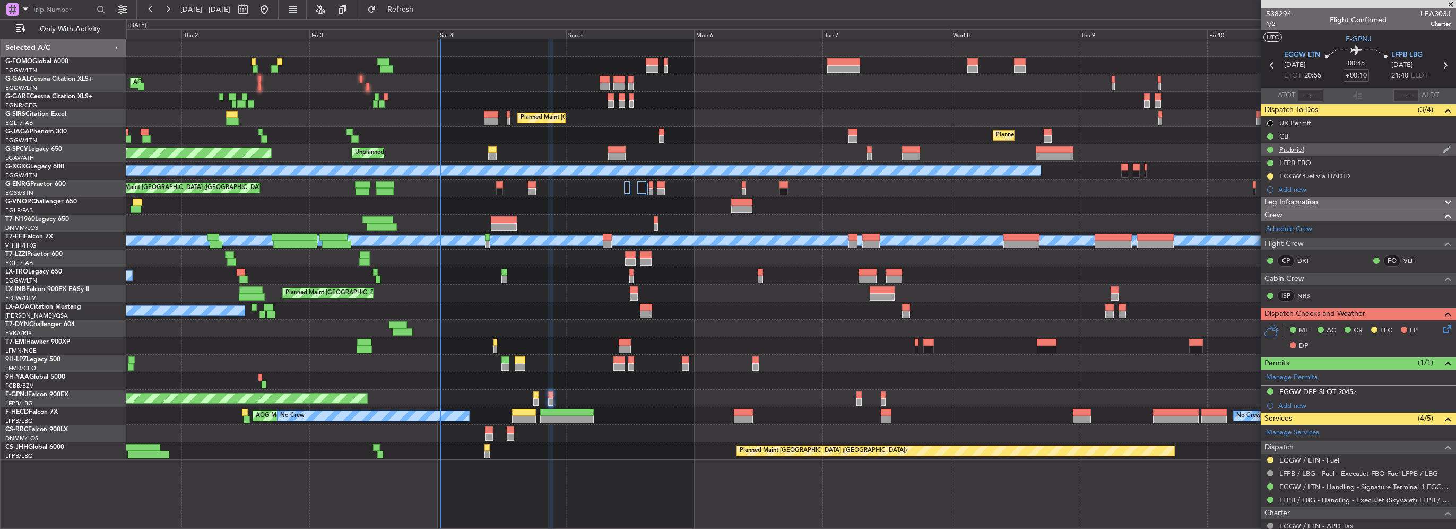
click at [1308, 149] on div "Prebrief" at bounding box center [1358, 149] width 195 height 13
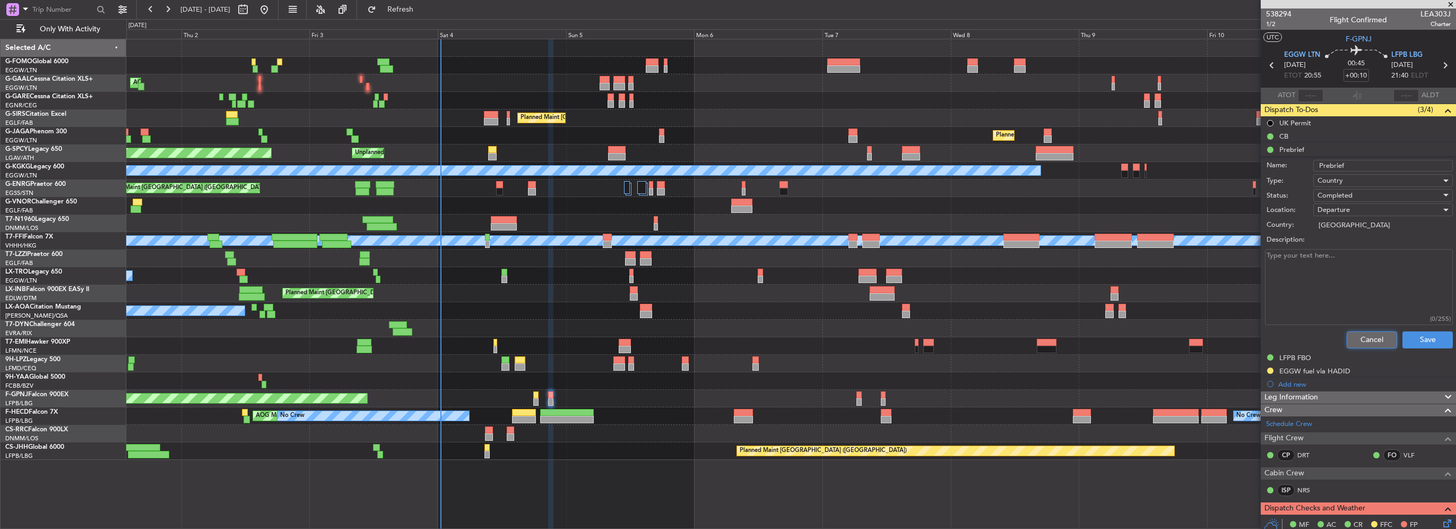
click at [1367, 342] on button "Cancel" at bounding box center [1372, 339] width 50 height 17
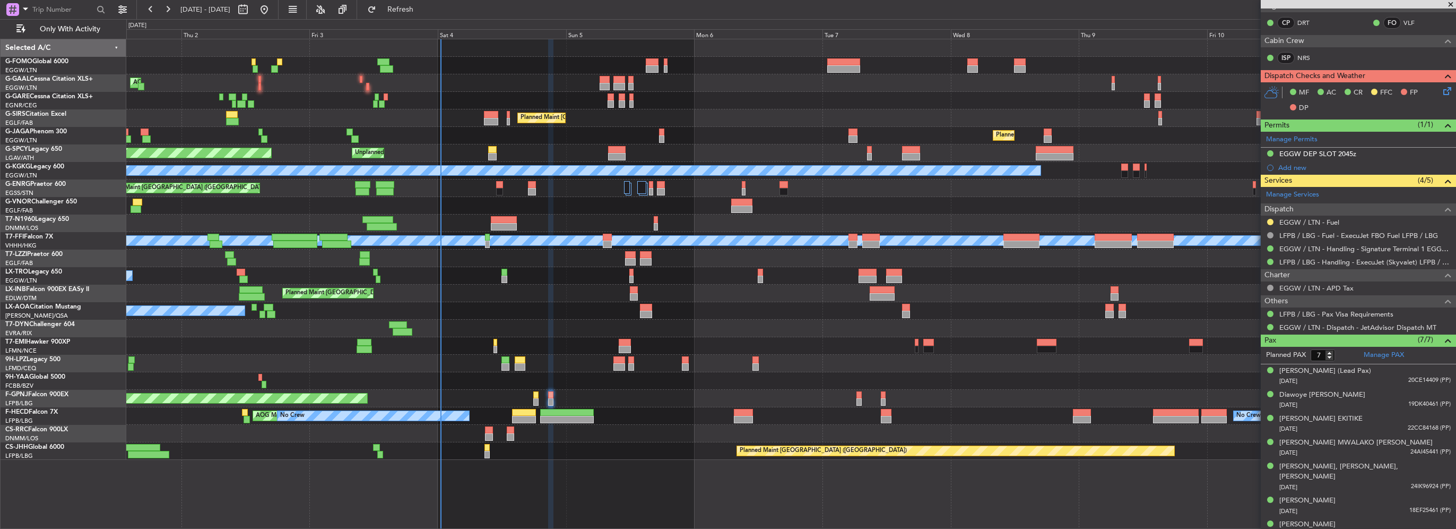
scroll to position [25, 0]
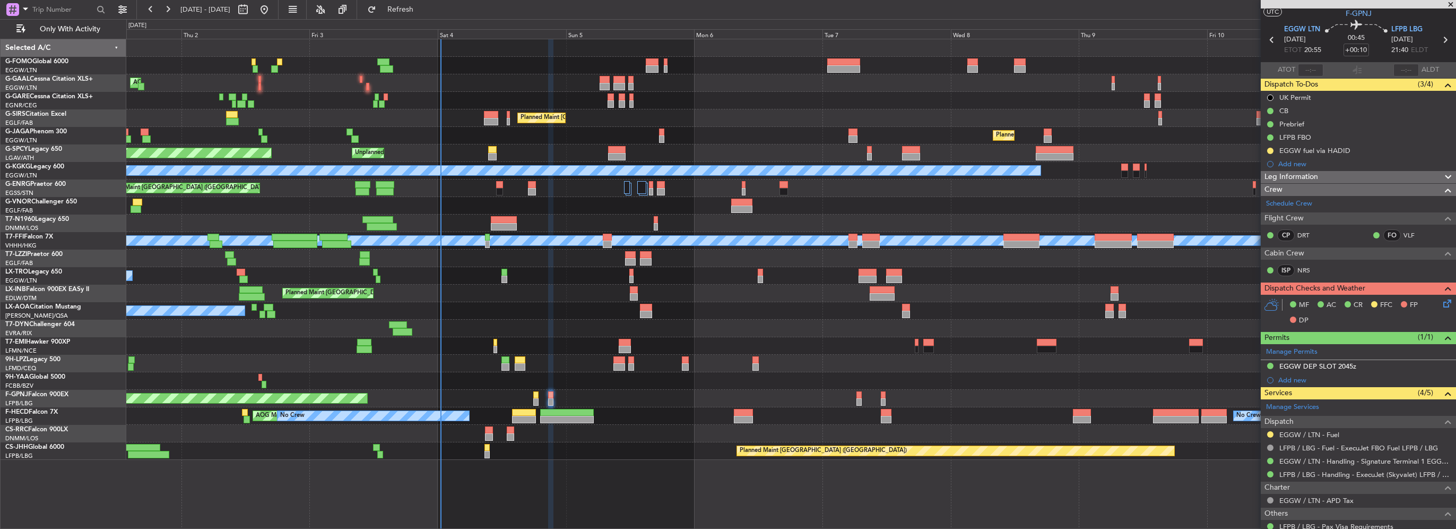
click at [1327, 174] on div "Leg Information" at bounding box center [1358, 177] width 195 height 12
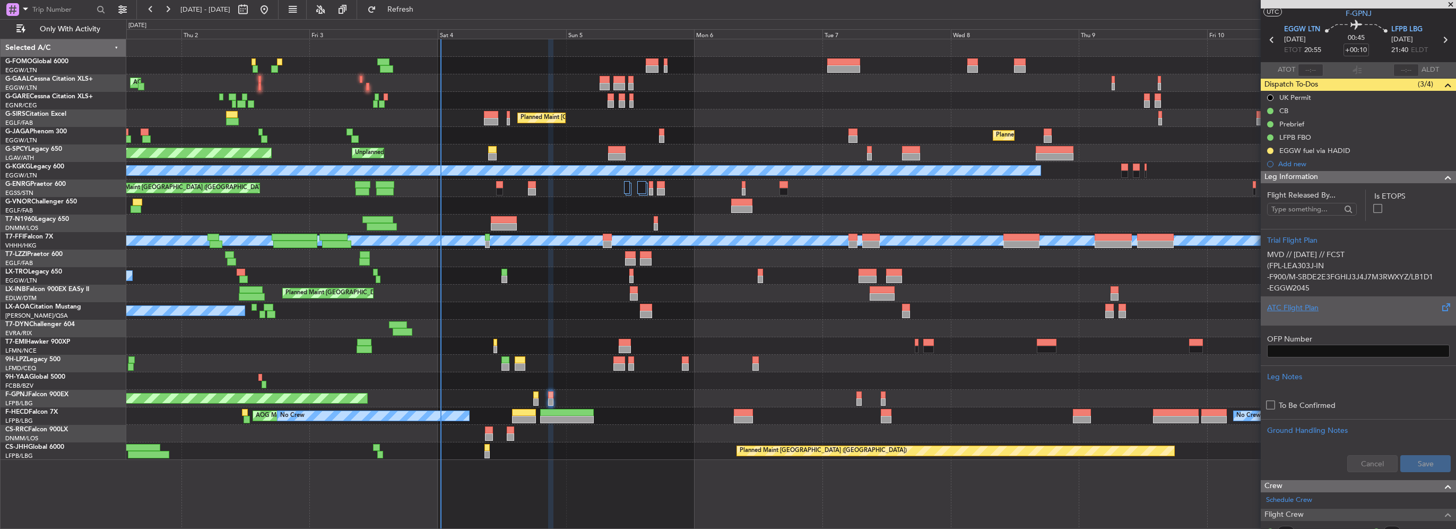
click at [1306, 308] on div "ATC Flight Plan" at bounding box center [1358, 307] width 183 height 11
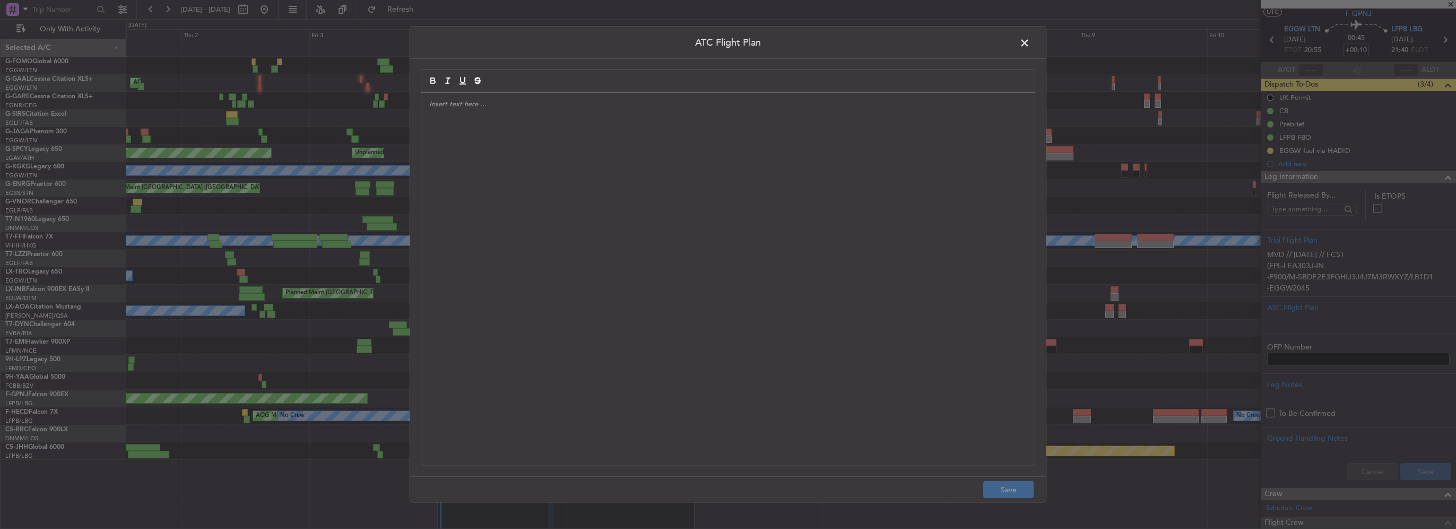
click at [652, 187] on div at bounding box center [728, 279] width 614 height 373
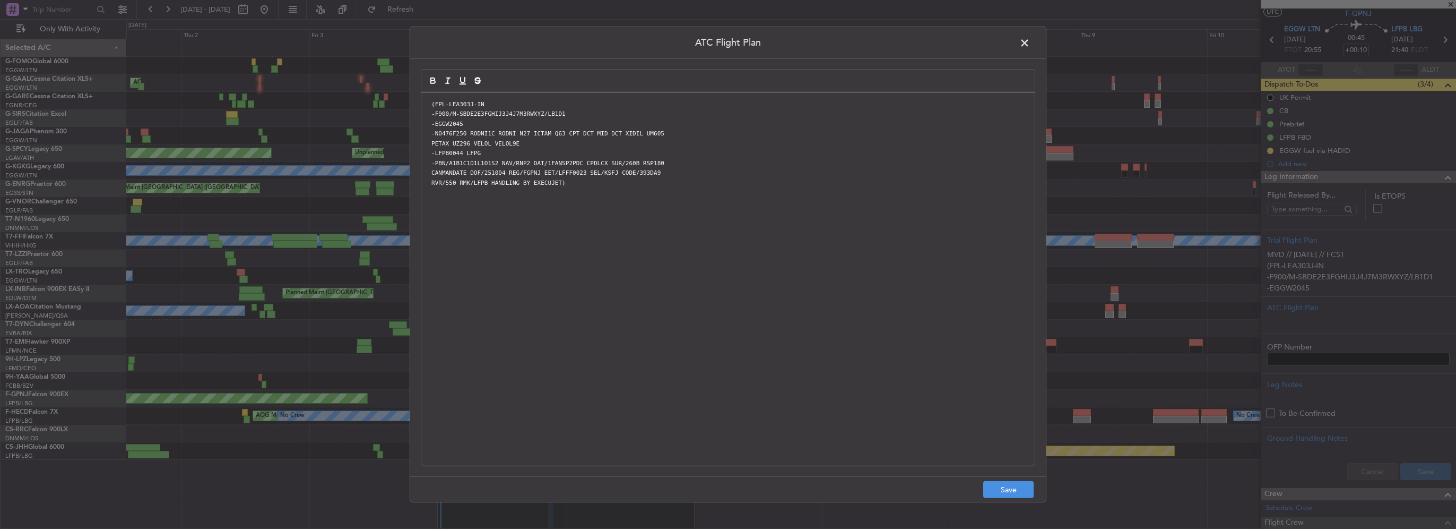
scroll to position [0, 0]
click at [1008, 489] on button "Save" at bounding box center [1008, 489] width 50 height 17
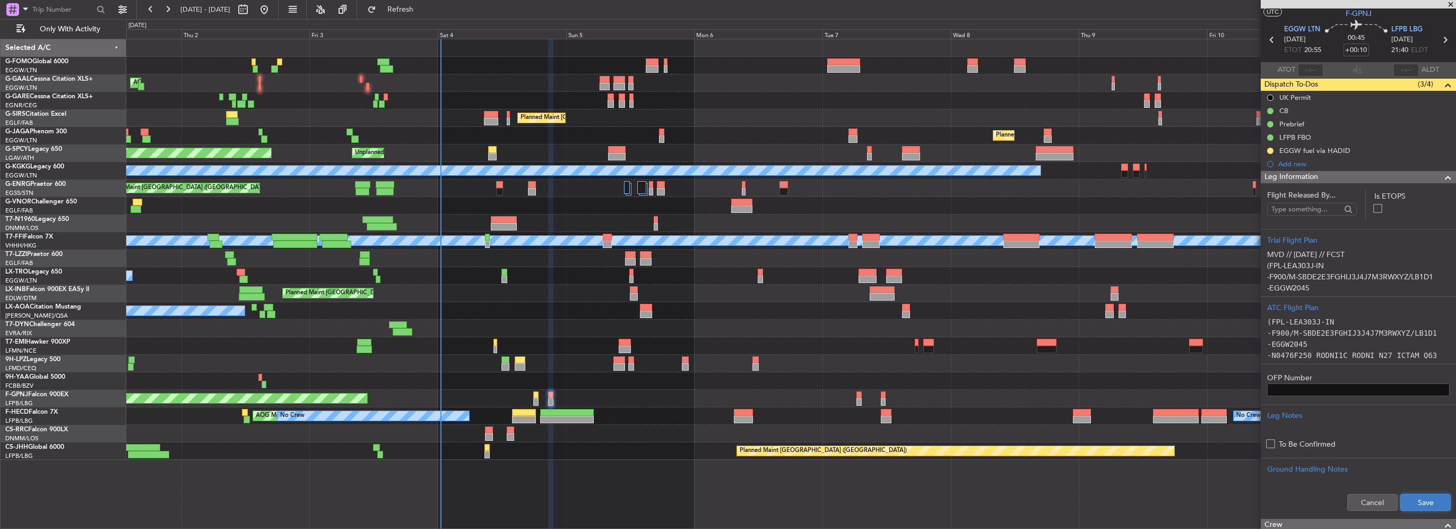
click at [1402, 506] on button "Save" at bounding box center [1426, 502] width 50 height 17
click at [1442, 177] on span at bounding box center [1448, 177] width 13 height 13
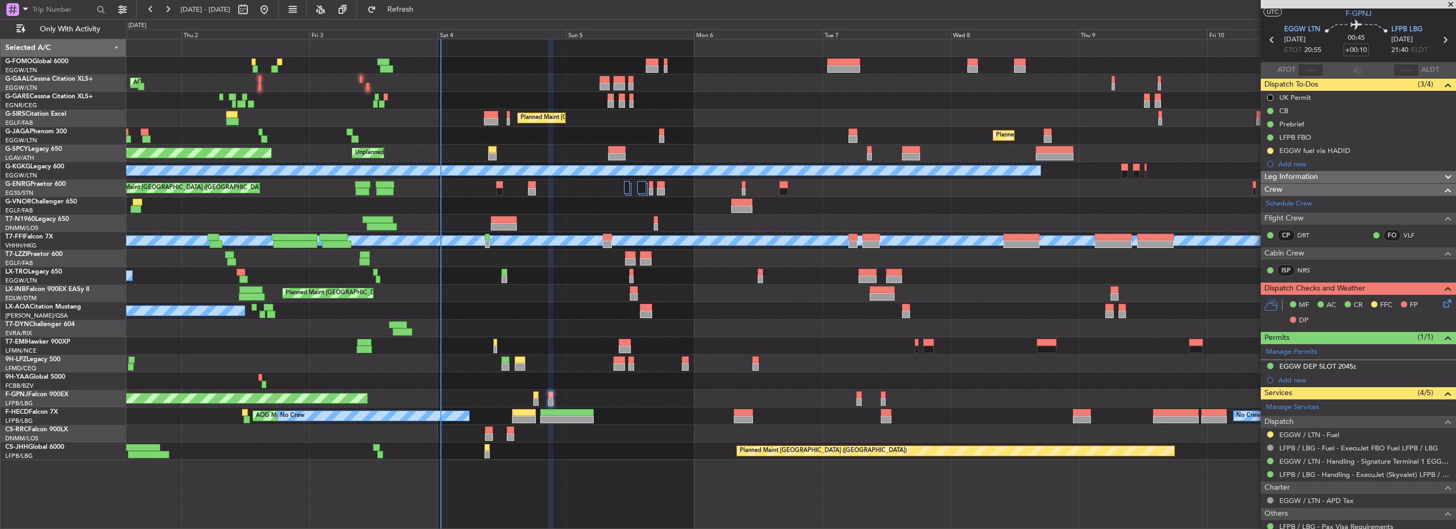
click at [1441, 301] on icon at bounding box center [1445, 301] width 8 height 8
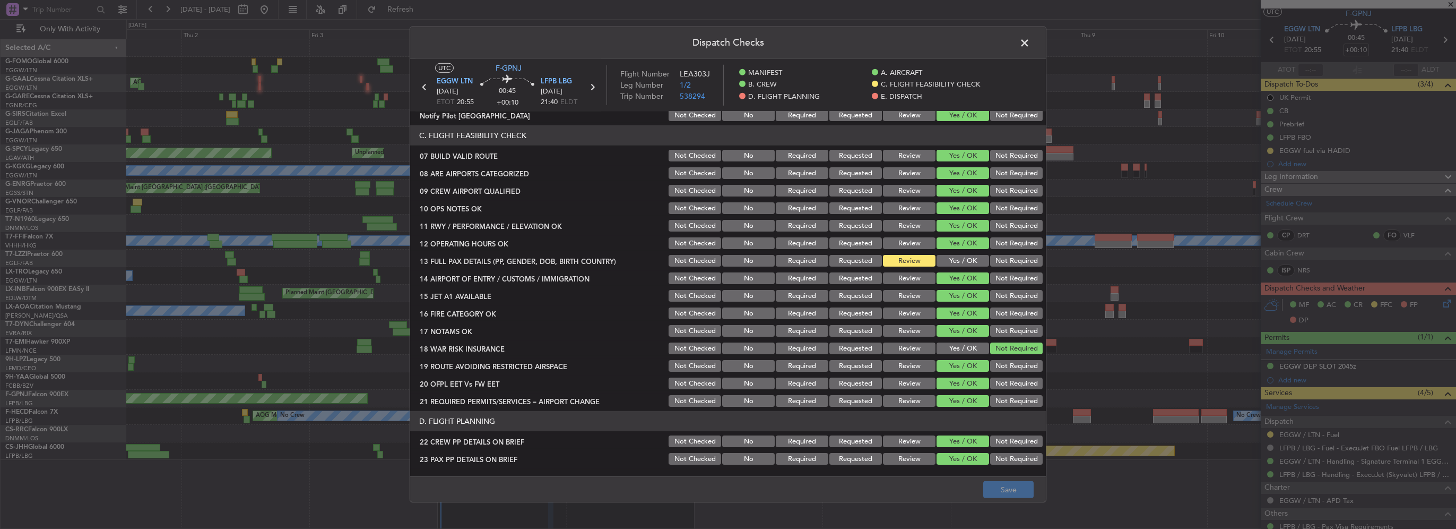
click at [962, 261] on button "Yes / OK" at bounding box center [963, 261] width 53 height 12
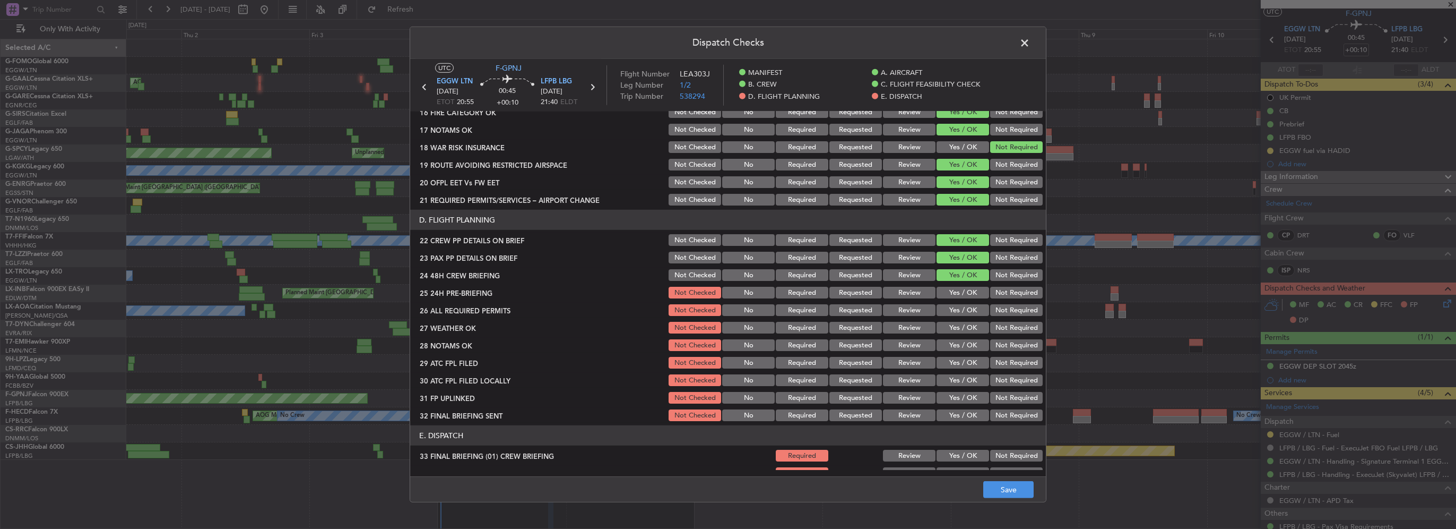
scroll to position [425, 0]
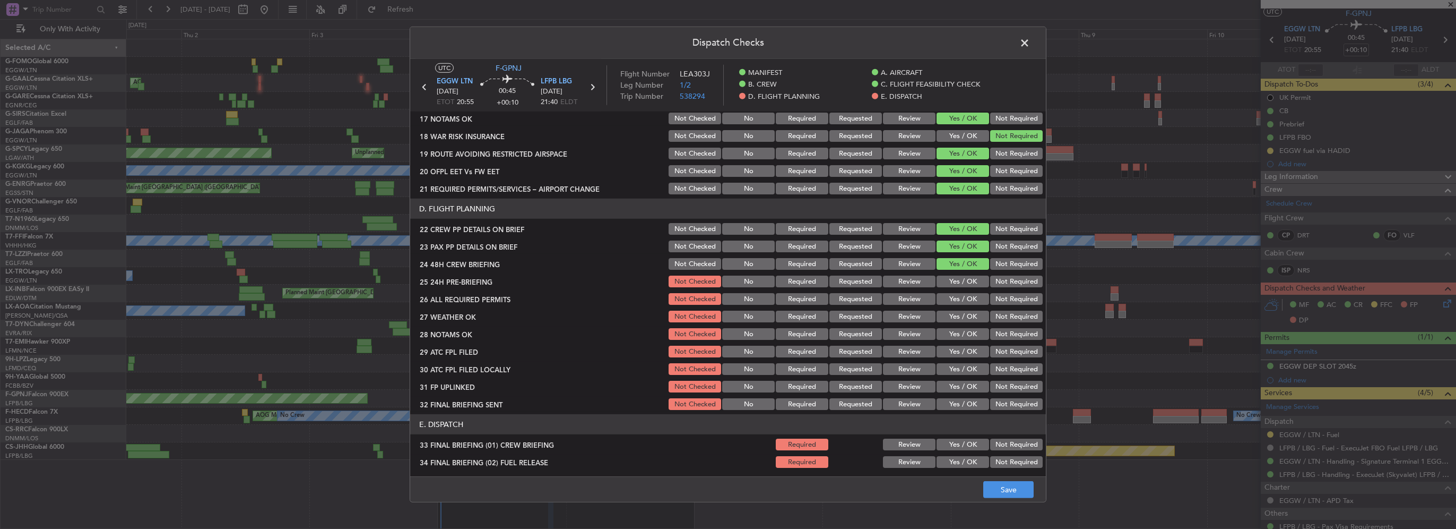
click at [966, 278] on button "Yes / OK" at bounding box center [963, 281] width 53 height 12
drag, startPoint x: 965, startPoint y: 292, endPoint x: 966, endPoint y: 304, distance: 11.7
click at [965, 292] on div "Yes / OK" at bounding box center [962, 298] width 54 height 15
click at [966, 304] on button "Yes / OK" at bounding box center [963, 299] width 53 height 12
click at [969, 317] on button "Yes / OK" at bounding box center [963, 316] width 53 height 12
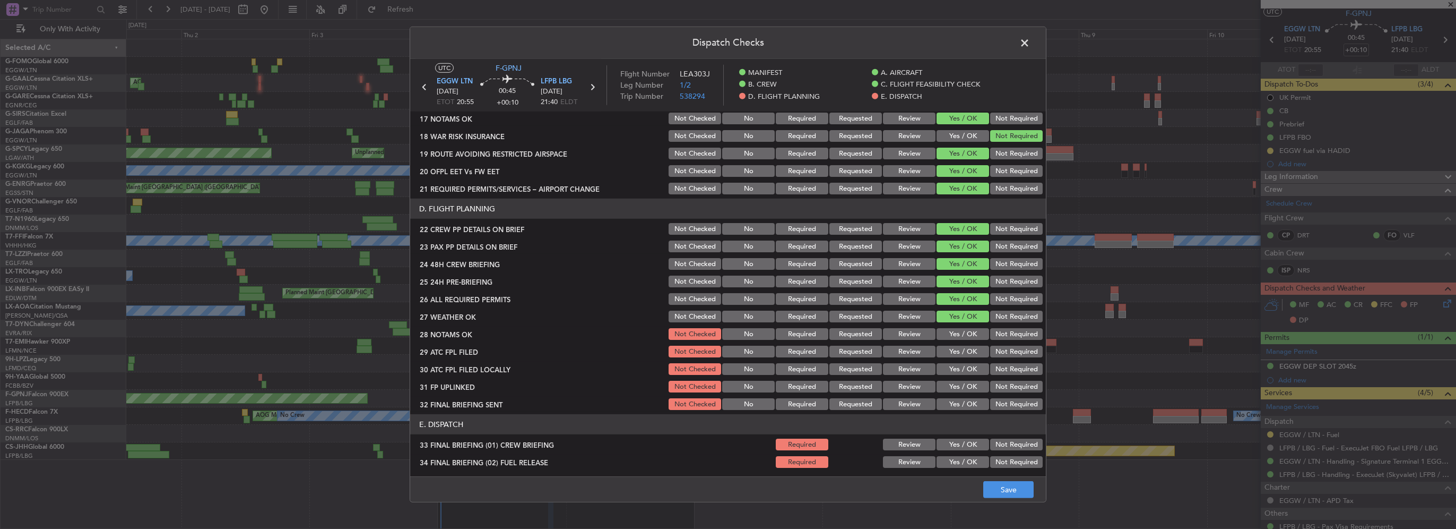
drag, startPoint x: 969, startPoint y: 335, endPoint x: 982, endPoint y: 348, distance: 18.0
click at [969, 335] on button "Yes / OK" at bounding box center [963, 334] width 53 height 12
click at [949, 355] on button "Yes / OK" at bounding box center [963, 351] width 53 height 12
click at [992, 368] on button "Not Required" at bounding box center [1016, 369] width 53 height 12
click at [960, 384] on button "Yes / OK" at bounding box center [963, 387] width 53 height 12
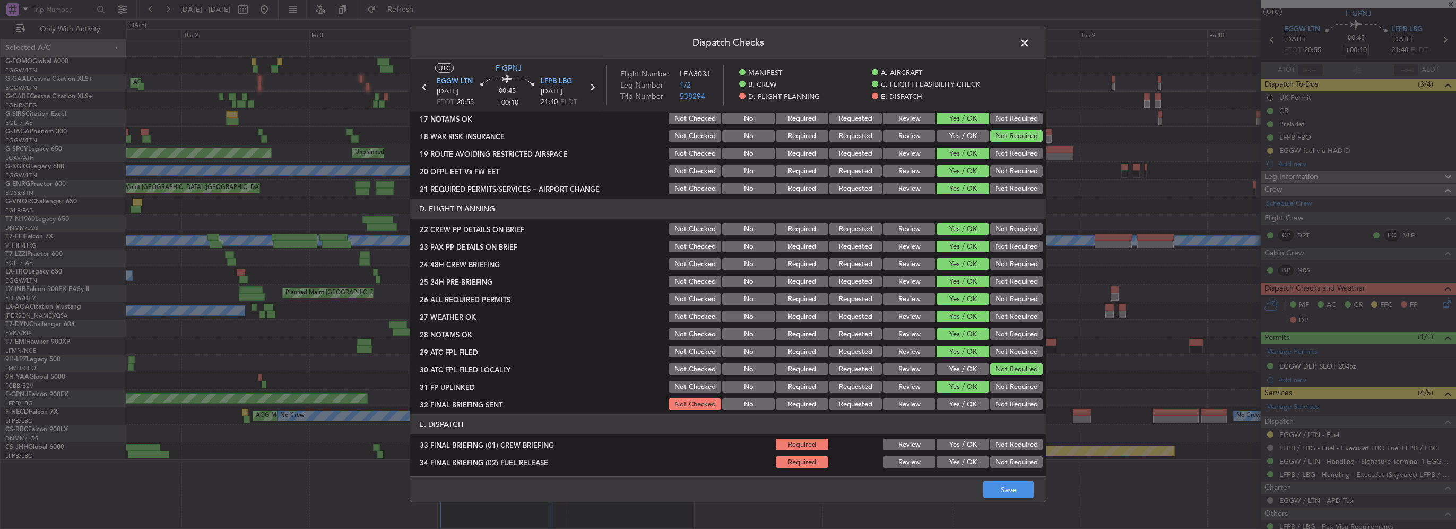
click at [1004, 403] on button "Not Required" at bounding box center [1016, 404] width 53 height 12
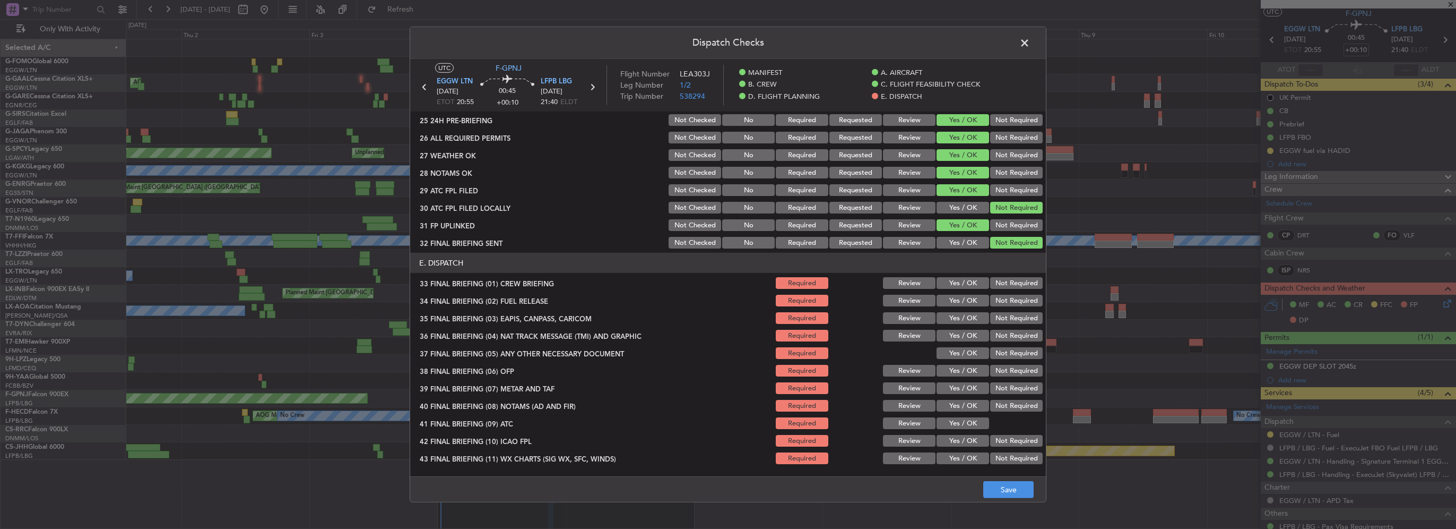
scroll to position [601, 0]
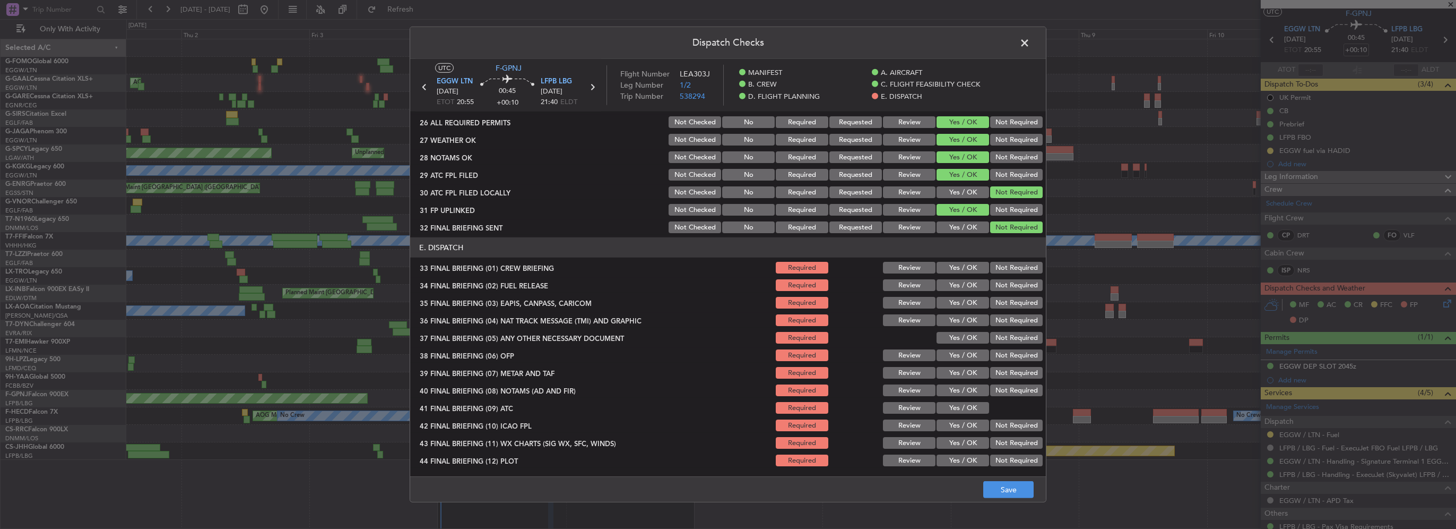
drag, startPoint x: 966, startPoint y: 263, endPoint x: 967, endPoint y: 272, distance: 8.5
click at [966, 266] on button "Yes / OK" at bounding box center [963, 268] width 53 height 12
click at [969, 282] on button "Yes / OK" at bounding box center [963, 285] width 53 height 12
click at [1001, 301] on button "Not Required" at bounding box center [1016, 303] width 53 height 12
click at [1002, 319] on button "Not Required" at bounding box center [1016, 320] width 53 height 12
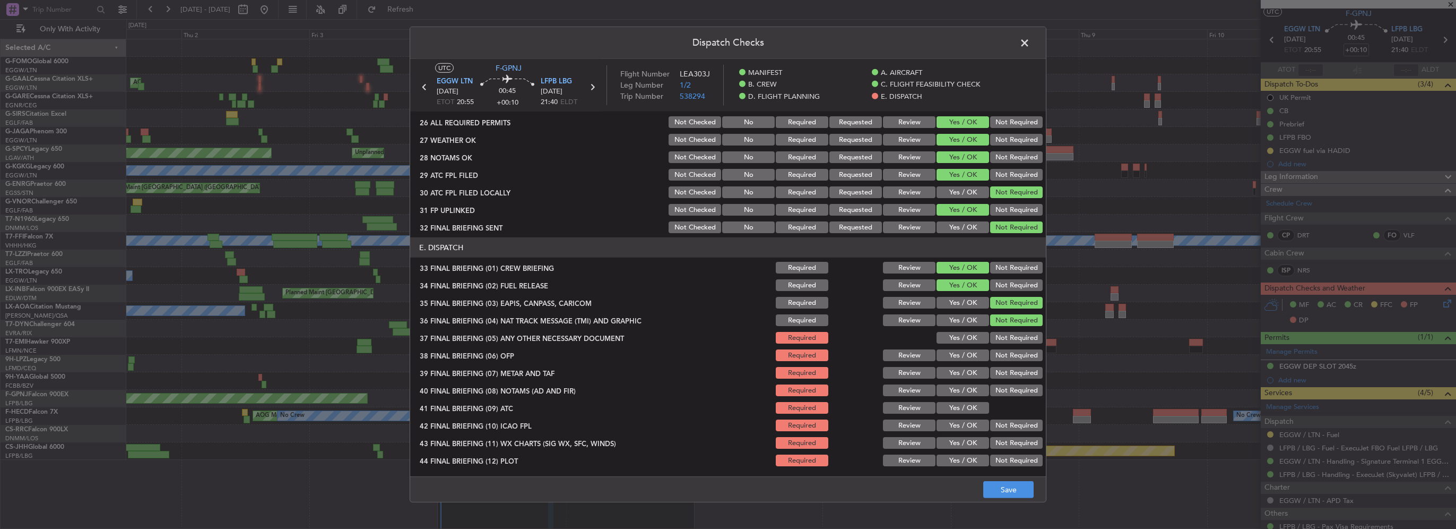
drag, startPoint x: 956, startPoint y: 337, endPoint x: 963, endPoint y: 352, distance: 16.9
click at [956, 338] on button "Yes / OK" at bounding box center [963, 338] width 53 height 12
click at [968, 362] on section "E. DISPATCH 33 FINAL BRIEFING (01) CREW BRIEFING Required Review Yes / OK Not R…" at bounding box center [728, 352] width 636 height 230
drag, startPoint x: 968, startPoint y: 372, endPoint x: 964, endPoint y: 366, distance: 6.6
click at [968, 373] on button "Yes / OK" at bounding box center [963, 373] width 53 height 12
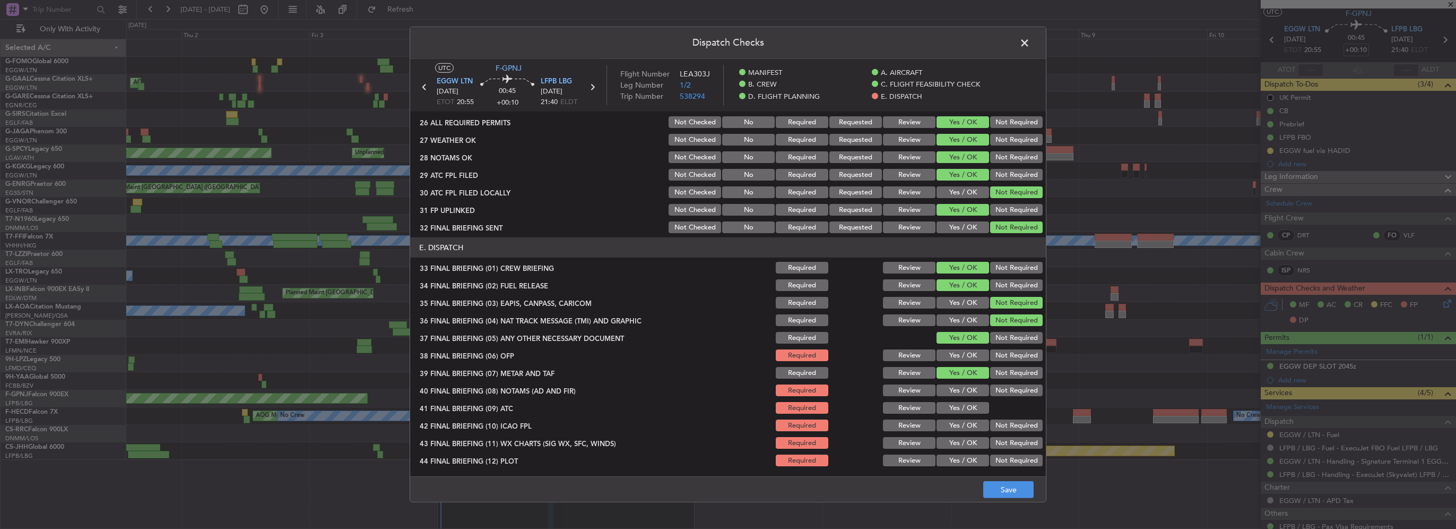
click at [962, 351] on button "Yes / OK" at bounding box center [963, 355] width 53 height 12
click at [967, 393] on button "Yes / OK" at bounding box center [963, 390] width 53 height 12
click at [970, 409] on button "Yes / OK" at bounding box center [963, 408] width 53 height 12
drag, startPoint x: 970, startPoint y: 421, endPoint x: 969, endPoint y: 438, distance: 17.1
click at [970, 422] on button "Yes / OK" at bounding box center [963, 425] width 53 height 12
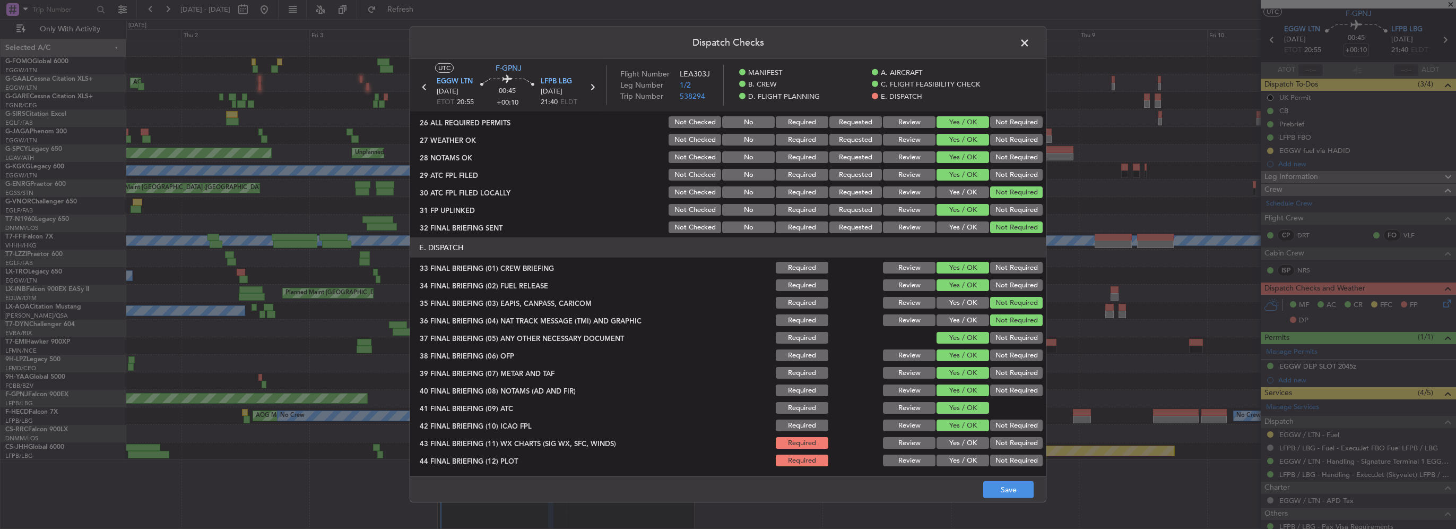
drag, startPoint x: 969, startPoint y: 438, endPoint x: 972, endPoint y: 453, distance: 15.7
click at [968, 439] on button "Yes / OK" at bounding box center [963, 443] width 53 height 12
click at [972, 457] on button "Yes / OK" at bounding box center [963, 460] width 53 height 12
click at [1020, 492] on button "Save" at bounding box center [1008, 489] width 50 height 17
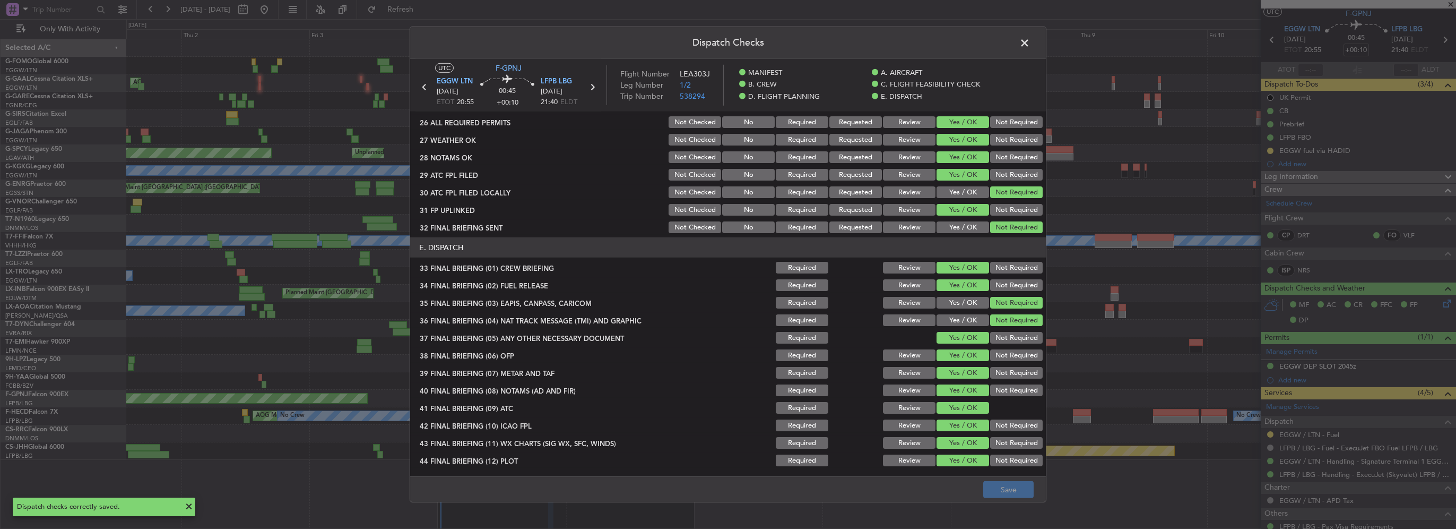
click at [1030, 48] on span at bounding box center [1030, 45] width 0 height 21
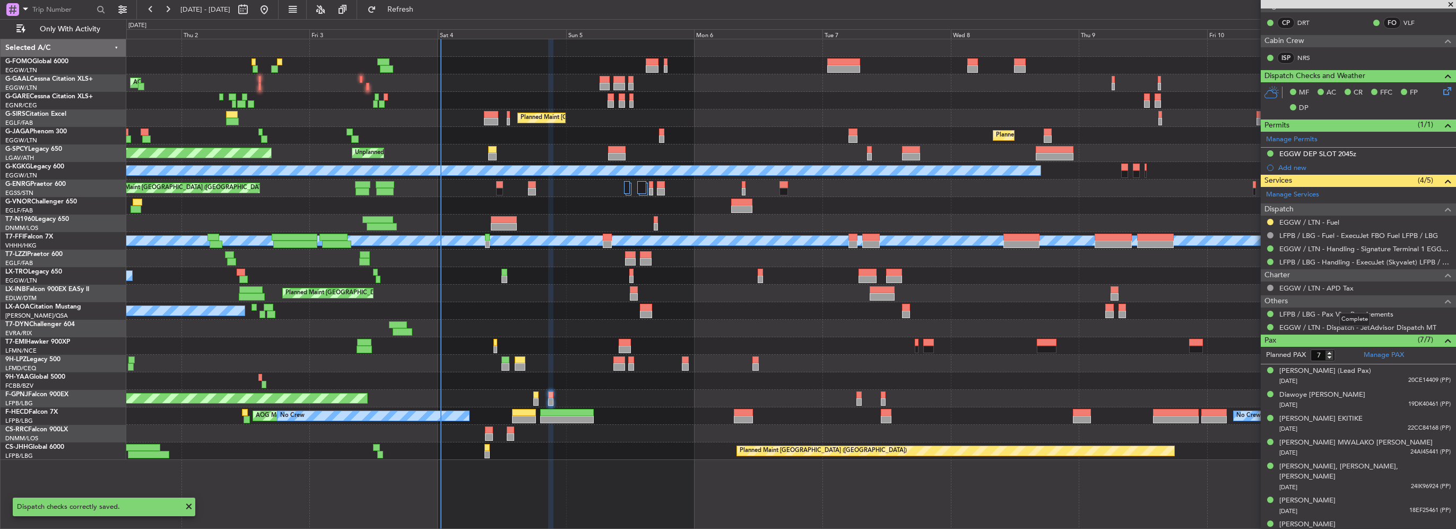
scroll to position [25, 0]
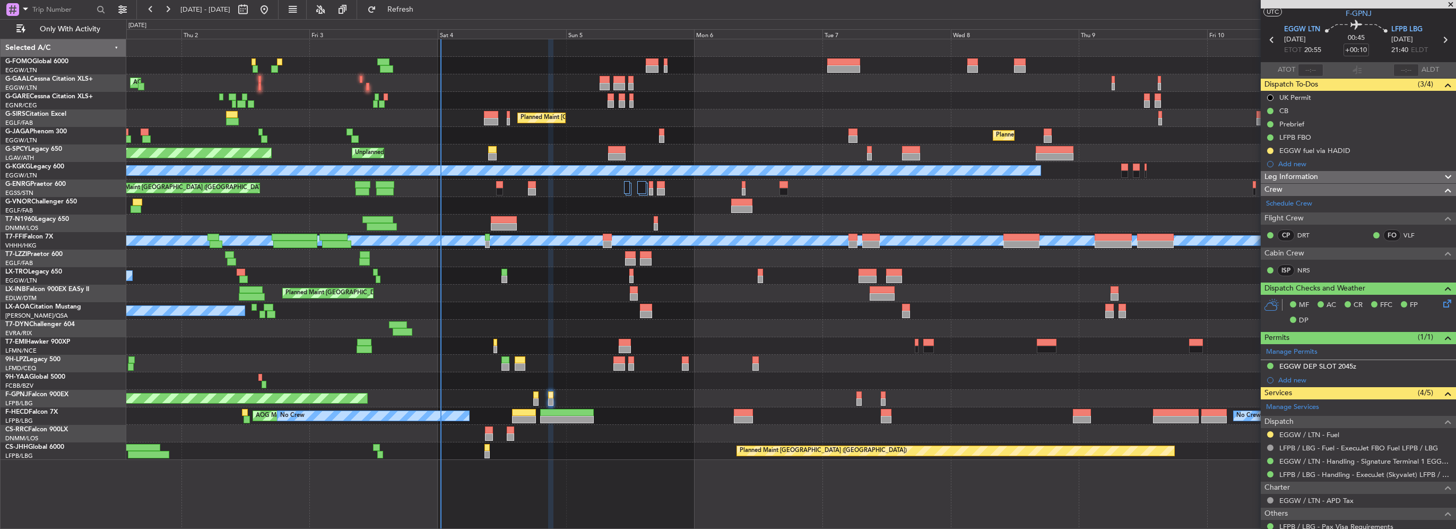
click at [554, 396] on div "No Crew Planned Maint Paris (Le Bourget) No Crew" at bounding box center [790, 399] width 1329 height 18
click at [552, 396] on div at bounding box center [551, 394] width 6 height 7
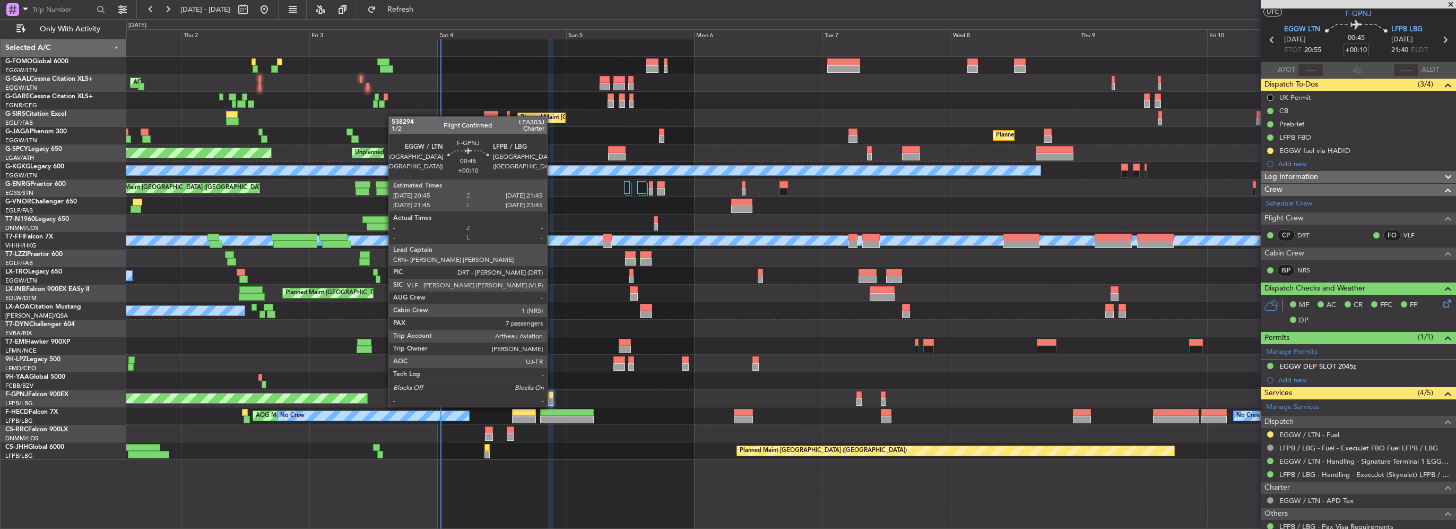
click at [552, 396] on div at bounding box center [551, 394] width 6 height 7
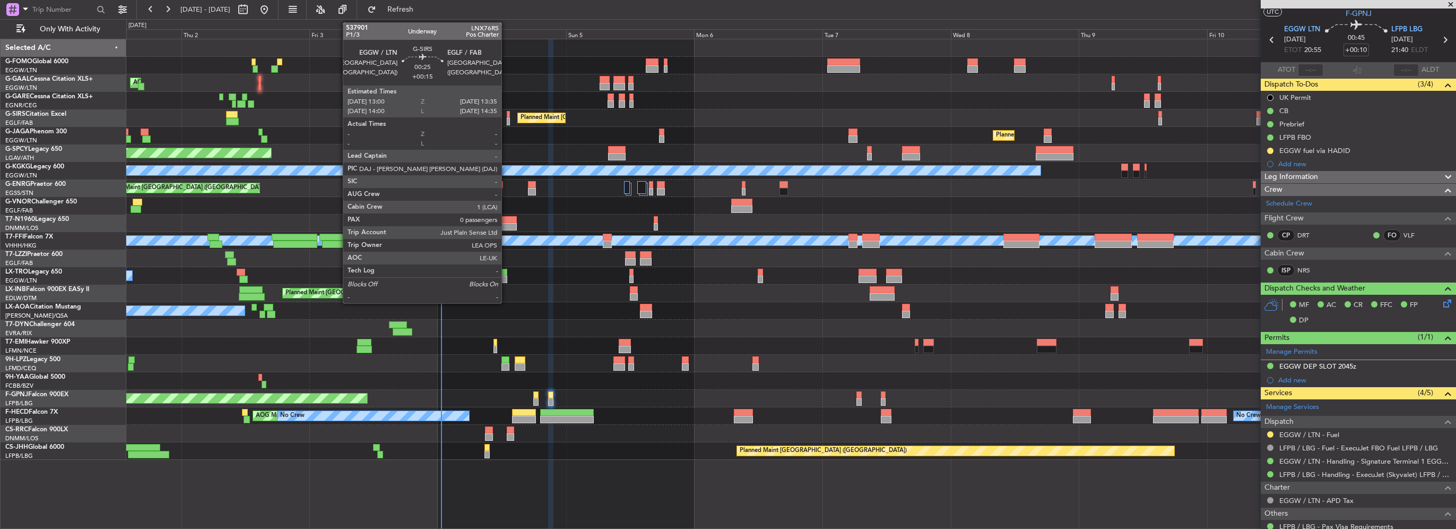
click at [507, 119] on div at bounding box center [508, 121] width 3 height 7
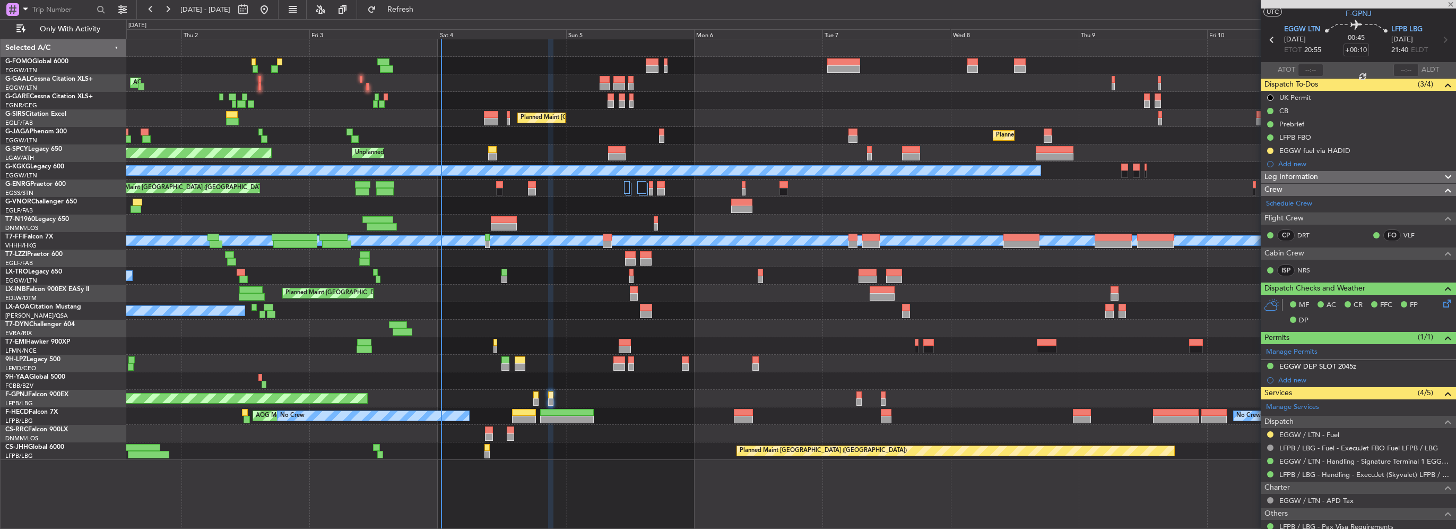
type input "+00:15"
type input "0"
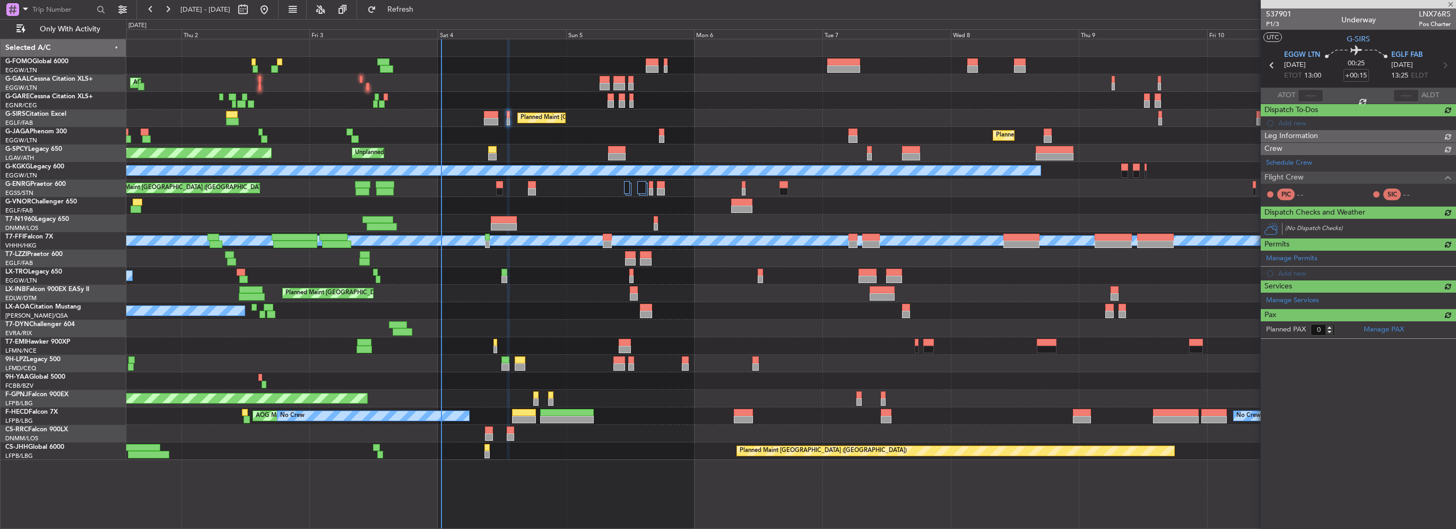
scroll to position [0, 0]
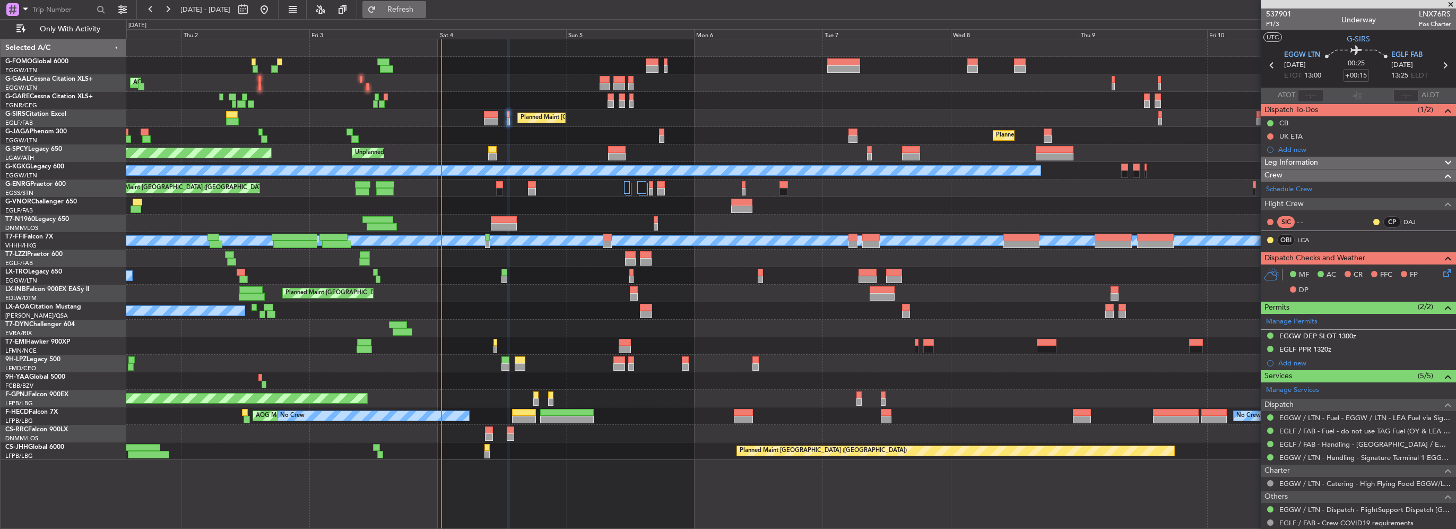
click at [423, 13] on span "Refresh" at bounding box center [400, 9] width 45 height 7
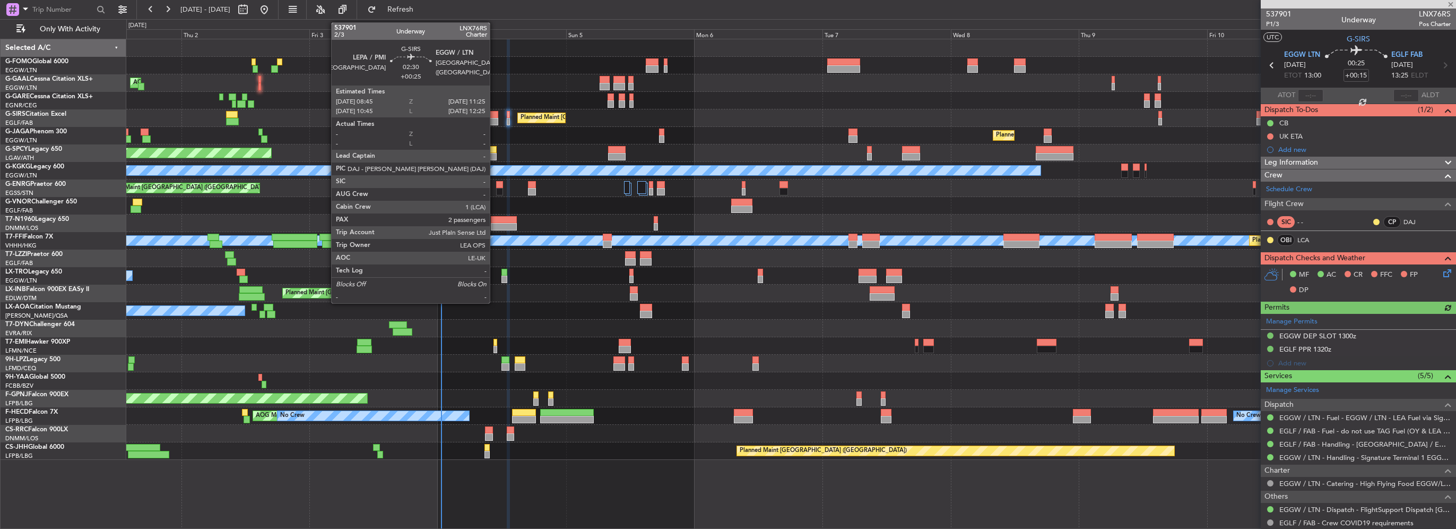
click at [495, 120] on div at bounding box center [491, 121] width 14 height 7
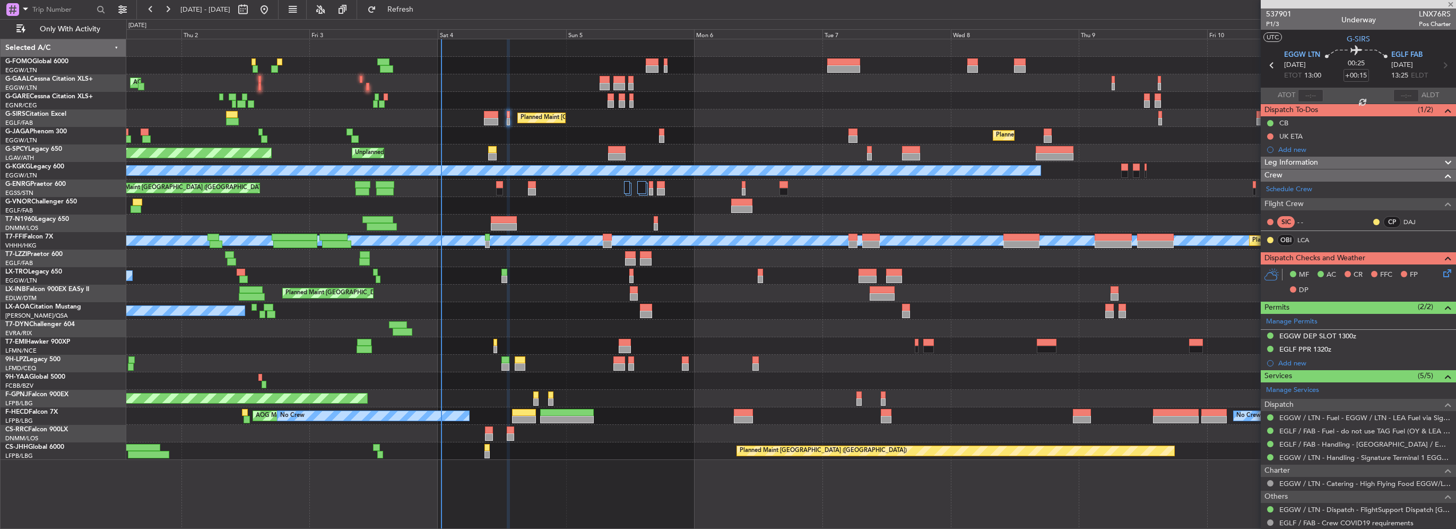
type input "+00:25"
type input "2"
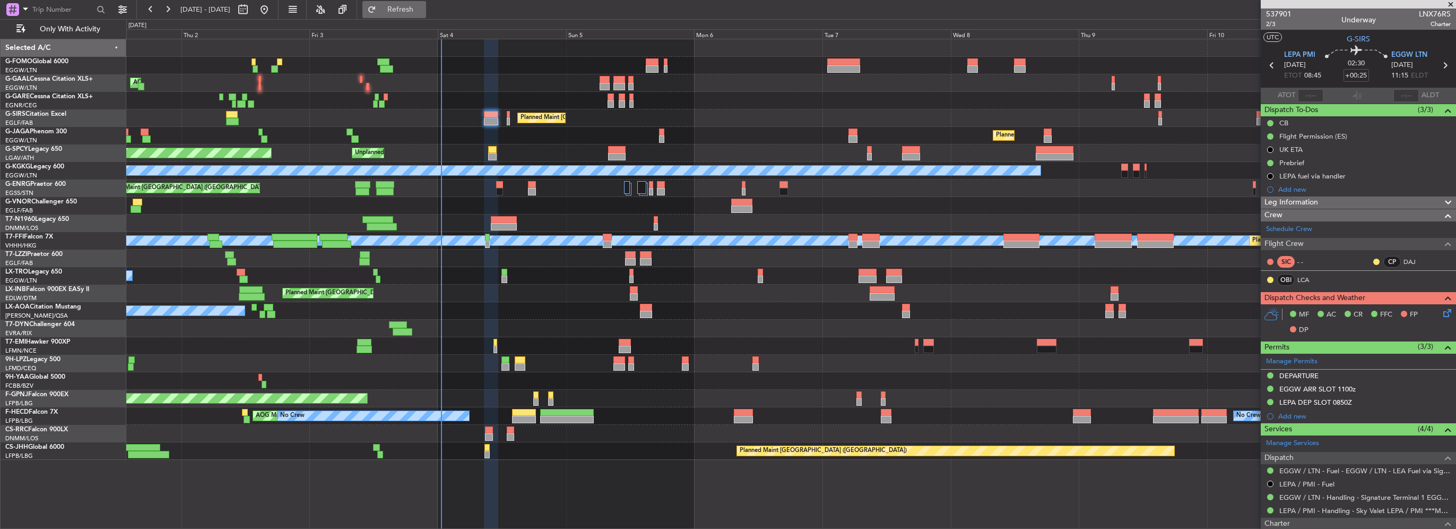
click at [422, 15] on button "Refresh" at bounding box center [394, 9] width 64 height 17
type input "+00:30"
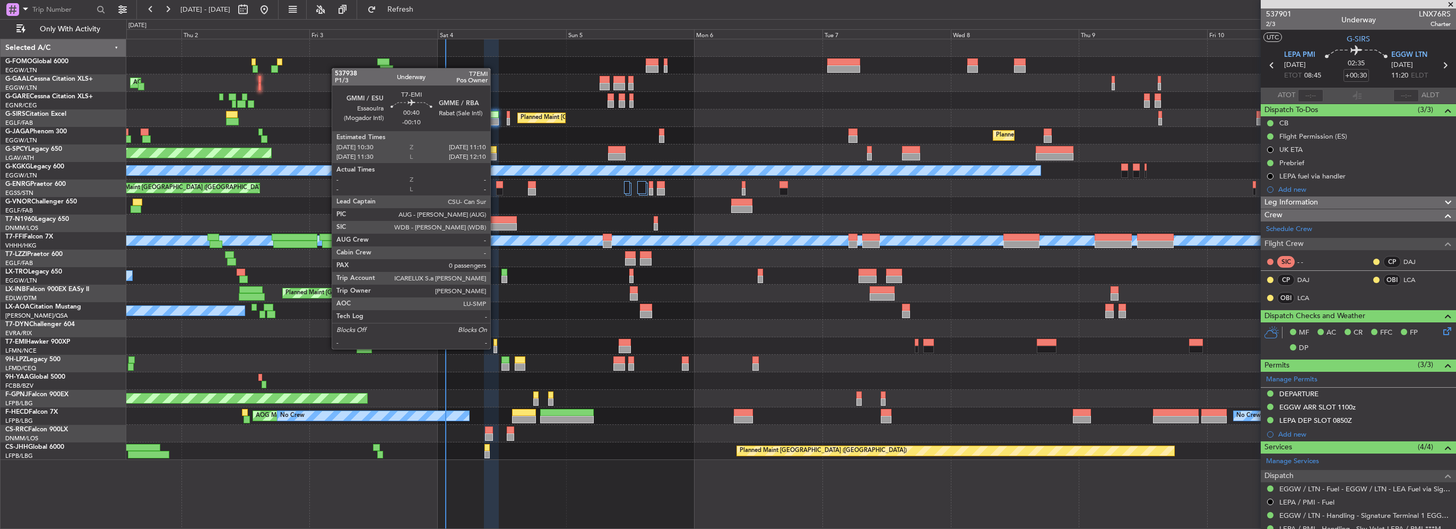
click at [495, 348] on div at bounding box center [496, 348] width 4 height 7
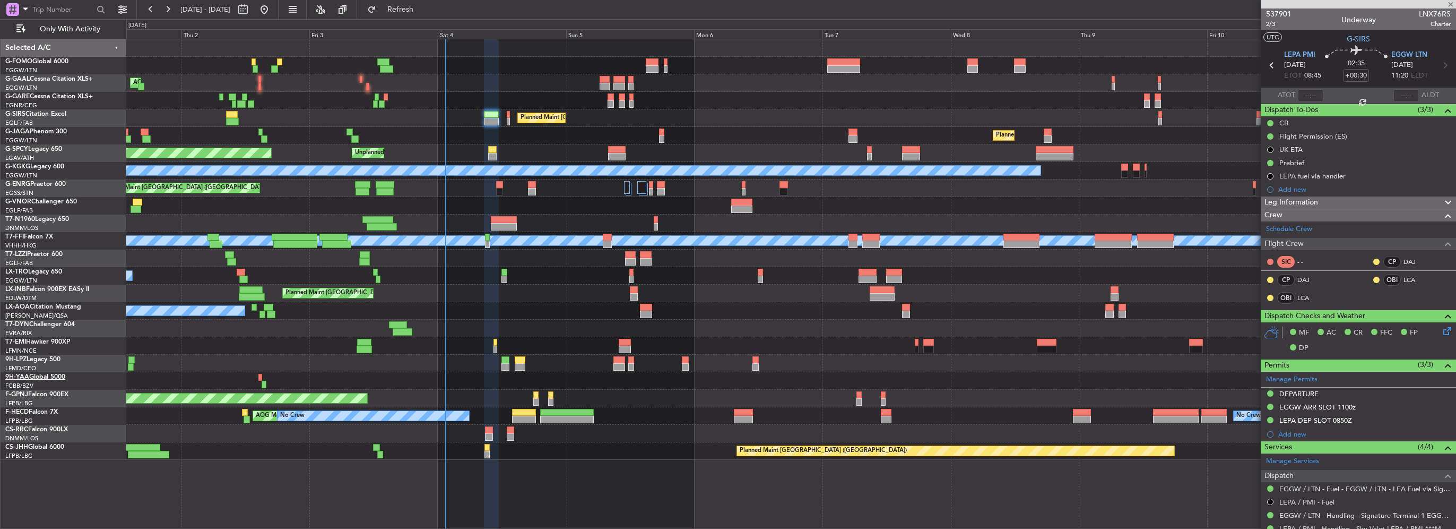
type input "-00:10"
type input "0"
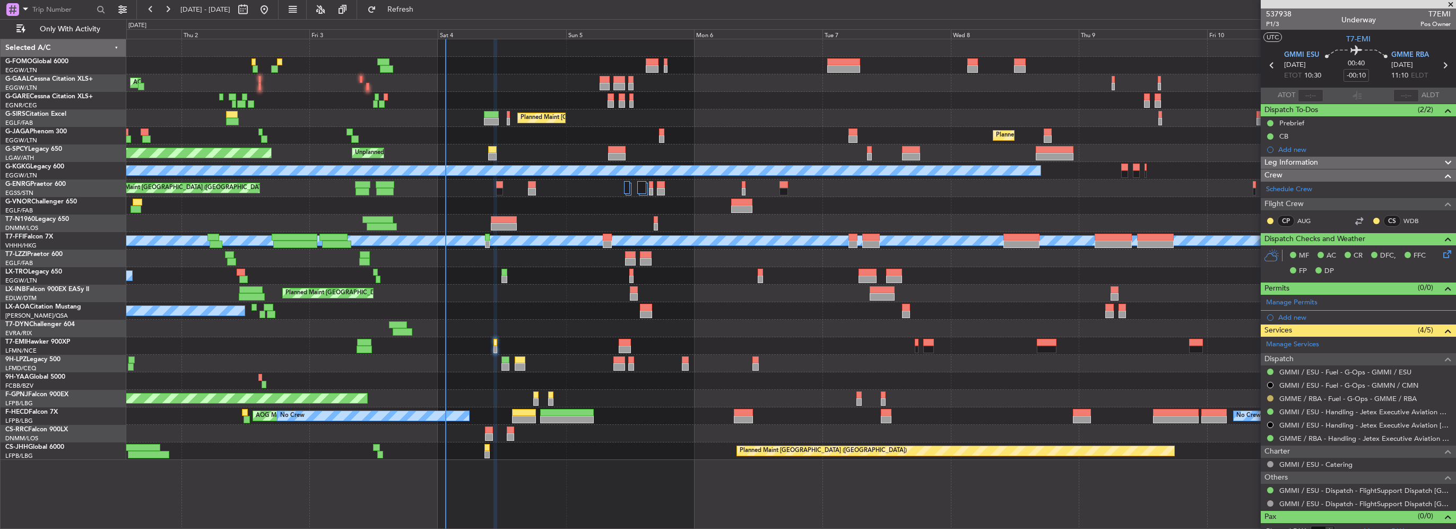
click at [1267, 398] on button at bounding box center [1270, 398] width 6 height 6
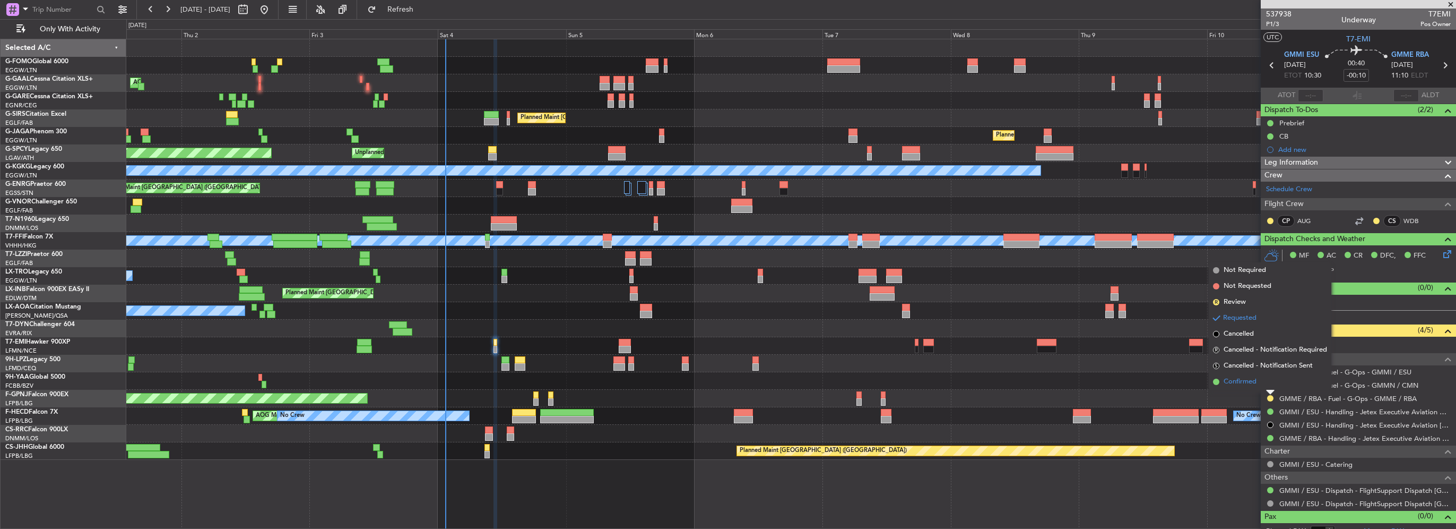
click at [1244, 379] on span "Confirmed" at bounding box center [1240, 381] width 33 height 11
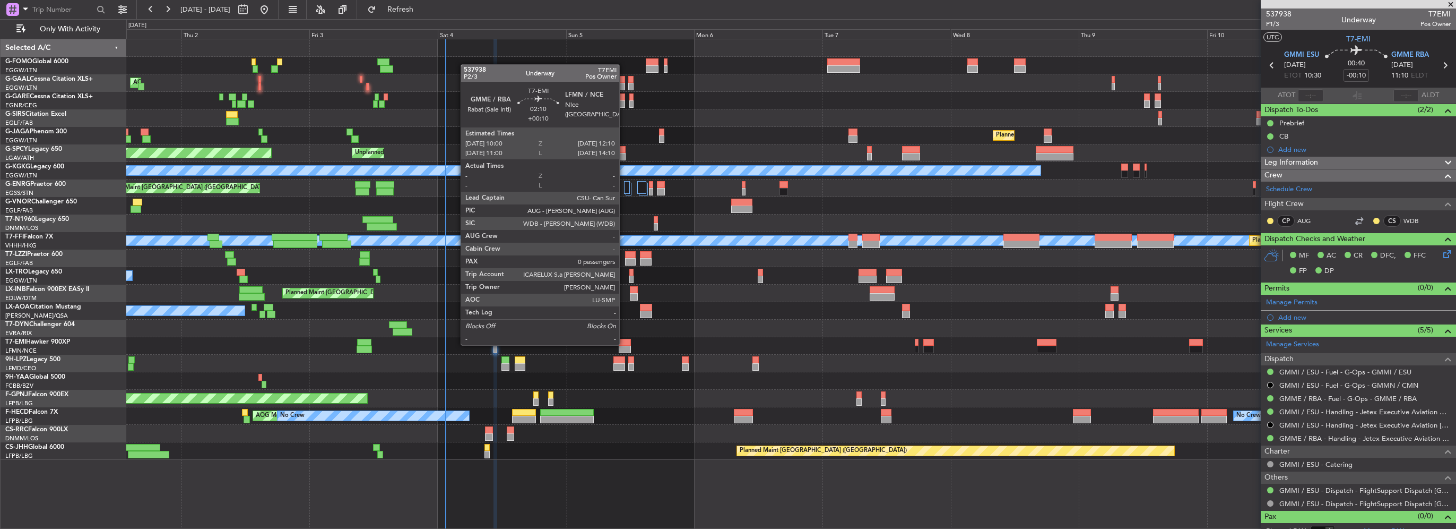
click at [624, 344] on div at bounding box center [625, 342] width 12 height 7
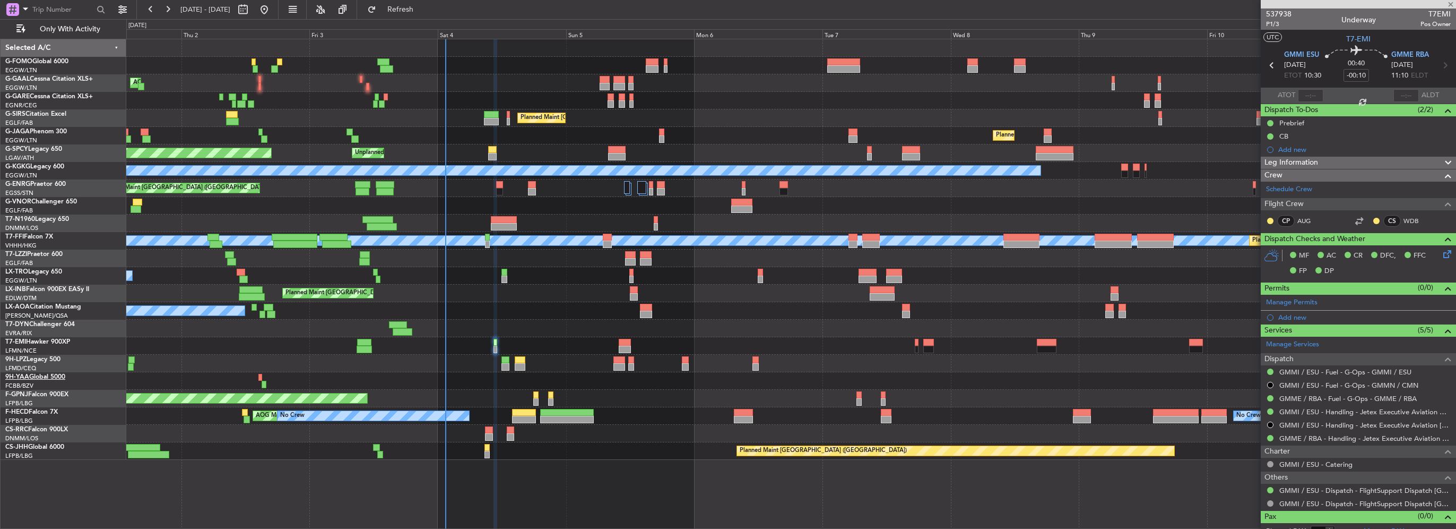
type input "+00:10"
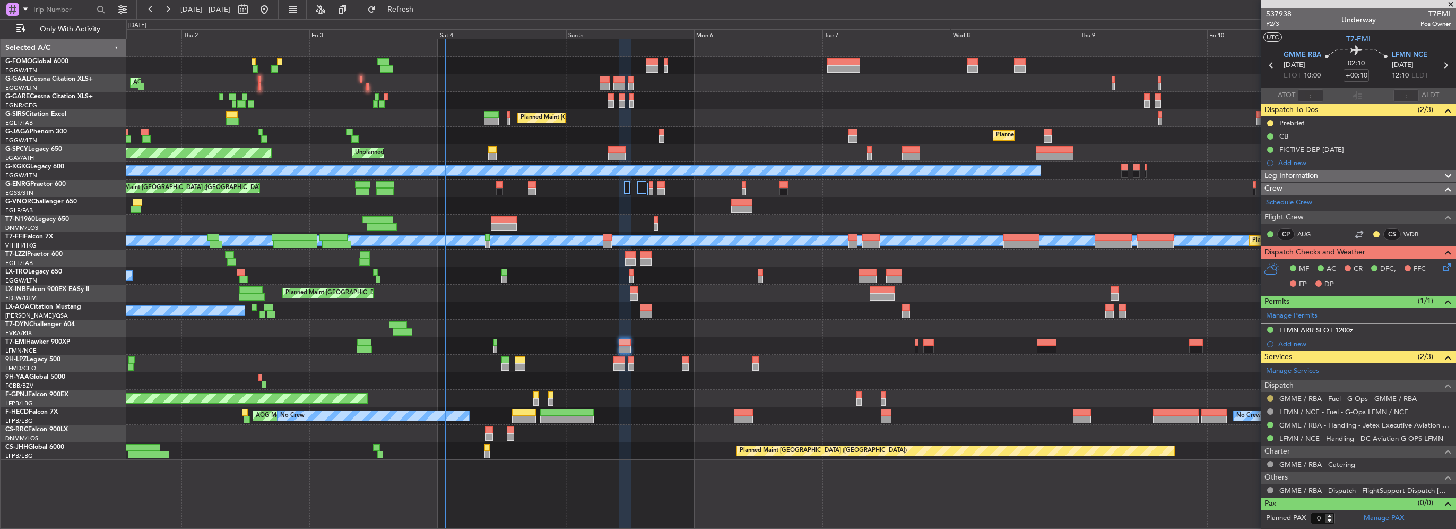
click at [1272, 395] on button at bounding box center [1270, 398] width 6 height 6
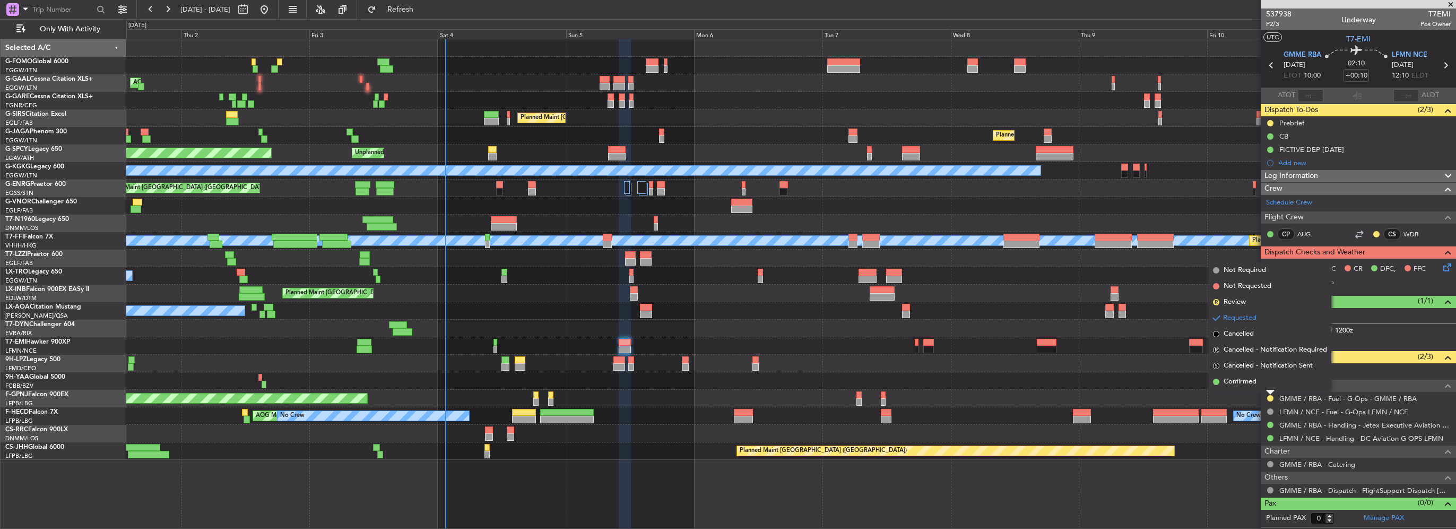
click at [1235, 377] on span "Confirmed" at bounding box center [1240, 381] width 33 height 11
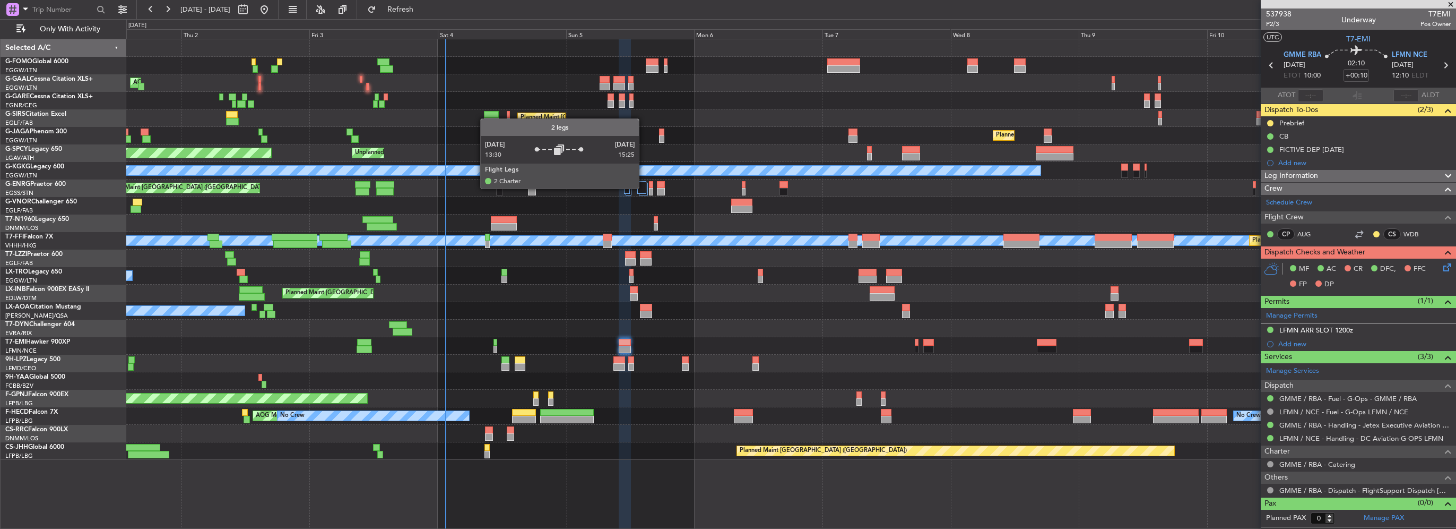
click at [644, 188] on div at bounding box center [641, 187] width 9 height 13
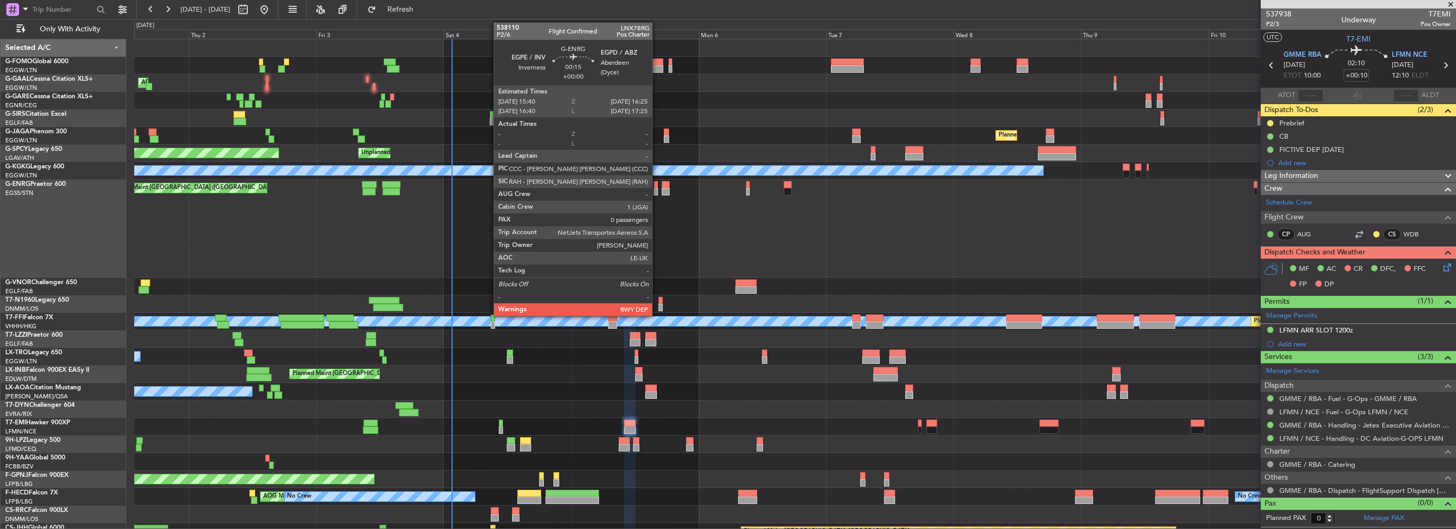
click at [657, 191] on div at bounding box center [656, 191] width 4 height 7
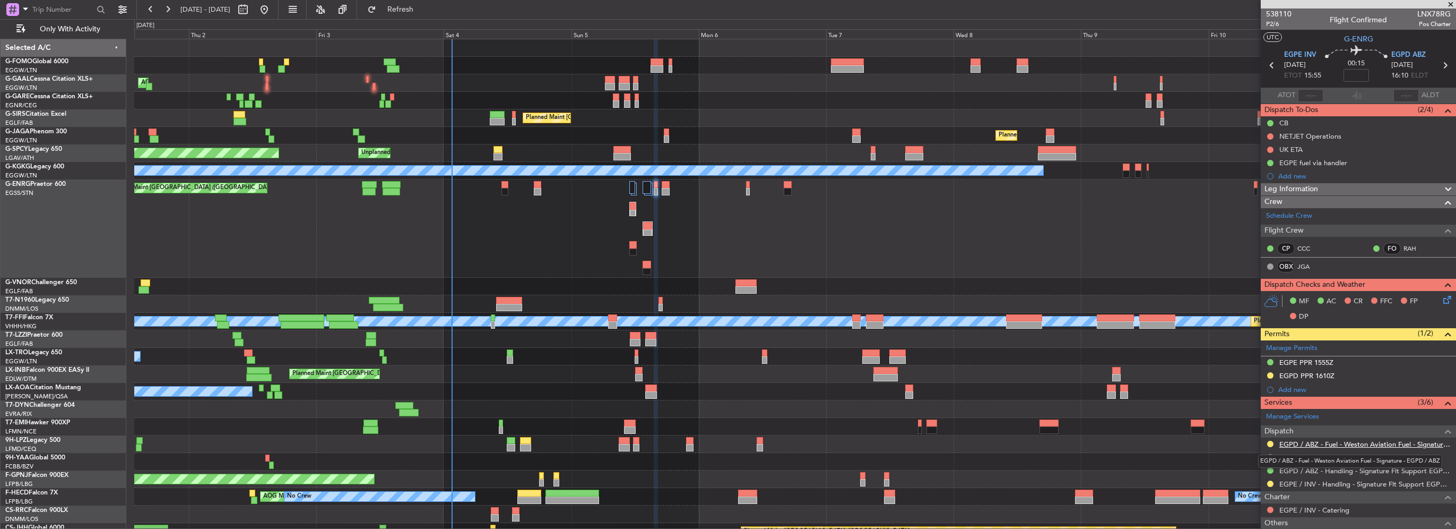
click at [1344, 444] on link "EGPD / ABZ - Fuel - Weston Aviation Fuel - Signature - EGPD / ABZ" at bounding box center [1365, 443] width 171 height 9
click at [1295, 175] on div "Add new" at bounding box center [1360, 175] width 163 height 9
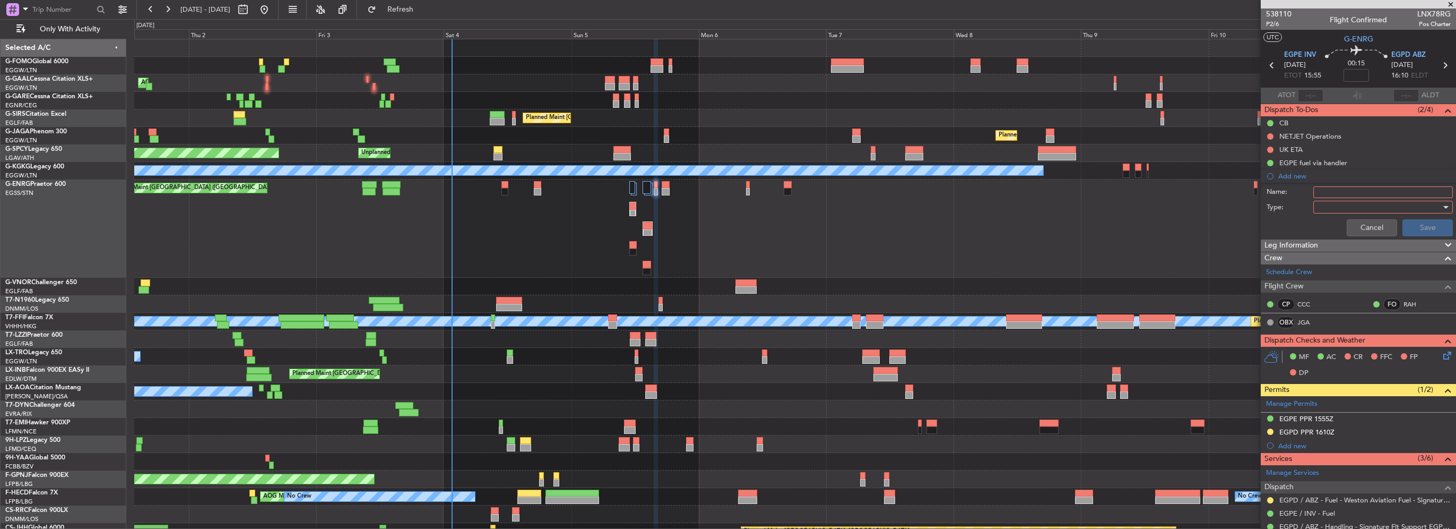
click at [1341, 188] on input "Name:" at bounding box center [1384, 192] width 140 height 12
type input "EGPD FUEL VIA HANDLER"
click at [1341, 209] on div at bounding box center [1380, 207] width 124 height 16
click at [1320, 231] on span "Generic" at bounding box center [1378, 228] width 124 height 16
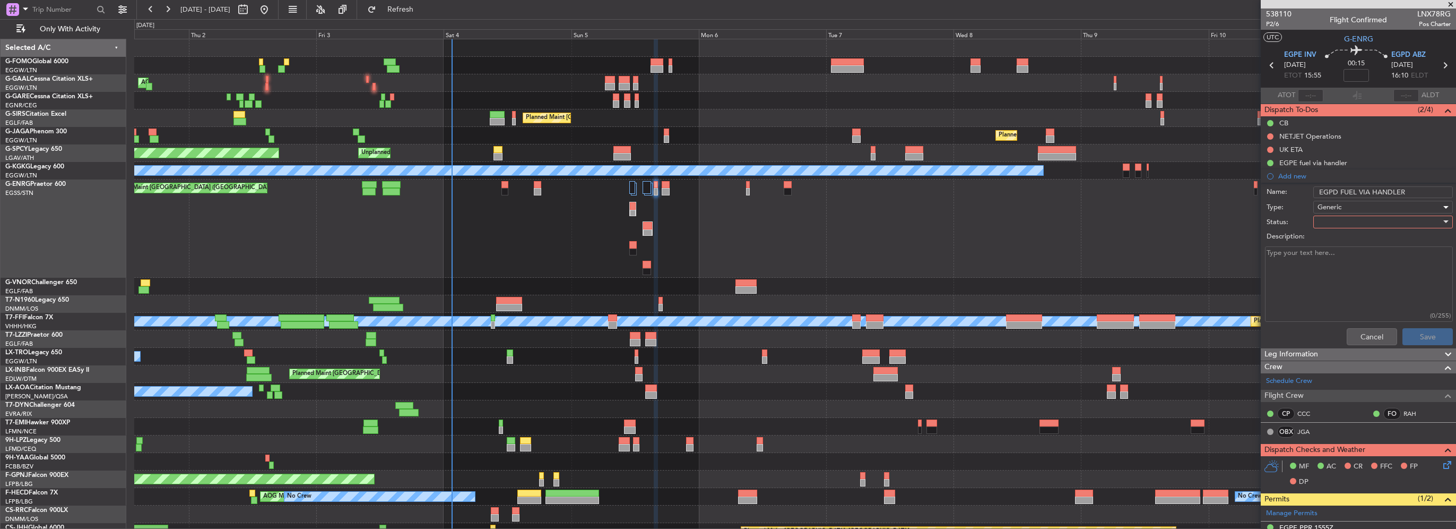
click at [1333, 220] on div at bounding box center [1380, 222] width 124 height 16
click at [1337, 256] on span "In Progress" at bounding box center [1378, 259] width 124 height 16
click at [1416, 335] on button "Save" at bounding box center [1428, 336] width 50 height 17
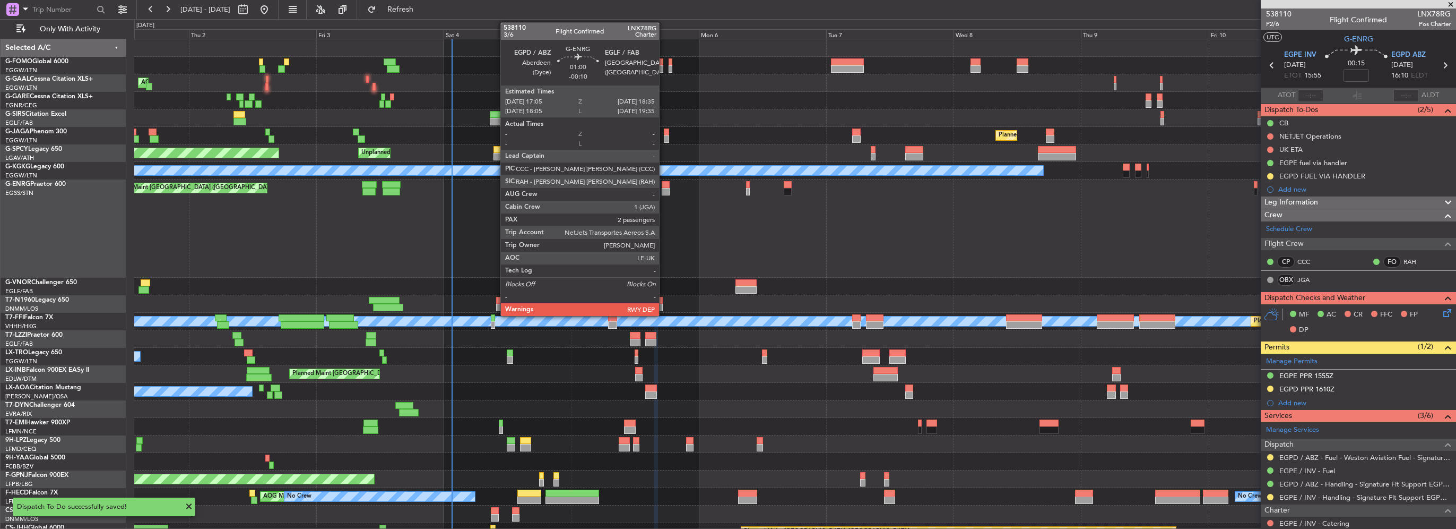
click at [664, 187] on div at bounding box center [666, 184] width 8 height 7
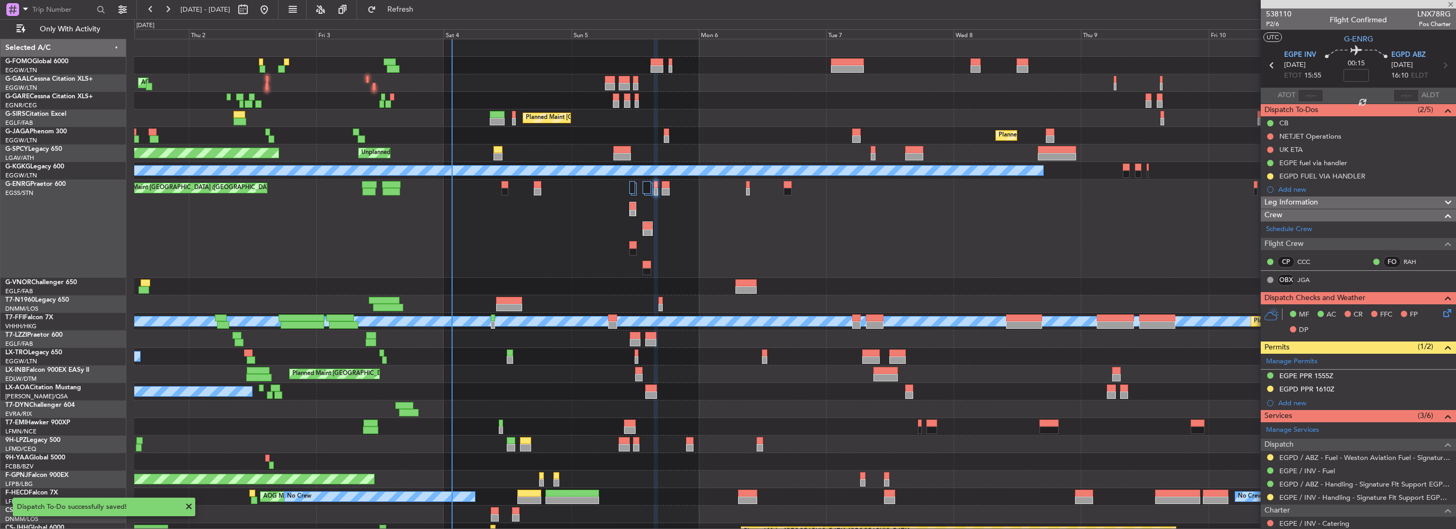
type input "-00:10"
type input "2"
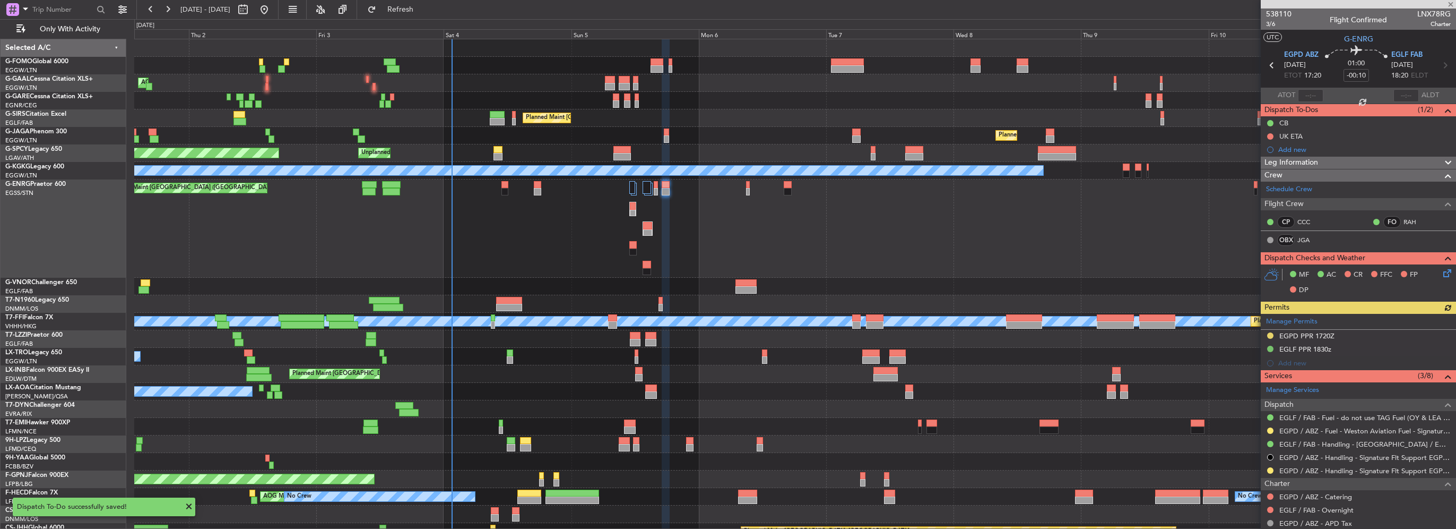
drag, startPoint x: 1289, startPoint y: 149, endPoint x: 1295, endPoint y: 154, distance: 7.9
click at [1289, 149] on div "Add new" at bounding box center [1365, 149] width 172 height 9
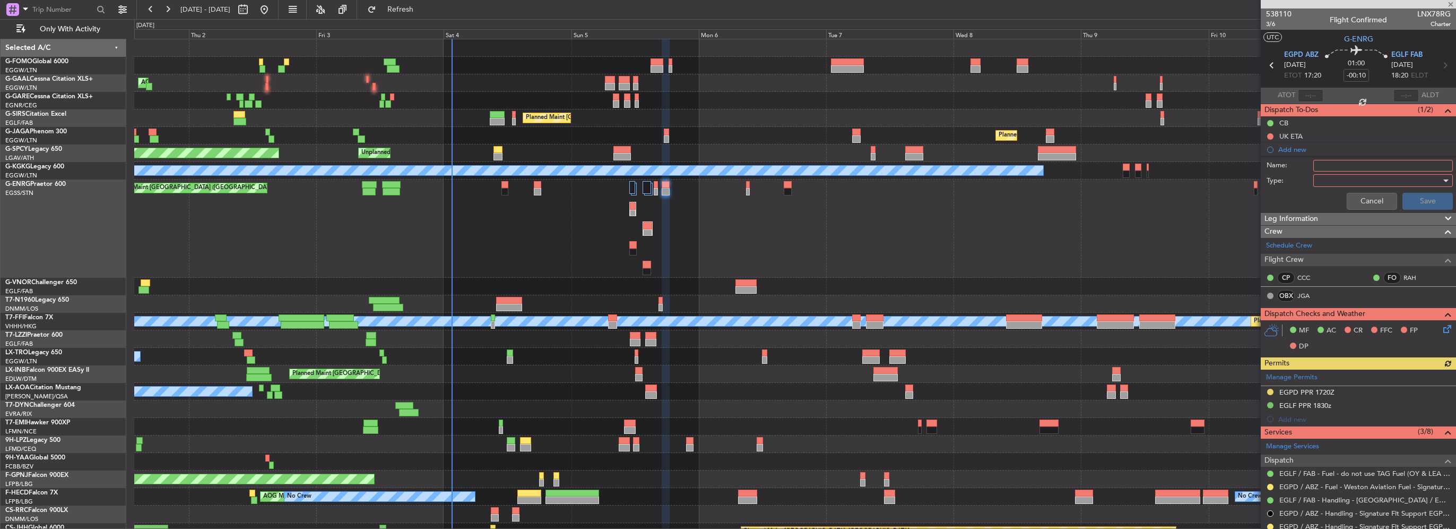
click at [1341, 160] on input "Name:" at bounding box center [1384, 166] width 140 height 12
type input "EGPD FUEL VIA HANDLER"
click at [1329, 181] on div at bounding box center [1380, 180] width 124 height 16
click at [1331, 196] on span "Generic" at bounding box center [1378, 201] width 124 height 16
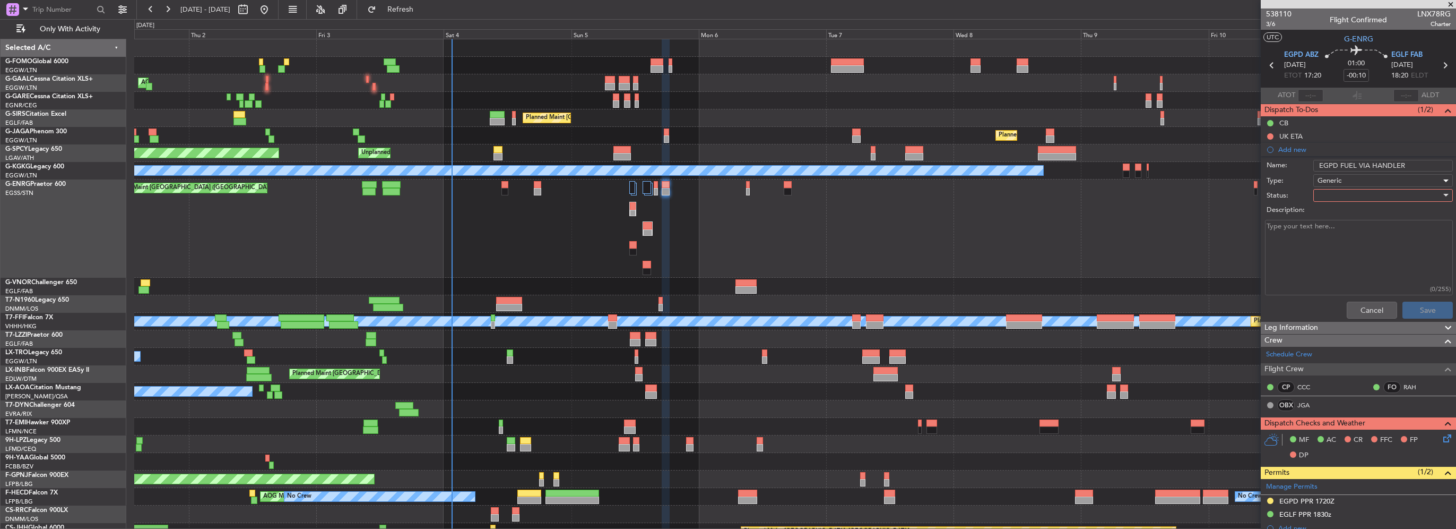
click at [1331, 195] on div at bounding box center [1380, 195] width 124 height 16
click at [1333, 238] on span "In Progress" at bounding box center [1378, 232] width 124 height 16
drag, startPoint x: 1418, startPoint y: 310, endPoint x: 1402, endPoint y: 314, distance: 16.0
click at [1416, 310] on button "Save" at bounding box center [1428, 309] width 50 height 17
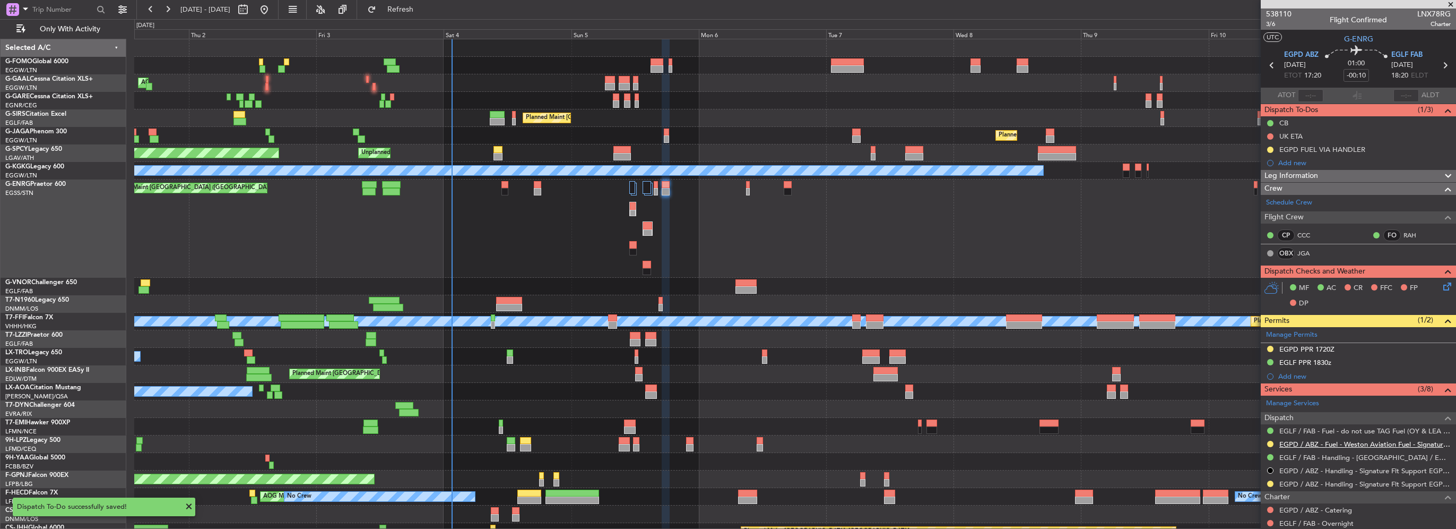
click at [1344, 445] on link "EGPD / ABZ - Fuel - Weston Aviation Fuel - Signature - EGPD / ABZ" at bounding box center [1365, 443] width 171 height 9
click at [421, 8] on span "Refresh" at bounding box center [400, 9] width 45 height 7
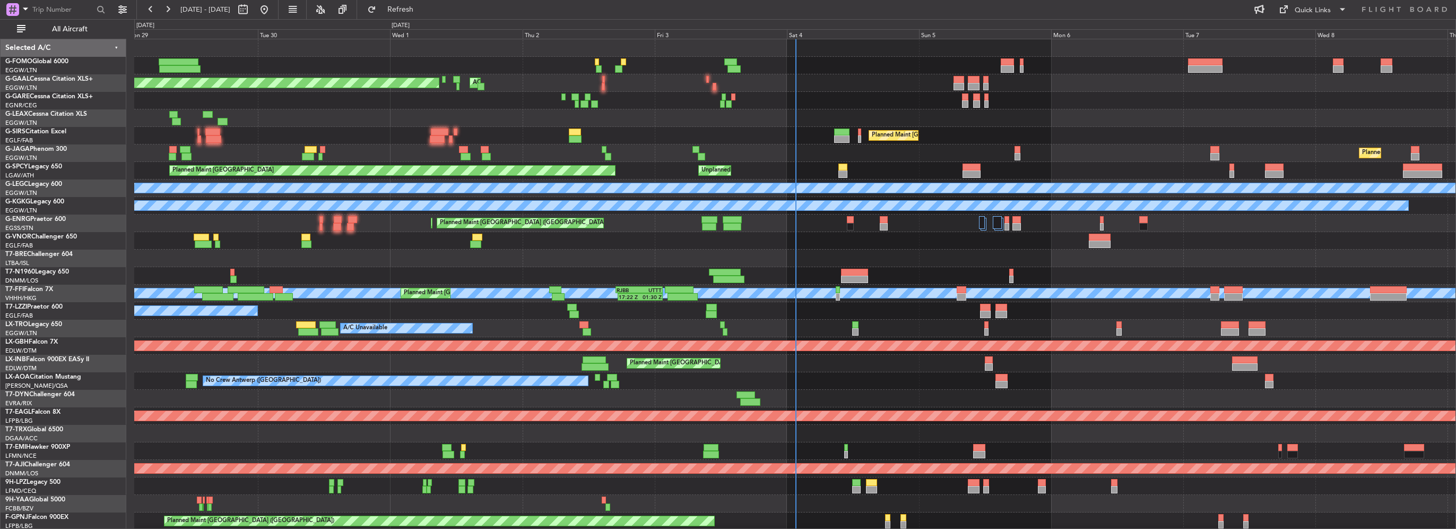
drag, startPoint x: 94, startPoint y: 32, endPoint x: 159, endPoint y: 49, distance: 67.6
click at [94, 32] on span "All Aircraft" at bounding box center [70, 28] width 84 height 7
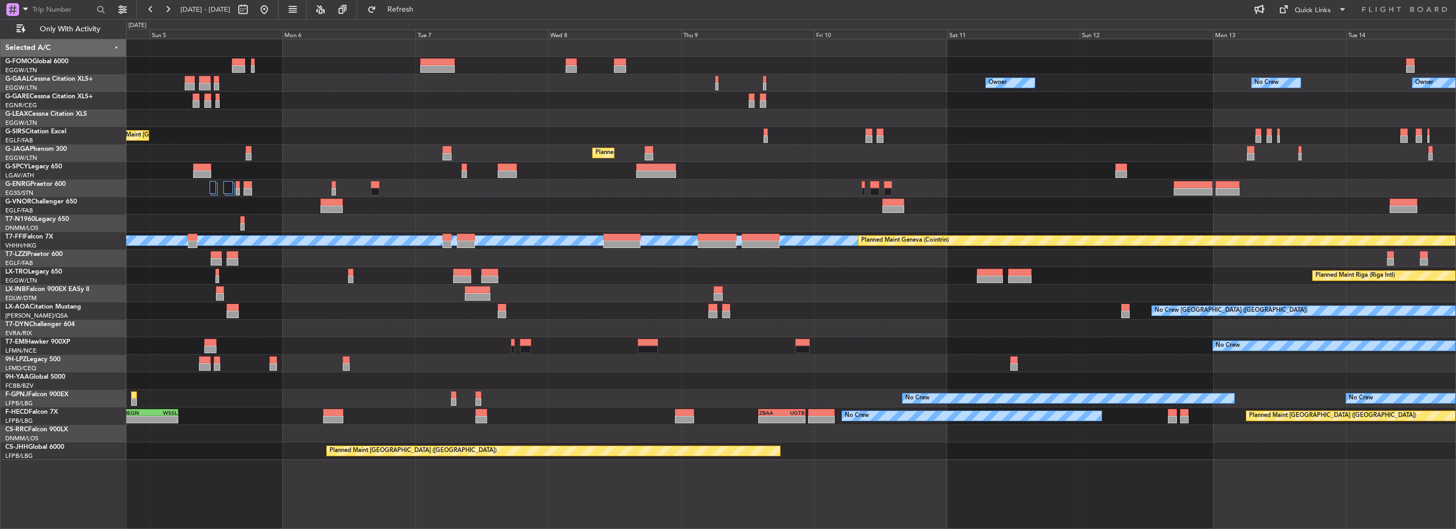
click at [261, 284] on div "Planned Maint [GEOGRAPHIC_DATA]" at bounding box center [790, 293] width 1329 height 18
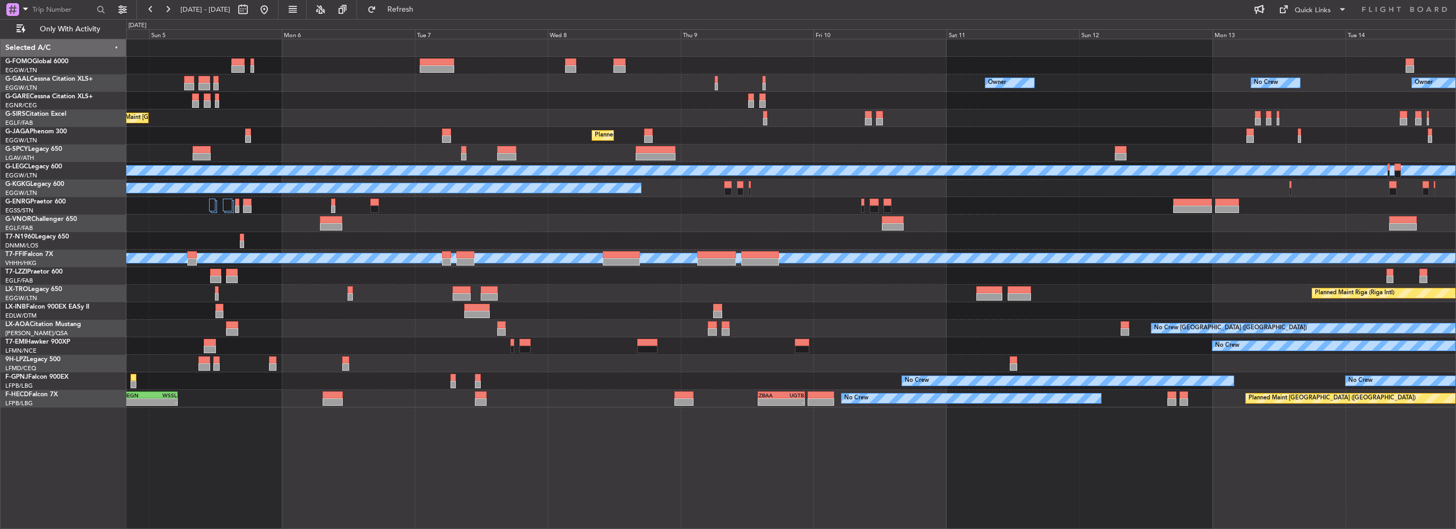
click at [1214, 119] on div "Planned Maint [GEOGRAPHIC_DATA] ([GEOGRAPHIC_DATA])" at bounding box center [790, 118] width 1329 height 18
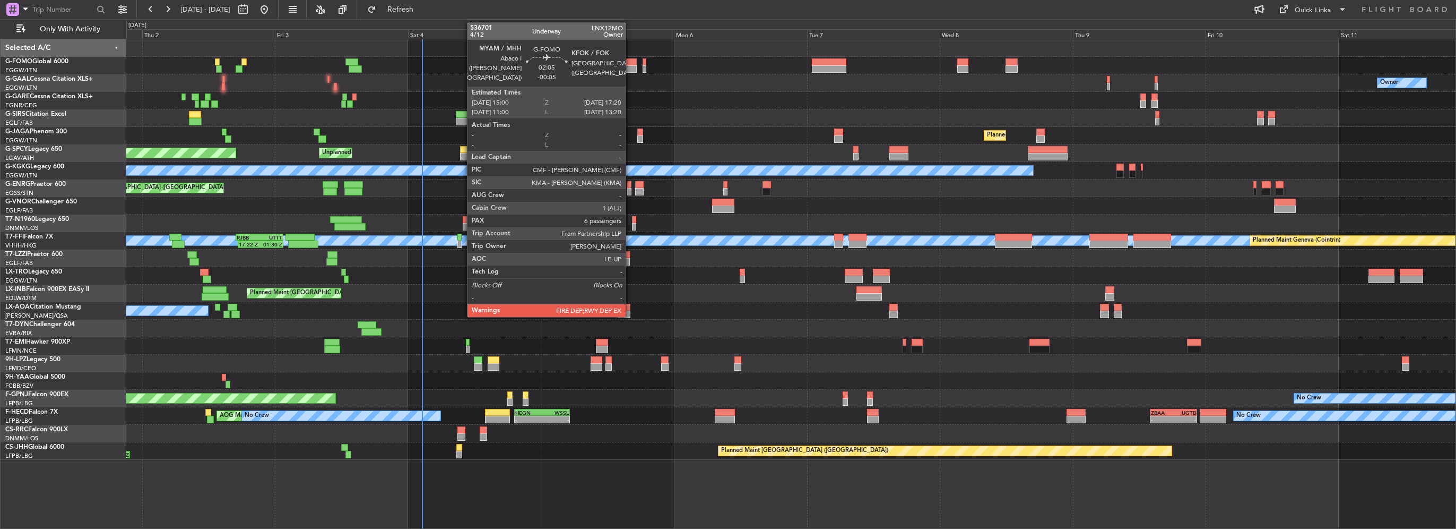
click at [630, 71] on div at bounding box center [630, 68] width 13 height 7
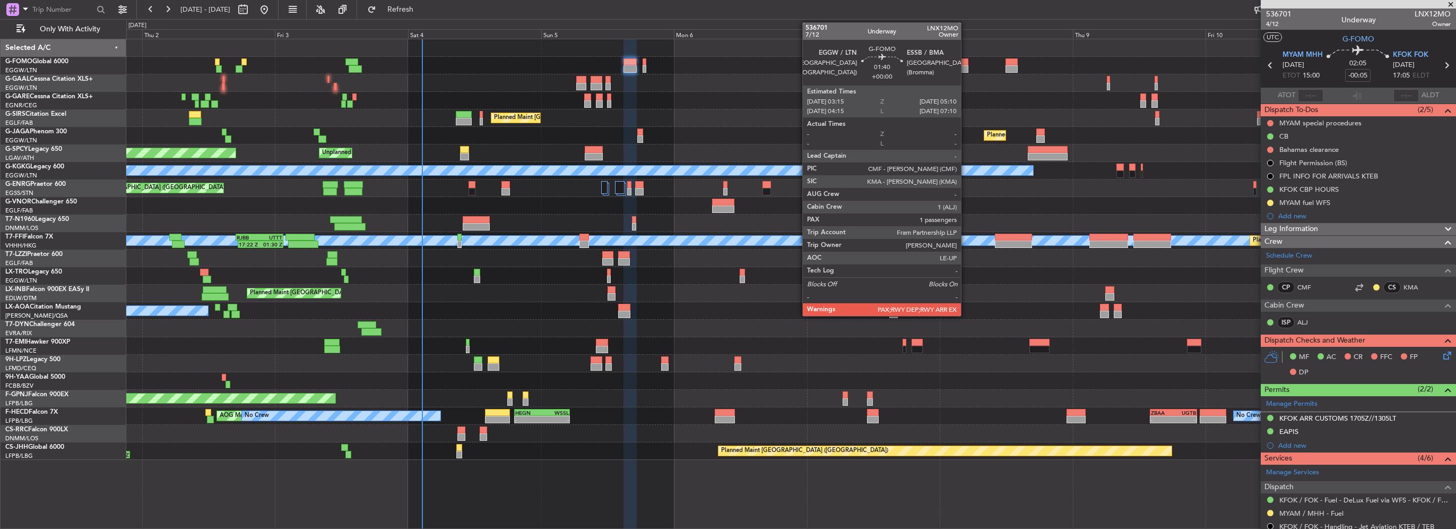
click at [966, 68] on div at bounding box center [962, 68] width 11 height 7
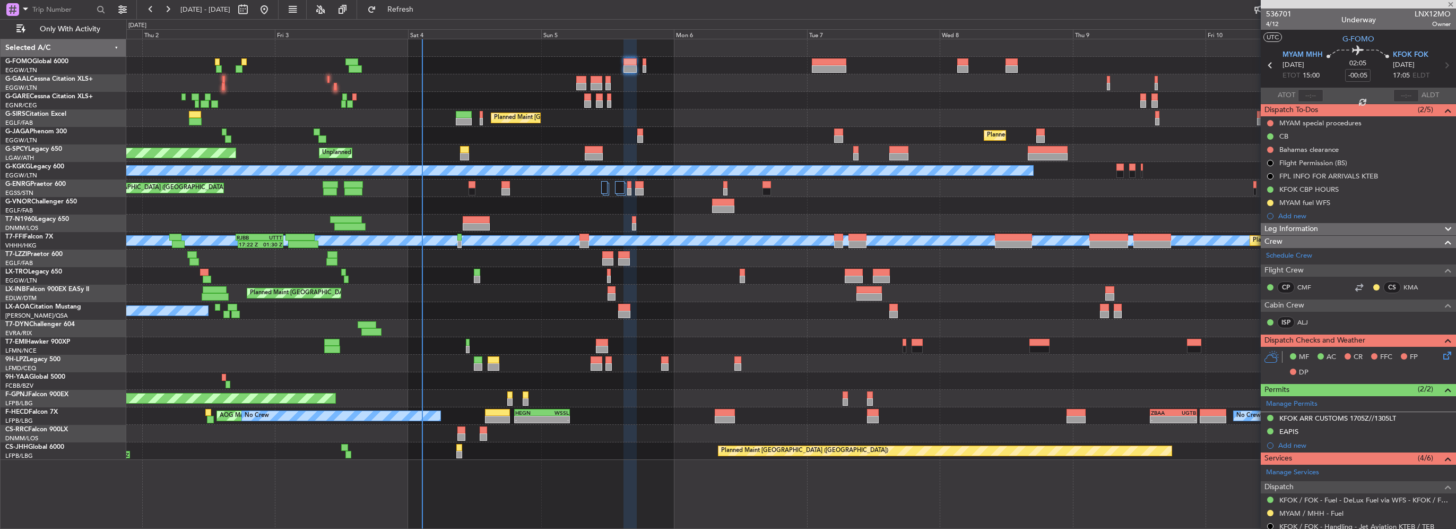
type input "2"
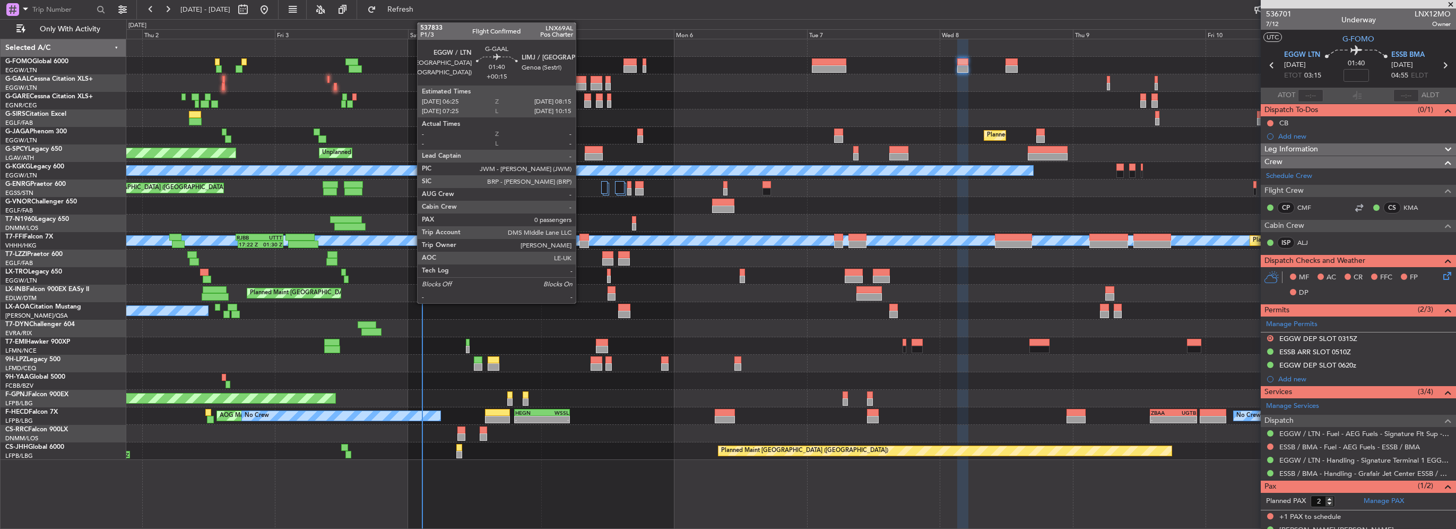
click at [581, 83] on div at bounding box center [581, 86] width 11 height 7
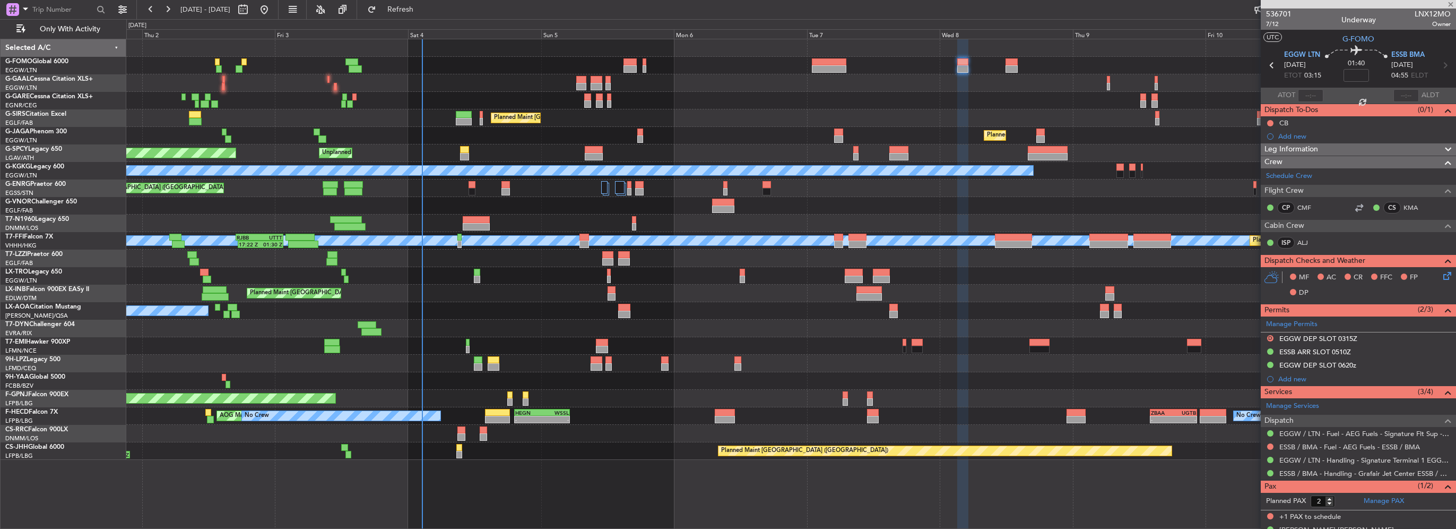
type input "+00:15"
type input "0"
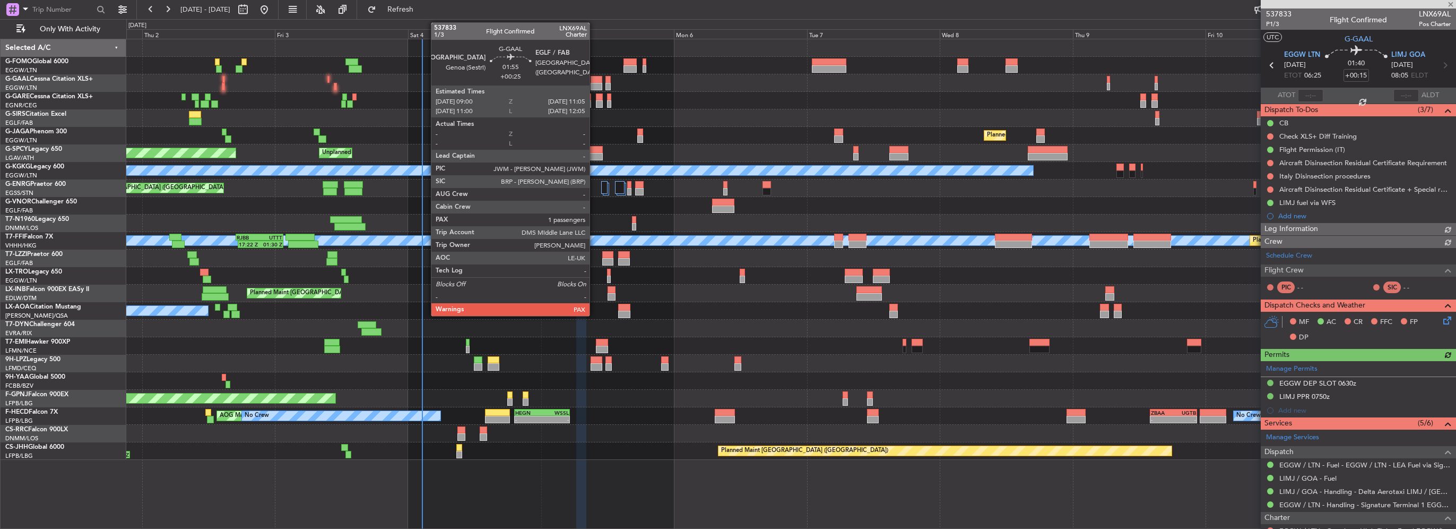
click at [594, 83] on div at bounding box center [597, 86] width 12 height 7
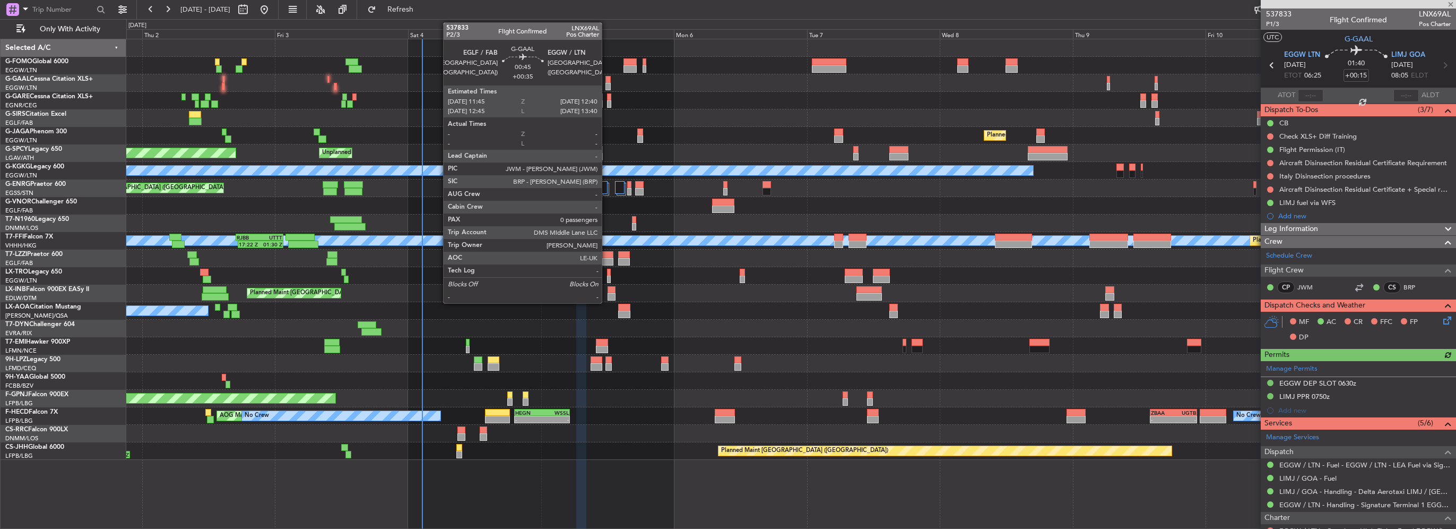
type input "+00:25"
type input "1"
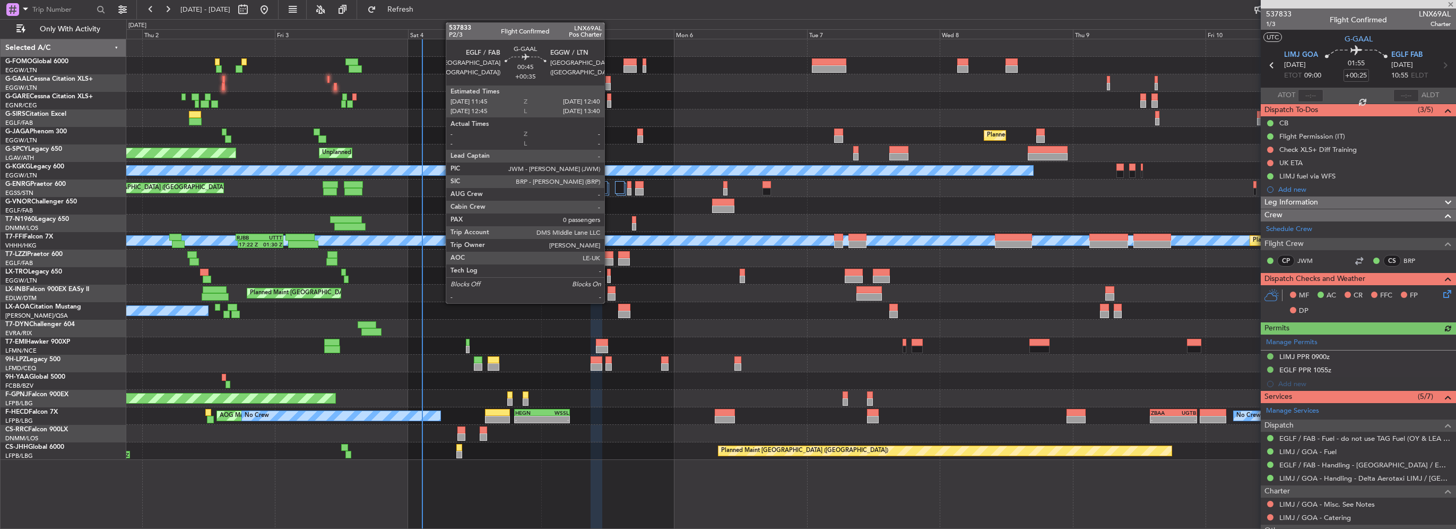
click at [609, 84] on div at bounding box center [608, 86] width 5 height 7
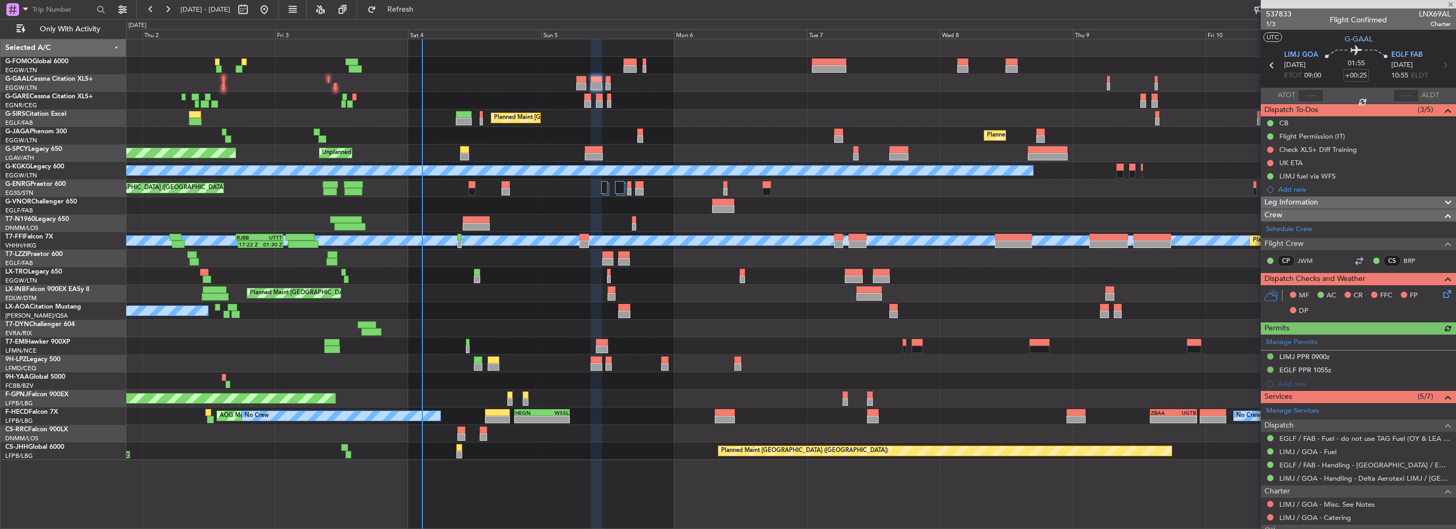
type input "+00:35"
type input "0"
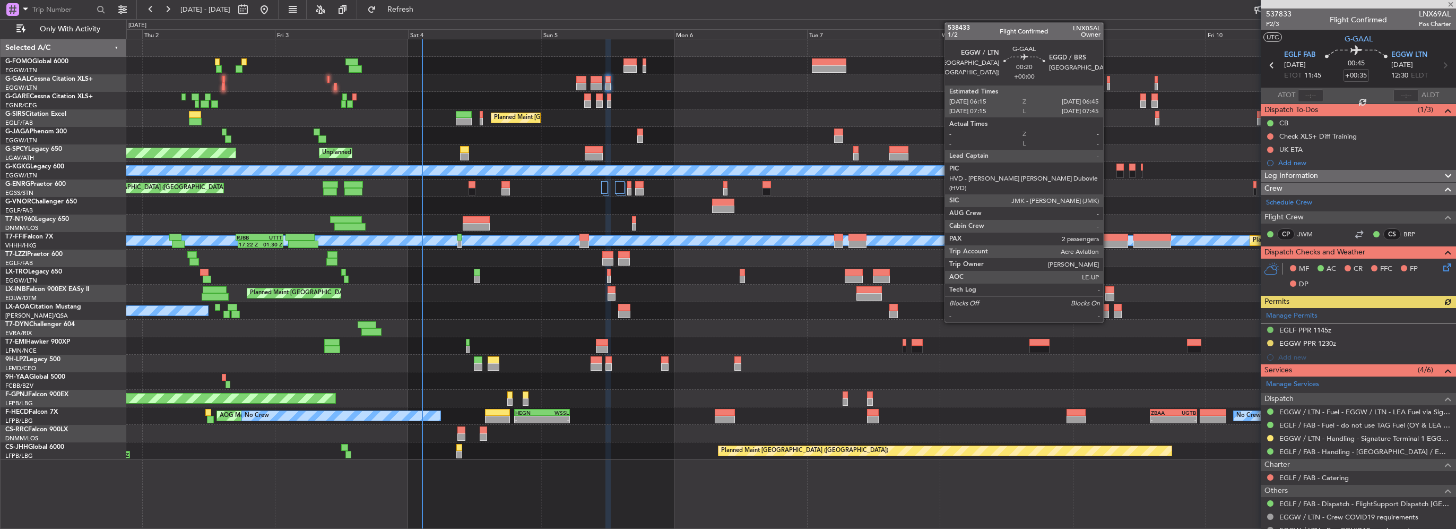
click at [1108, 89] on div at bounding box center [1108, 86] width 3 height 7
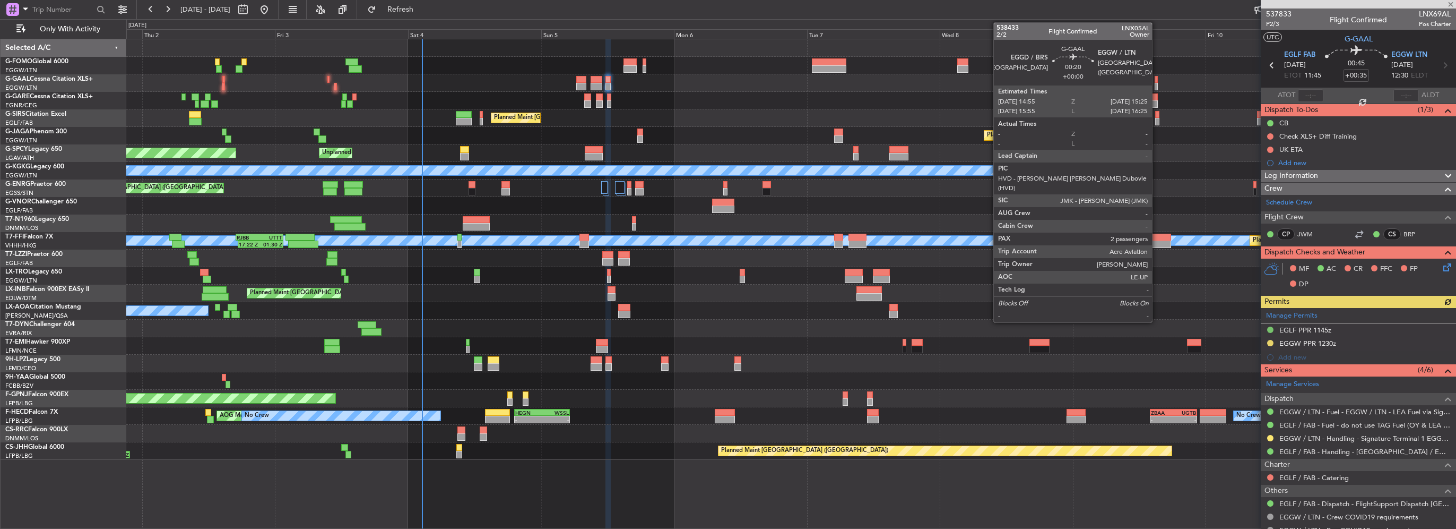
type input "2"
click at [1157, 85] on div at bounding box center [1156, 86] width 3 height 7
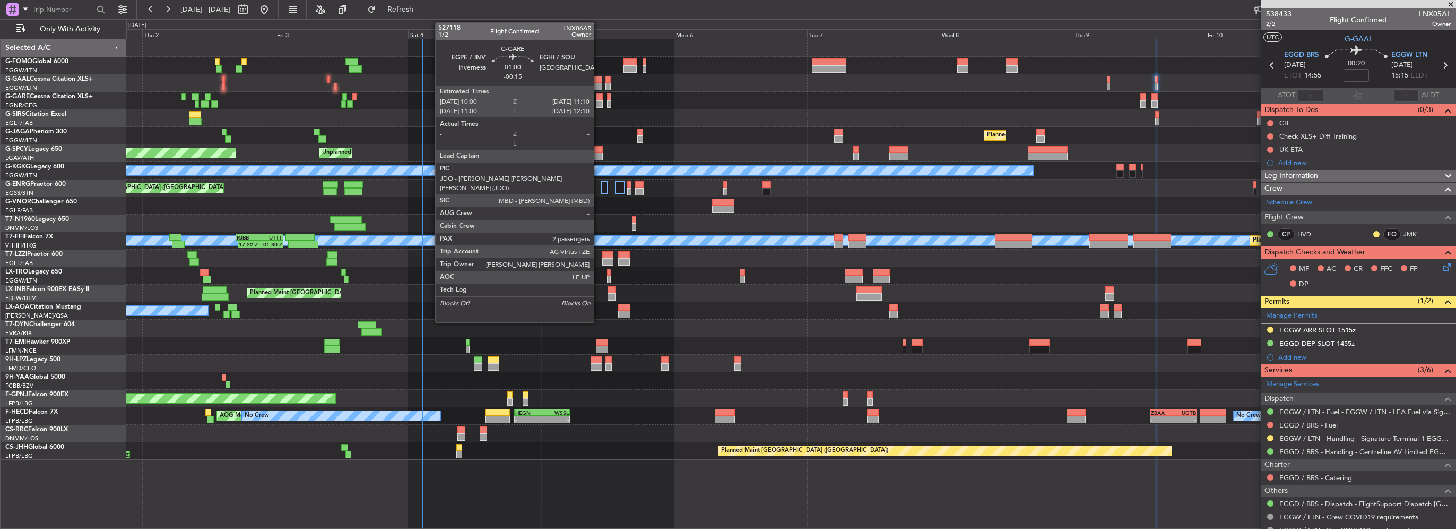
click at [599, 102] on div at bounding box center [599, 103] width 7 height 7
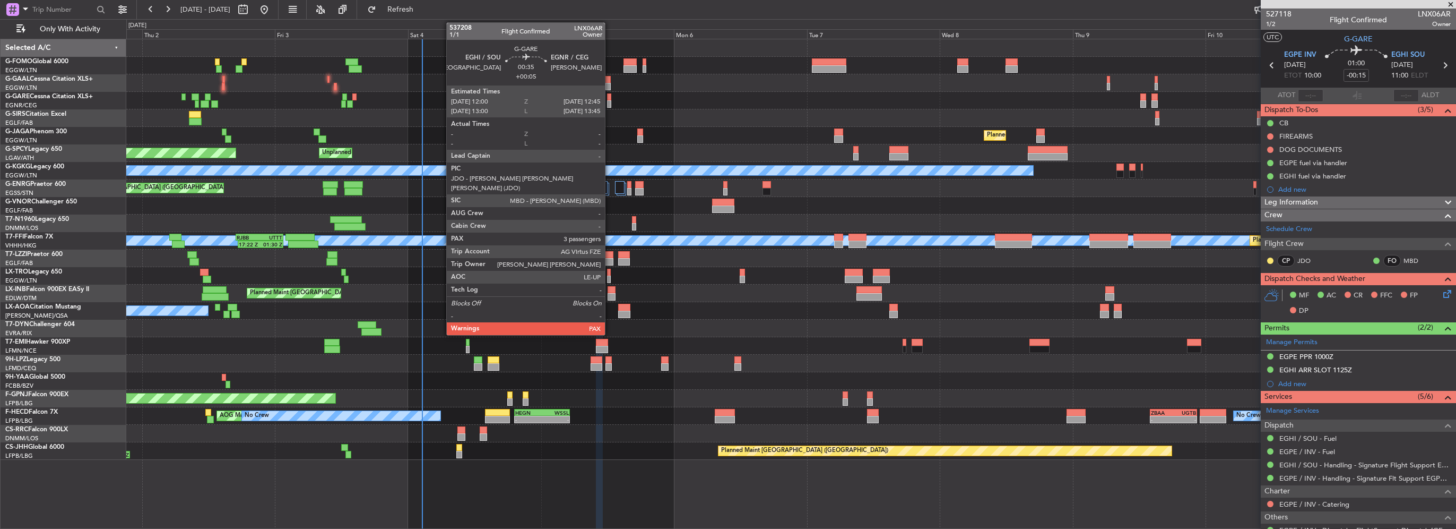
click at [610, 100] on div at bounding box center [609, 103] width 4 height 7
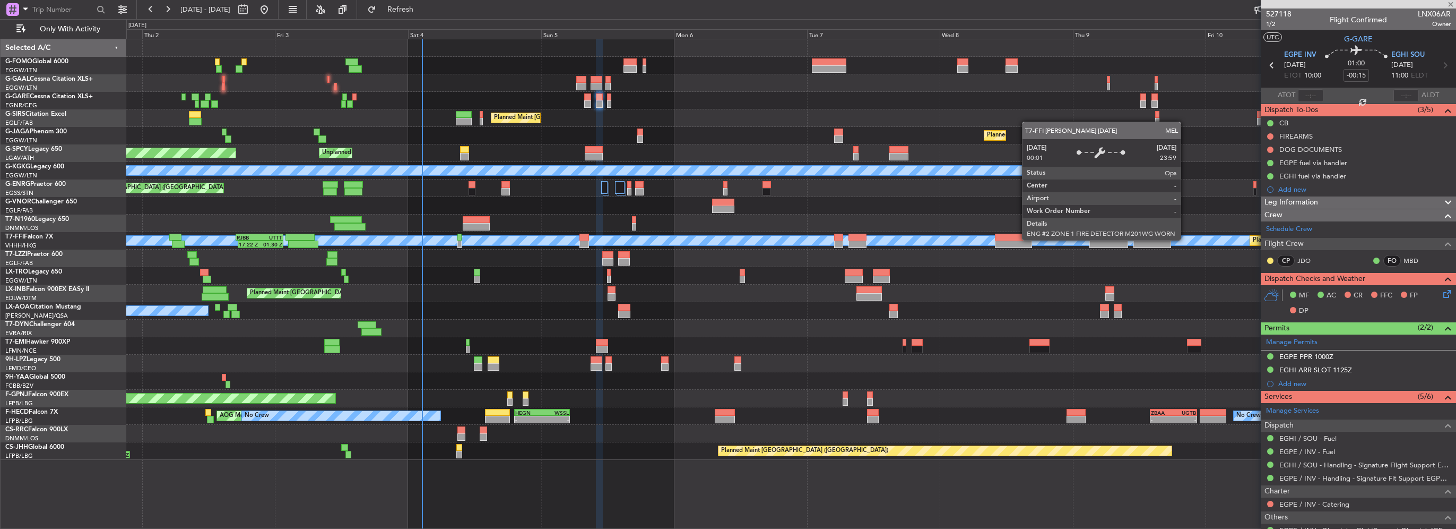
type input "+00:05"
type input "3"
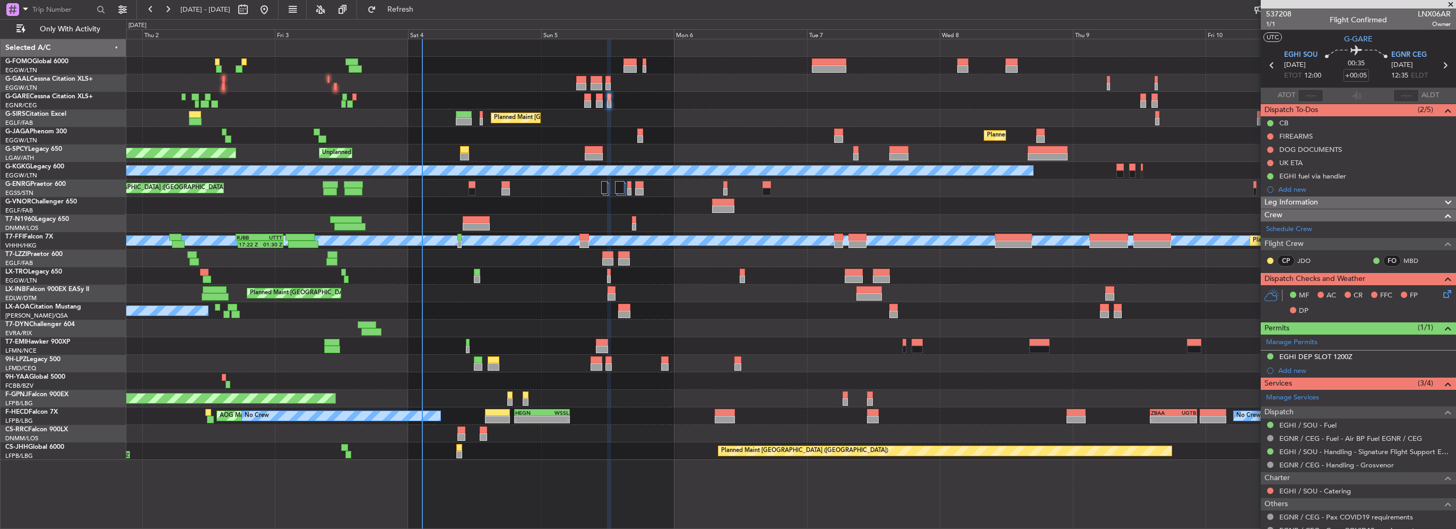
click at [643, 137] on div at bounding box center [640, 138] width 6 height 7
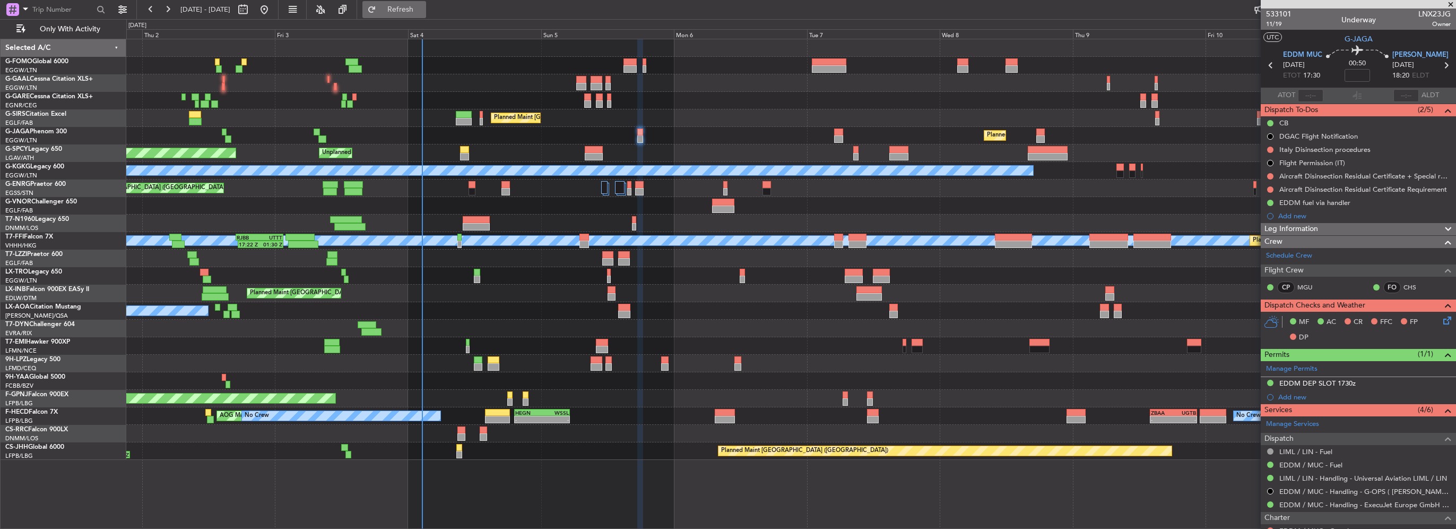
click at [407, 3] on button "Refresh" at bounding box center [394, 9] width 64 height 17
click at [68, 28] on span "Only With Activity" at bounding box center [70, 28] width 84 height 7
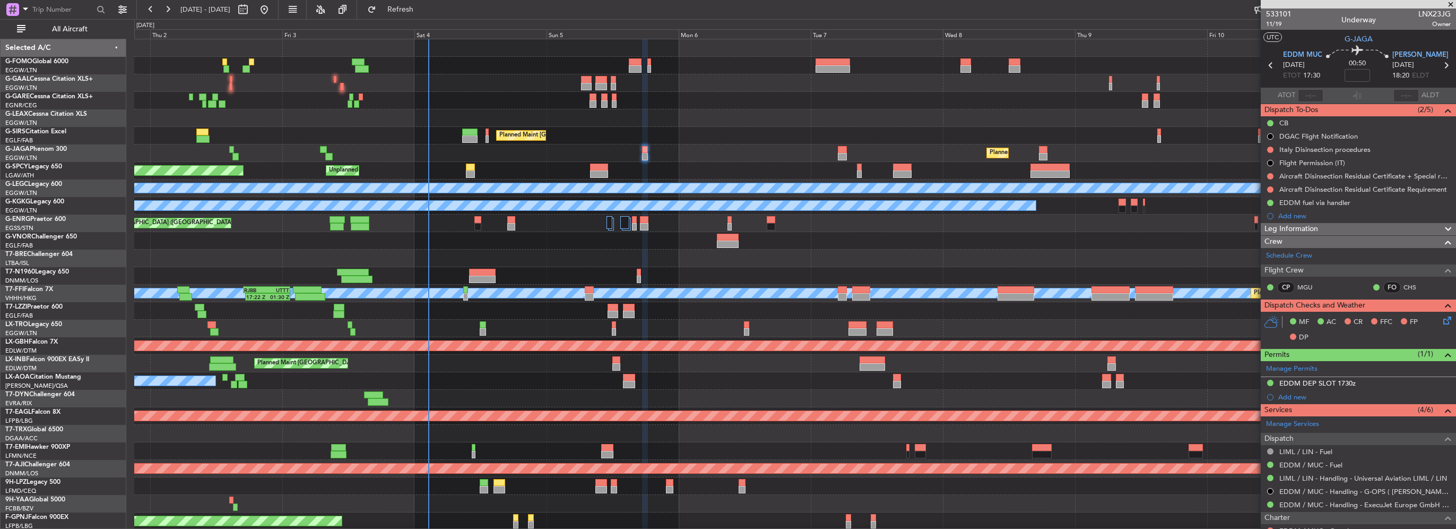
click at [460, 259] on div "Owner AOG Maint Dusseldorf No Crew Planned Maint Dusseldorf Planned Maint Londo…" at bounding box center [794, 328] width 1321 height 578
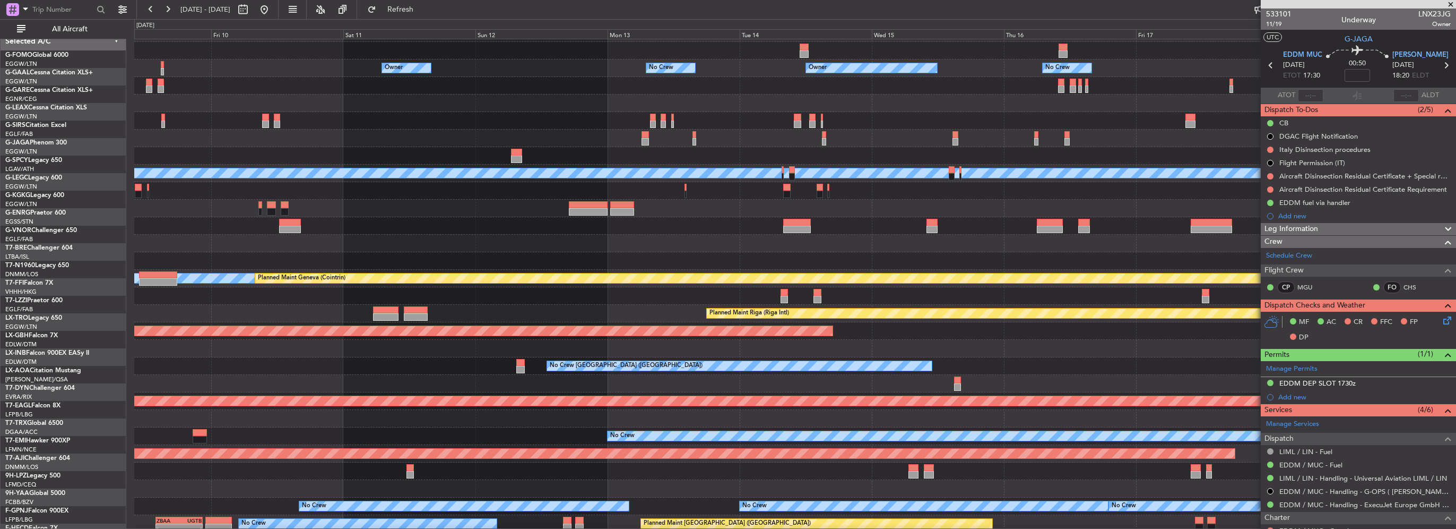
click at [393, 253] on div at bounding box center [794, 261] width 1321 height 18
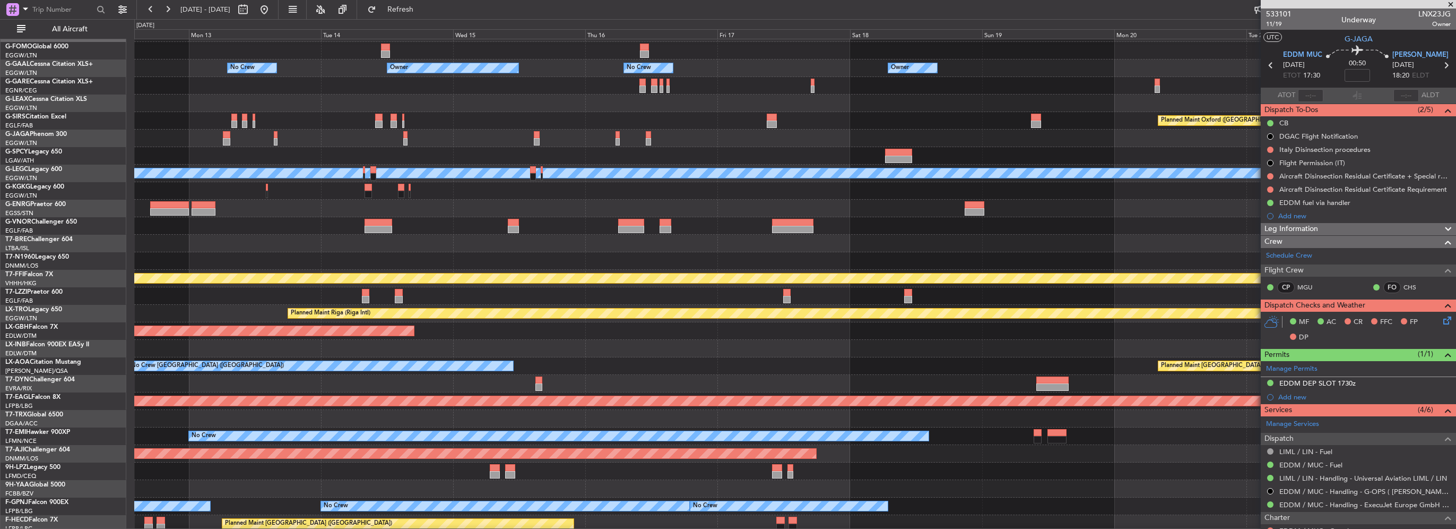
scroll to position [15, 0]
click at [355, 258] on div at bounding box center [794, 261] width 1321 height 18
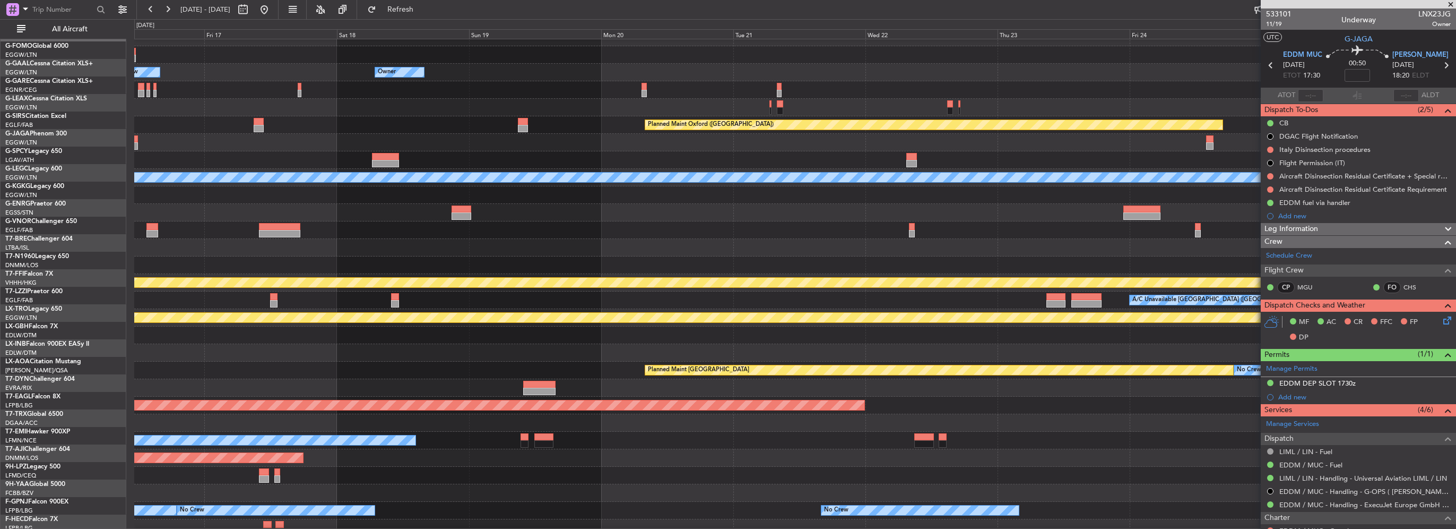
click at [340, 245] on div at bounding box center [794, 248] width 1321 height 18
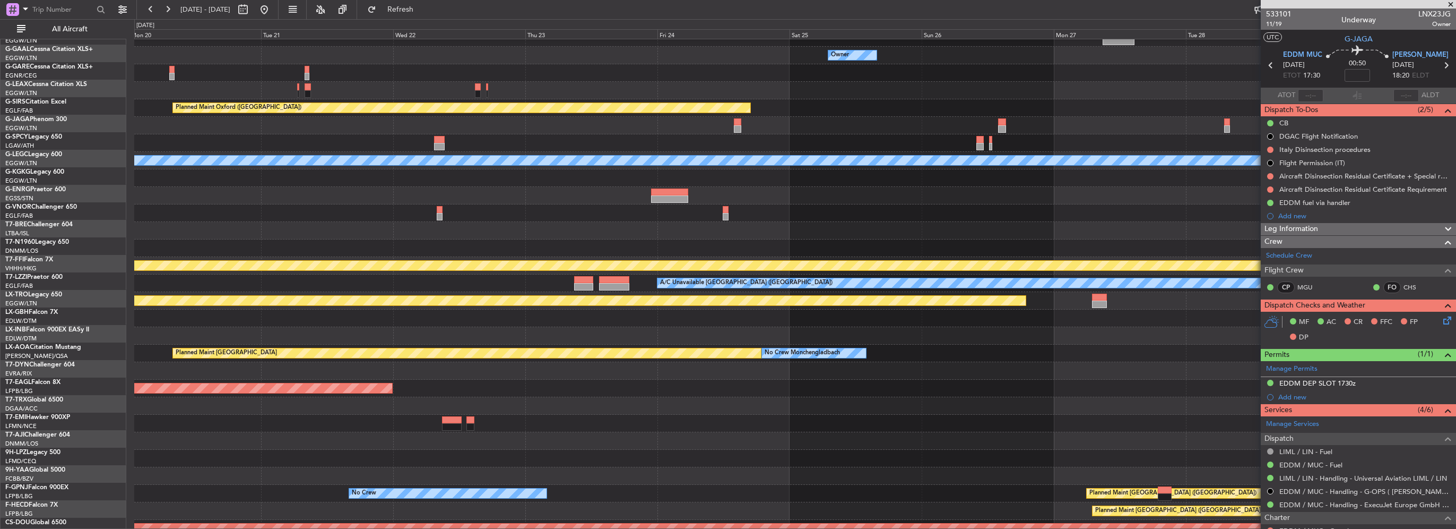
click at [325, 232] on div at bounding box center [794, 231] width 1321 height 18
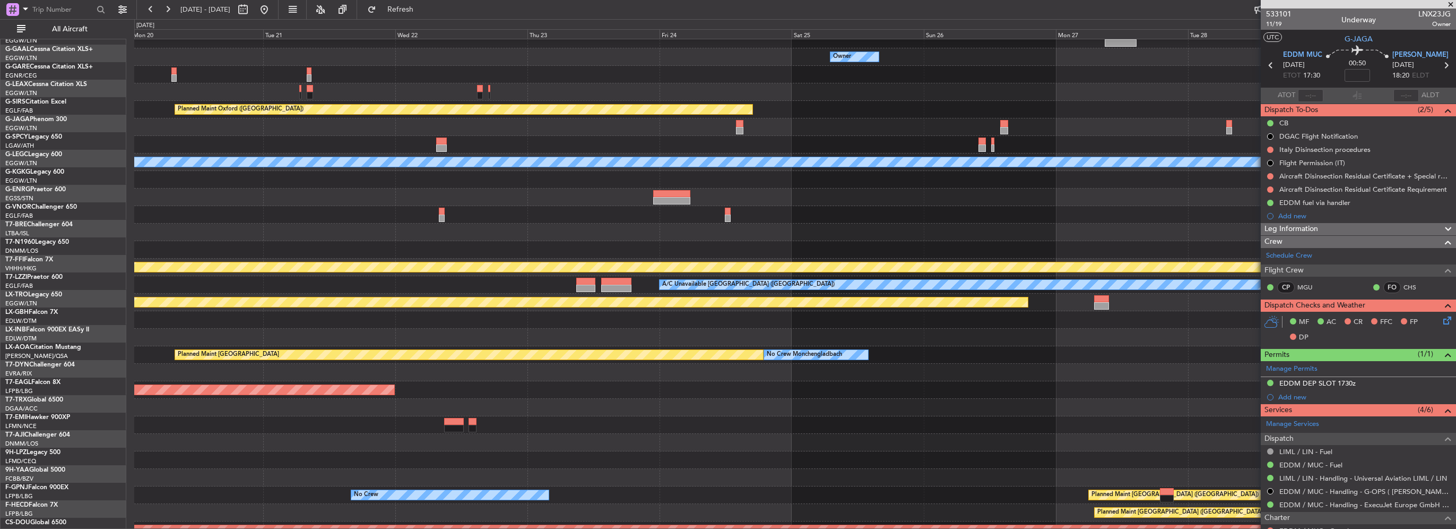
click at [1051, 241] on div at bounding box center [794, 232] width 1321 height 18
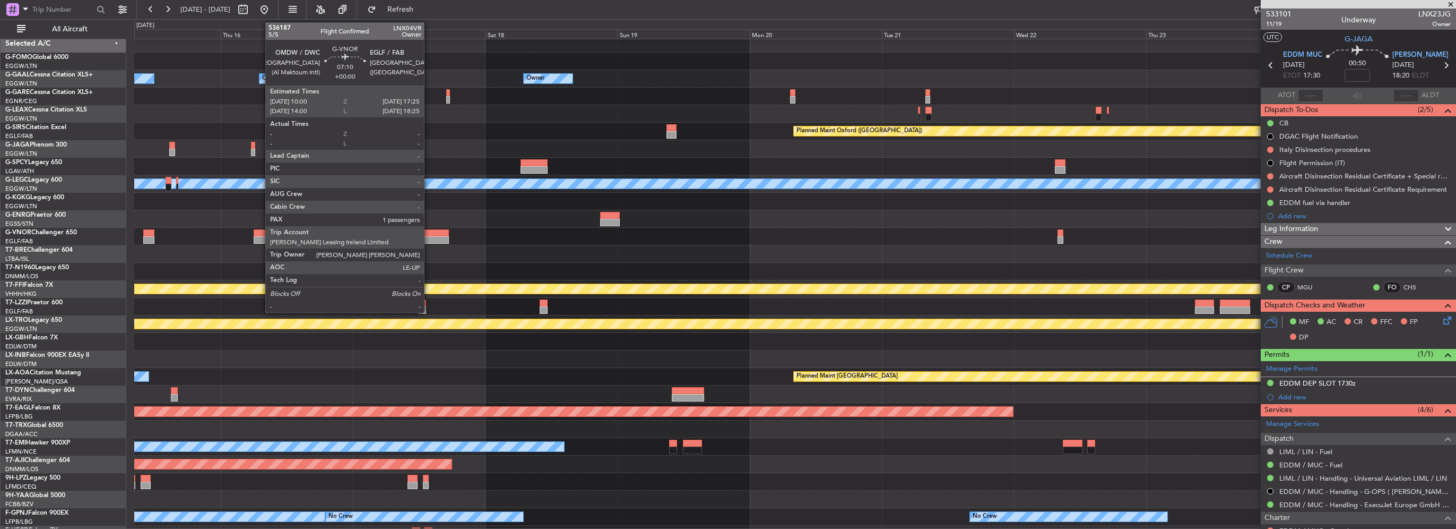
click at [955, 254] on div "Owner Owner No Crew Owner Owner No Crew Planned Maint Oxford (Kidlington) A/C U…" at bounding box center [794, 324] width 1321 height 578
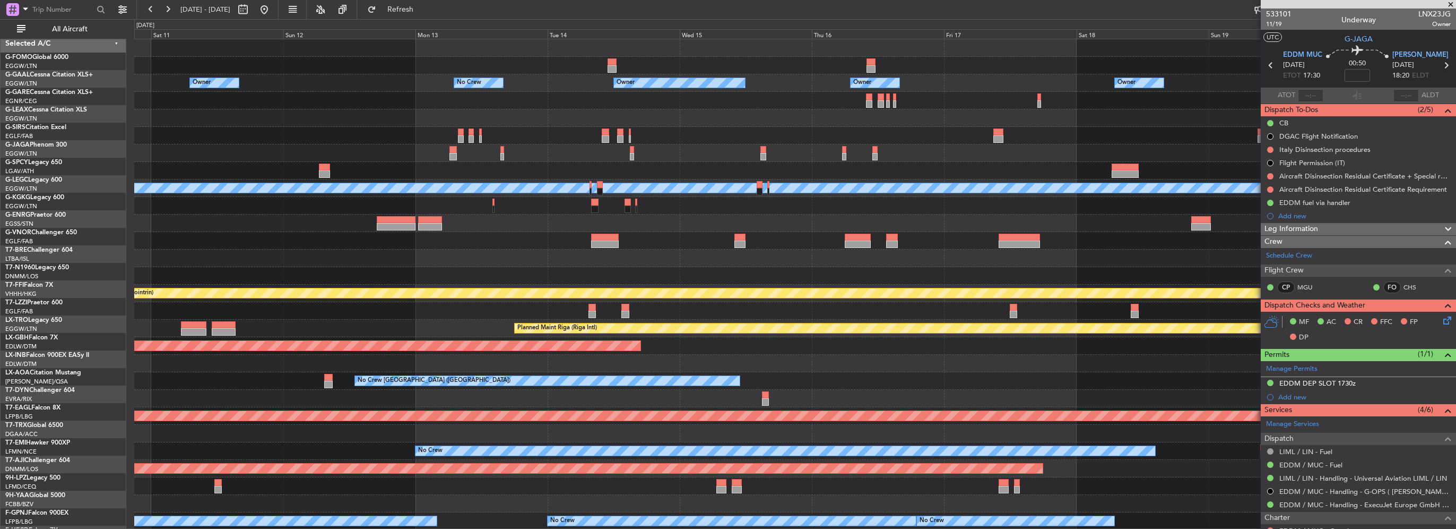
scroll to position [0, 0]
click at [981, 267] on div at bounding box center [794, 276] width 1321 height 18
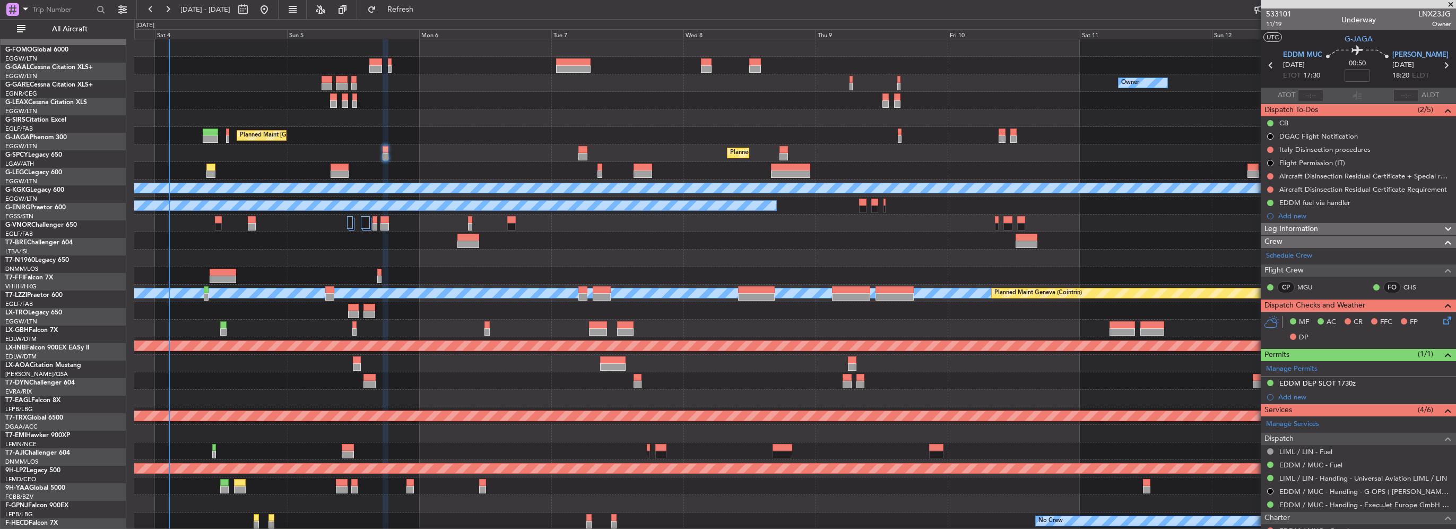
click at [912, 265] on div at bounding box center [794, 258] width 1321 height 18
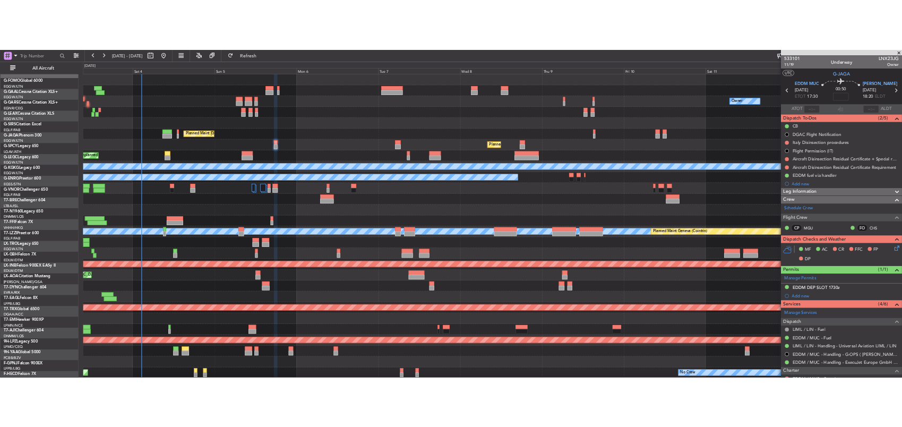
scroll to position [0, 0]
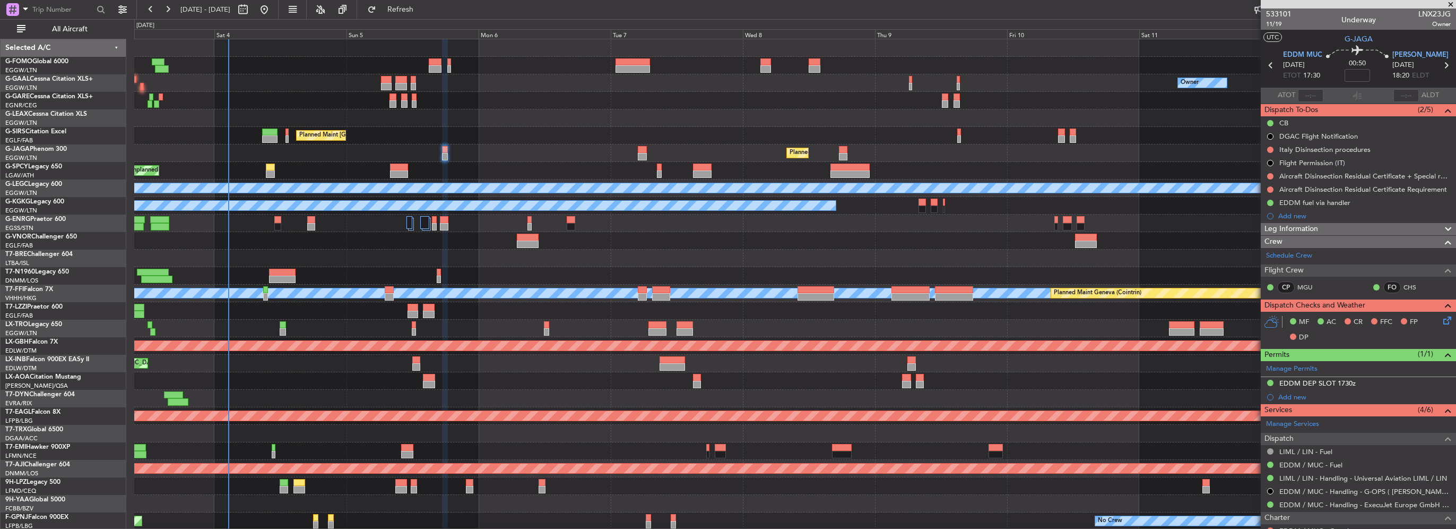
click at [329, 232] on div at bounding box center [794, 241] width 1321 height 18
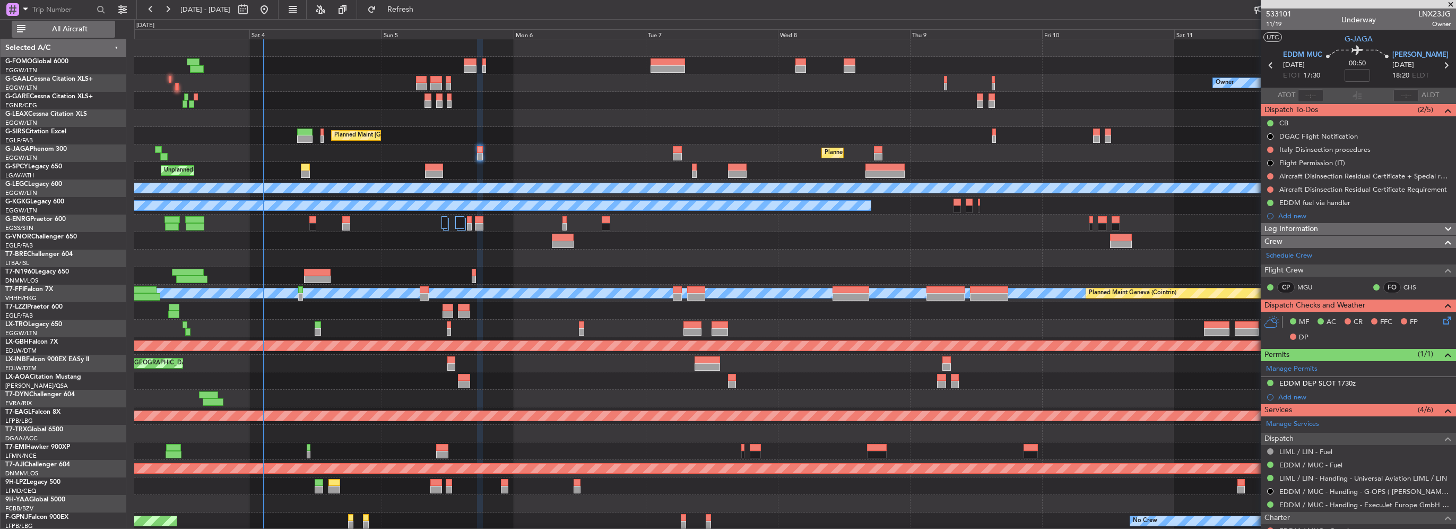
click at [87, 34] on button "All Aircraft" at bounding box center [63, 29] width 103 height 17
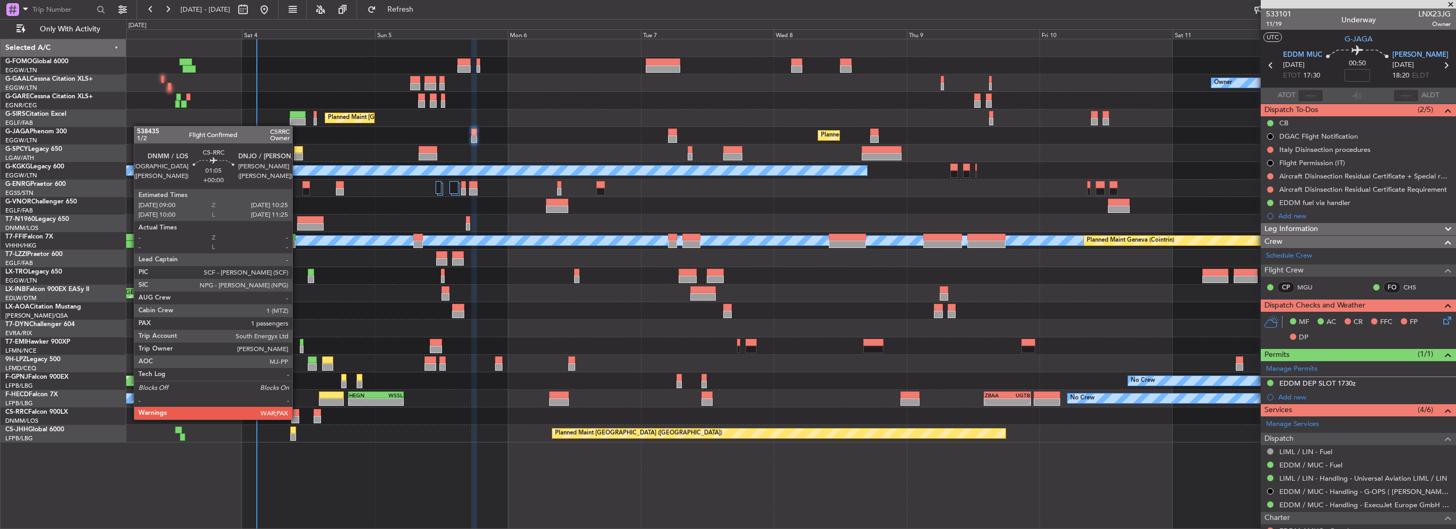
click at [297, 418] on div at bounding box center [295, 419] width 8 height 7
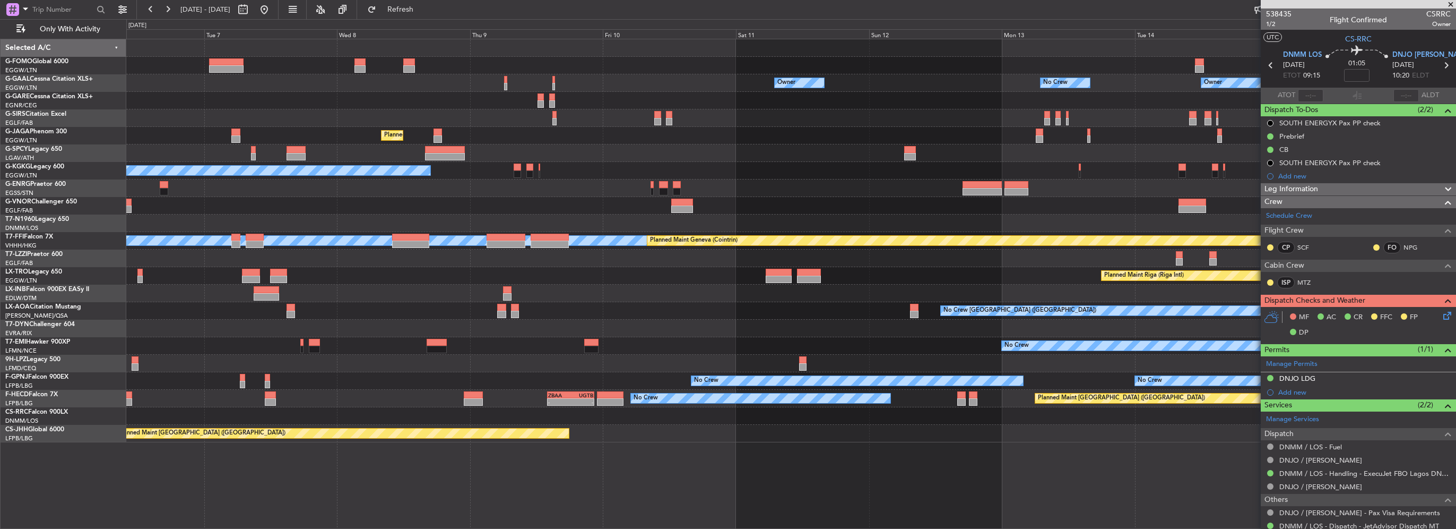
click at [371, 473] on div "Owner No Crew Owner Owner No Crew Owner Planned Maint London (Farnborough) Plan…" at bounding box center [791, 284] width 1330 height 490
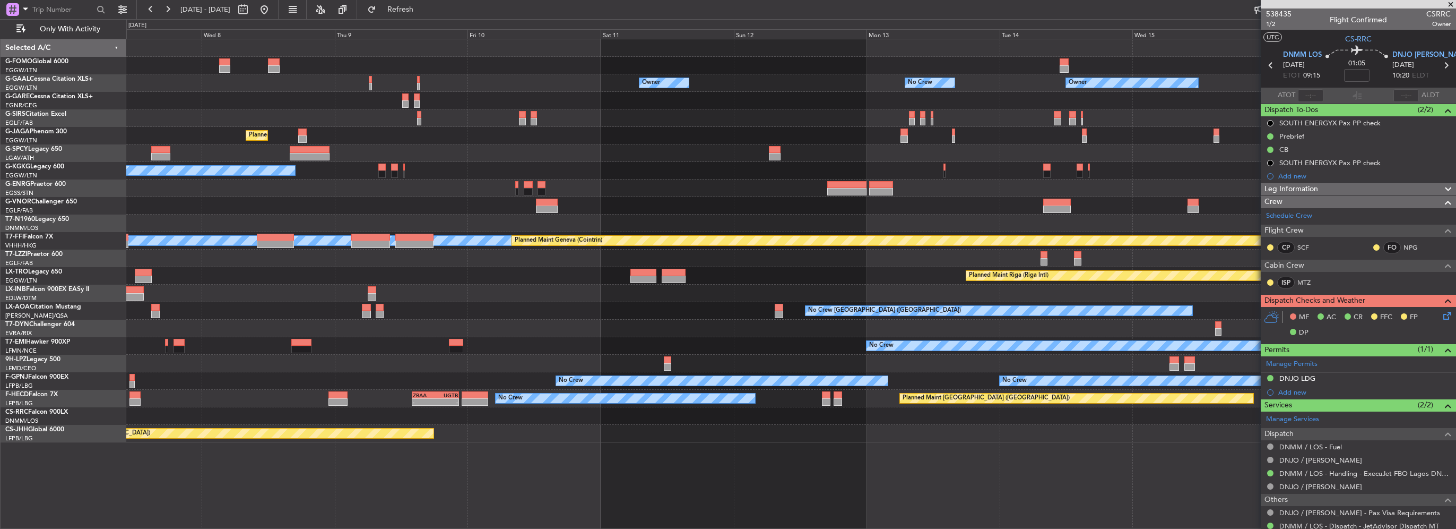
click at [411, 468] on div "Owner No Crew Owner Owner No Crew Owner Planned Maint London (Farnborough) Plan…" at bounding box center [791, 284] width 1330 height 490
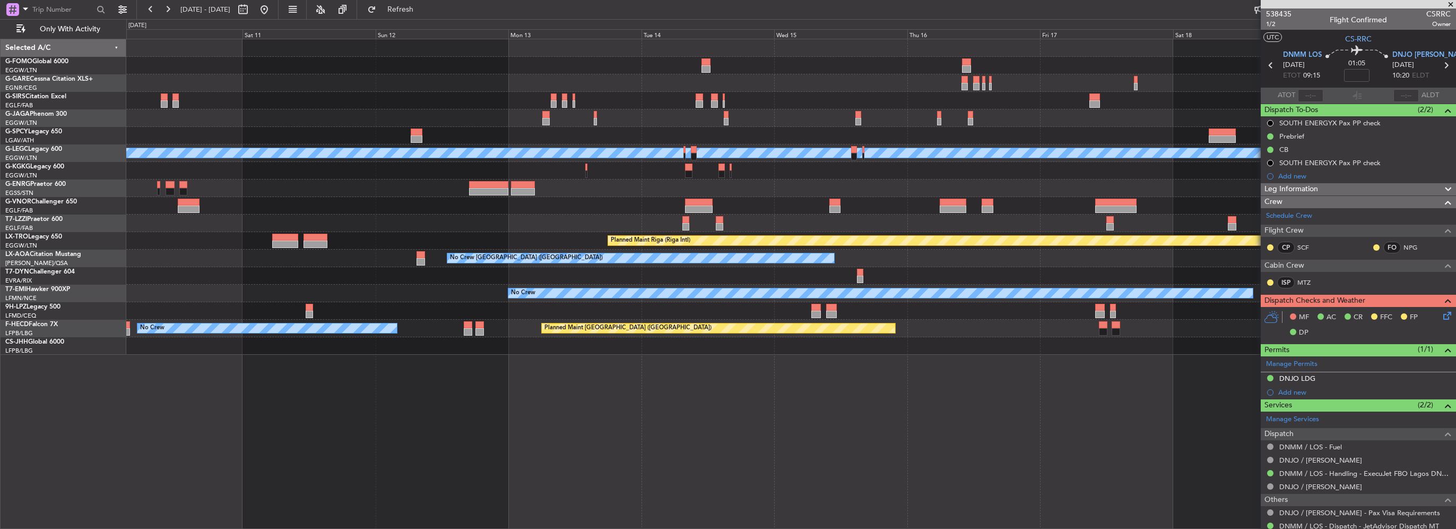
click at [408, 379] on div "Planned Maint Oxford (Kidlington) Planned Maint London (Luton) A/C Unavailable …" at bounding box center [791, 284] width 1330 height 490
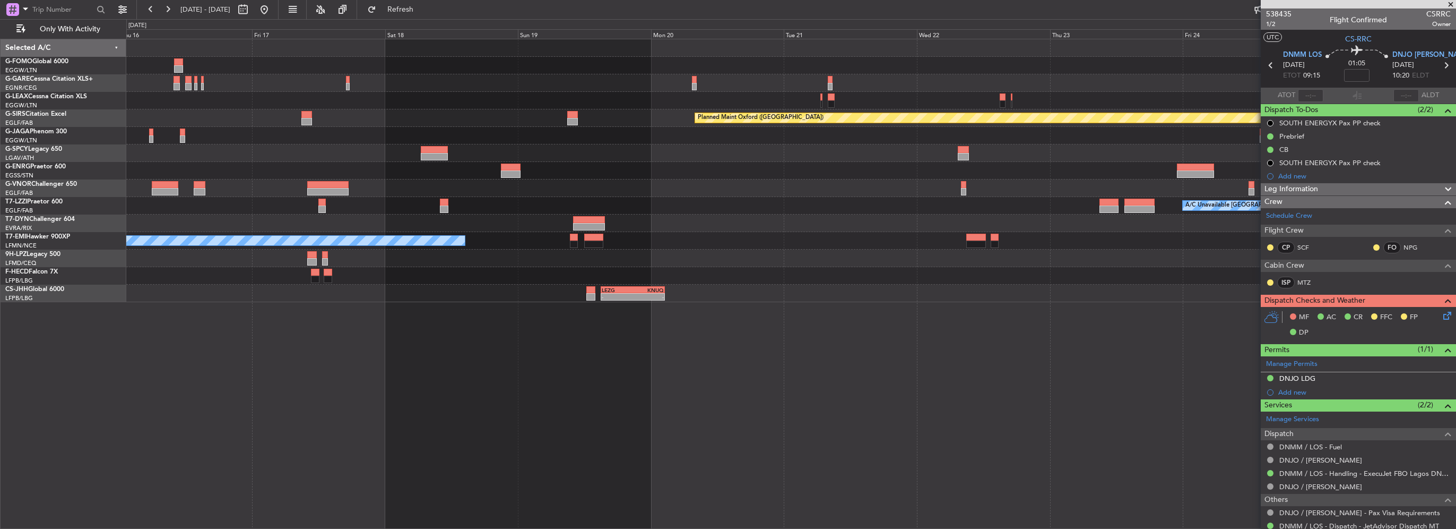
click at [1061, 280] on div "Planned Maint Paris (Le Bourget) Planned Maint Paris (Le Bourget)" at bounding box center [790, 276] width 1329 height 18
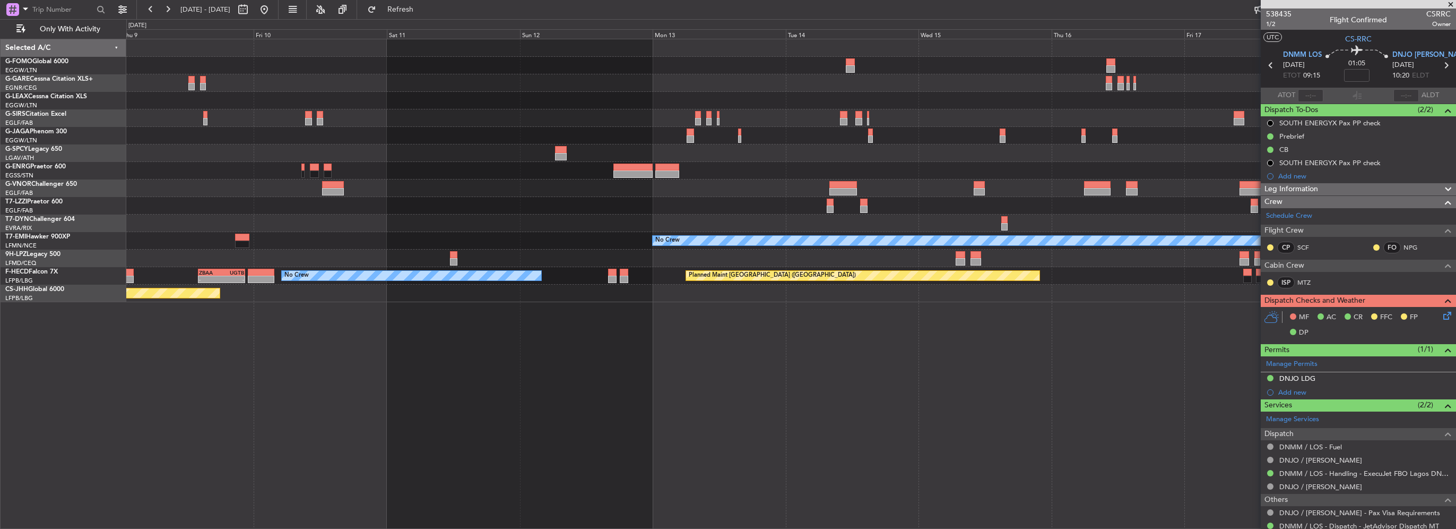
click at [724, 289] on div "Planned Maint Oxford (Kidlington) Planned Maint London (Luton) No Crew Planned …" at bounding box center [790, 170] width 1329 height 263
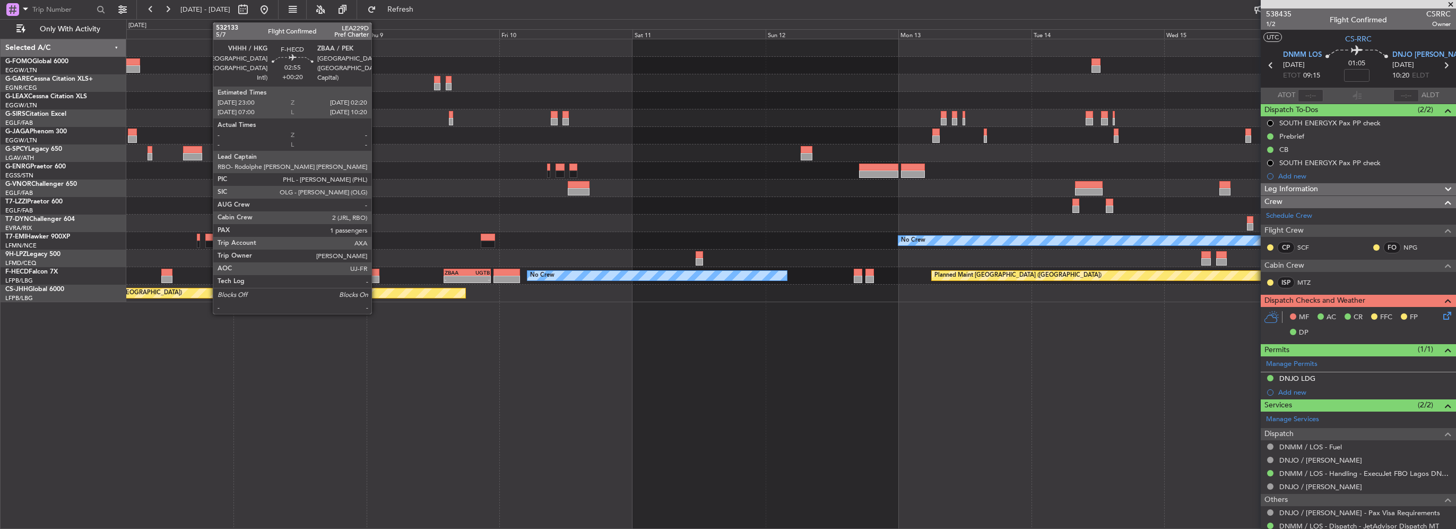
click at [798, 289] on div "Planned Maint London (Farnborough) Planned Maint London (Luton) No Crew Planned…" at bounding box center [790, 170] width 1329 height 263
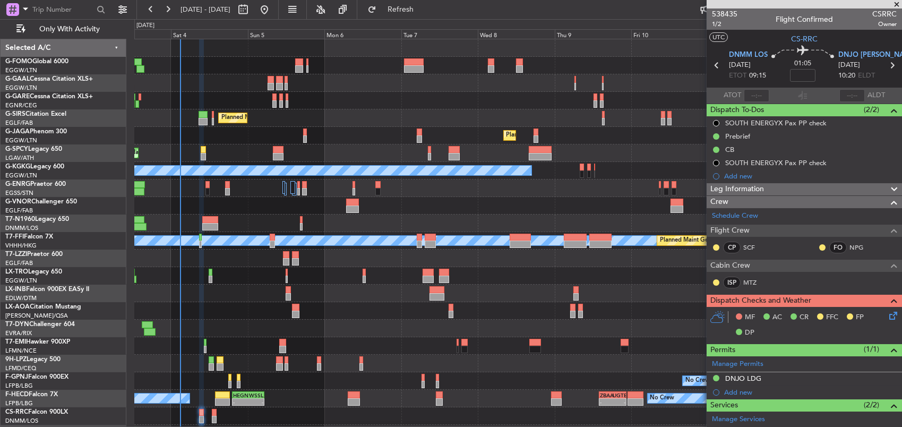
click at [897, 5] on span at bounding box center [896, 5] width 11 height 10
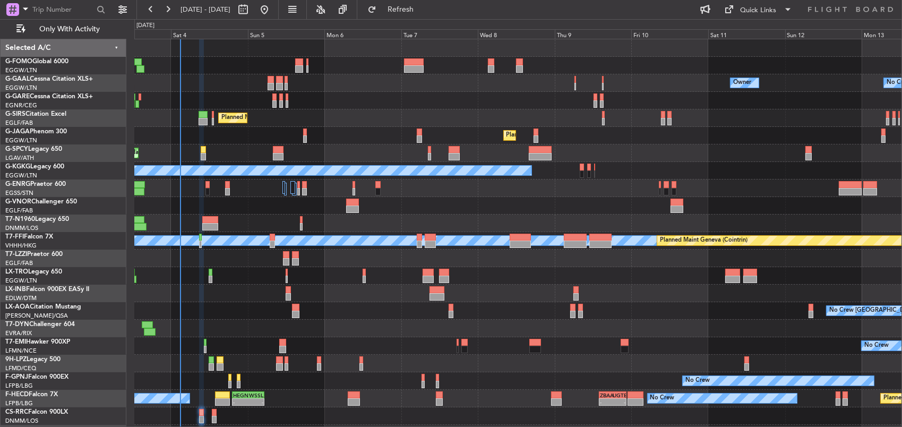
type input "0"
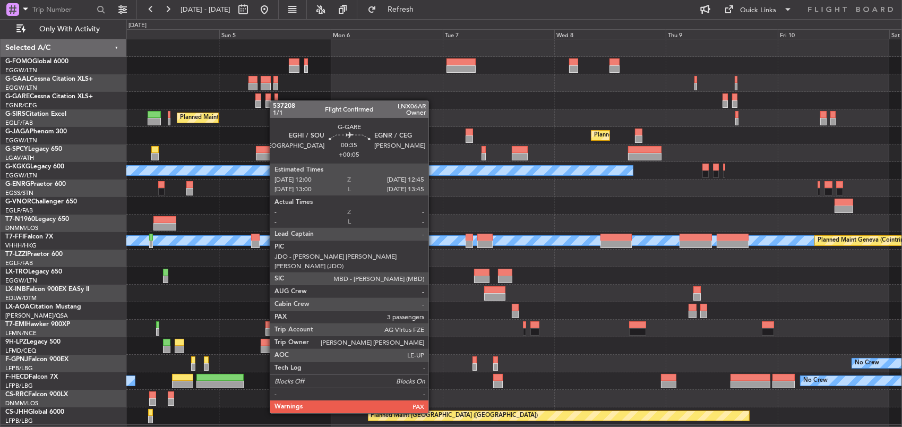
click at [275, 100] on div "Owner Planned Maint London (Farnborough) Planned Maint London (Luton) Unplanned…" at bounding box center [513, 231] width 775 height 385
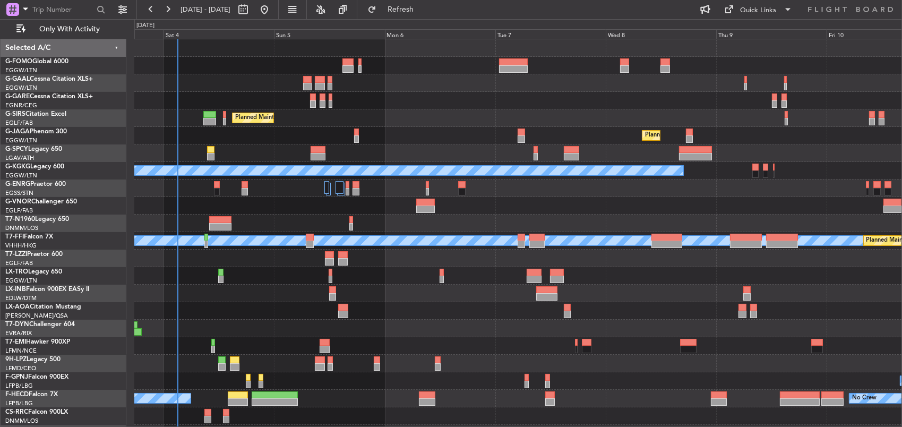
click at [342, 68] on div at bounding box center [517, 66] width 767 height 18
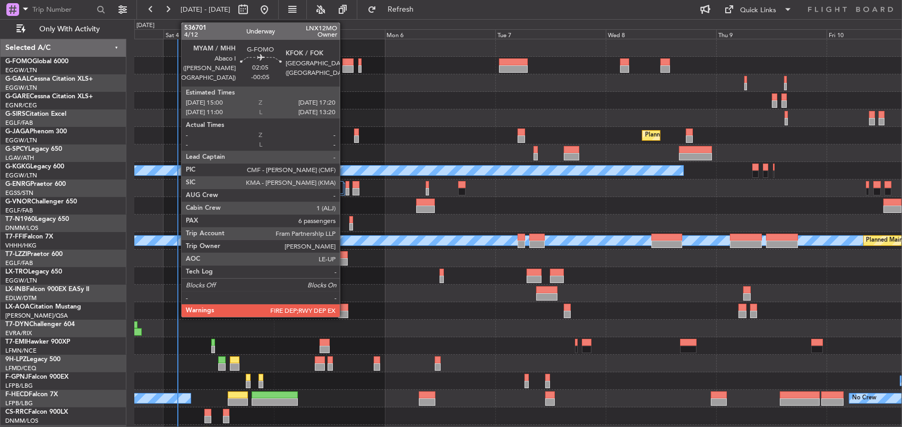
click at [344, 68] on div at bounding box center [347, 68] width 11 height 7
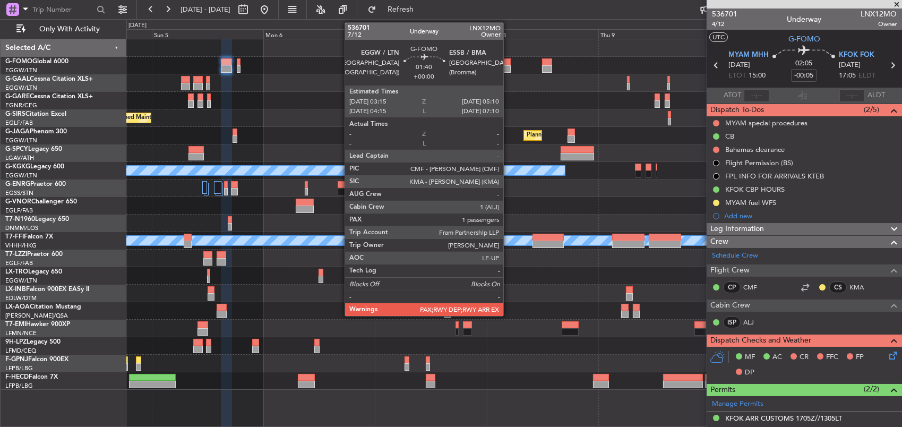
click at [508, 67] on div at bounding box center [505, 68] width 9 height 7
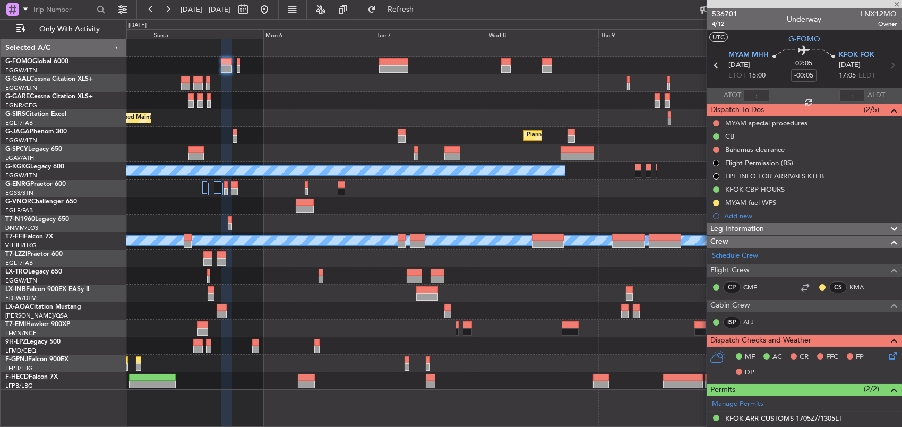
type input "2"
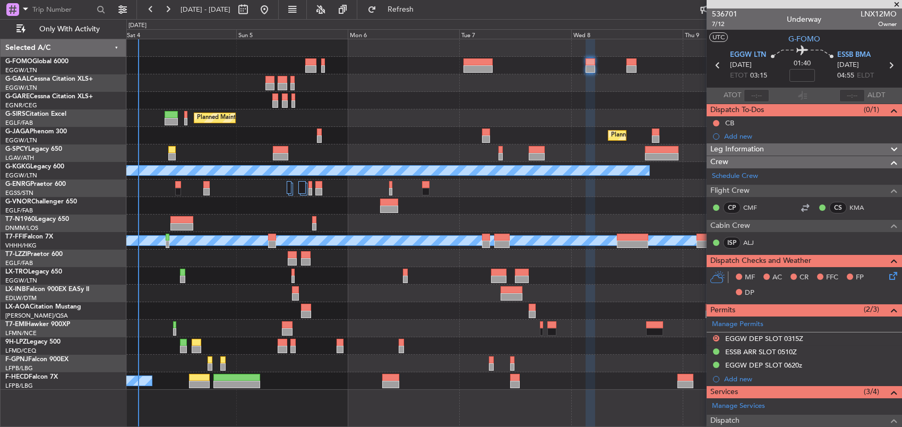
click at [568, 80] on div "Owner Planned Maint London (Farnborough) Planned Maint London (Luton) Unplanned…" at bounding box center [513, 214] width 775 height 350
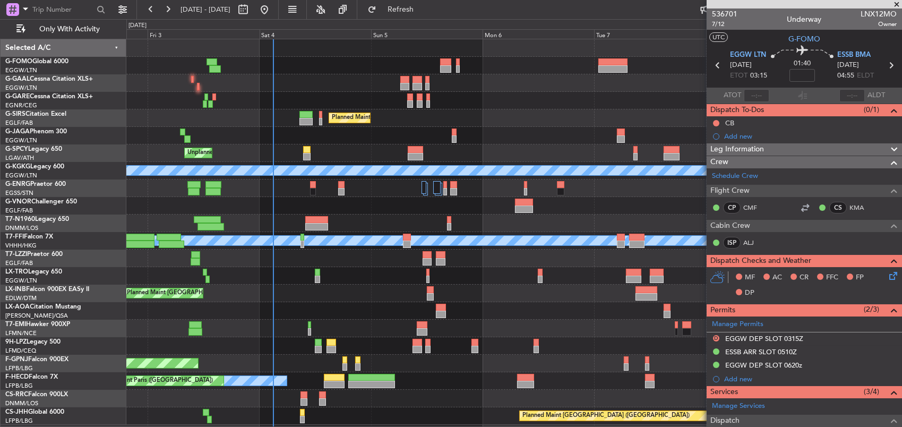
click at [610, 90] on div "AOG Maint Dusseldorf Owner Planned Maint Dusseldorf" at bounding box center [513, 83] width 775 height 18
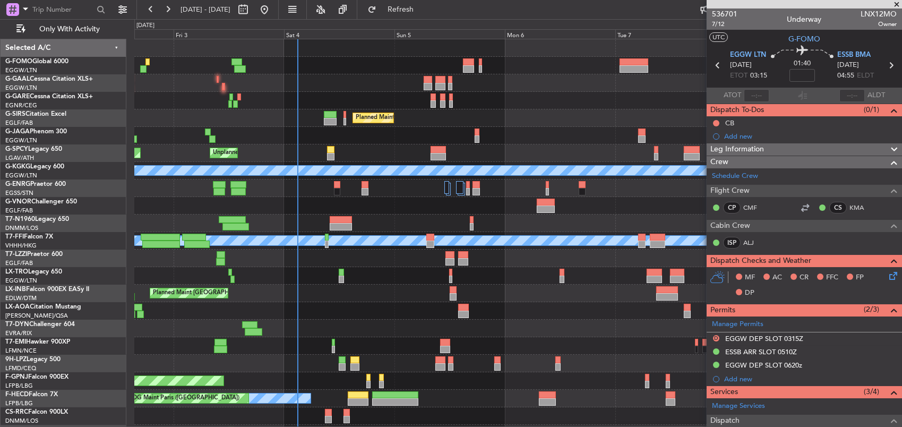
click at [524, 96] on div "AOG Maint Dusseldorf Owner Planned Maint Dusseldorf Planned Maint London (Farnb…" at bounding box center [517, 240] width 767 height 403
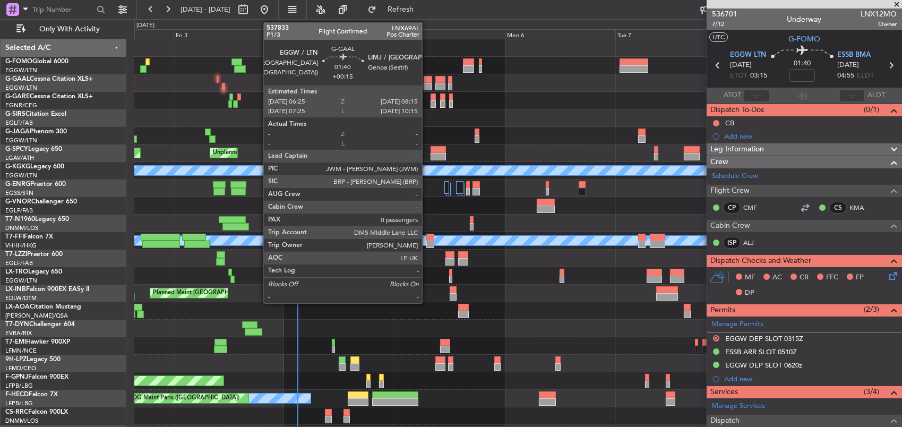
click at [427, 83] on div at bounding box center [428, 86] width 8 height 7
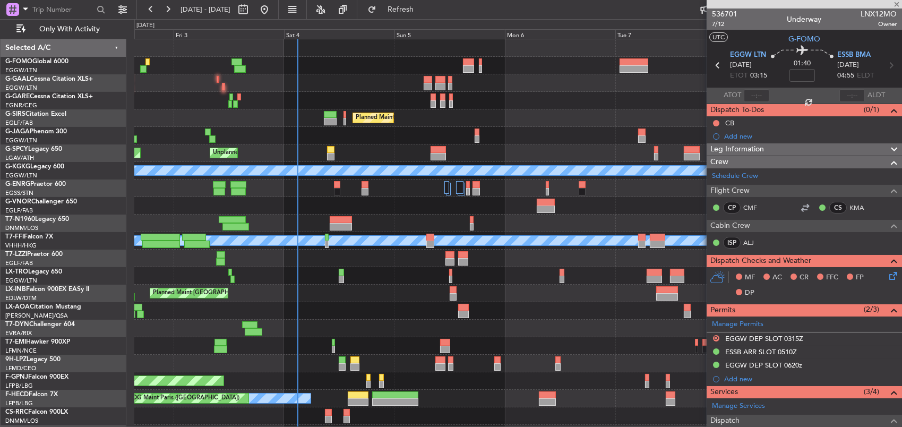
type input "+00:15"
type input "0"
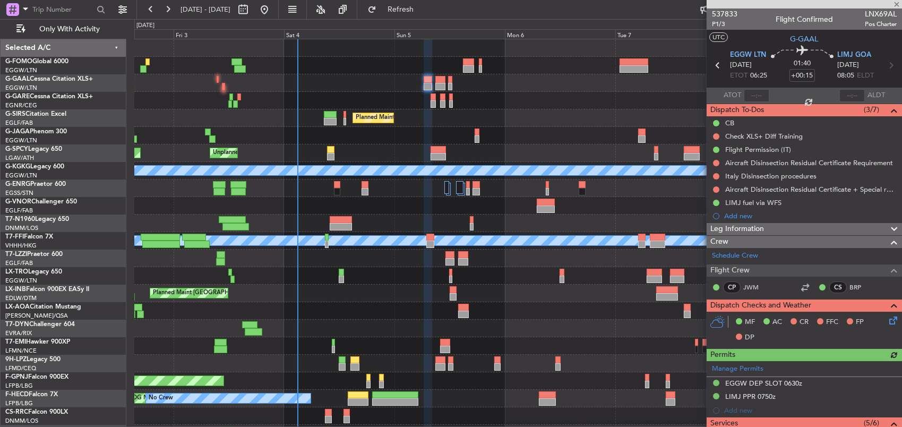
scroll to position [6, 0]
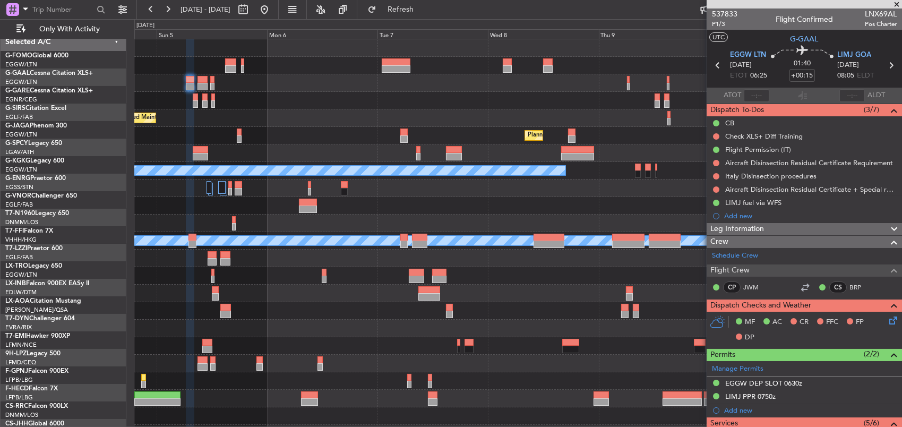
click at [259, 129] on div "Owner No Crew Planned Maint [GEOGRAPHIC_DATA] ([GEOGRAPHIC_DATA]) Planned Maint…" at bounding box center [517, 240] width 767 height 403
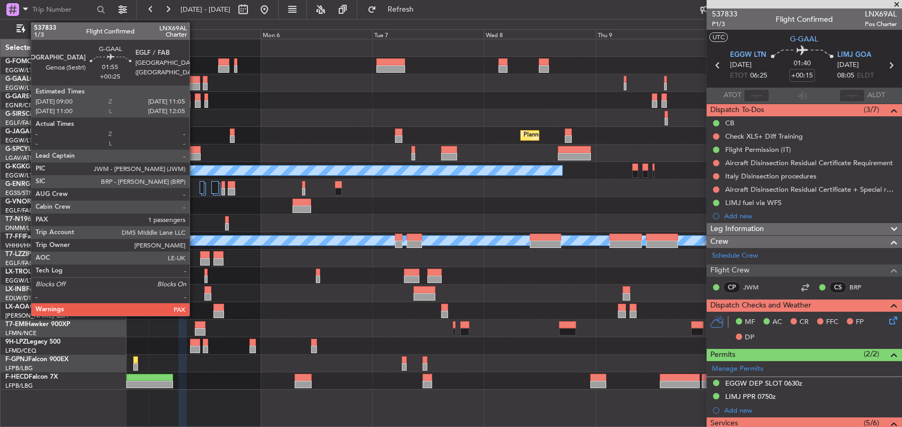
click at [194, 83] on div at bounding box center [195, 86] width 10 height 7
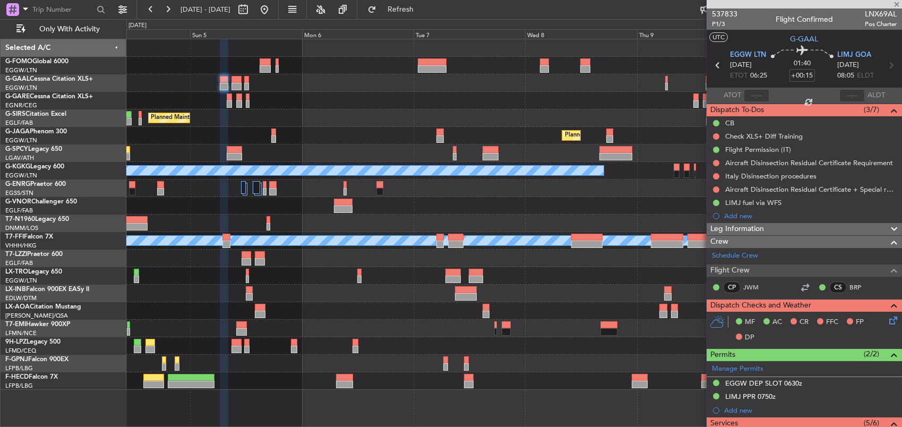
click at [480, 107] on div at bounding box center [513, 101] width 775 height 18
type input "+00:25"
type input "1"
click at [446, 111] on div "Owner Planned Maint [GEOGRAPHIC_DATA] ([GEOGRAPHIC_DATA]) Planned Maint [GEOGRA…" at bounding box center [513, 214] width 775 height 350
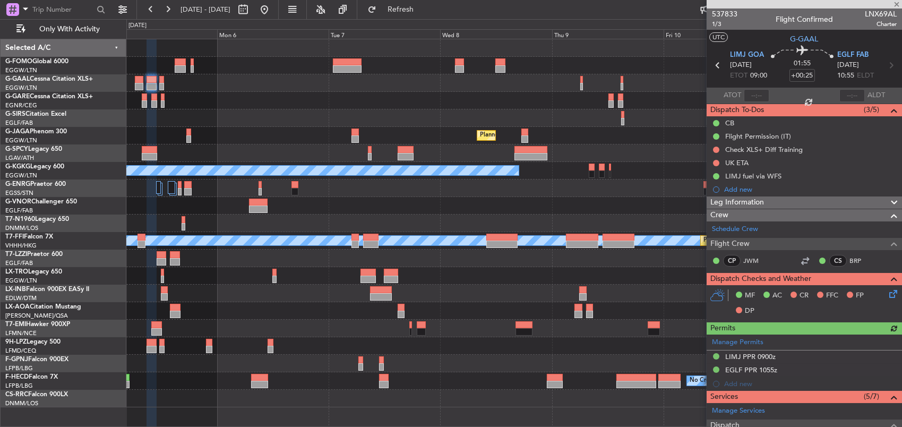
click at [610, 92] on div at bounding box center [513, 101] width 775 height 18
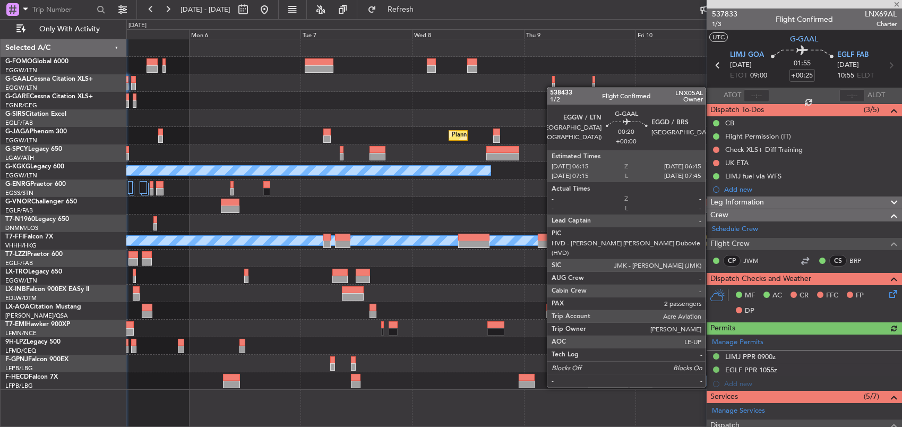
click at [552, 87] on div "Owner No Crew" at bounding box center [513, 83] width 775 height 18
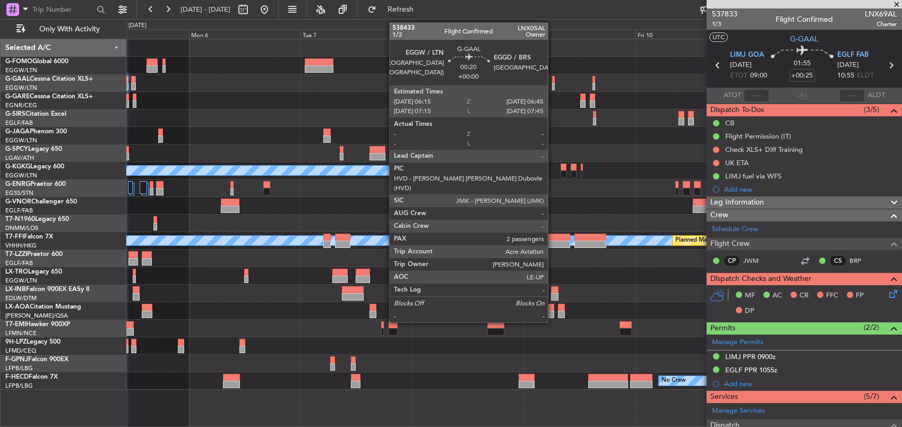
click at [552, 87] on div at bounding box center [553, 86] width 3 height 7
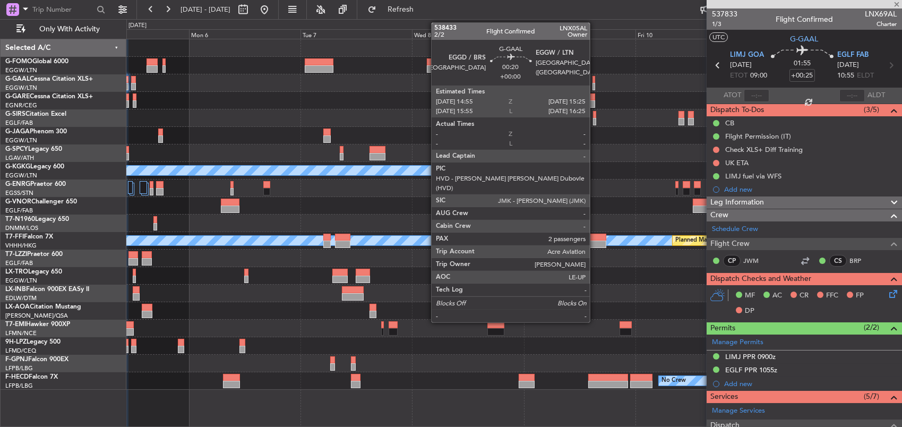
type input "2"
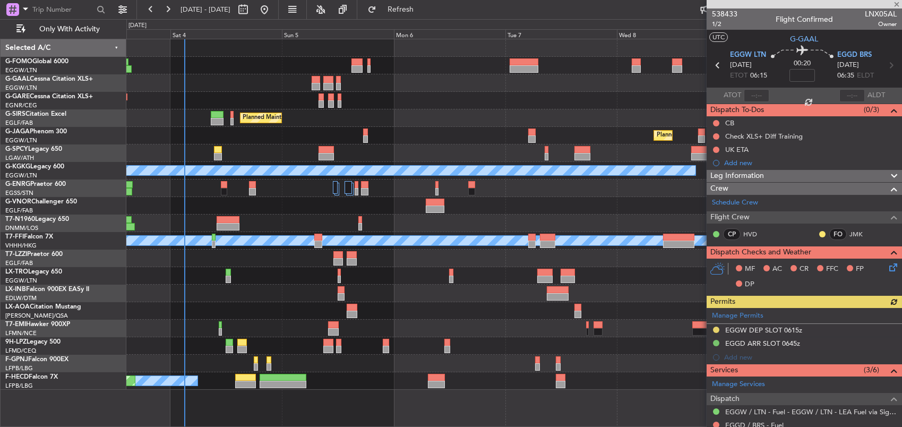
click at [572, 116] on div "Owner Planned Maint [GEOGRAPHIC_DATA] ([GEOGRAPHIC_DATA]) Planned Maint [GEOGRA…" at bounding box center [513, 214] width 775 height 350
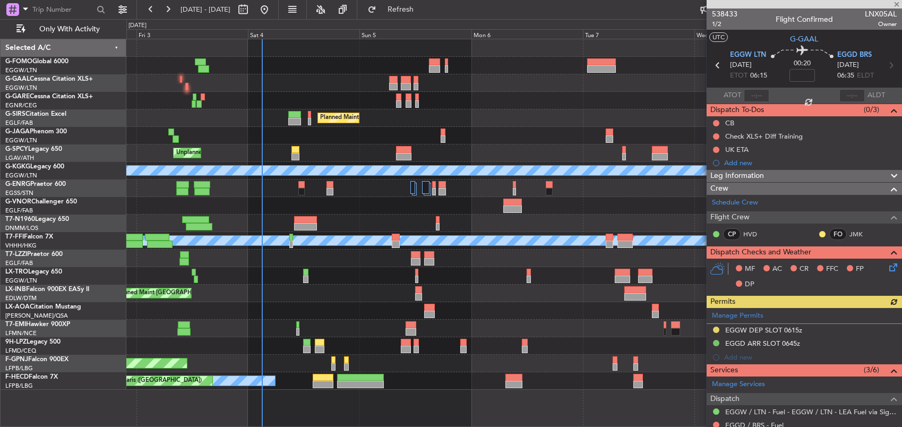
click at [468, 120] on div "Planned Maint [GEOGRAPHIC_DATA] ([GEOGRAPHIC_DATA])" at bounding box center [513, 118] width 775 height 18
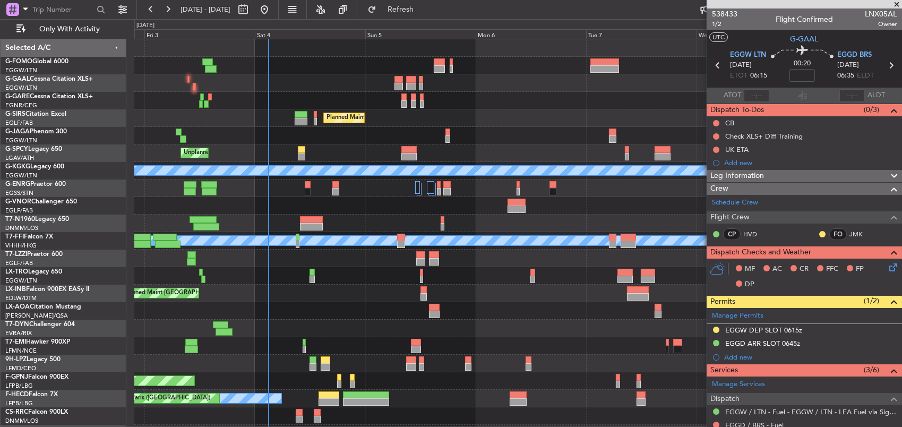
scroll to position [15, 0]
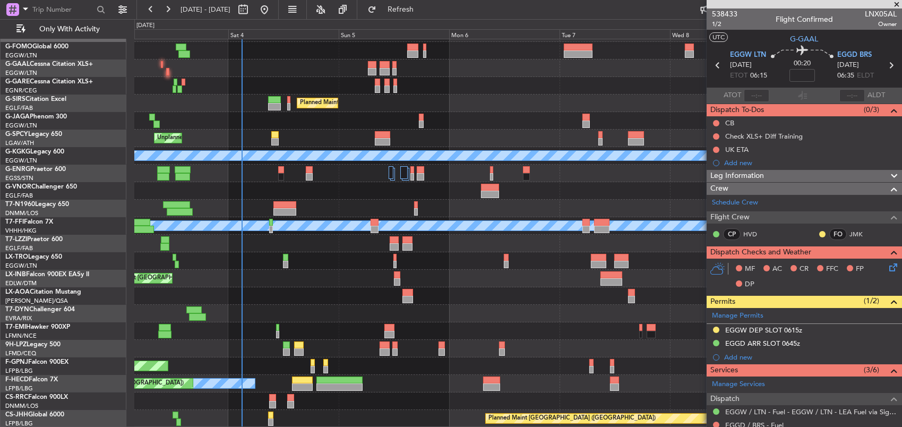
click at [470, 92] on div "AOG Maint Dusseldorf Owner Planned Maint [GEOGRAPHIC_DATA] ([GEOGRAPHIC_DATA]) …" at bounding box center [517, 225] width 767 height 403
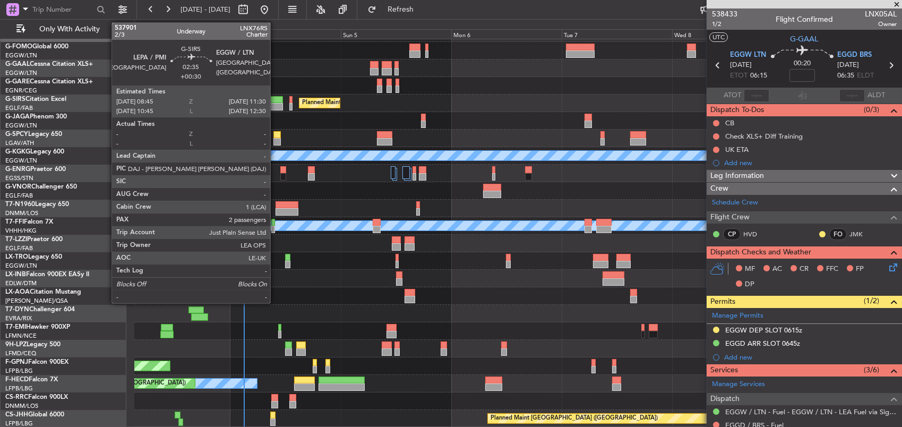
click at [275, 103] on div at bounding box center [276, 106] width 13 height 7
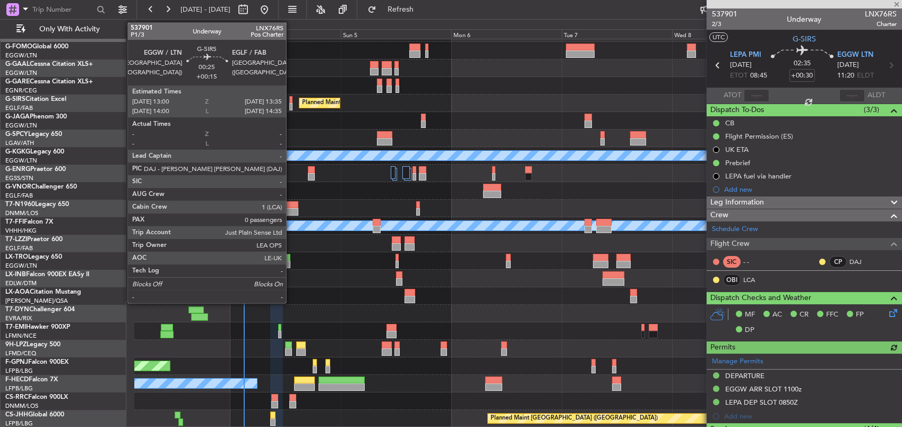
click at [291, 105] on div at bounding box center [290, 106] width 3 height 7
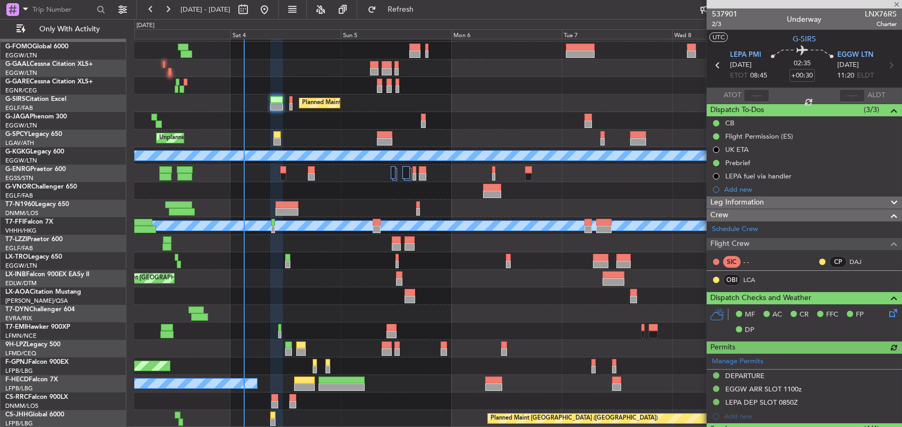
type input "+00:15"
type input "0"
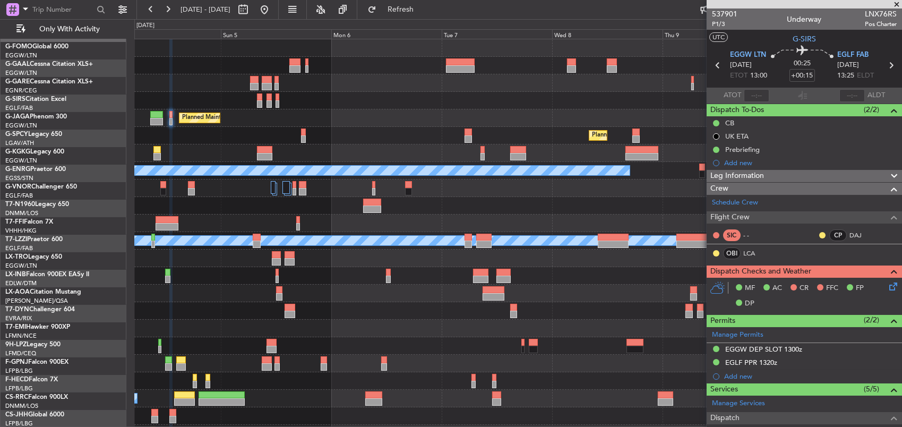
scroll to position [0, 0]
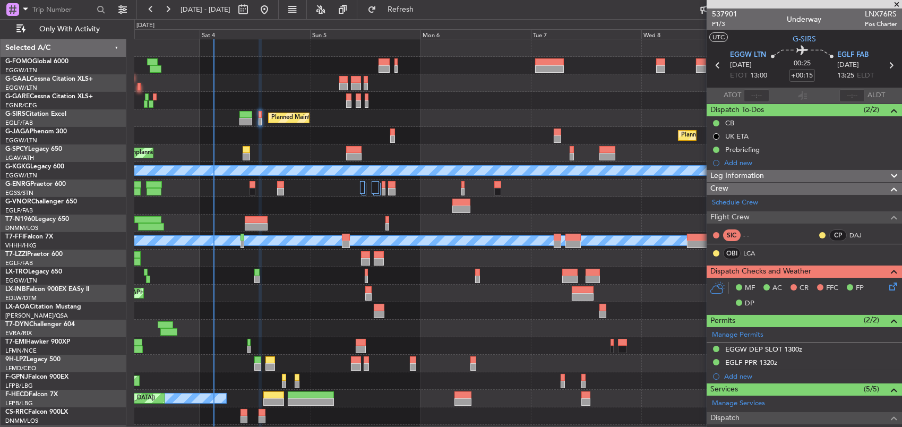
click at [334, 134] on div "Planned Maint [GEOGRAPHIC_DATA] ([GEOGRAPHIC_DATA])" at bounding box center [517, 136] width 767 height 18
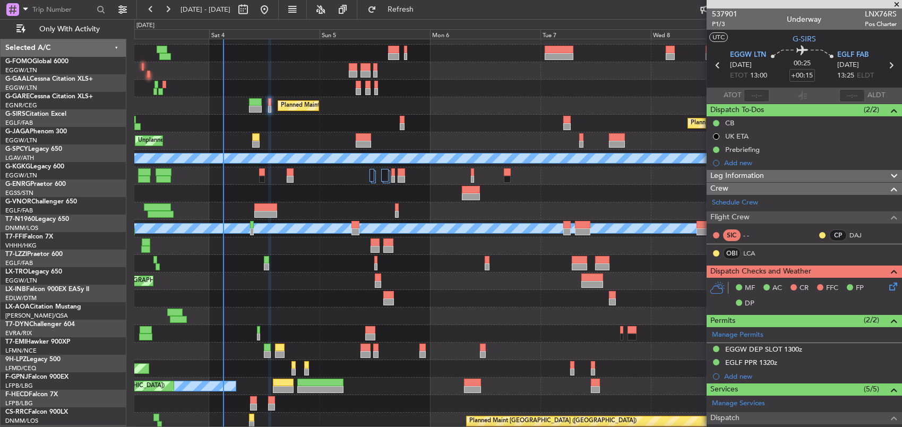
scroll to position [13, 0]
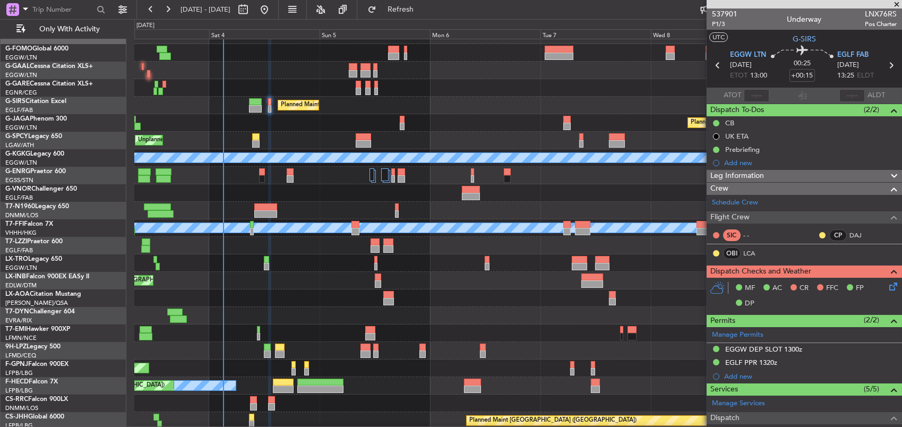
click at [430, 128] on div "Planned Maint [GEOGRAPHIC_DATA] ([GEOGRAPHIC_DATA])" at bounding box center [517, 123] width 767 height 18
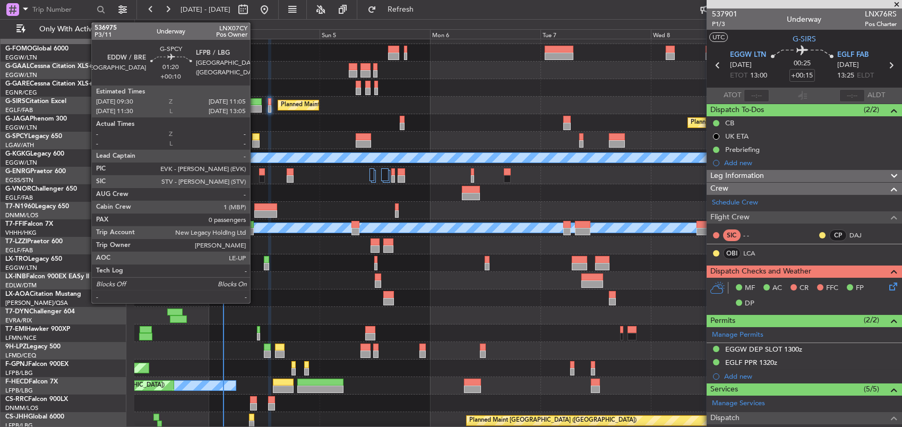
click at [255, 146] on div at bounding box center [255, 143] width 7 height 7
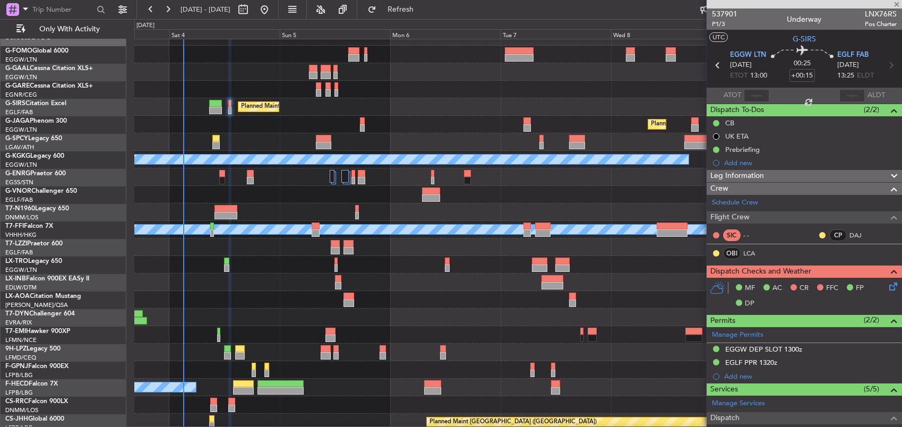
scroll to position [15, 0]
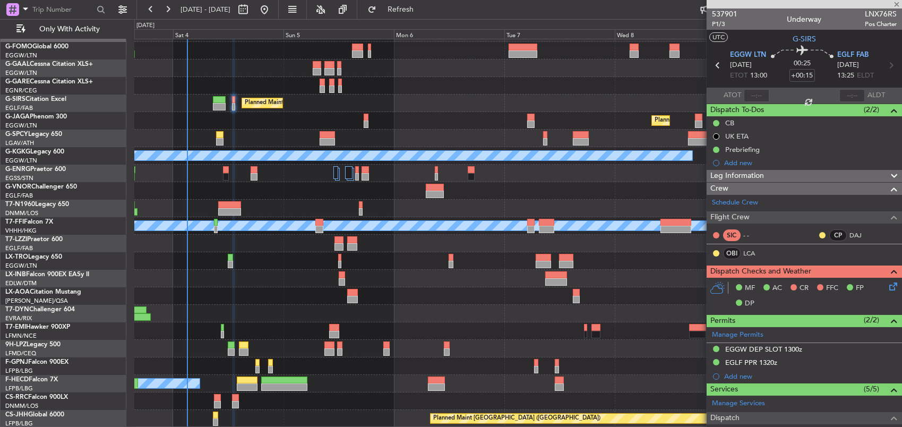
click at [280, 135] on div "Unplanned Maint [GEOGRAPHIC_DATA] Planned Maint [GEOGRAPHIC_DATA]" at bounding box center [517, 138] width 767 height 18
type input "+00:10"
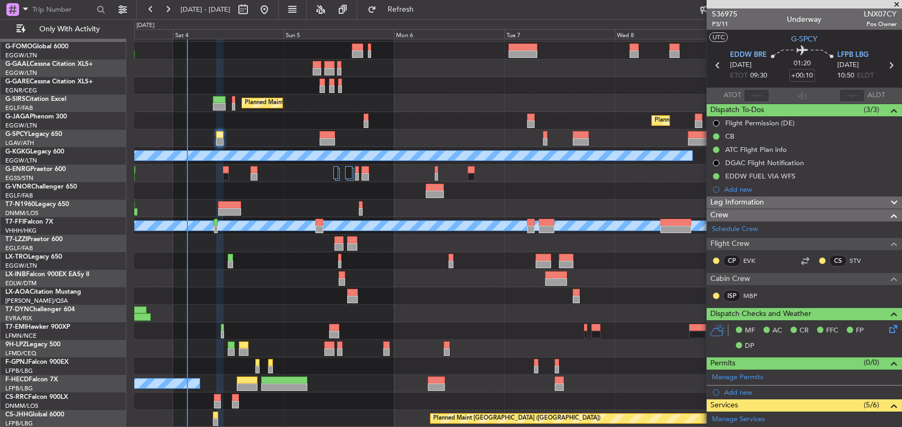
scroll to position [187, 0]
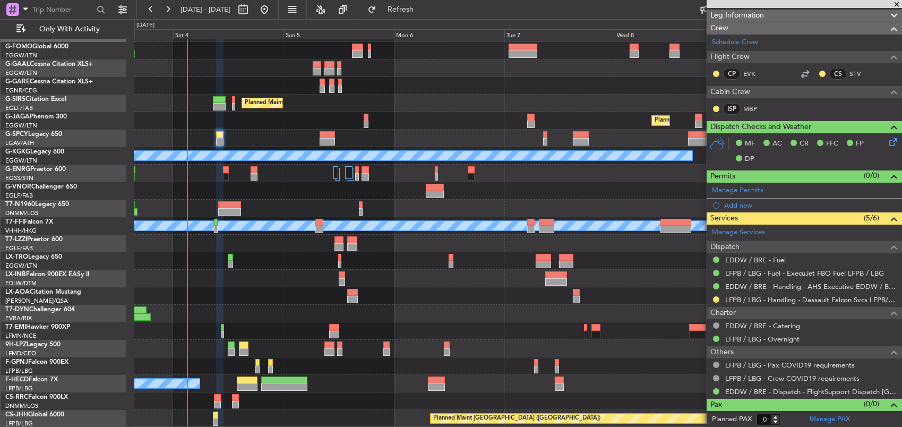
click at [715, 301] on div at bounding box center [716, 299] width 8 height 8
click at [715, 299] on button at bounding box center [716, 299] width 6 height 6
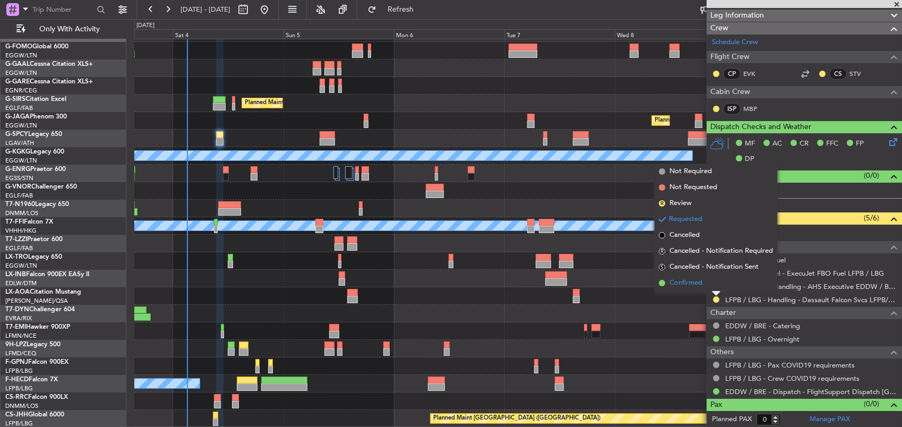
click at [703, 286] on li "Confirmed" at bounding box center [715, 283] width 123 height 16
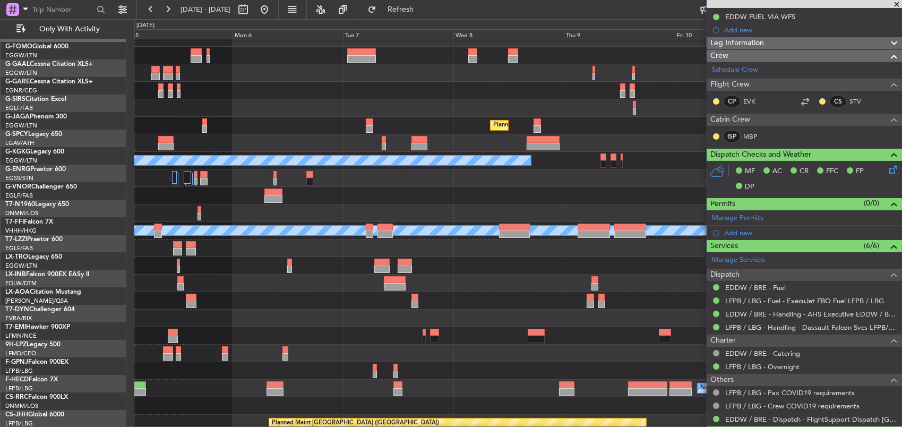
scroll to position [10, 0]
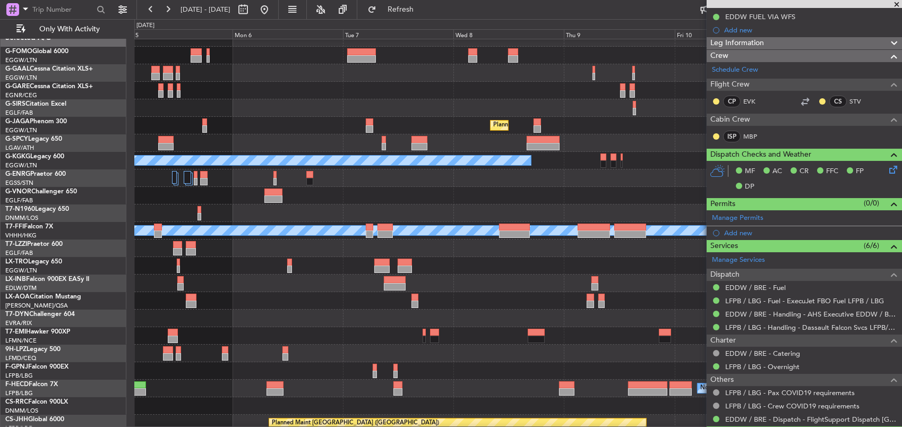
click at [480, 113] on div "Planned Maint [GEOGRAPHIC_DATA] ([GEOGRAPHIC_DATA])" at bounding box center [517, 108] width 767 height 18
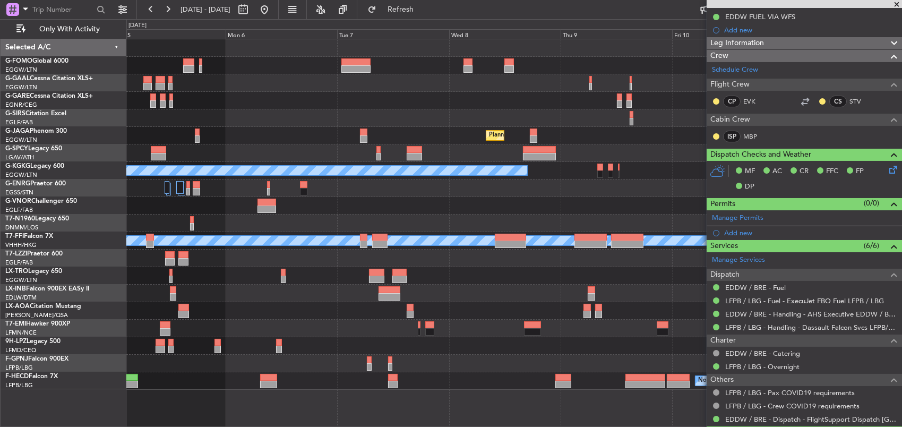
scroll to position [0, 0]
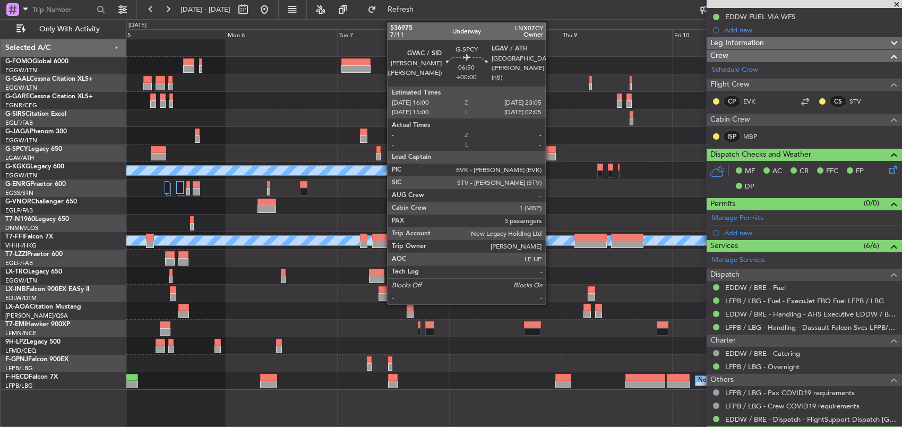
click at [550, 150] on div at bounding box center [539, 149] width 33 height 7
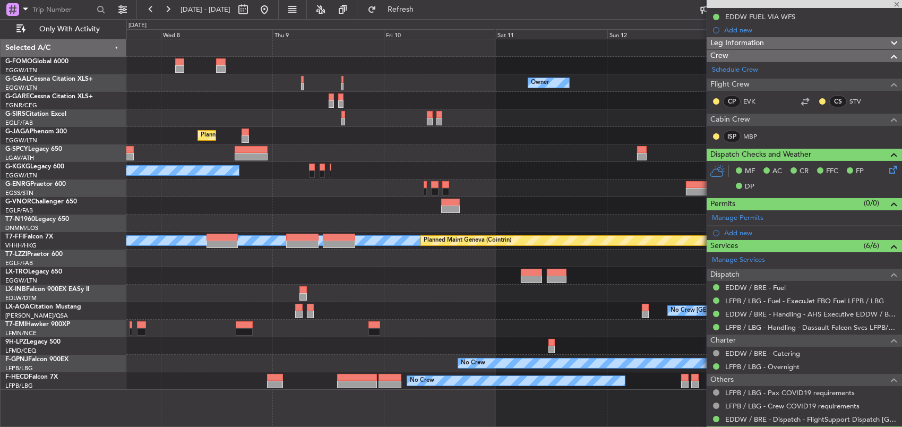
click at [343, 157] on div at bounding box center [513, 153] width 775 height 18
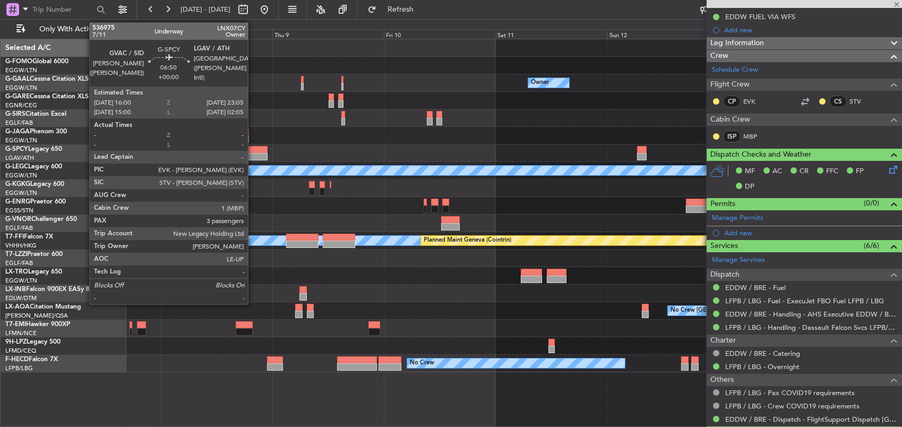
type input "3"
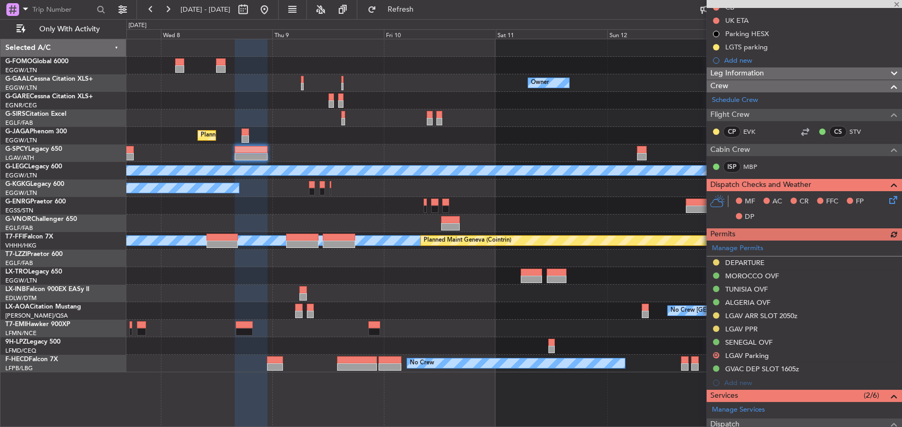
scroll to position [159, 0]
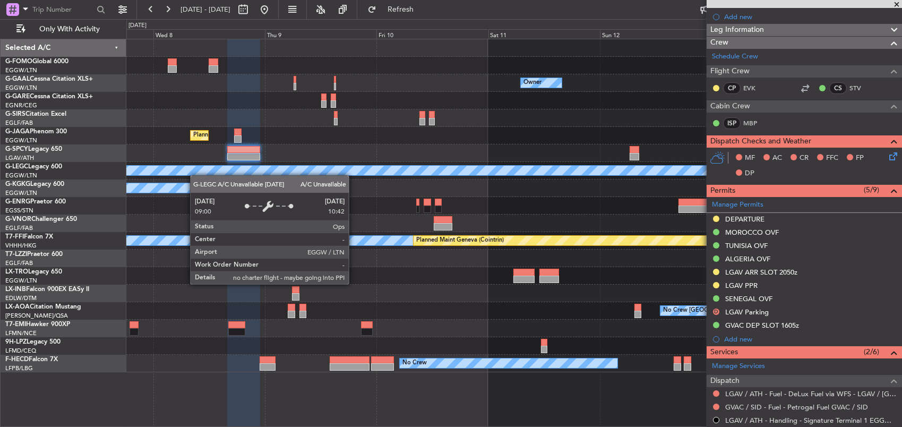
click at [325, 171] on div "Owner Owner No Crew Owner No Crew Planned Maint [GEOGRAPHIC_DATA] ([GEOGRAPHIC_…" at bounding box center [513, 205] width 775 height 333
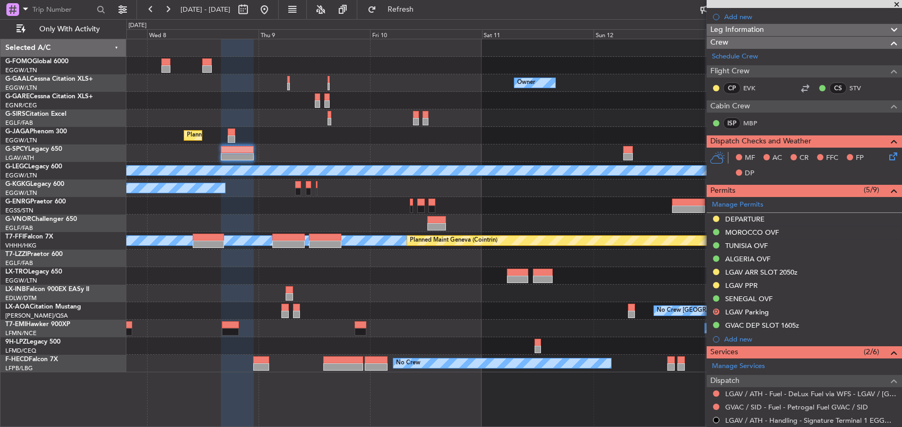
click at [271, 140] on div "Planned Maint [GEOGRAPHIC_DATA] ([GEOGRAPHIC_DATA])" at bounding box center [513, 136] width 775 height 18
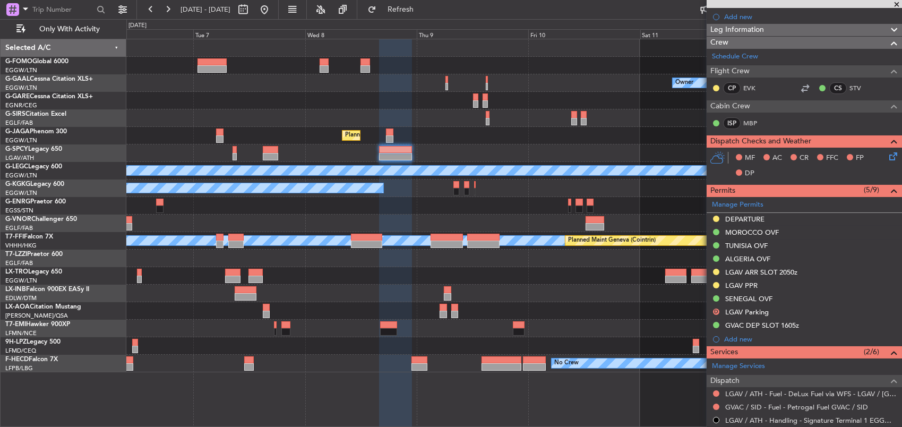
click at [468, 159] on div "Owner No Crew Owner Planned Maint [GEOGRAPHIC_DATA] ([GEOGRAPHIC_DATA]) Planned…" at bounding box center [513, 205] width 775 height 333
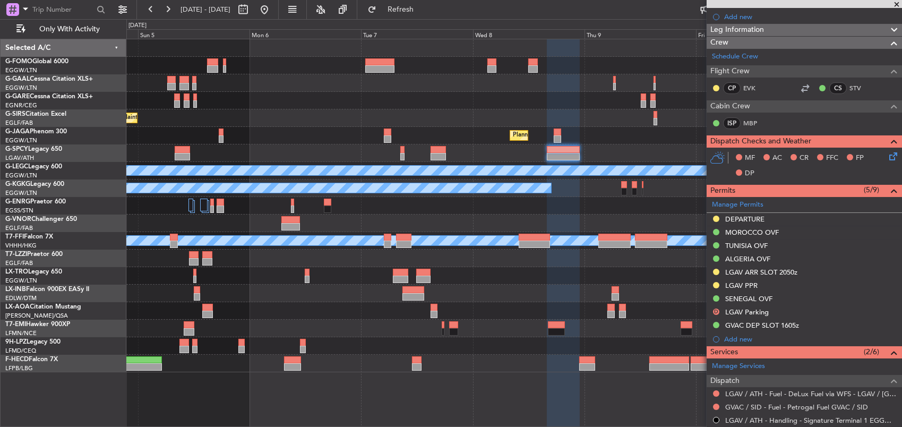
click at [495, 138] on div "Planned Maint [GEOGRAPHIC_DATA] ([GEOGRAPHIC_DATA])" at bounding box center [513, 136] width 775 height 18
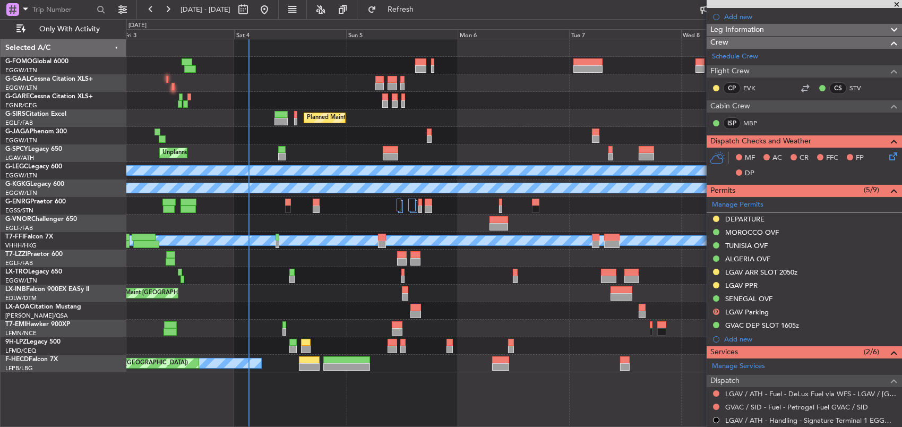
click at [522, 144] on div "Planned Maint [GEOGRAPHIC_DATA] ([GEOGRAPHIC_DATA])" at bounding box center [513, 136] width 775 height 18
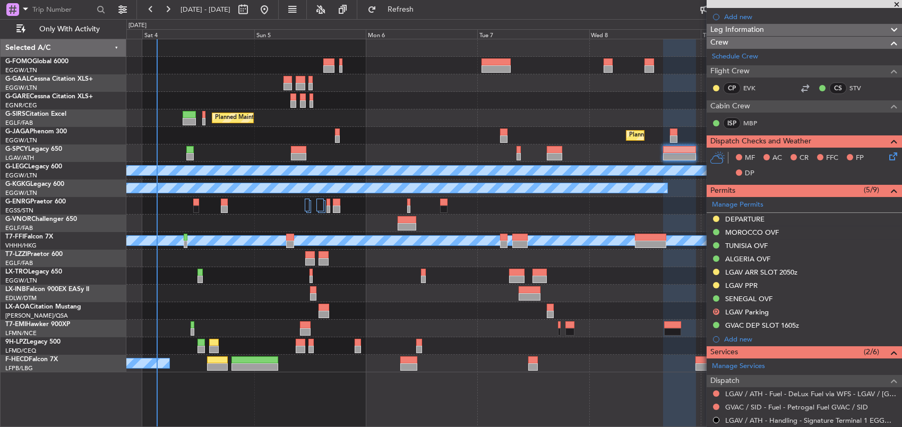
click at [259, 129] on div "Planned Maint [GEOGRAPHIC_DATA] ([GEOGRAPHIC_DATA])" at bounding box center [513, 136] width 775 height 18
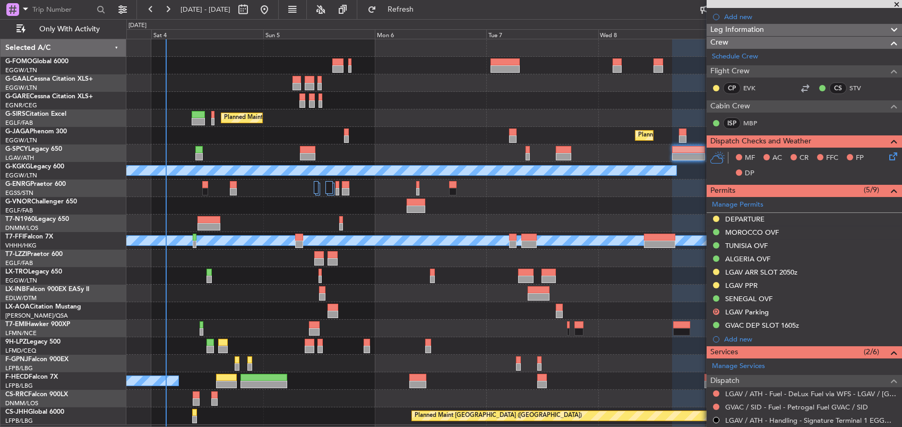
click at [299, 201] on div "Owner Planned Maint [GEOGRAPHIC_DATA] ([GEOGRAPHIC_DATA]) Planned Maint [GEOGRA…" at bounding box center [513, 231] width 775 height 385
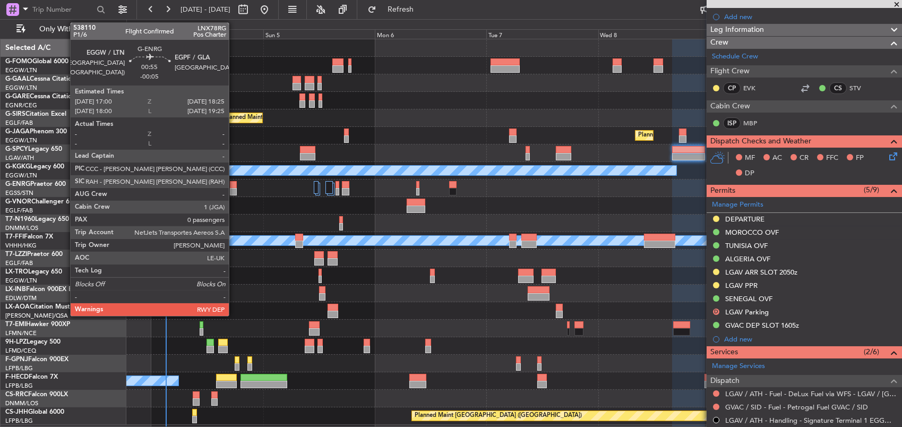
click at [234, 188] on div at bounding box center [233, 191] width 7 height 7
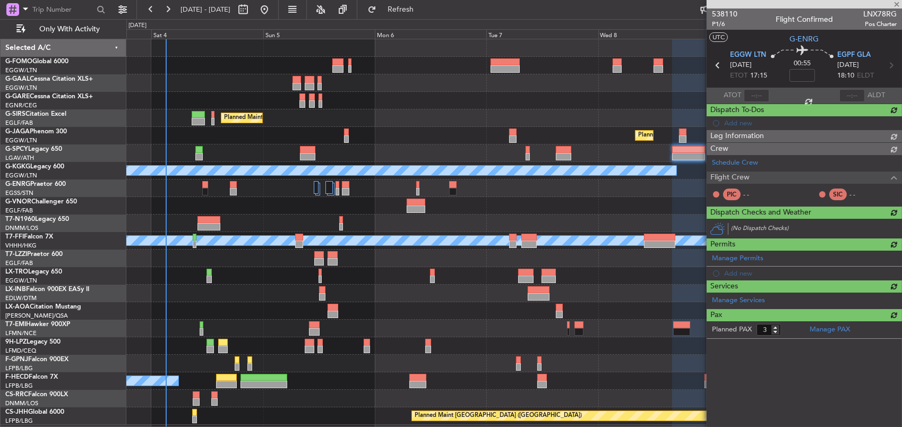
type input "-00:05"
type input "0"
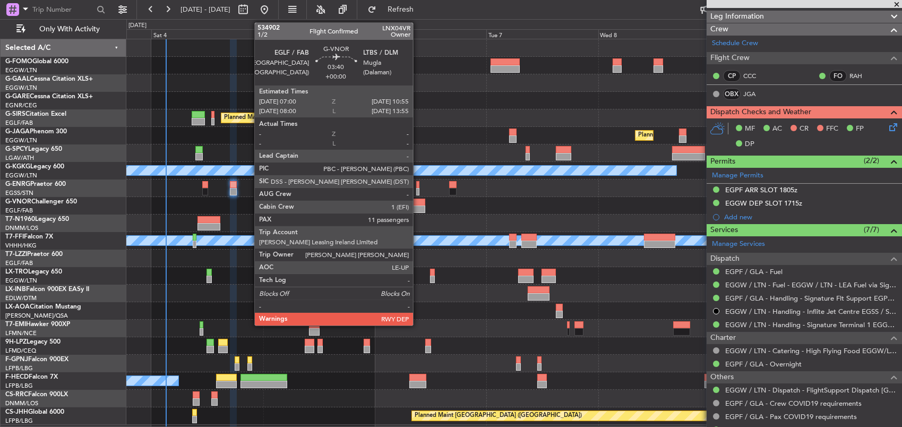
click at [418, 209] on div at bounding box center [416, 208] width 19 height 7
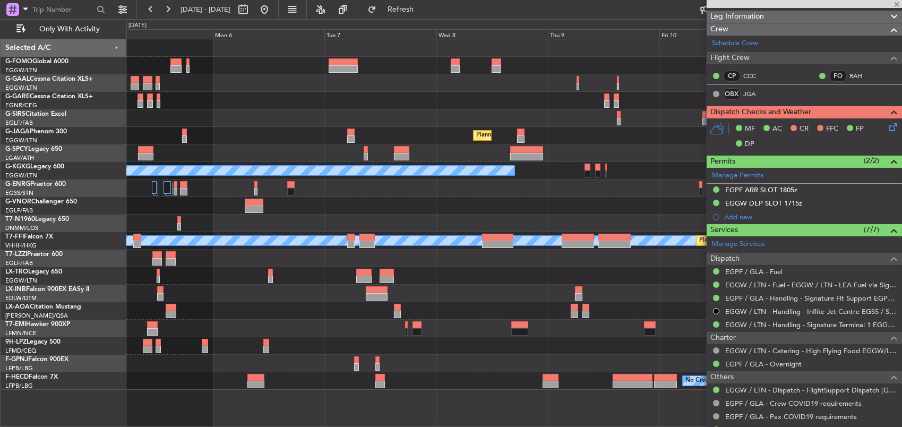
type input "11"
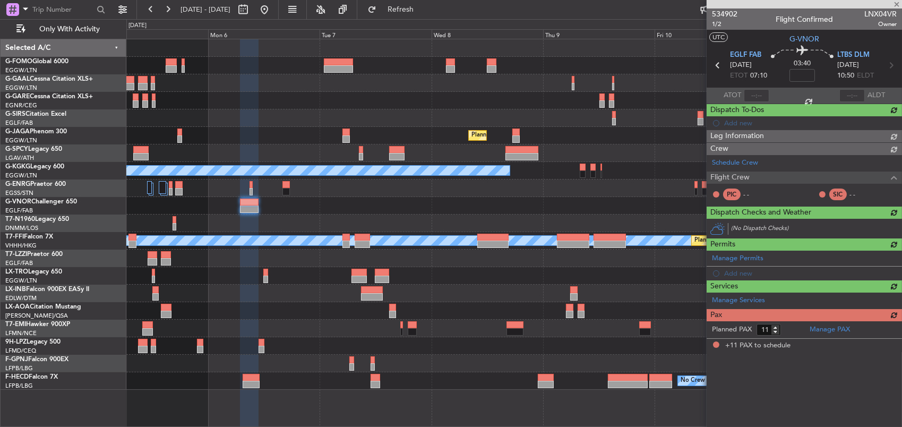
scroll to position [0, 0]
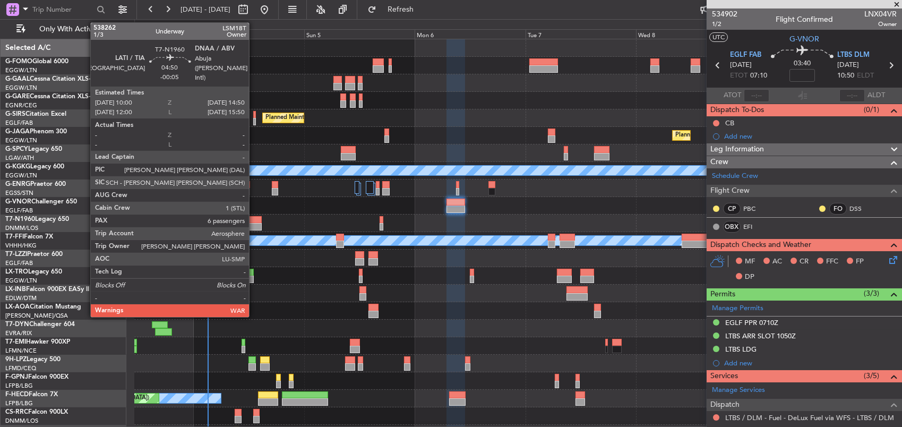
click at [254, 221] on div at bounding box center [250, 219] width 22 height 7
type input "-00:05"
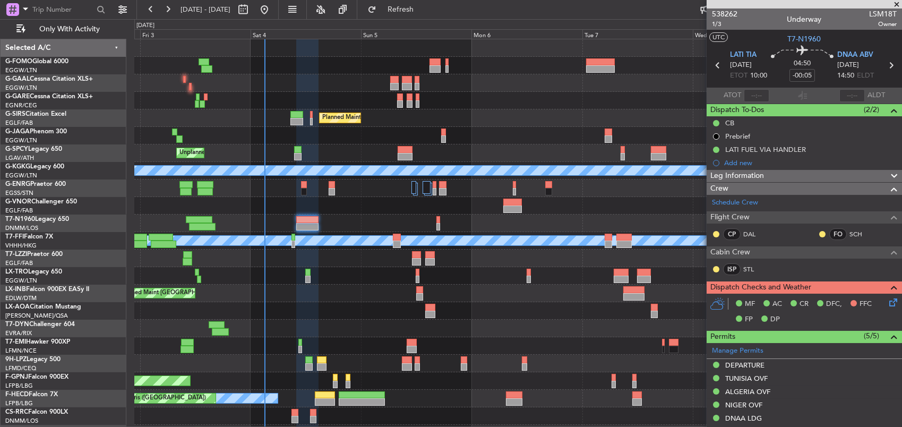
click at [577, 221] on div "AOG Maint Dusseldorf Owner Planned [GEOGRAPHIC_DATA] Planned Maint [GEOGRAPHIC_…" at bounding box center [517, 240] width 767 height 403
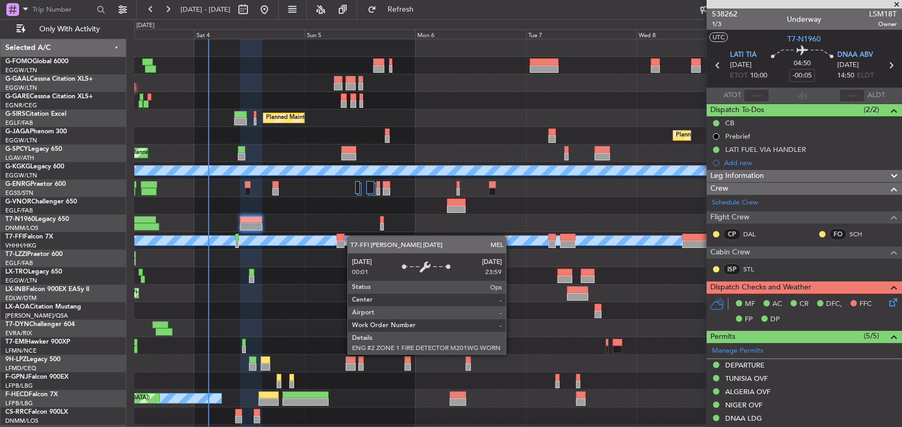
click at [403, 239] on div "Owner Planned Maint [GEOGRAPHIC_DATA] ([GEOGRAPHIC_DATA]) Planned Maint [GEOGRA…" at bounding box center [517, 240] width 767 height 403
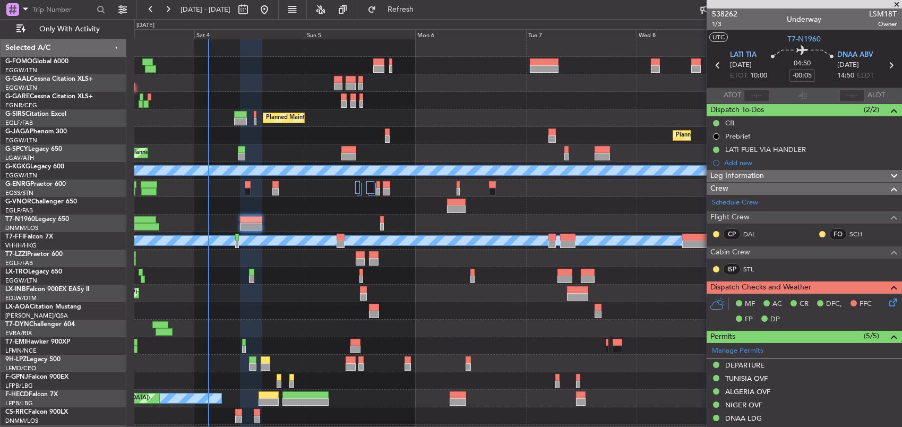
scroll to position [15, 0]
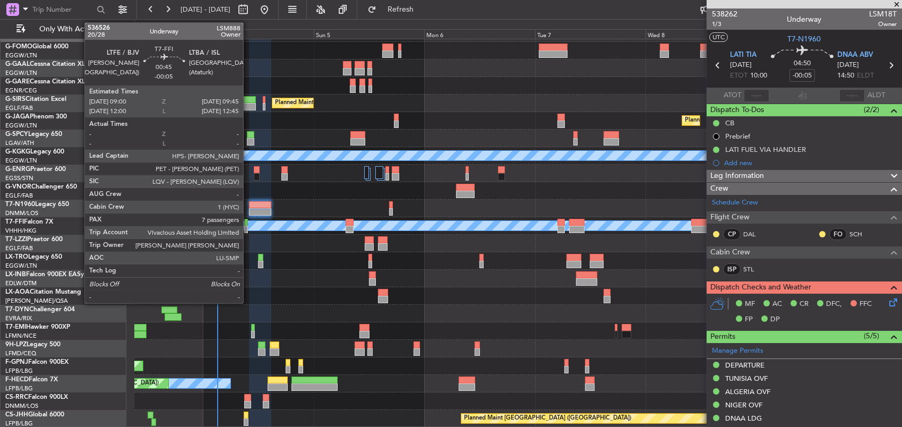
click at [248, 229] on div at bounding box center [246, 229] width 4 height 7
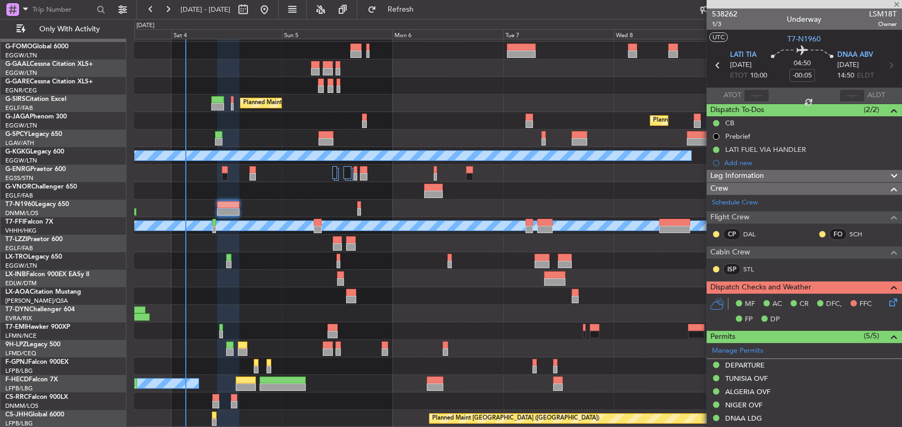
click at [276, 246] on div at bounding box center [517, 244] width 767 height 18
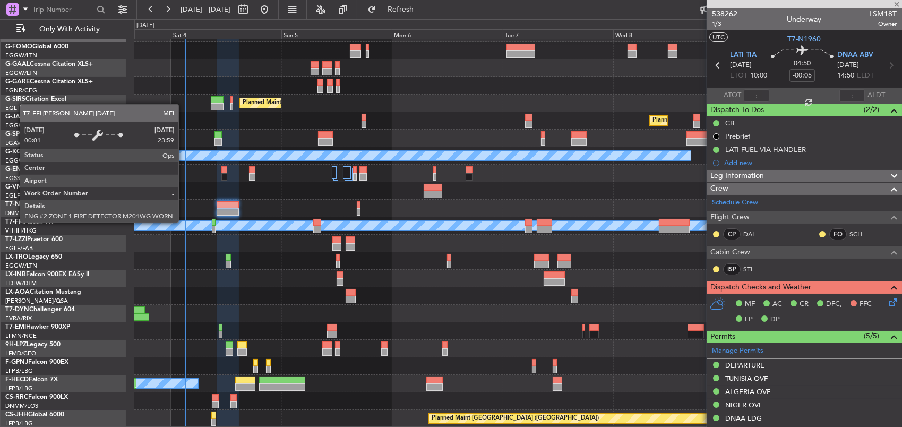
type input "7"
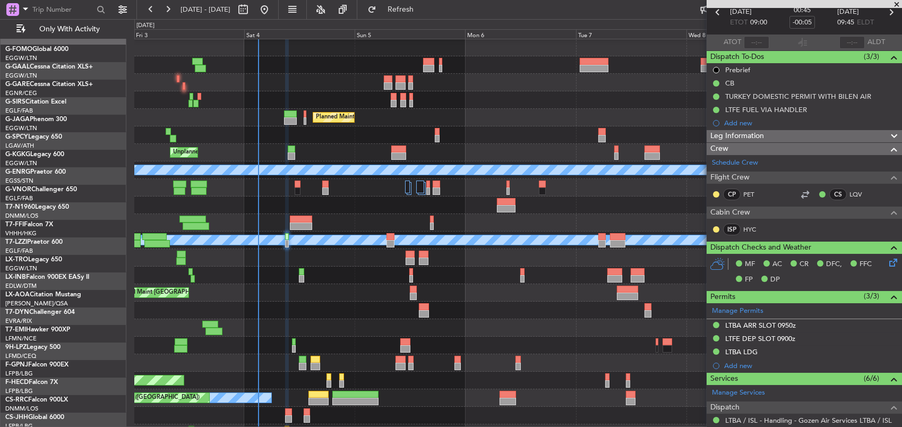
scroll to position [0, 0]
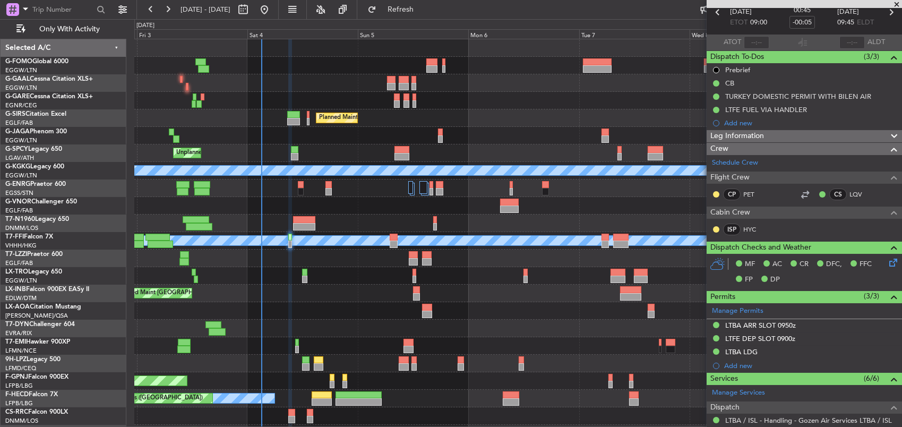
click at [287, 259] on div at bounding box center [517, 258] width 767 height 18
click at [460, 229] on div "AOG Maint Dusseldorf Owner Planned [GEOGRAPHIC_DATA] Planned Maint [GEOGRAPHIC_…" at bounding box center [517, 240] width 767 height 403
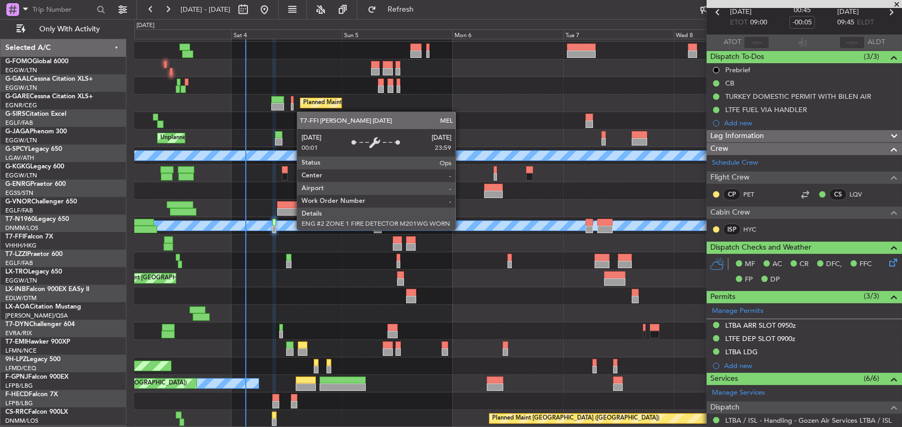
scroll to position [15, 0]
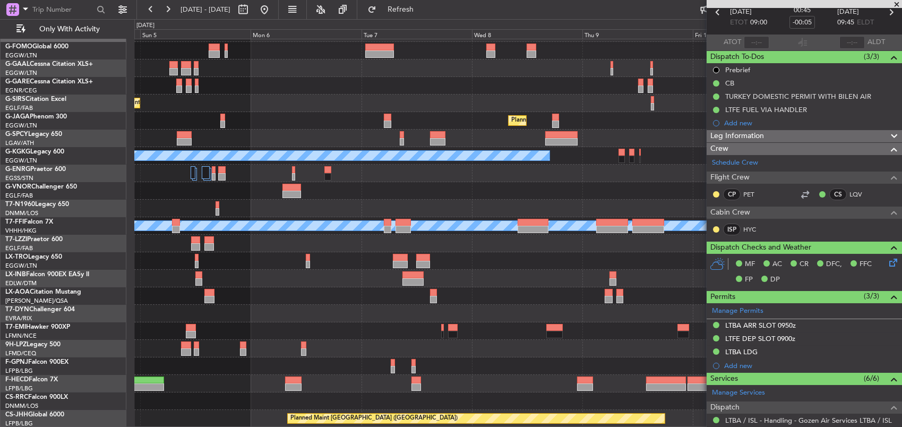
click at [229, 284] on div "Owner No Crew Planned Maint [GEOGRAPHIC_DATA] ([GEOGRAPHIC_DATA]) Planned Maint…" at bounding box center [517, 225] width 767 height 403
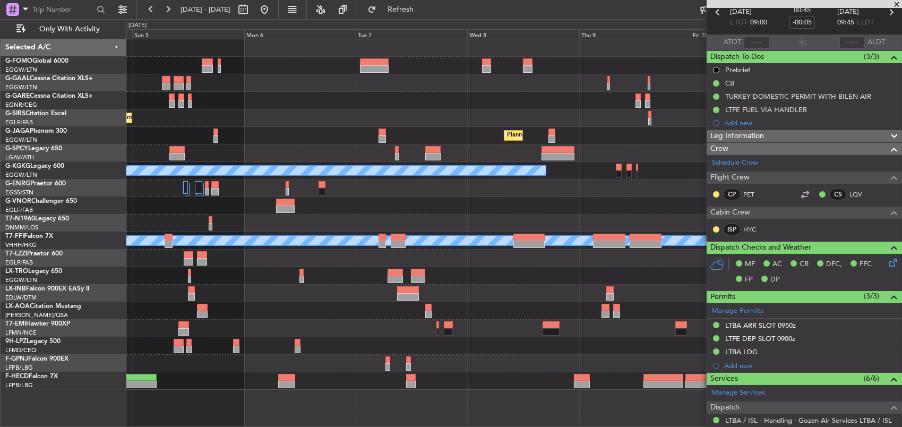
scroll to position [0, 0]
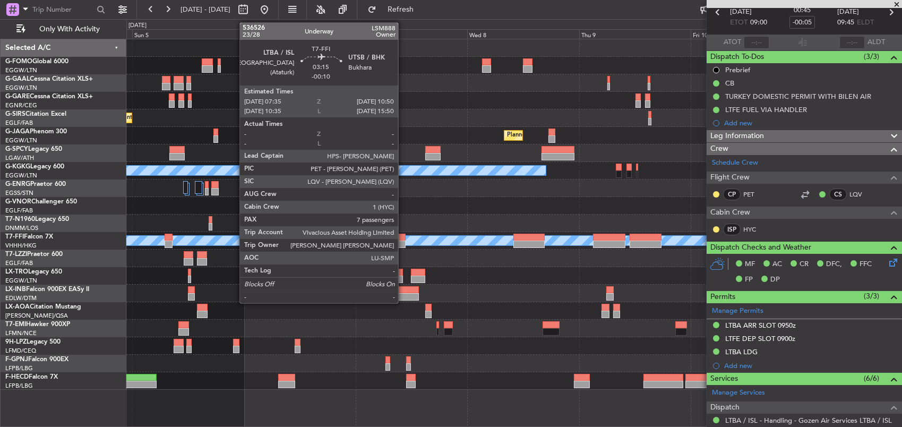
click at [403, 238] on div at bounding box center [398, 237] width 15 height 7
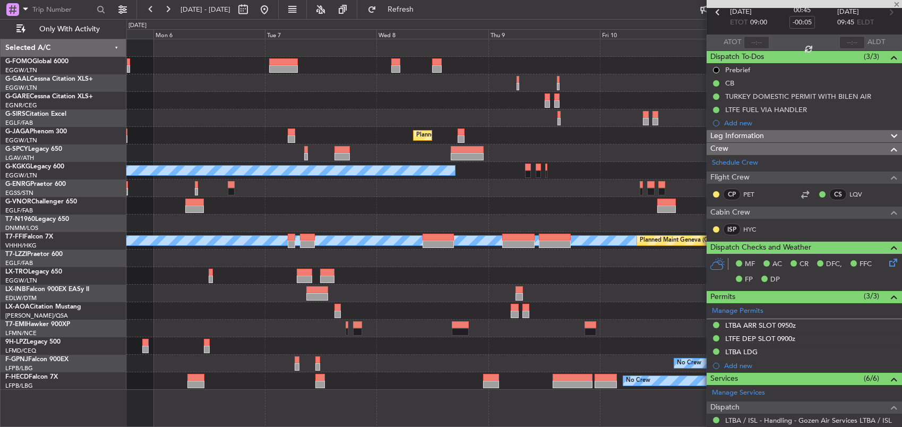
click at [370, 263] on div "Owner No Crew Planned Maint [GEOGRAPHIC_DATA] ([GEOGRAPHIC_DATA]) Planned Maint…" at bounding box center [513, 214] width 775 height 350
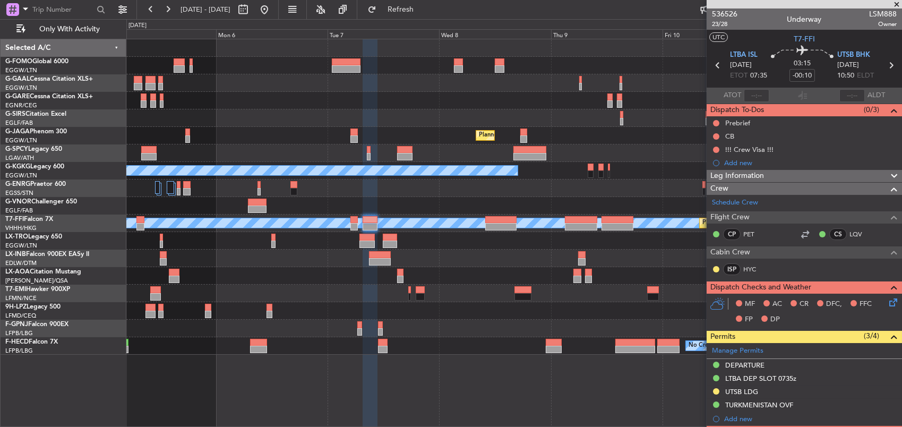
click at [593, 156] on div "Owner No Crew Planned Maint [GEOGRAPHIC_DATA] ([GEOGRAPHIC_DATA]) Planned Maint…" at bounding box center [513, 196] width 775 height 315
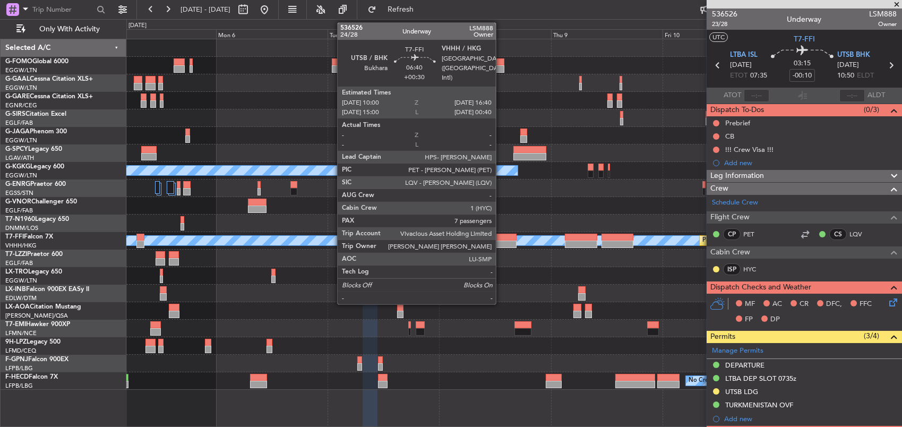
click at [500, 240] on div at bounding box center [500, 243] width 31 height 7
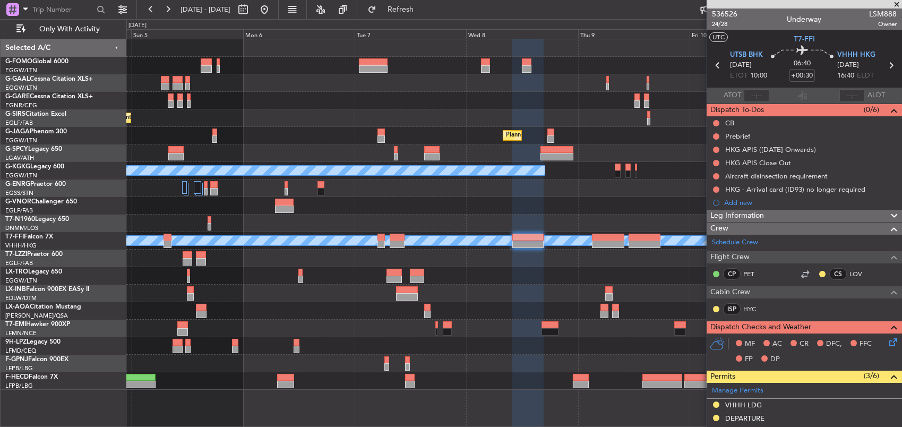
click at [503, 196] on div "Owner No Crew Planned Maint [GEOGRAPHIC_DATA] ([GEOGRAPHIC_DATA]) Planned Maint…" at bounding box center [513, 214] width 775 height 350
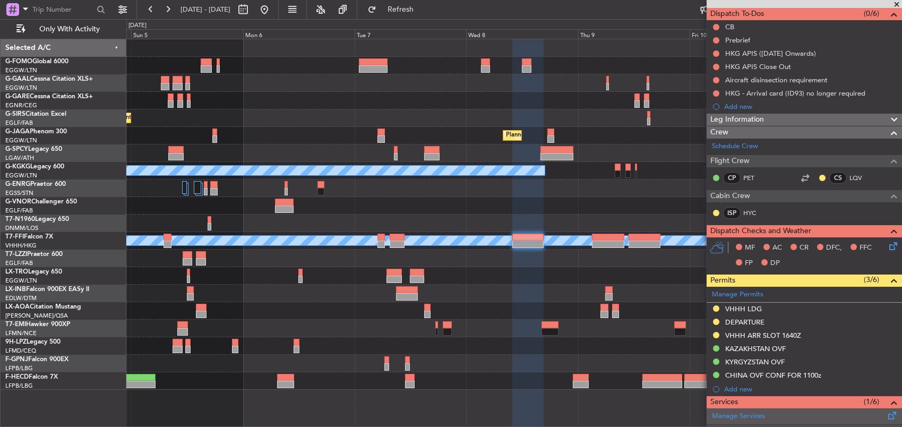
scroll to position [106, 0]
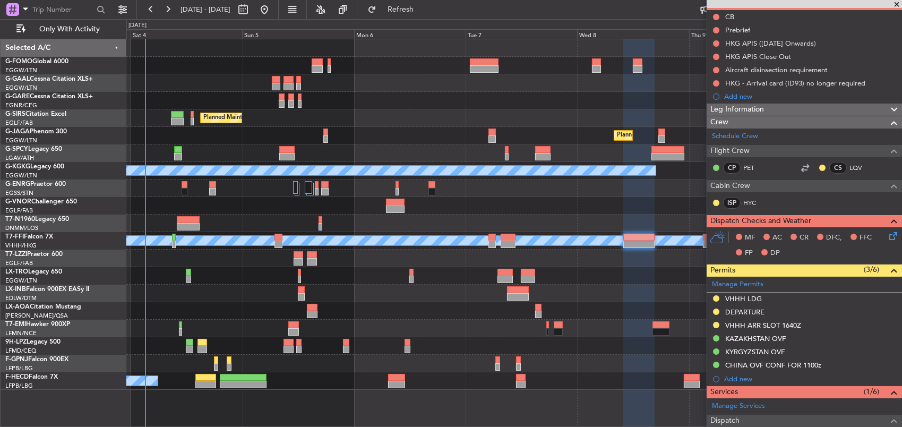
click at [566, 191] on div "Planned Maint [GEOGRAPHIC_DATA] ([GEOGRAPHIC_DATA])" at bounding box center [513, 188] width 775 height 18
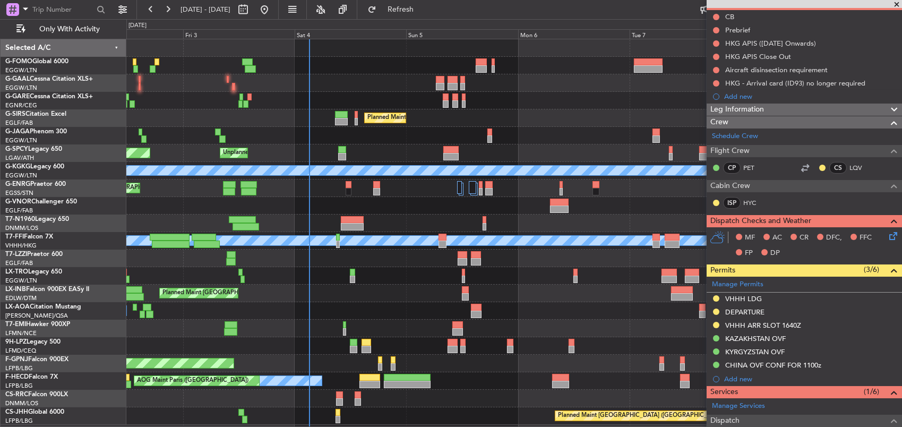
click at [582, 208] on div at bounding box center [513, 206] width 775 height 18
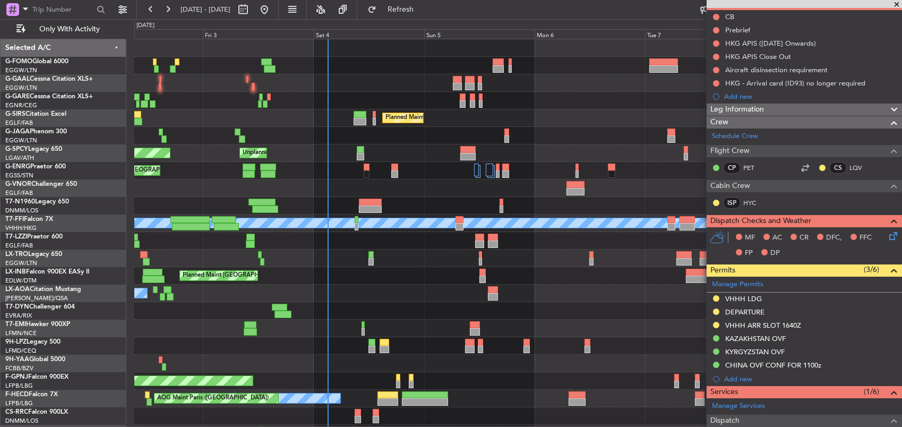
scroll to position [15, 0]
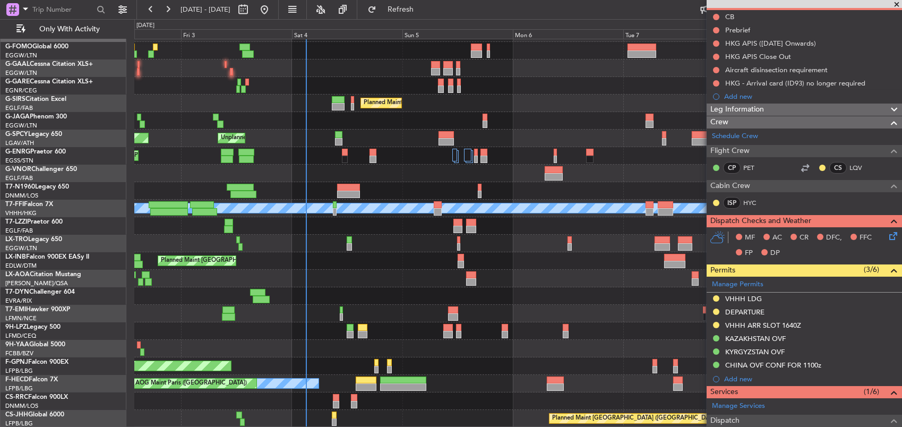
click at [506, 221] on div "AOG Maint Dusseldorf Planned [GEOGRAPHIC_DATA] Planned Maint [GEOGRAPHIC_DATA] …" at bounding box center [517, 225] width 767 height 403
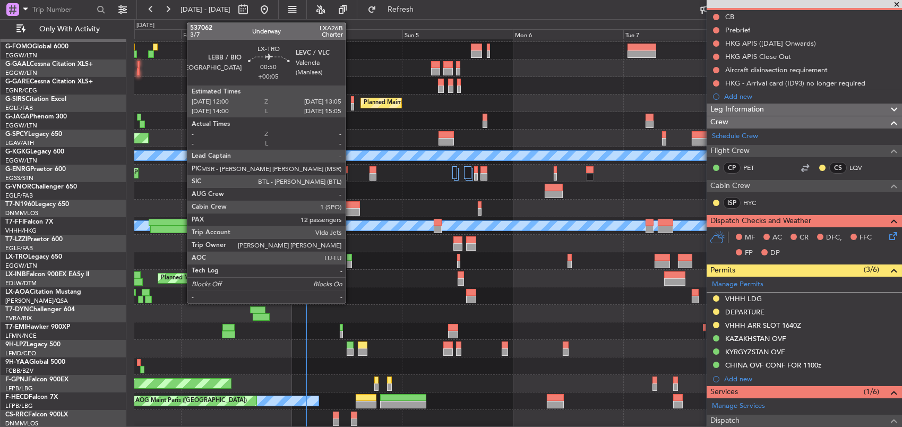
click at [350, 266] on div at bounding box center [349, 264] width 5 height 7
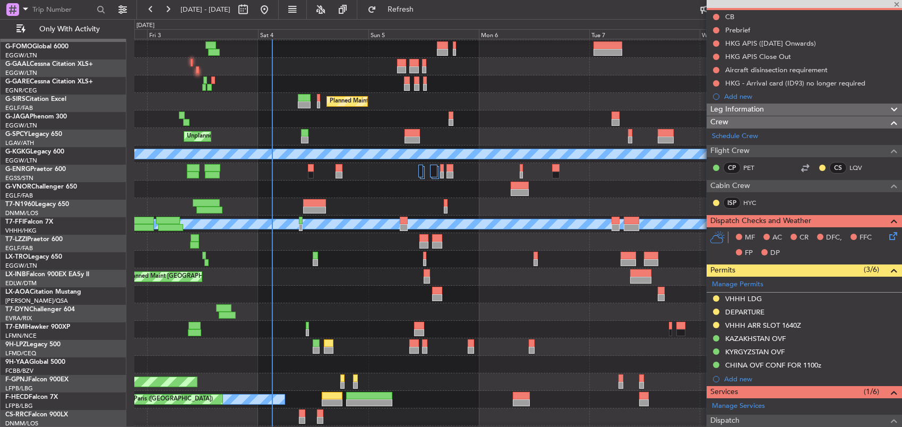
scroll to position [16, 0]
click at [375, 272] on div "Planned Maint [GEOGRAPHIC_DATA]" at bounding box center [517, 277] width 767 height 18
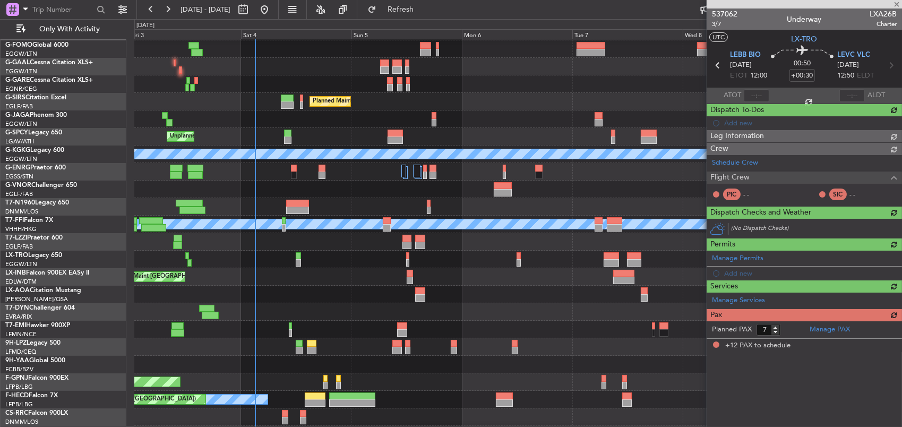
type input "+00:05"
type input "12"
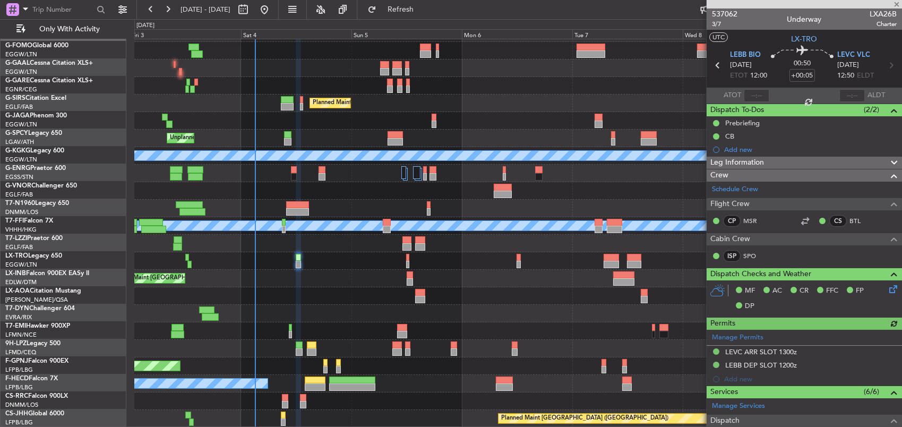
scroll to position [15, 0]
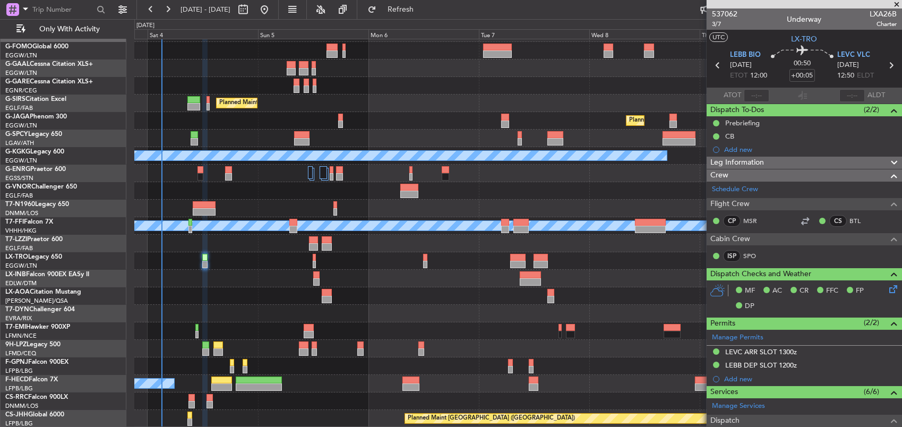
click at [377, 270] on div "Planned Maint [GEOGRAPHIC_DATA]" at bounding box center [517, 279] width 767 height 18
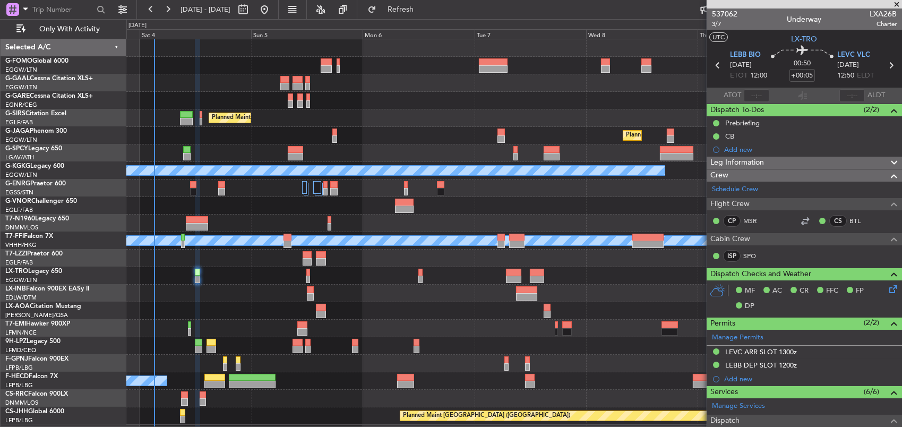
scroll to position [0, 0]
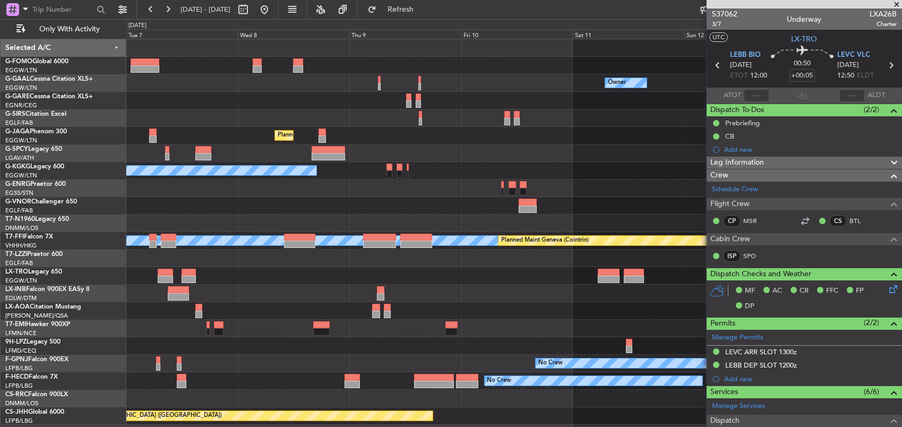
click at [226, 260] on div "Owner No Crew Owner Planned Maint [GEOGRAPHIC_DATA] ([GEOGRAPHIC_DATA]) A/C Una…" at bounding box center [513, 231] width 775 height 385
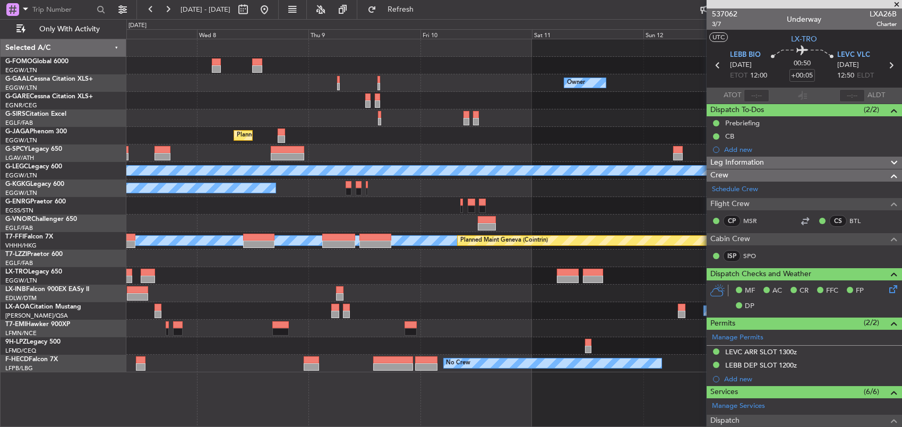
click at [520, 282] on div "Planned Maint Riga (Riga Intl)" at bounding box center [513, 276] width 775 height 18
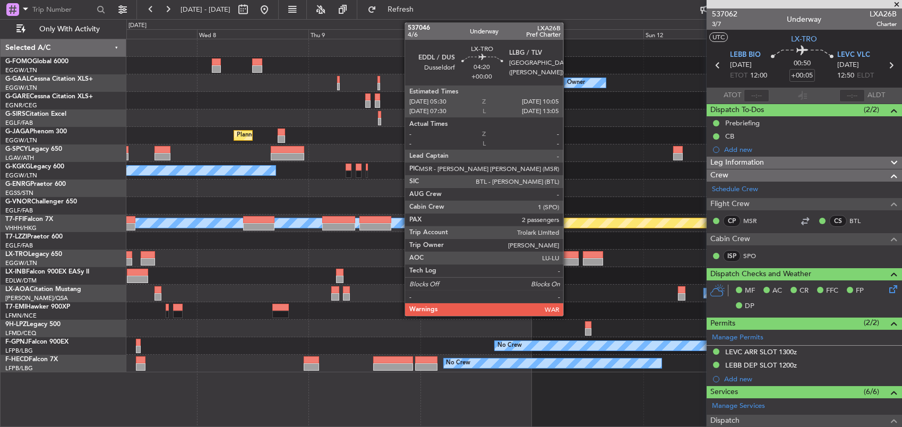
click at [568, 260] on div at bounding box center [568, 261] width 22 height 7
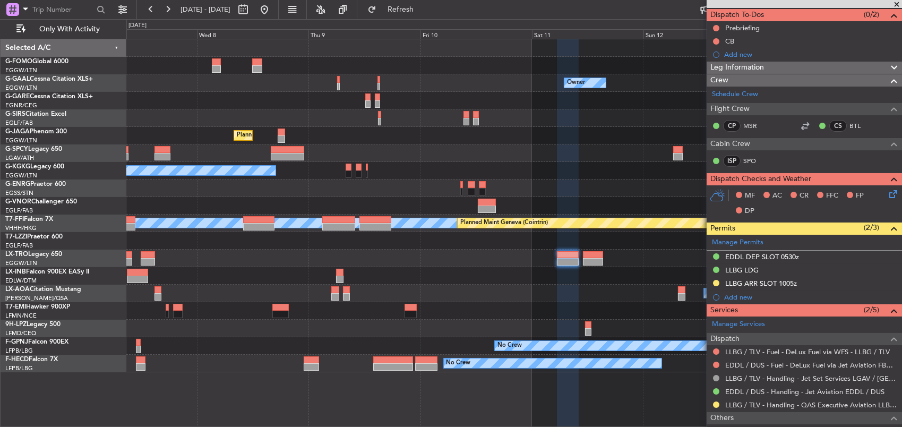
scroll to position [53, 0]
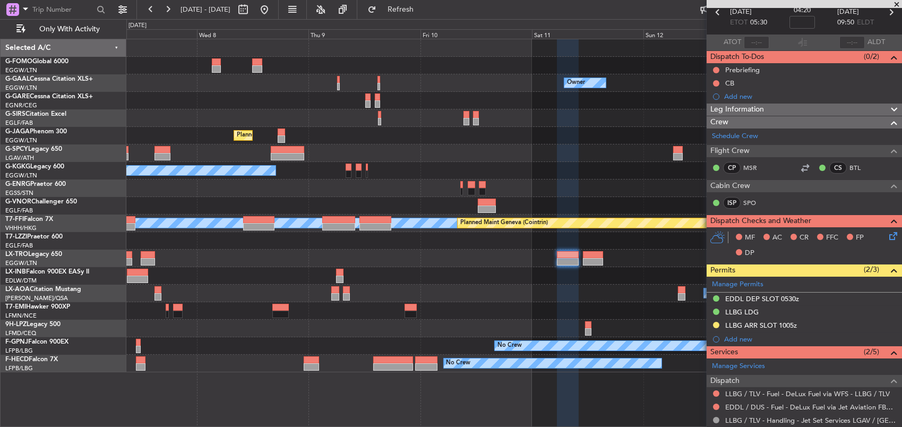
click at [687, 262] on div "Planned Maint Riga (Riga Intl)" at bounding box center [513, 258] width 775 height 18
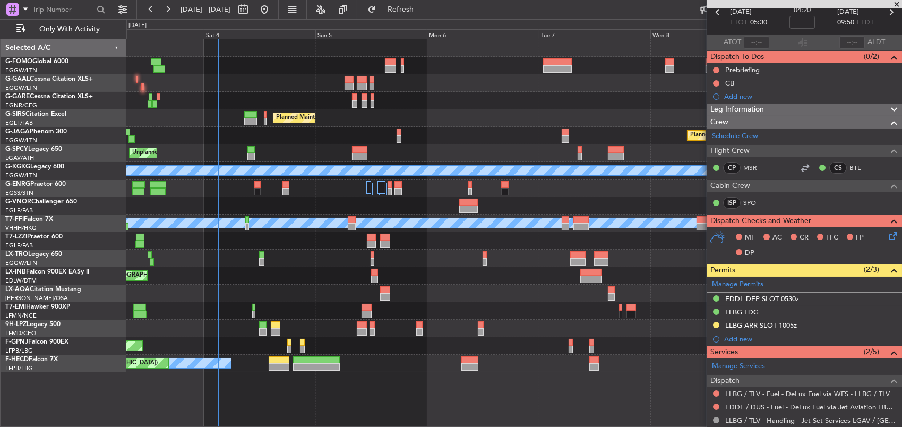
click at [461, 245] on div at bounding box center [513, 241] width 775 height 18
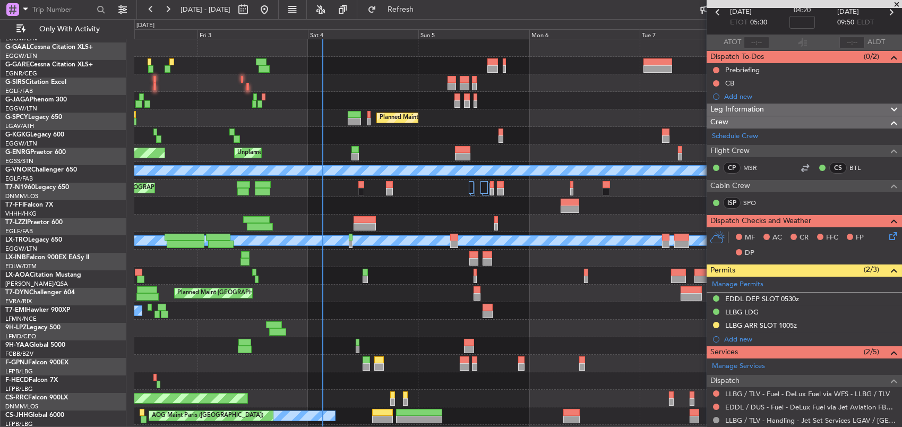
scroll to position [0, 0]
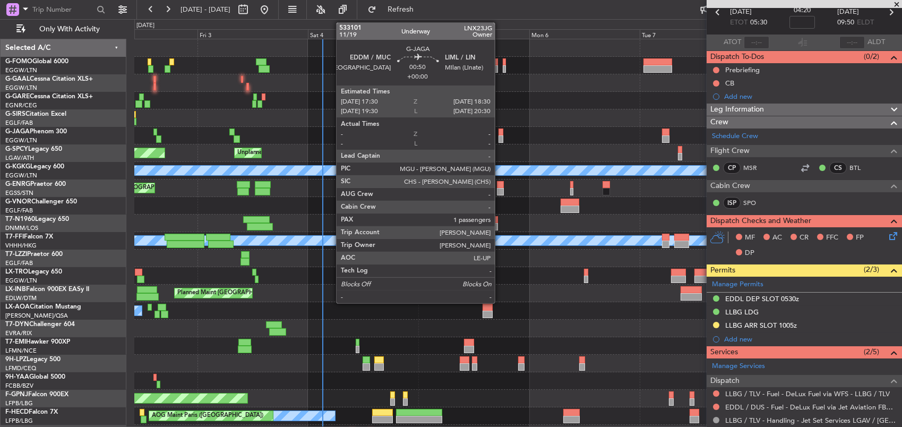
click at [499, 135] on div at bounding box center [500, 131] width 5 height 7
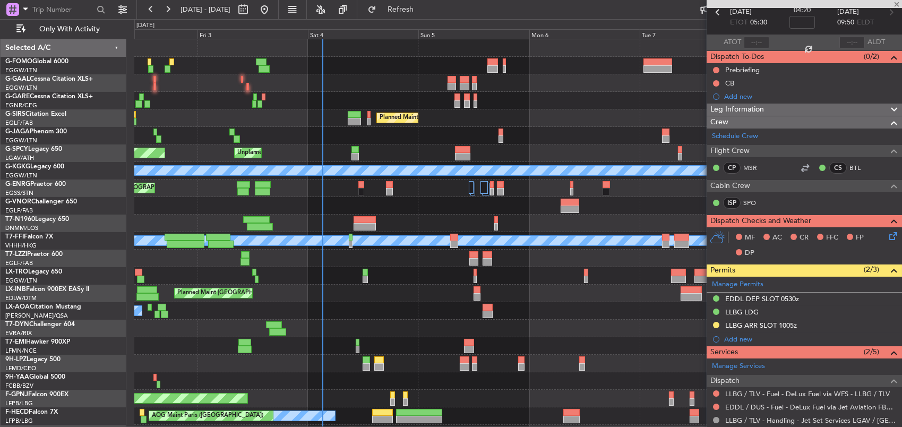
type input "1"
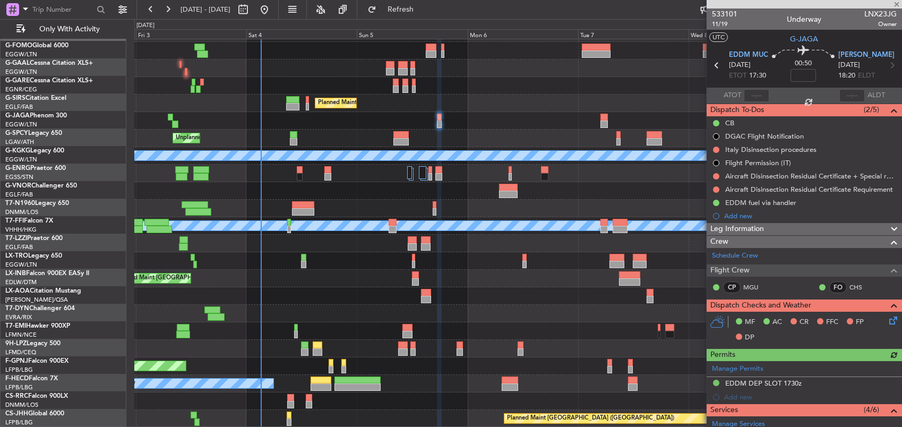
scroll to position [15, 0]
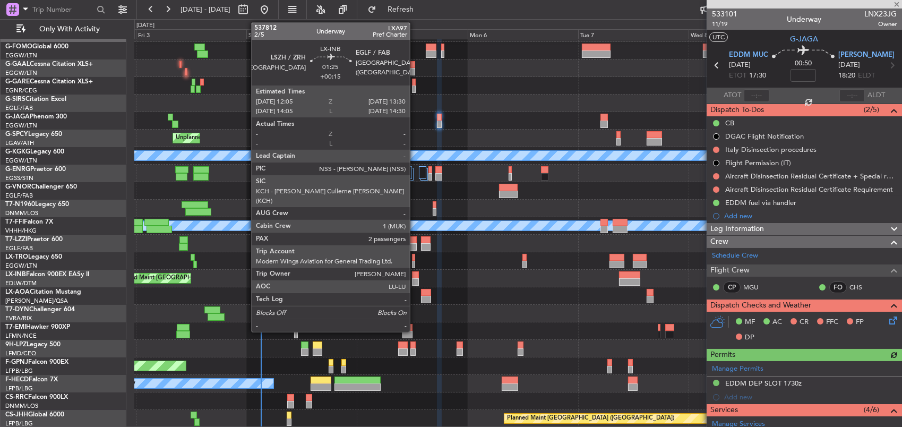
click at [414, 280] on div at bounding box center [415, 281] width 7 height 7
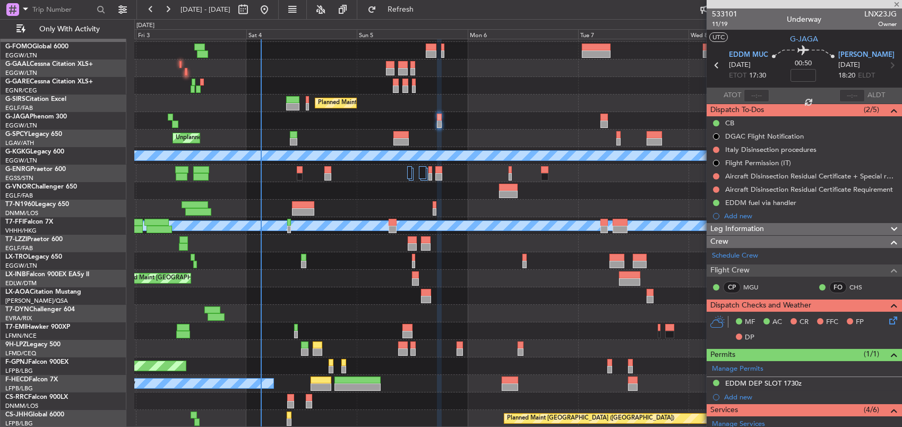
click at [396, 269] on div "AOG Maint Dusseldorf Owner Planned [GEOGRAPHIC_DATA] Planned Maint [GEOGRAPHIC_…" at bounding box center [517, 225] width 767 height 403
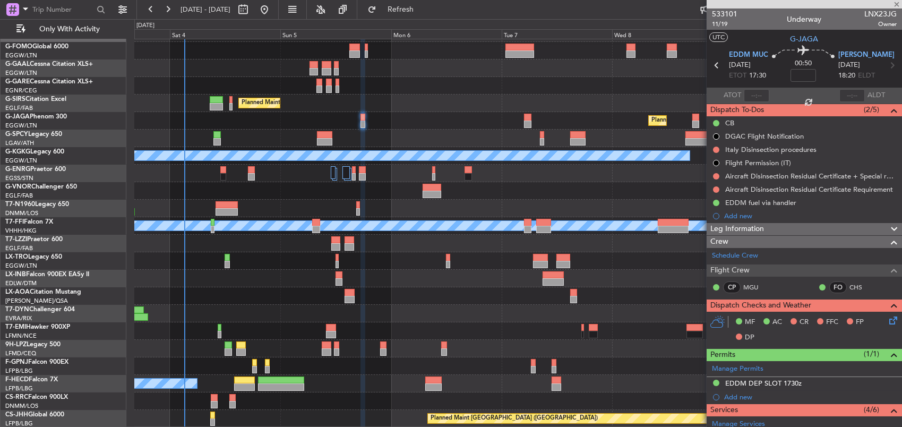
type input "+00:15"
type input "2"
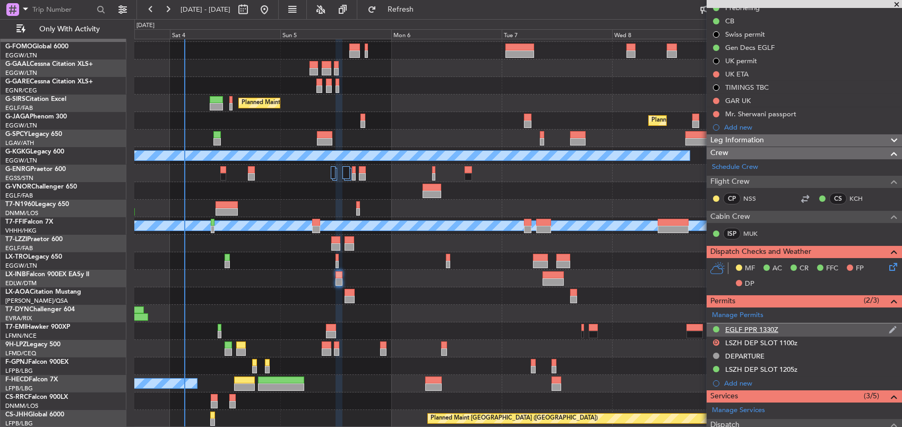
scroll to position [0, 0]
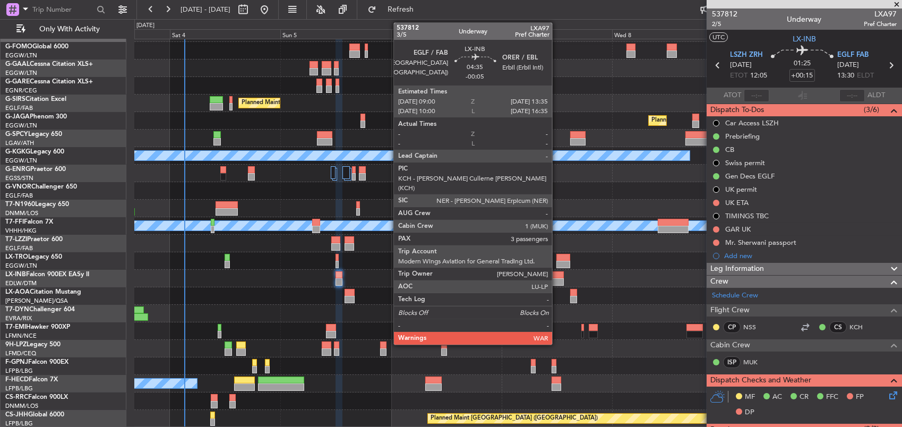
click at [557, 279] on div at bounding box center [552, 281] width 21 height 7
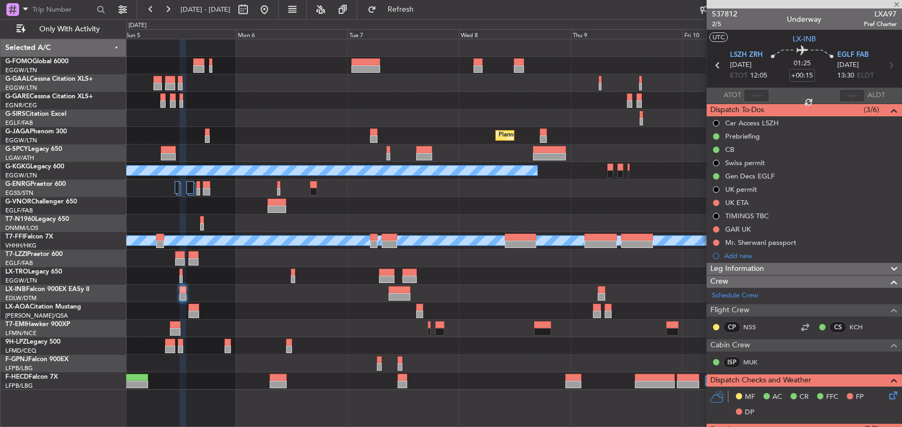
type input "-00:05"
type input "3"
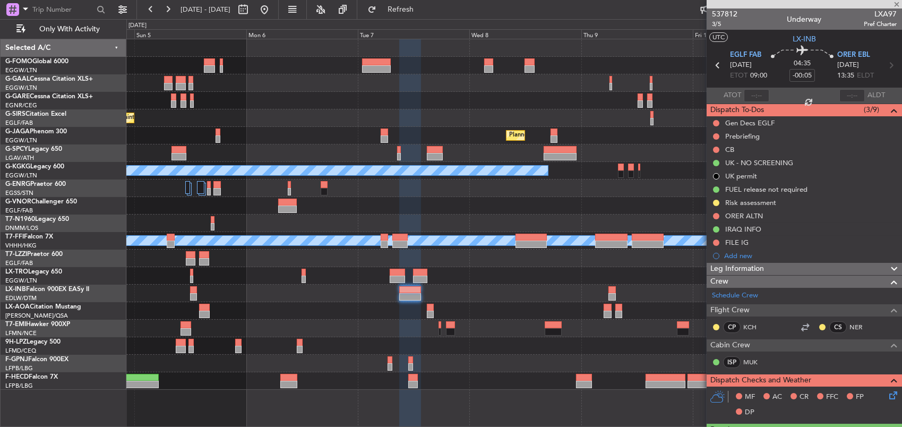
click at [537, 300] on div "Owner No Crew Planned Maint [GEOGRAPHIC_DATA] ([GEOGRAPHIC_DATA]) Planned Maint…" at bounding box center [513, 214] width 775 height 350
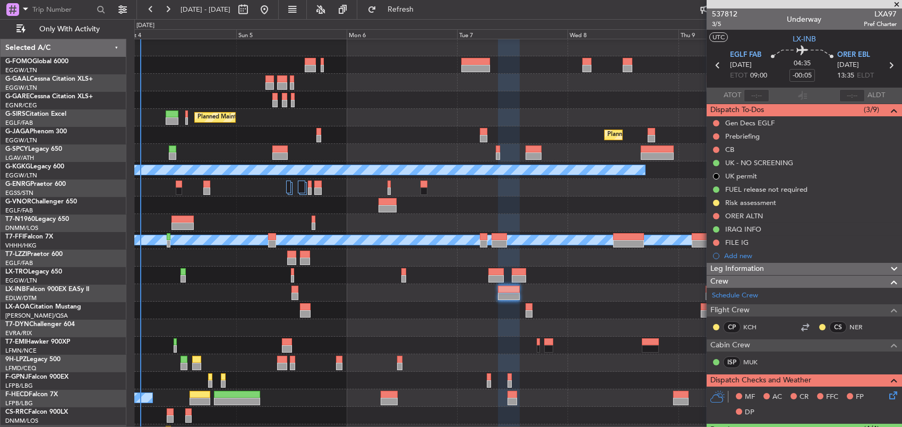
click at [511, 314] on div "No Crew [GEOGRAPHIC_DATA] ([GEOGRAPHIC_DATA]) No Crew [GEOGRAPHIC_DATA] ([GEOGR…" at bounding box center [517, 310] width 767 height 18
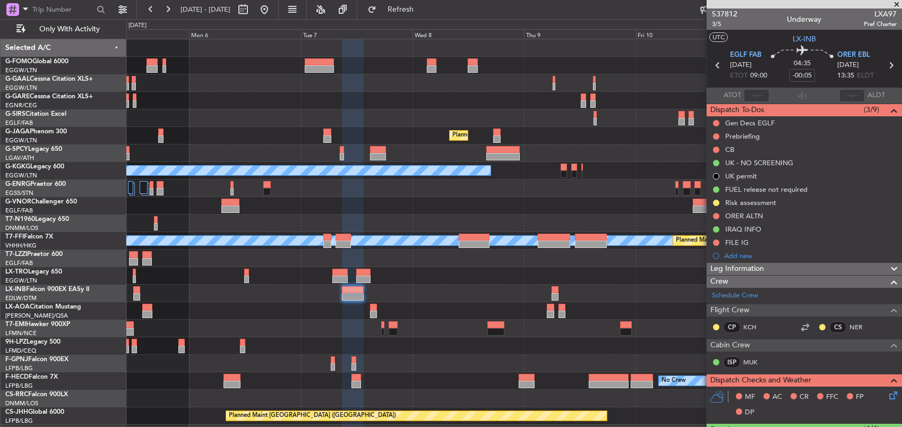
click at [404, 291] on div at bounding box center [513, 293] width 775 height 18
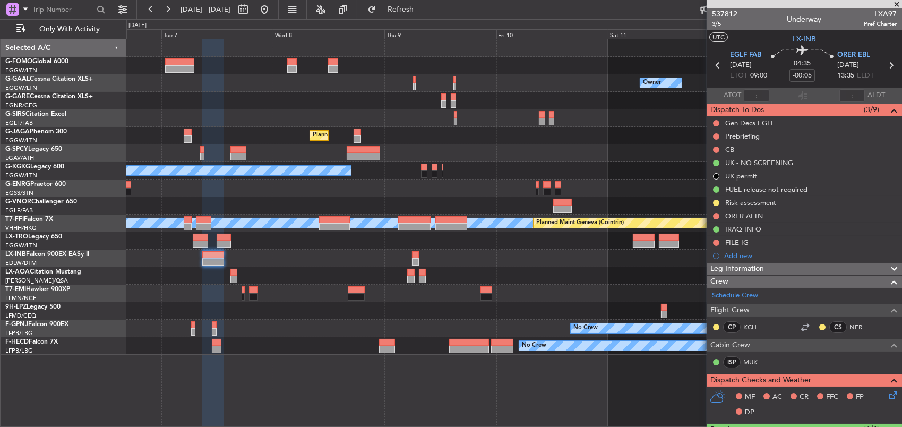
click at [607, 282] on div "Owner No Crew Owner Planned Maint [GEOGRAPHIC_DATA] ([GEOGRAPHIC_DATA]) Planned…" at bounding box center [513, 196] width 775 height 315
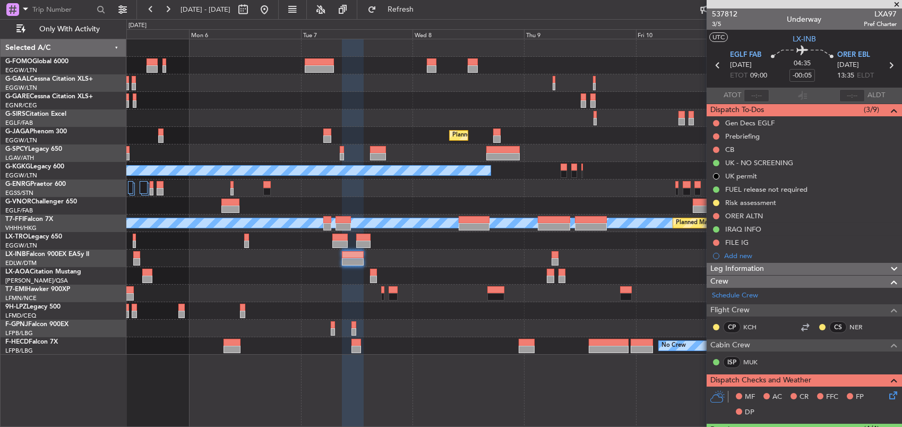
click at [590, 280] on div "No Crew [GEOGRAPHIC_DATA] ([GEOGRAPHIC_DATA])" at bounding box center [513, 276] width 775 height 18
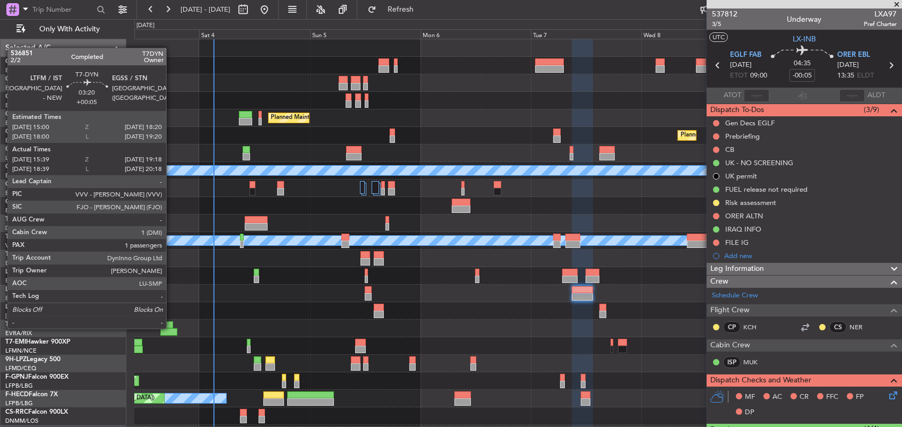
click at [171, 327] on div at bounding box center [164, 324] width 15 height 7
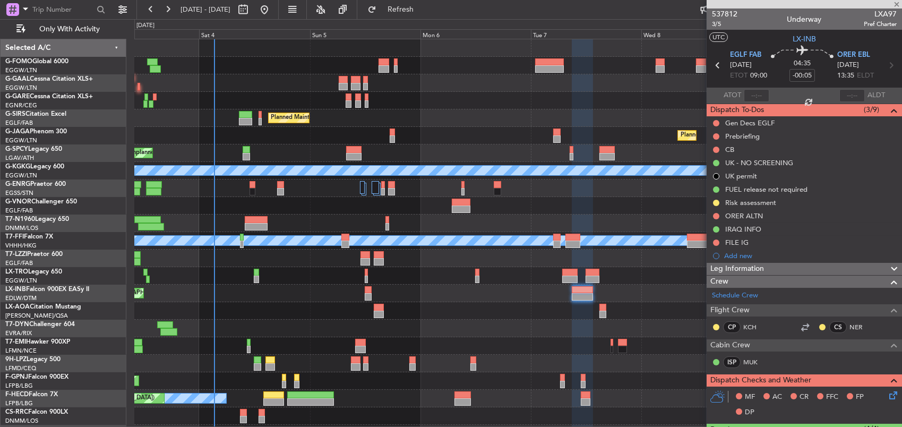
type input "+00:05"
type input "15:39"
type input "19:18"
type input "1"
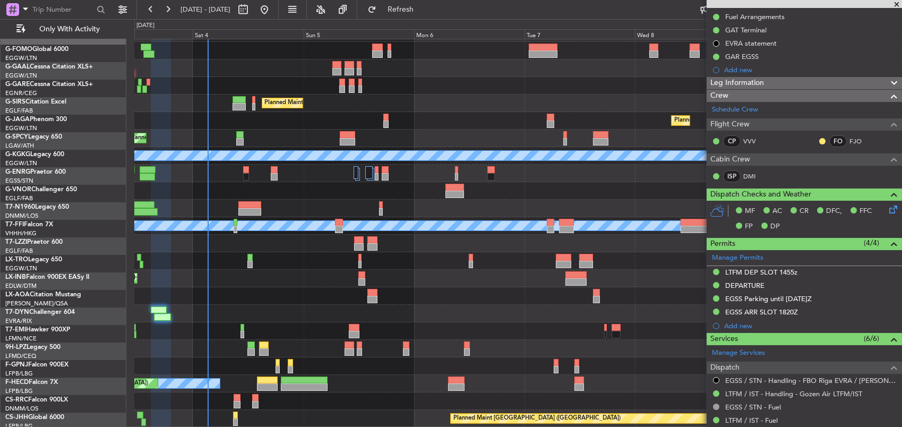
scroll to position [15, 0]
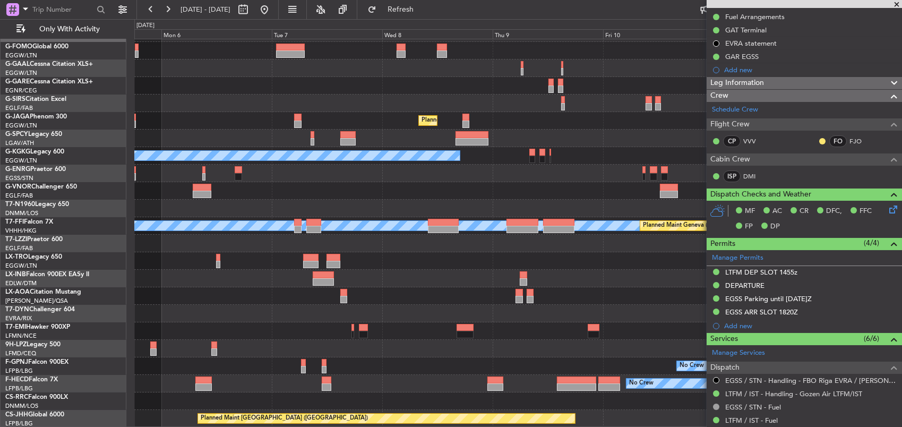
click at [210, 323] on div "Owner No Crew Planned Maint [GEOGRAPHIC_DATA] ([GEOGRAPHIC_DATA]) Planned Maint…" at bounding box center [517, 225] width 767 height 403
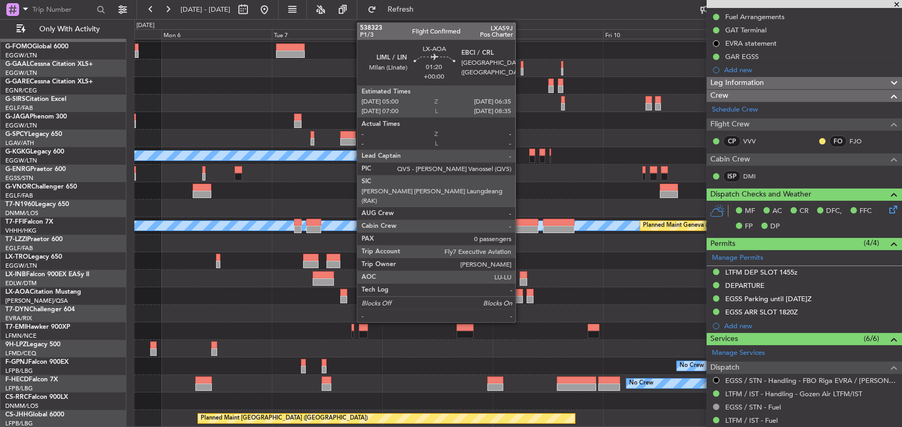
scroll to position [0, 0]
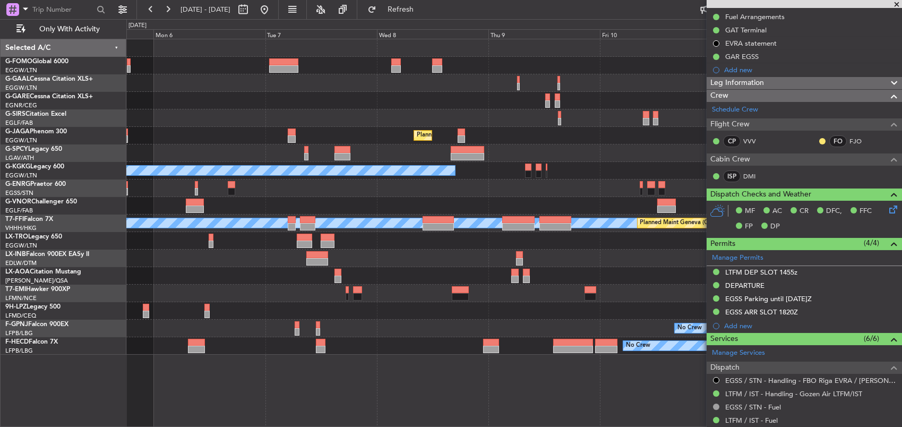
click at [533, 272] on div "No Crew [GEOGRAPHIC_DATA] ([GEOGRAPHIC_DATA])" at bounding box center [513, 276] width 775 height 18
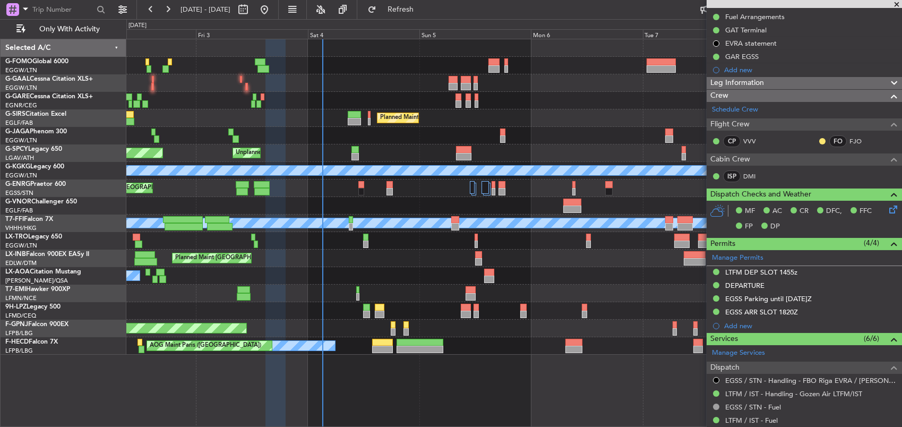
click at [375, 276] on div "AOG Maint Dusseldorf Planned [GEOGRAPHIC_DATA] Planned Maint [GEOGRAPHIC_DATA] …" at bounding box center [513, 196] width 775 height 315
click at [364, 275] on div "No Crew Antwerp ([GEOGRAPHIC_DATA])" at bounding box center [513, 276] width 775 height 18
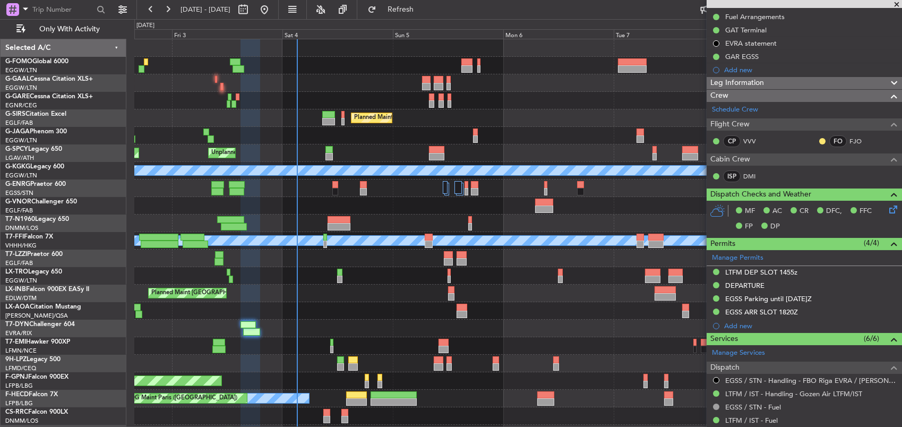
scroll to position [15, 0]
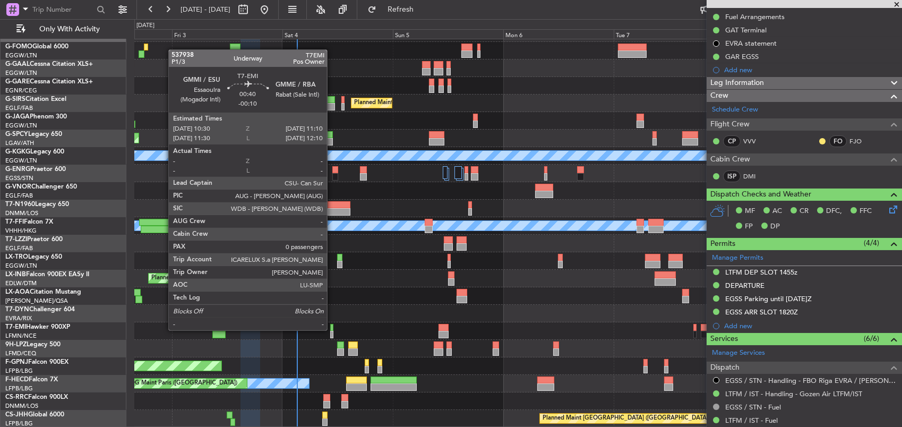
click at [332, 329] on div at bounding box center [331, 327] width 3 height 7
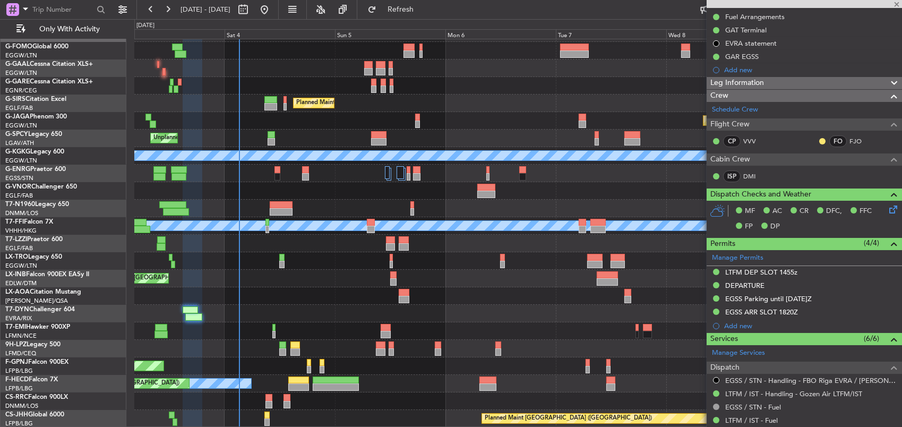
click at [326, 274] on div "AOG Maint Dusseldorf Owner Planned Maint [GEOGRAPHIC_DATA] ([GEOGRAPHIC_DATA]) …" at bounding box center [517, 225] width 767 height 403
type input "-00:10"
type input "0"
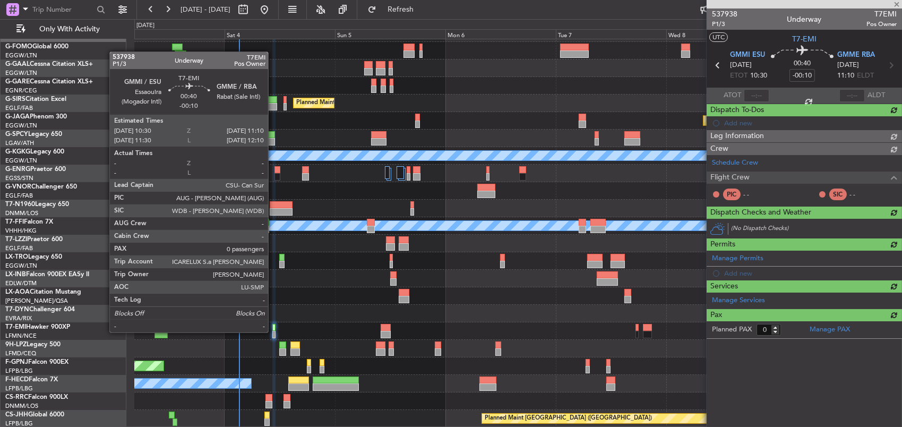
scroll to position [0, 0]
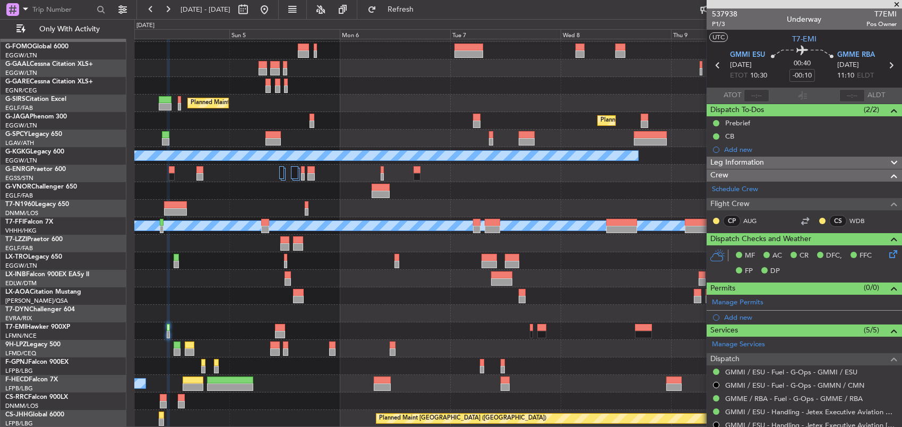
click at [370, 330] on div at bounding box center [517, 331] width 767 height 18
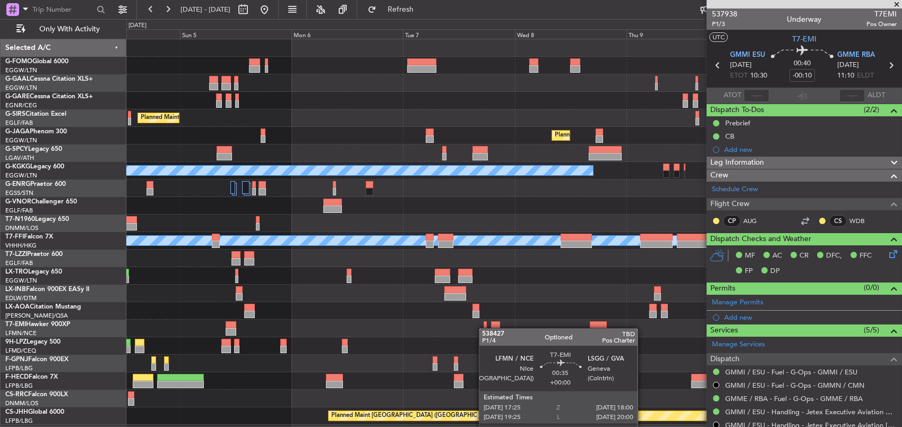
click at [484, 328] on div at bounding box center [484, 331] width 3 height 7
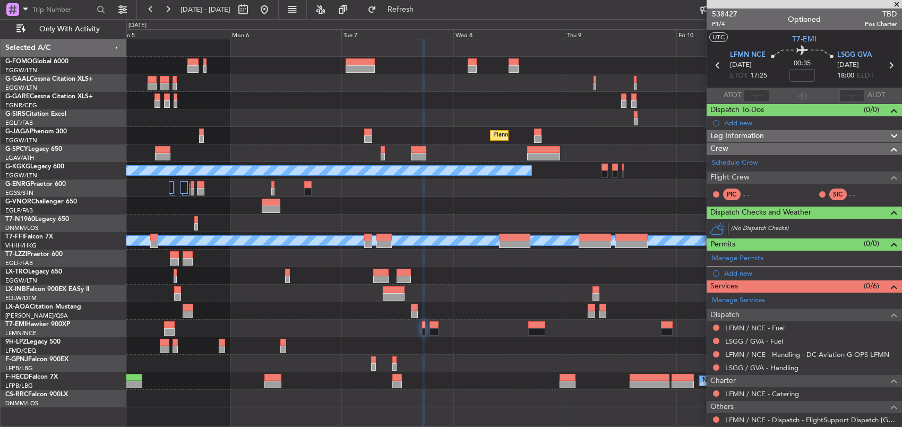
click at [405, 309] on div "Owner No Crew Planned Maint [GEOGRAPHIC_DATA] ([GEOGRAPHIC_DATA]) Planned Maint…" at bounding box center [513, 223] width 775 height 368
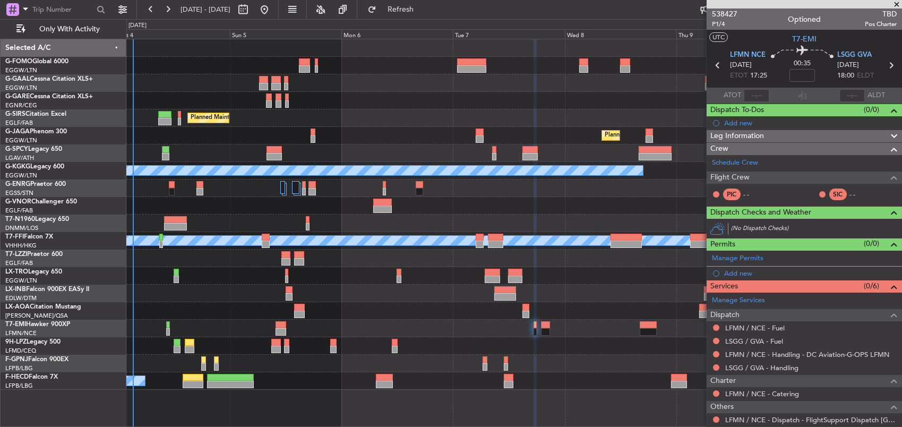
click at [486, 331] on div at bounding box center [513, 328] width 775 height 18
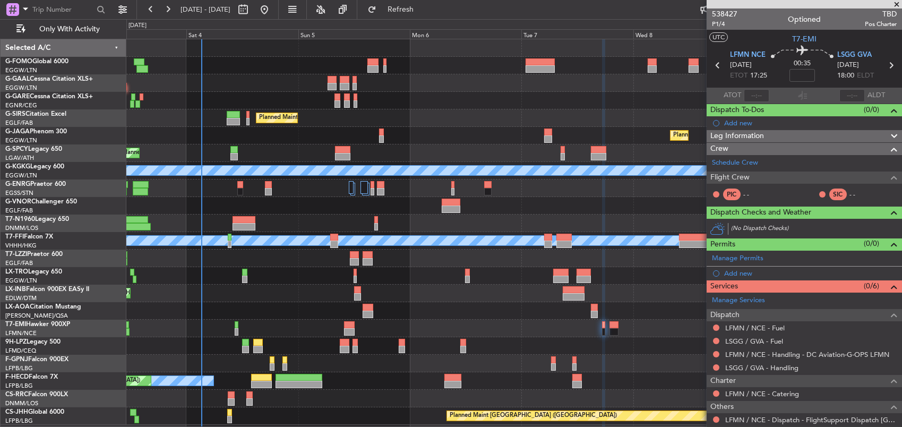
click at [543, 332] on div at bounding box center [513, 328] width 775 height 18
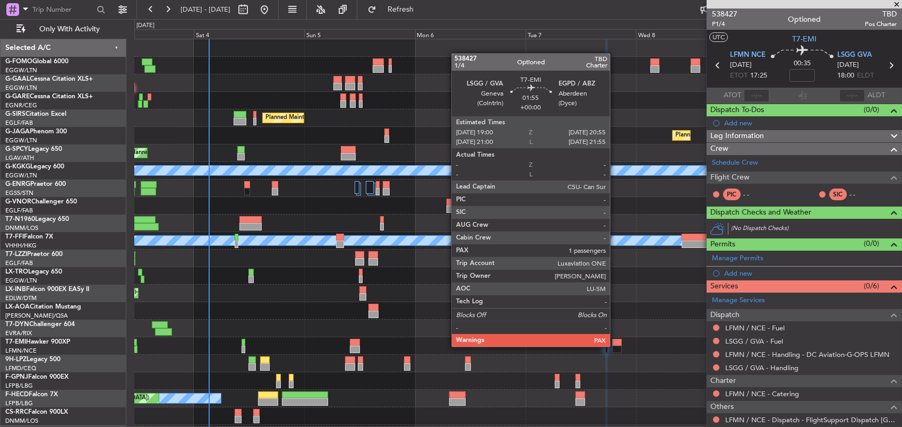
click at [615, 345] on div at bounding box center [616, 348] width 9 height 7
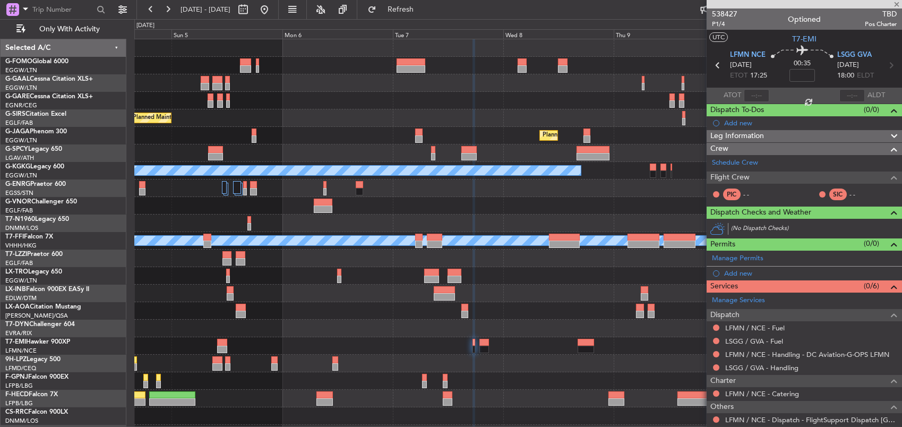
type input "1"
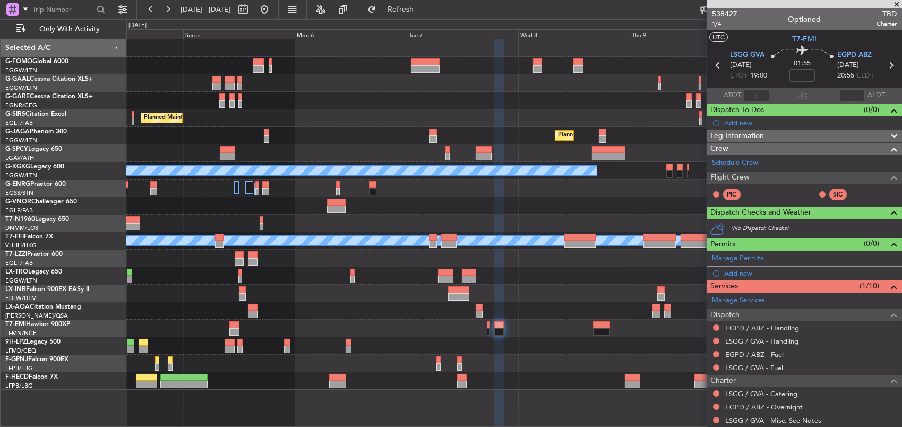
click at [519, 334] on div "Owner Planned Maint [GEOGRAPHIC_DATA] ([GEOGRAPHIC_DATA]) Planned Maint [GEOGRA…" at bounding box center [513, 214] width 775 height 350
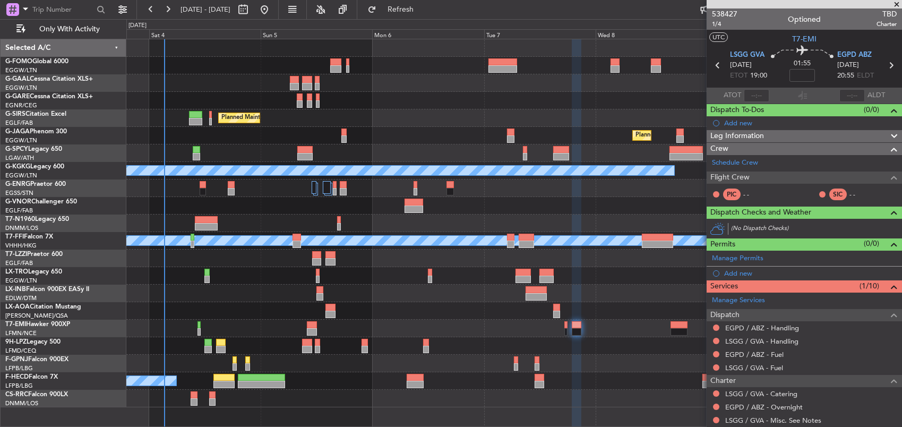
click at [474, 329] on div "Owner Planned Maint [GEOGRAPHIC_DATA] ([GEOGRAPHIC_DATA]) Planned Maint [GEOGRA…" at bounding box center [513, 223] width 775 height 368
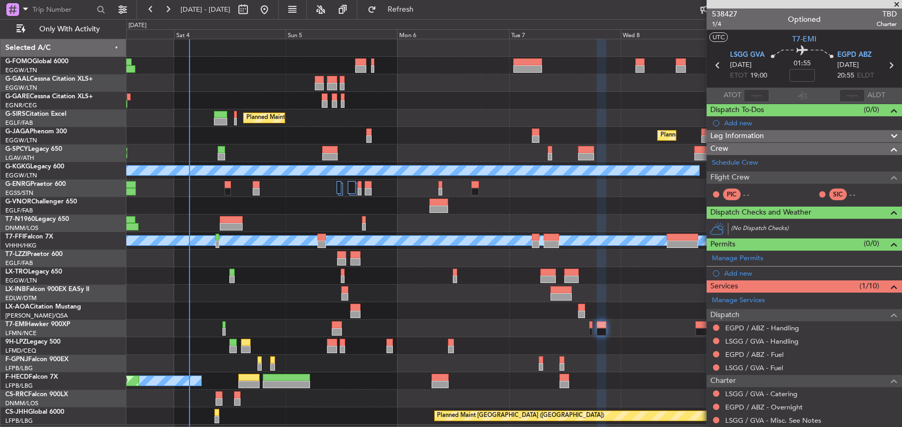
click at [427, 322] on div at bounding box center [513, 328] width 775 height 18
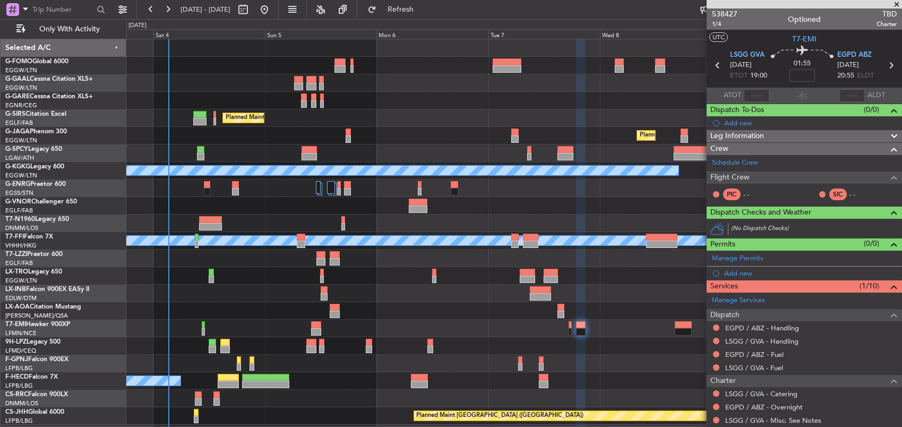
click at [515, 329] on div at bounding box center [513, 328] width 775 height 18
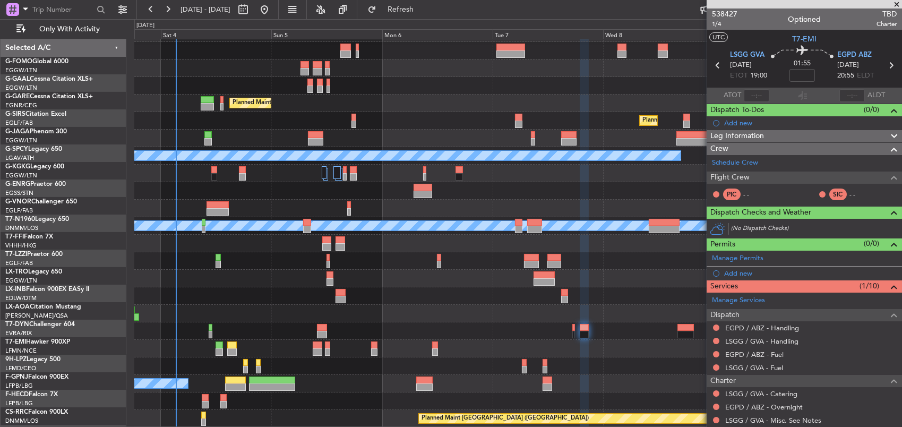
scroll to position [15, 0]
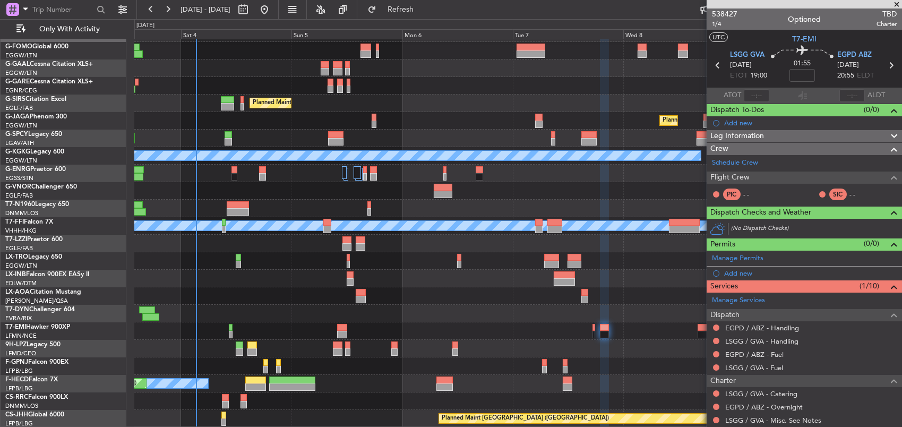
click at [515, 313] on div "Owner Planned Maint [GEOGRAPHIC_DATA] ([GEOGRAPHIC_DATA]) Planned Maint [GEOGRA…" at bounding box center [517, 225] width 767 height 403
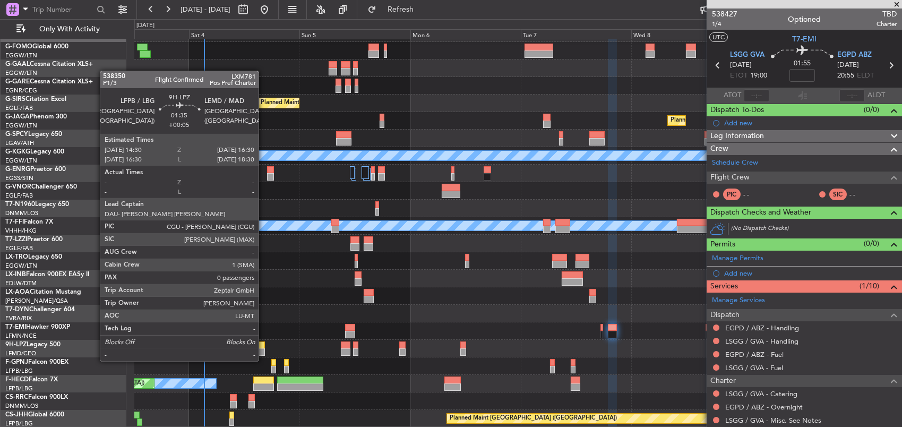
click at [263, 350] on div at bounding box center [260, 351] width 10 height 7
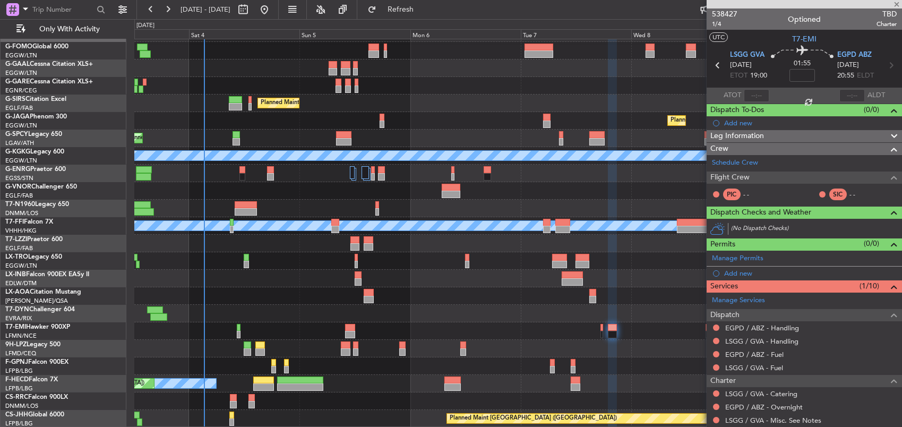
type input "+00:05"
type input "0"
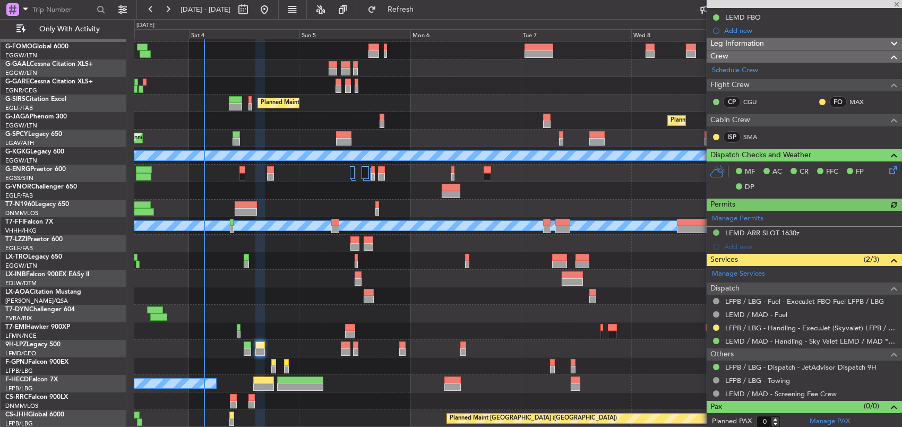
scroll to position [148, 0]
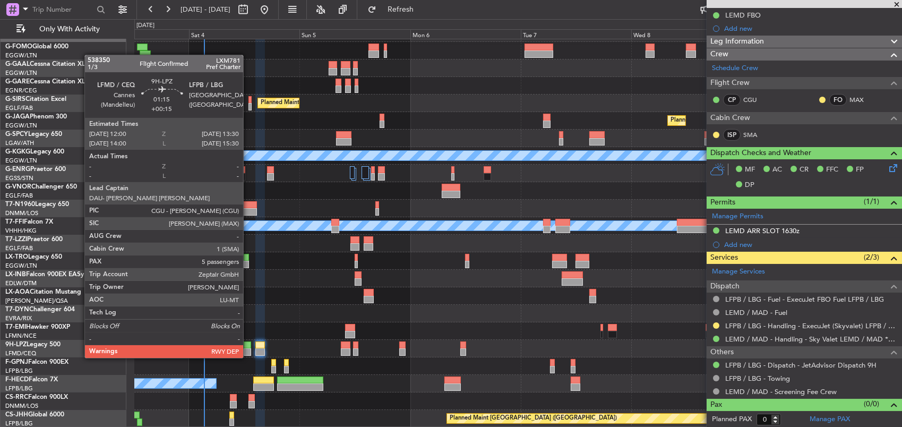
click at [248, 347] on div at bounding box center [247, 344] width 7 height 7
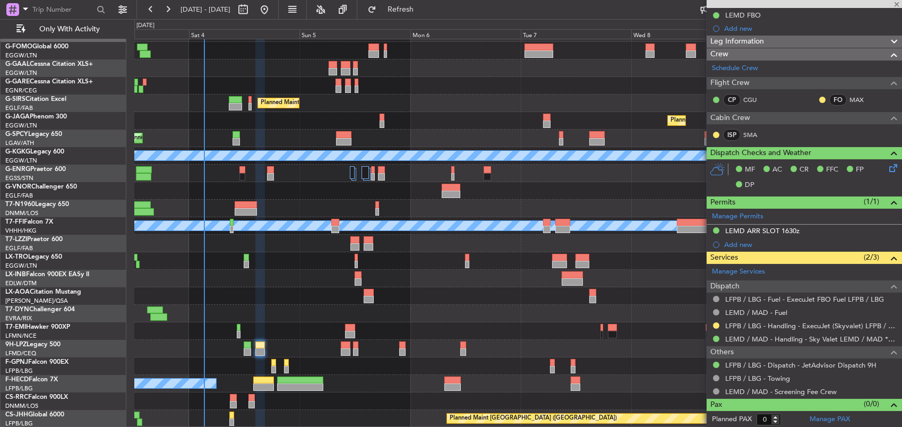
type input "+00:15"
type input "5"
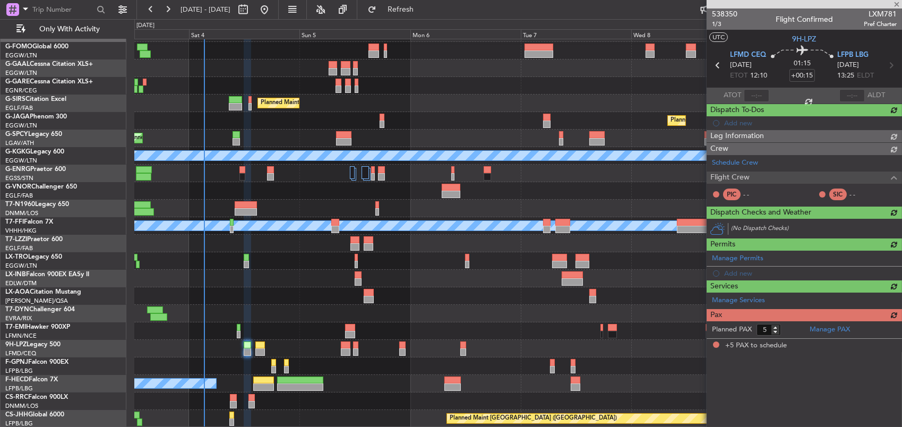
scroll to position [0, 0]
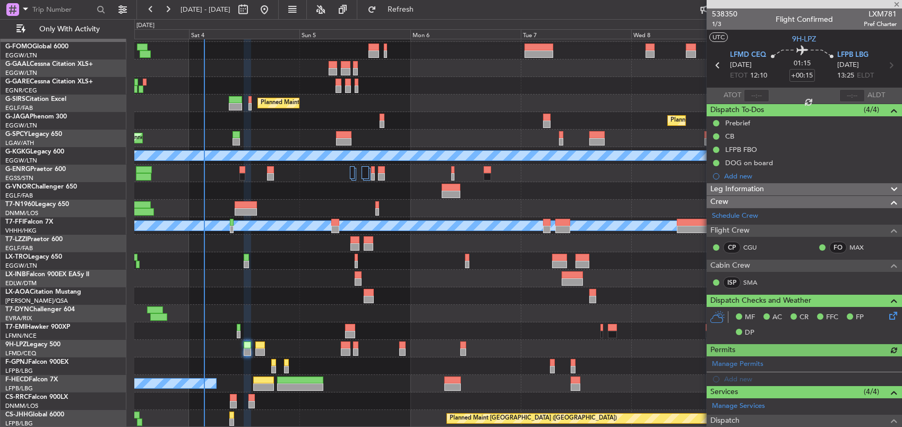
click at [887, 315] on icon at bounding box center [891, 313] width 8 height 8
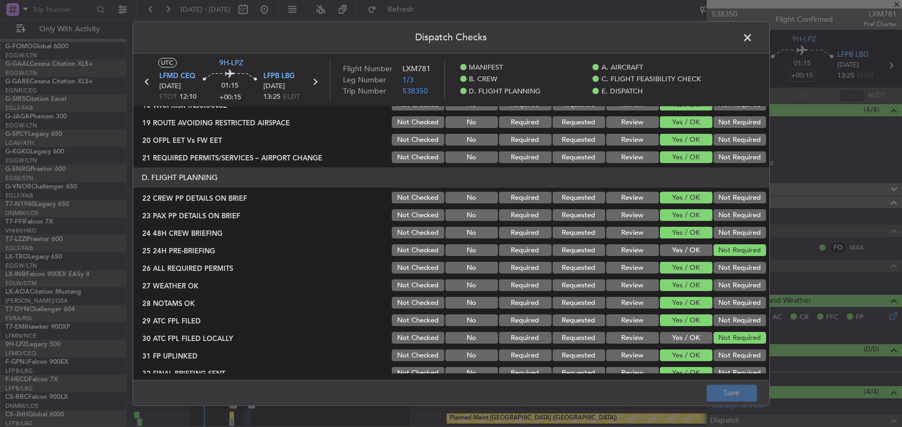
scroll to position [478, 0]
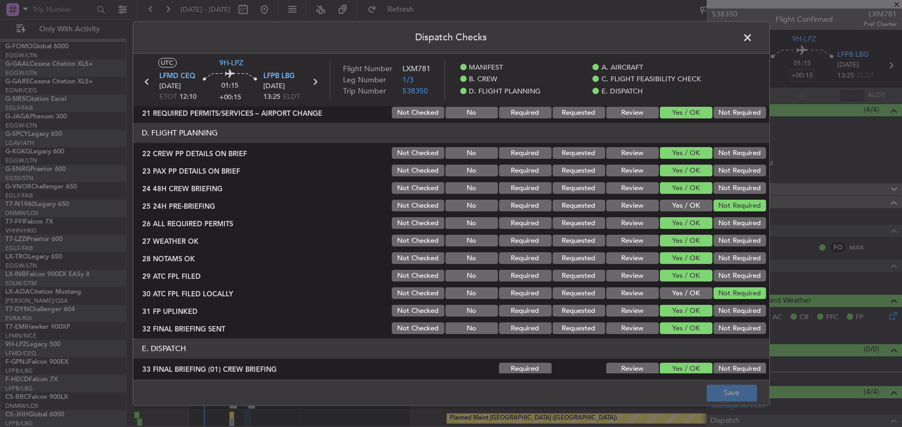
click at [625, 243] on button "Review" at bounding box center [632, 241] width 53 height 12
click at [626, 261] on button "Review" at bounding box center [632, 259] width 53 height 12
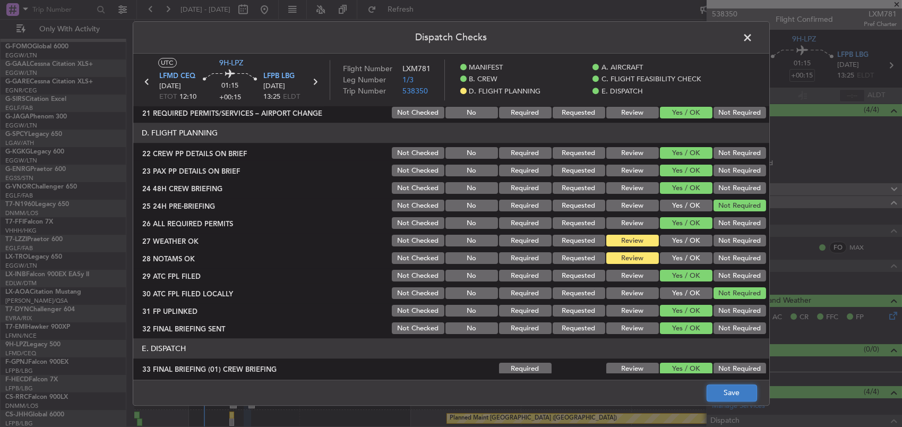
click at [716, 390] on button "Save" at bounding box center [731, 392] width 50 height 17
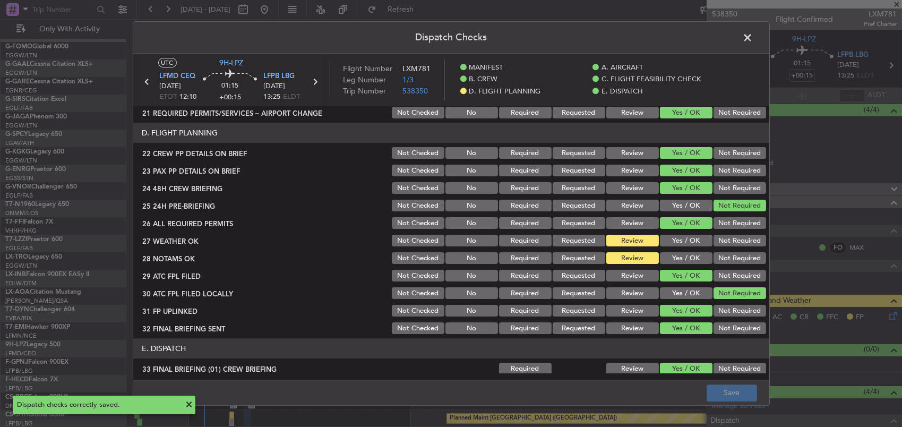
click at [753, 38] on span at bounding box center [753, 40] width 0 height 21
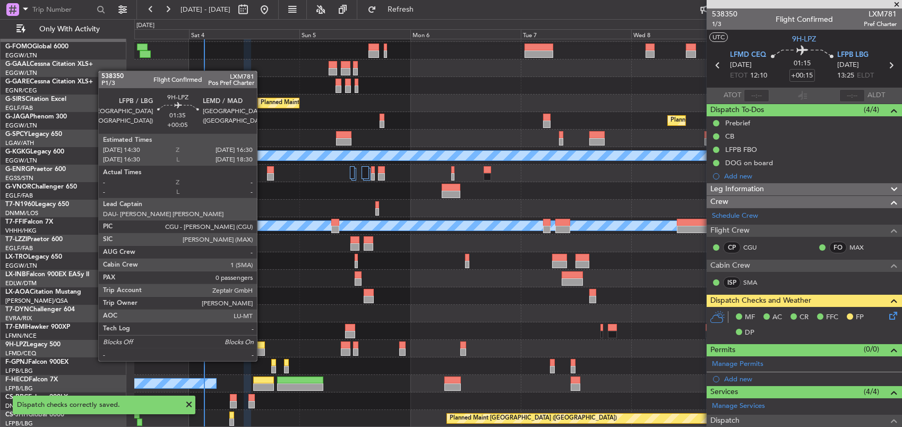
click at [262, 350] on div at bounding box center [260, 351] width 10 height 7
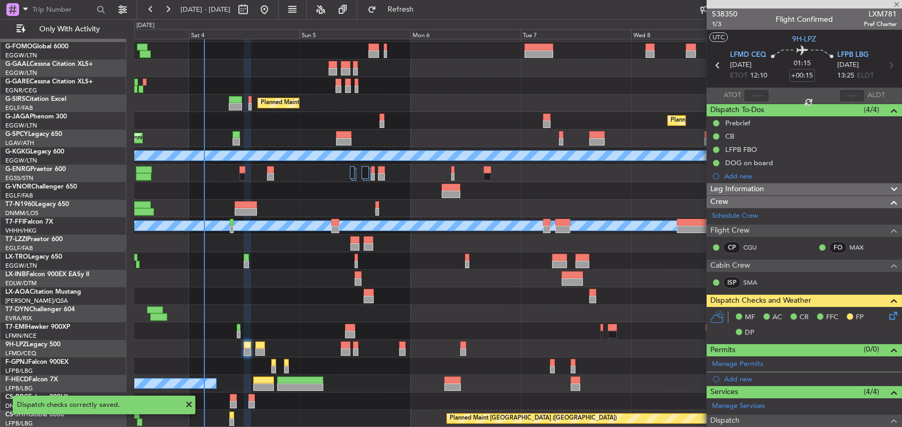
type input "+00:05"
type input "0"
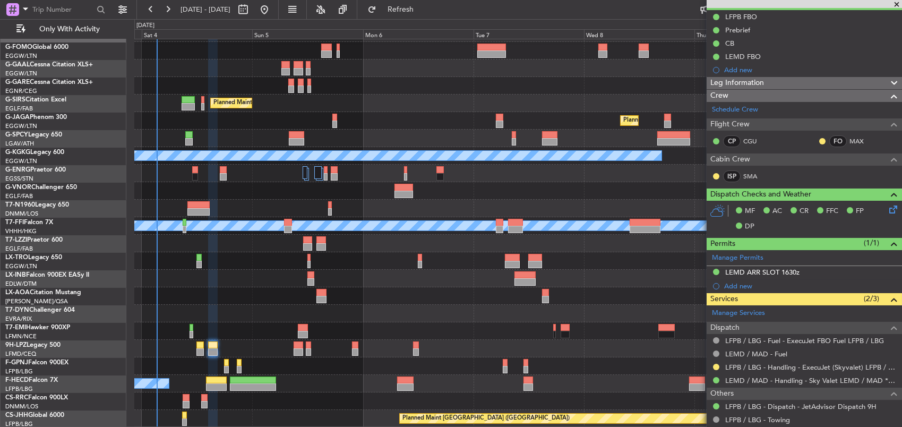
scroll to position [15, 0]
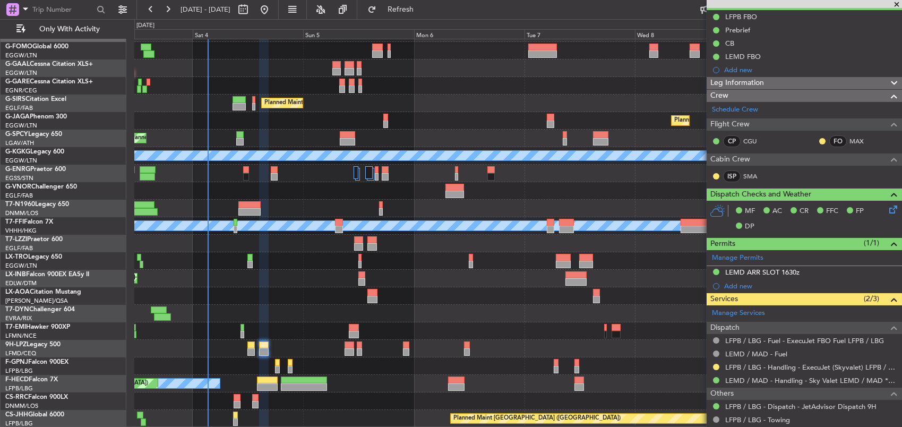
click at [504, 339] on div "Owner Planned Maint [GEOGRAPHIC_DATA] ([GEOGRAPHIC_DATA]) Planned Maint [GEOGRA…" at bounding box center [517, 225] width 767 height 403
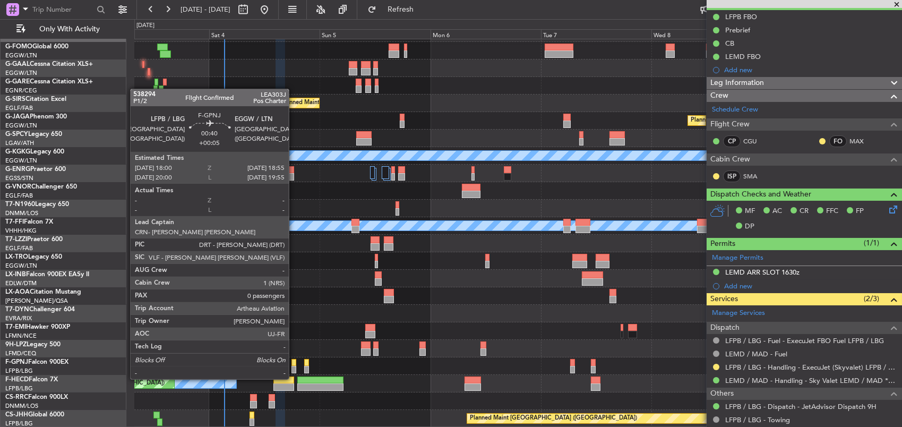
click at [293, 368] on div at bounding box center [293, 369] width 4 height 7
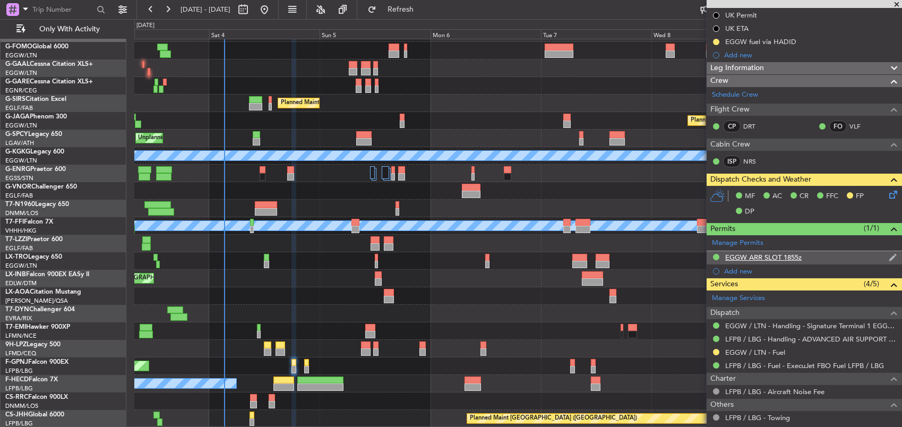
scroll to position [159, 0]
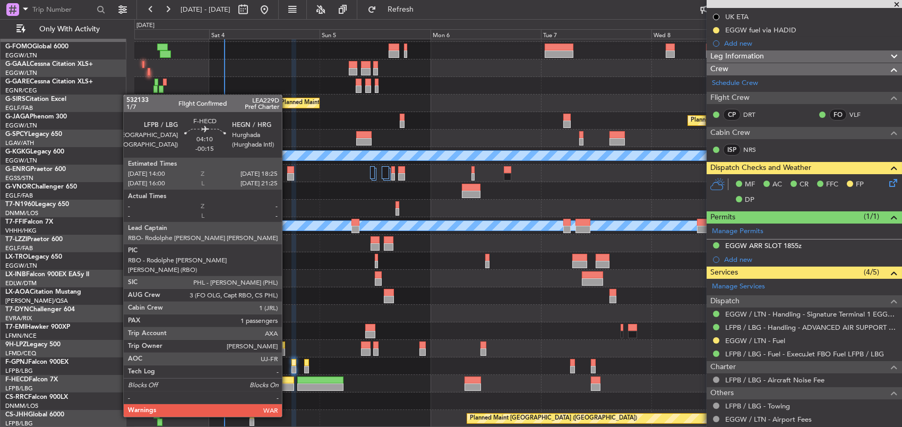
click at [287, 387] on div at bounding box center [283, 386] width 21 height 7
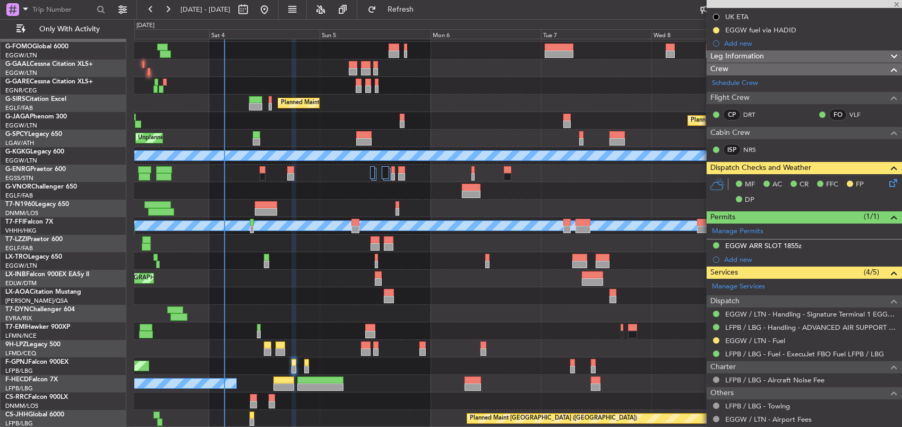
type input "-00:15"
type input "1"
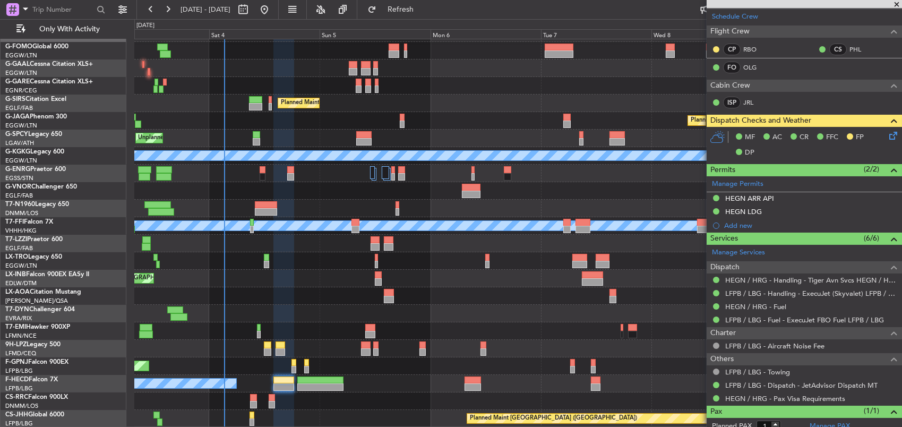
scroll to position [106, 0]
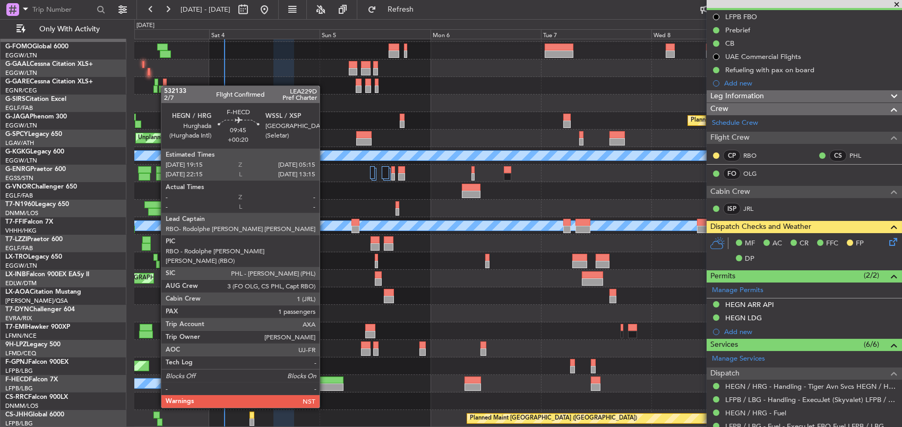
click at [324, 378] on div at bounding box center [320, 379] width 46 height 7
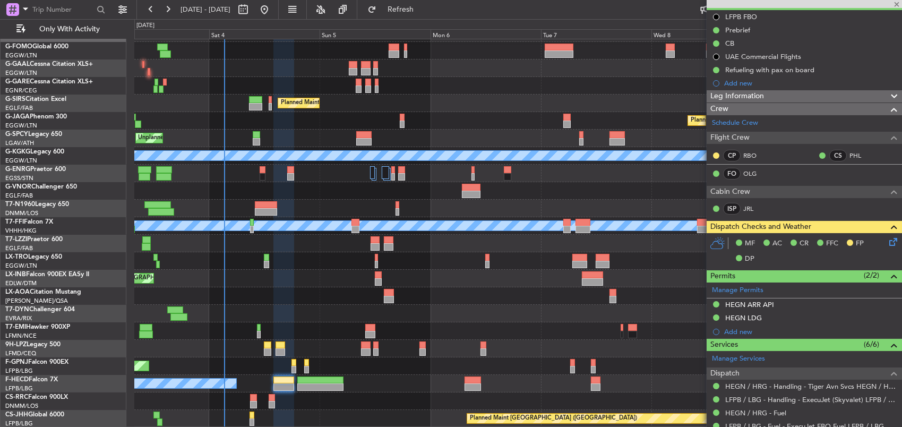
type input "+00:20"
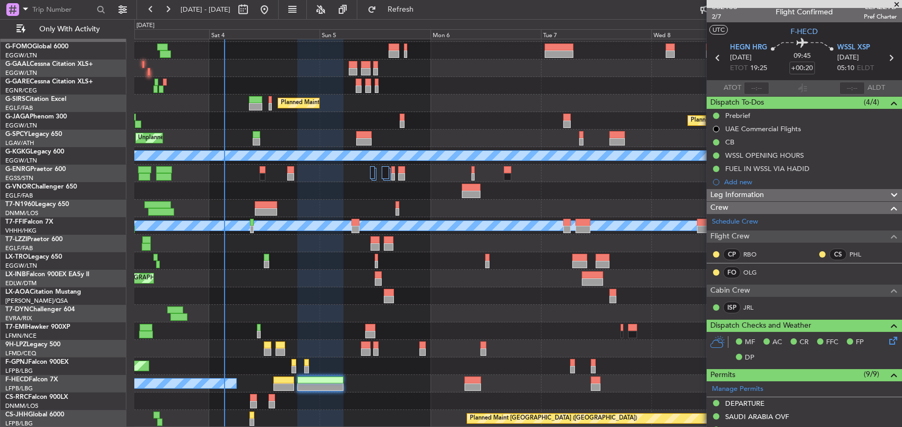
scroll to position [0, 0]
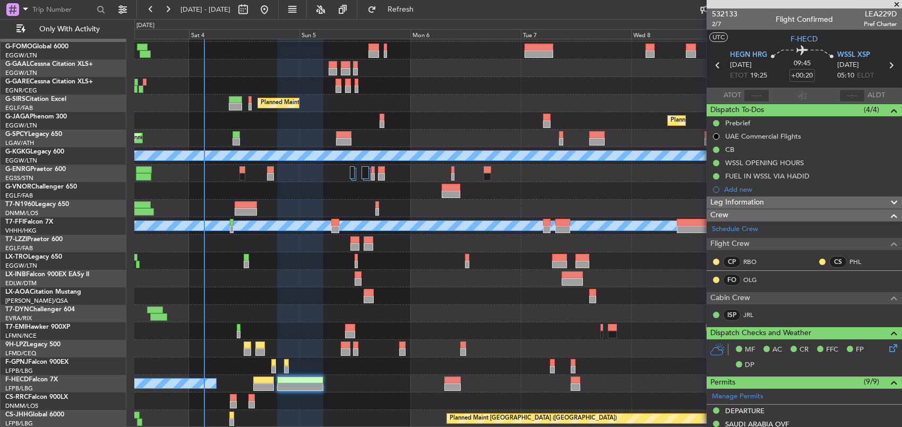
click at [339, 316] on div "Owner Planned Maint [GEOGRAPHIC_DATA] ([GEOGRAPHIC_DATA]) Planned Maint [GEOGRA…" at bounding box center [517, 225] width 767 height 403
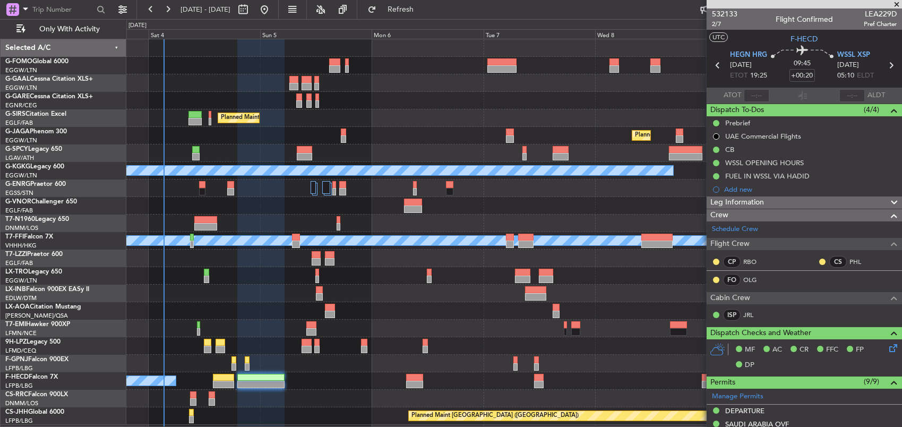
click at [639, 308] on div "Owner Planned Maint [GEOGRAPHIC_DATA] ([GEOGRAPHIC_DATA]) Planned Maint [GEOGRA…" at bounding box center [513, 231] width 775 height 385
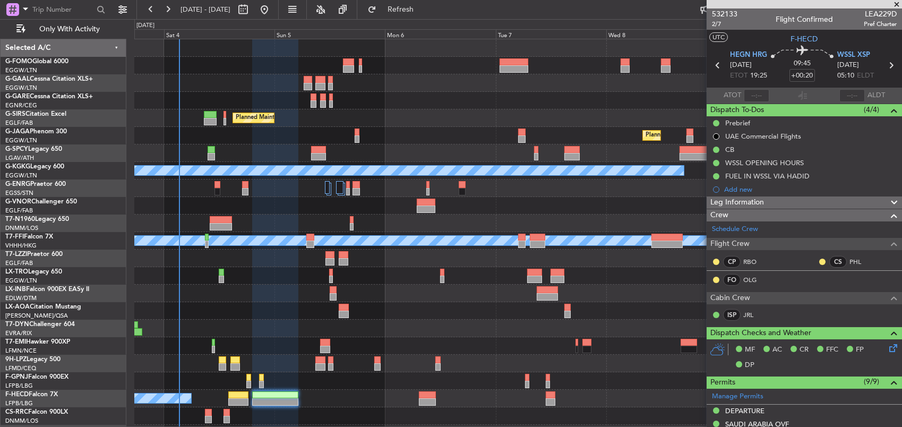
click at [212, 415] on div at bounding box center [517, 416] width 767 height 18
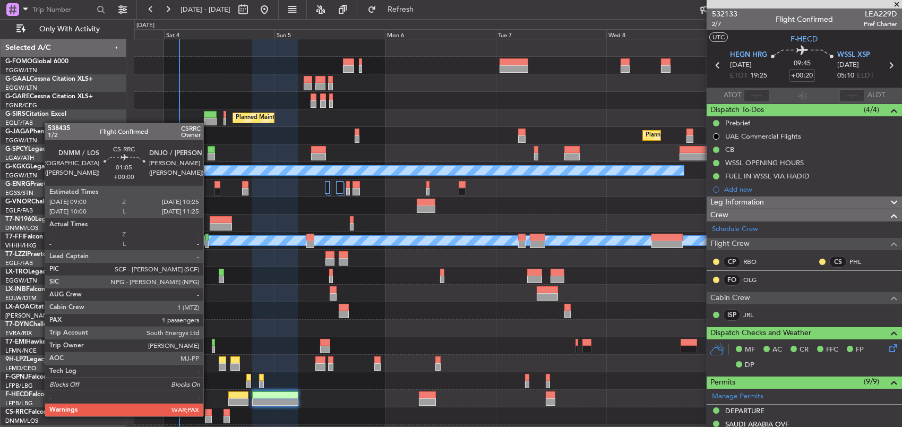
click at [208, 415] on div at bounding box center [208, 412] width 7 height 7
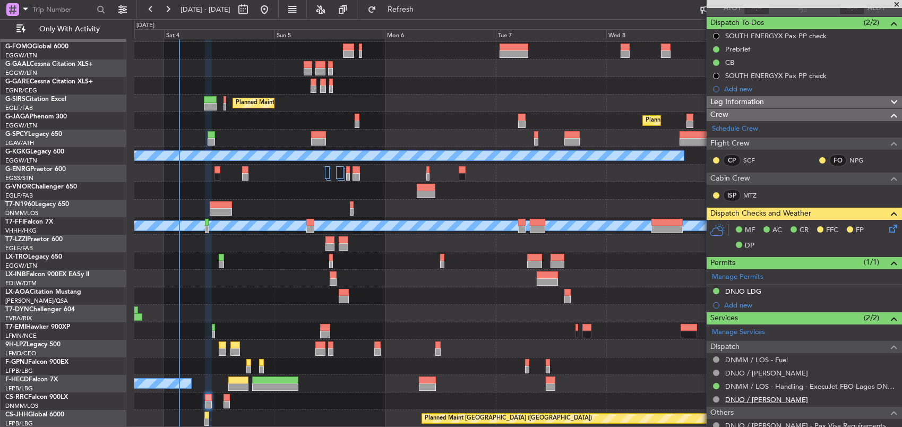
scroll to position [106, 0]
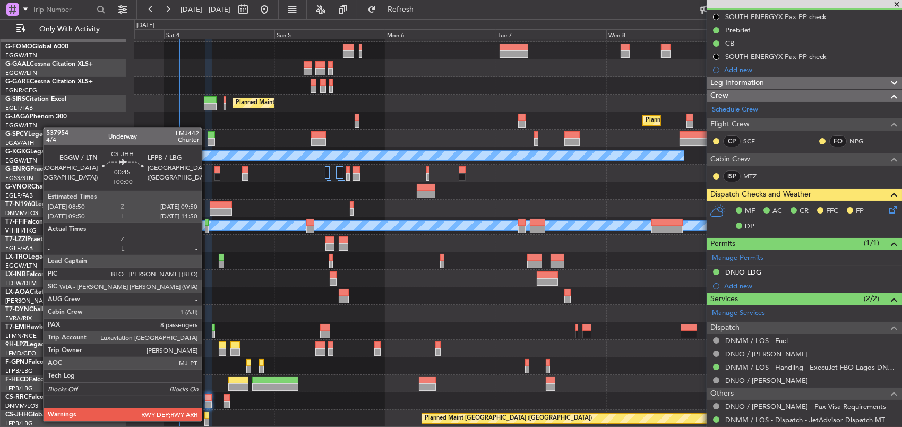
click at [206, 420] on div at bounding box center [206, 421] width 5 height 7
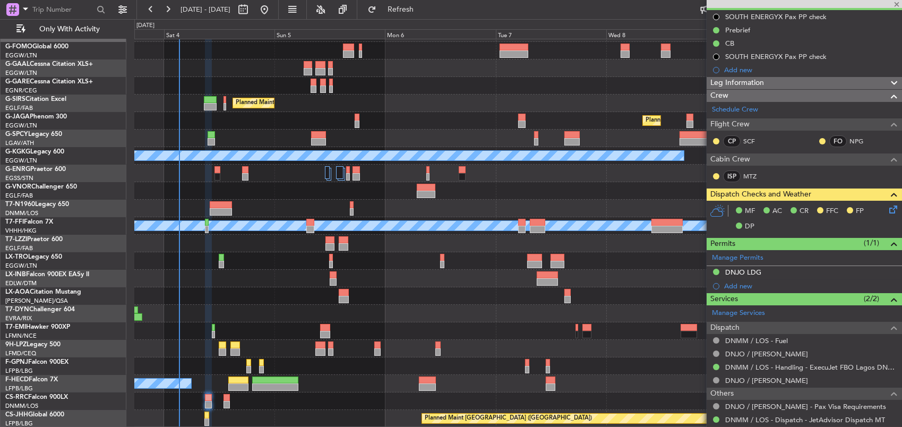
type input "8"
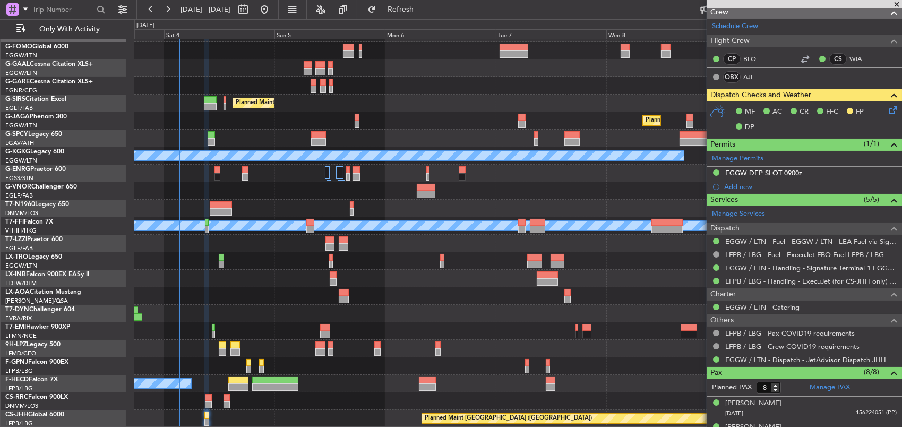
scroll to position [0, 0]
